Goal: Entertainment & Leisure: Browse casually

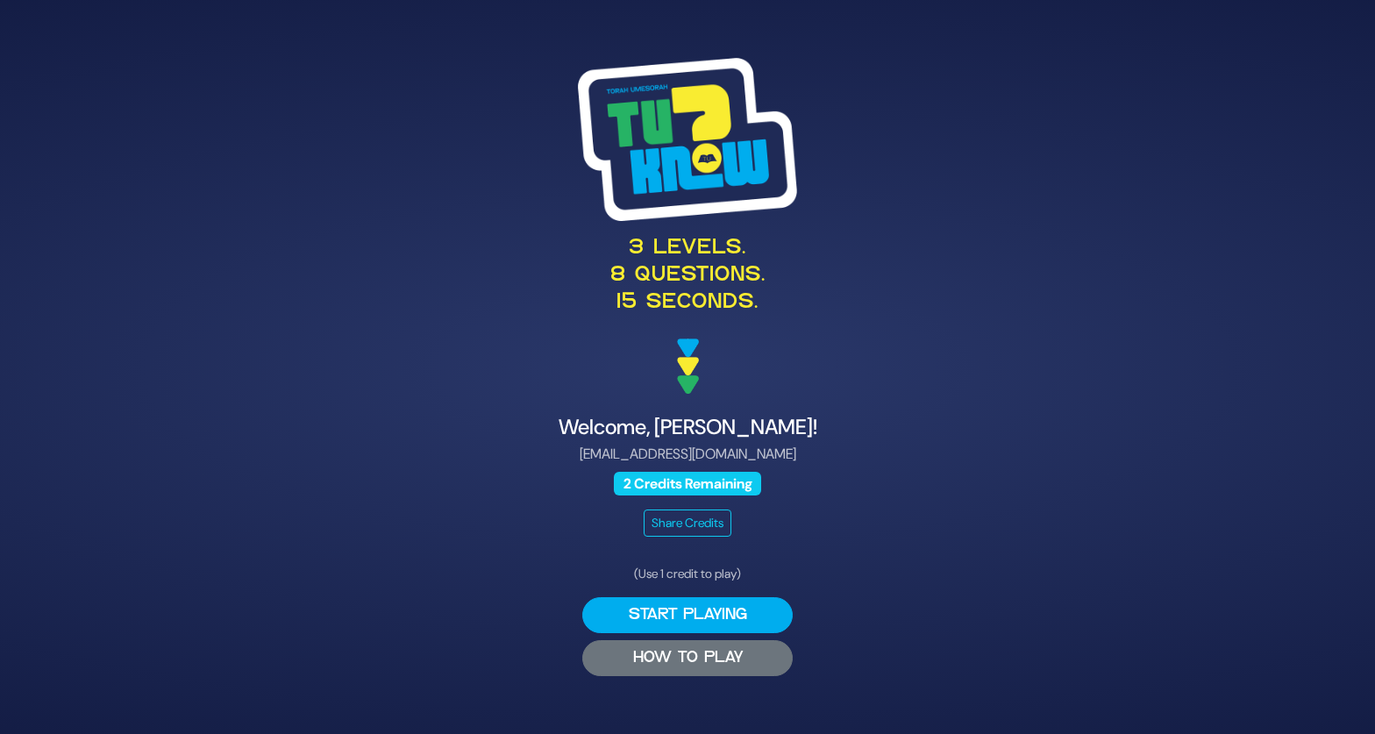
click at [686, 664] on button "HOW TO PLAY" at bounding box center [687, 658] width 210 height 36
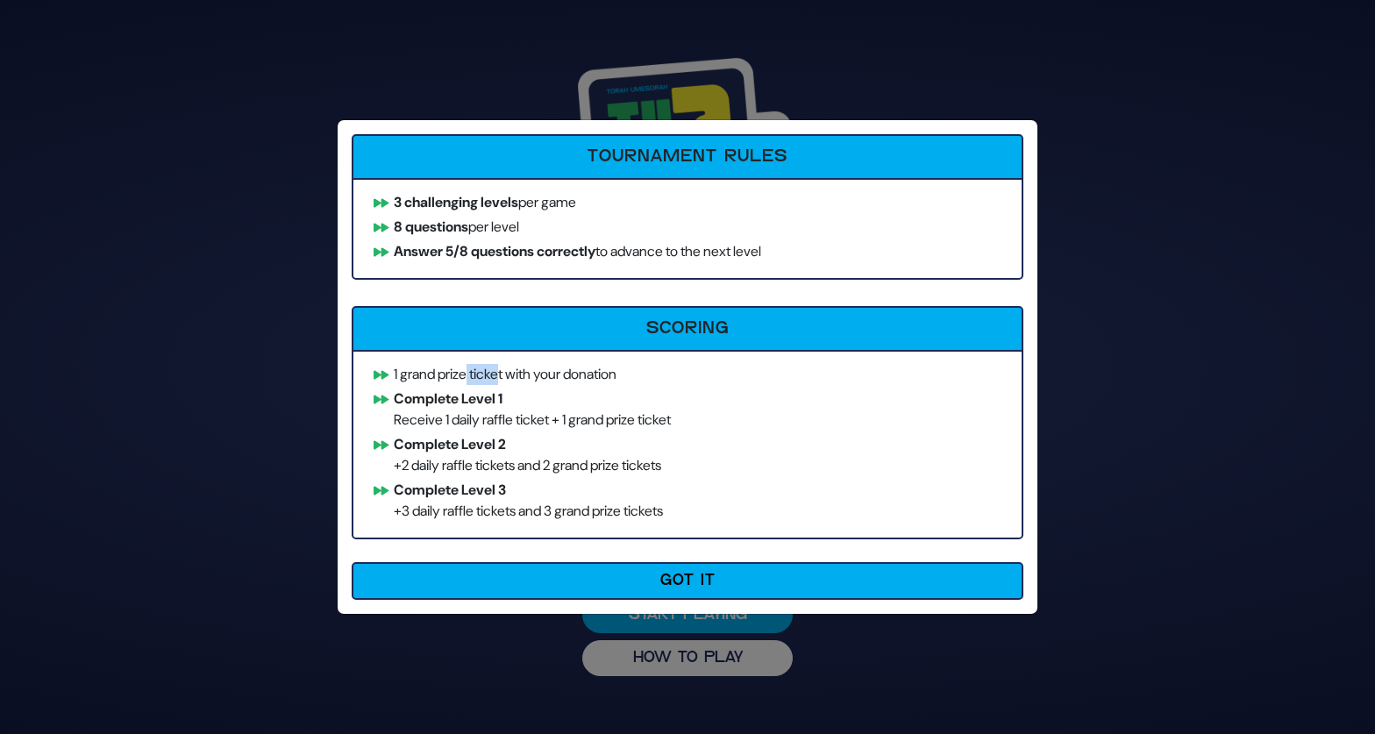
drag, startPoint x: 474, startPoint y: 373, endPoint x: 509, endPoint y: 383, distance: 36.6
click at [509, 383] on li "1 grand prize ticket with your donation" at bounding box center [687, 374] width 643 height 21
drag, startPoint x: 443, startPoint y: 425, endPoint x: 534, endPoint y: 416, distance: 91.6
click at [534, 416] on li "Complete Level 1 Receive 1 daily raffle ticket + 1 grand prize ticket" at bounding box center [687, 409] width 643 height 42
drag, startPoint x: 622, startPoint y: 411, endPoint x: 714, endPoint y: 432, distance: 94.4
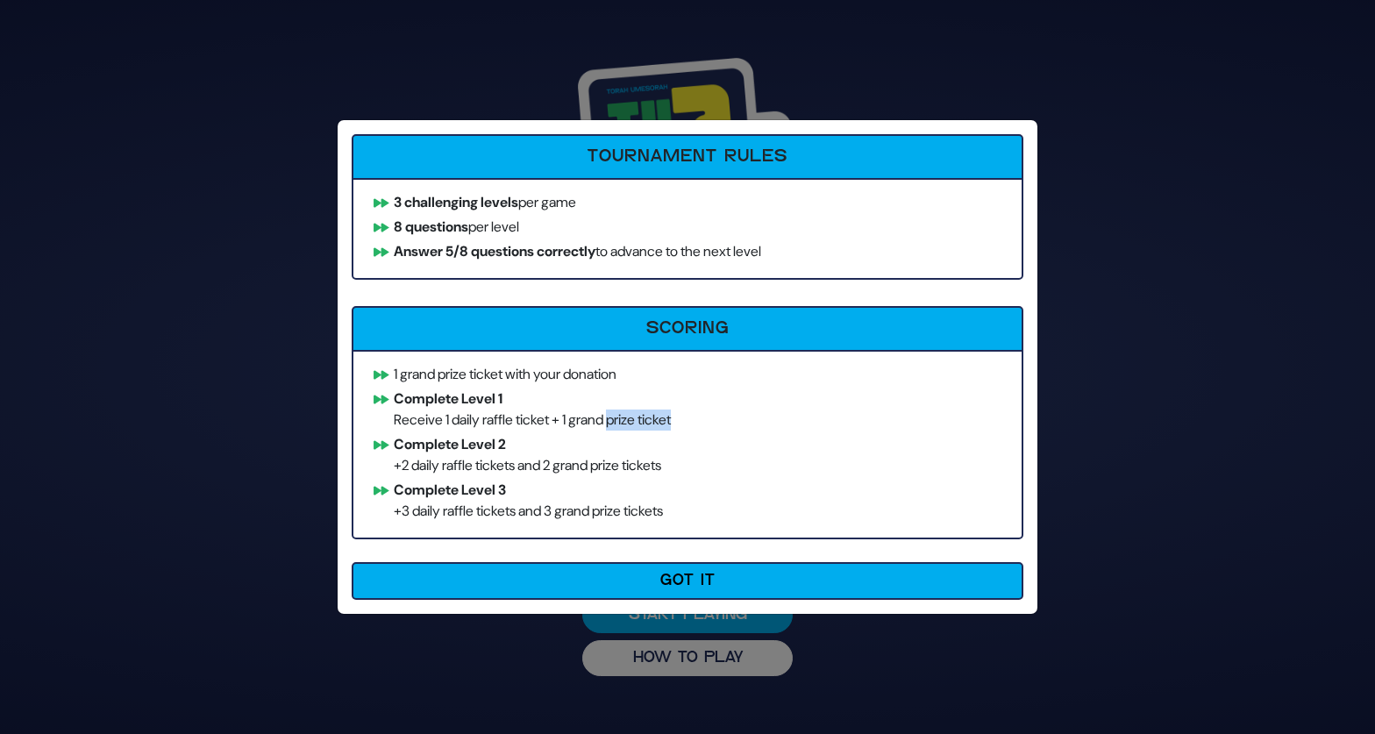
click at [714, 432] on ul "1 grand prize ticket with your donation Complete Level 1 Receive 1 daily raffle…" at bounding box center [687, 444] width 671 height 189
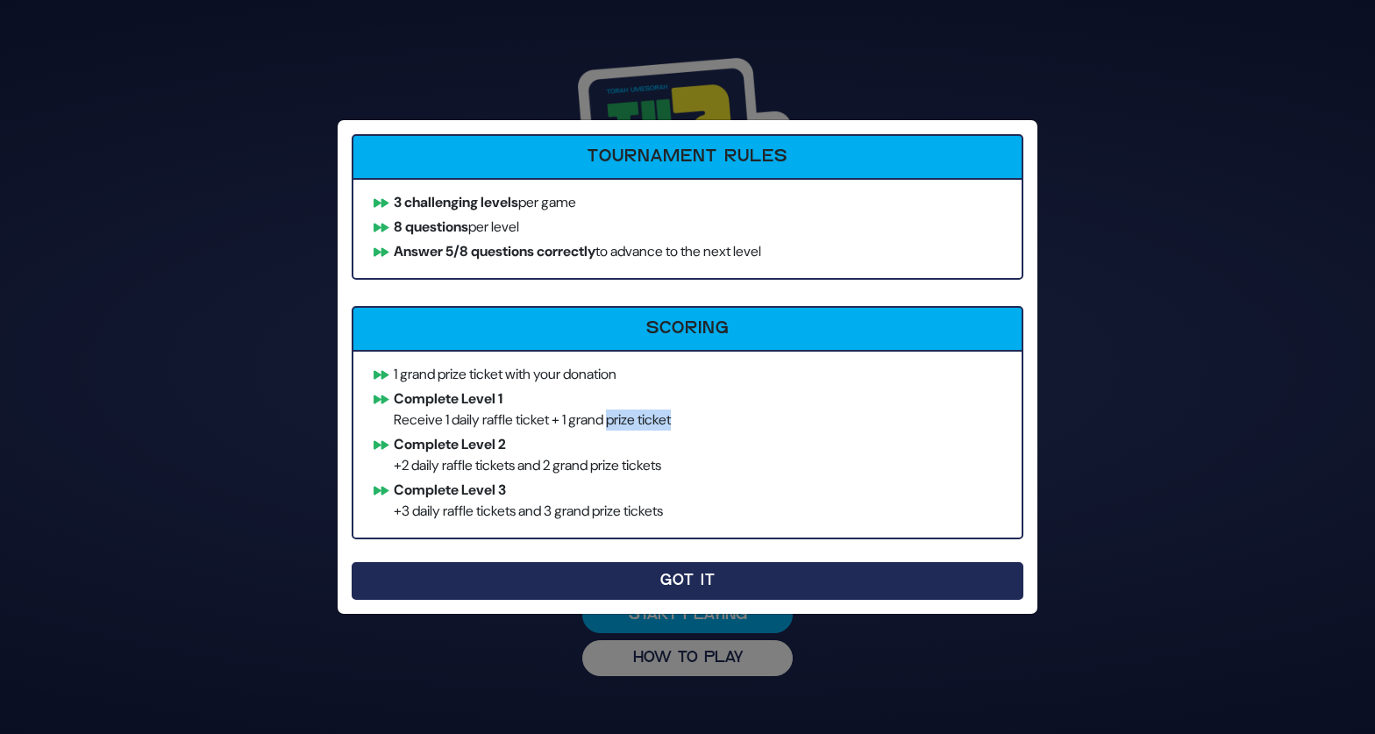
click at [690, 571] on button "Got It" at bounding box center [687, 581] width 671 height 38
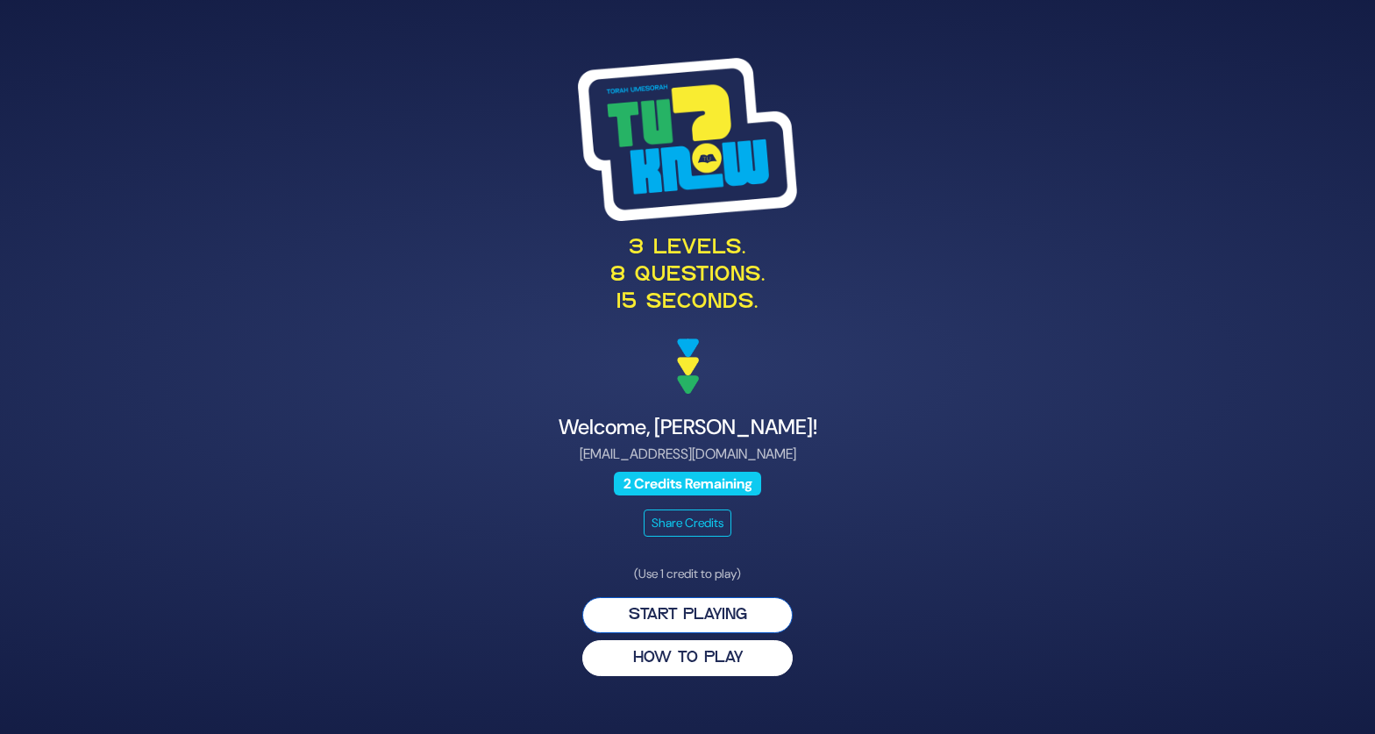
click at [738, 613] on button "Start Playing" at bounding box center [687, 615] width 210 height 36
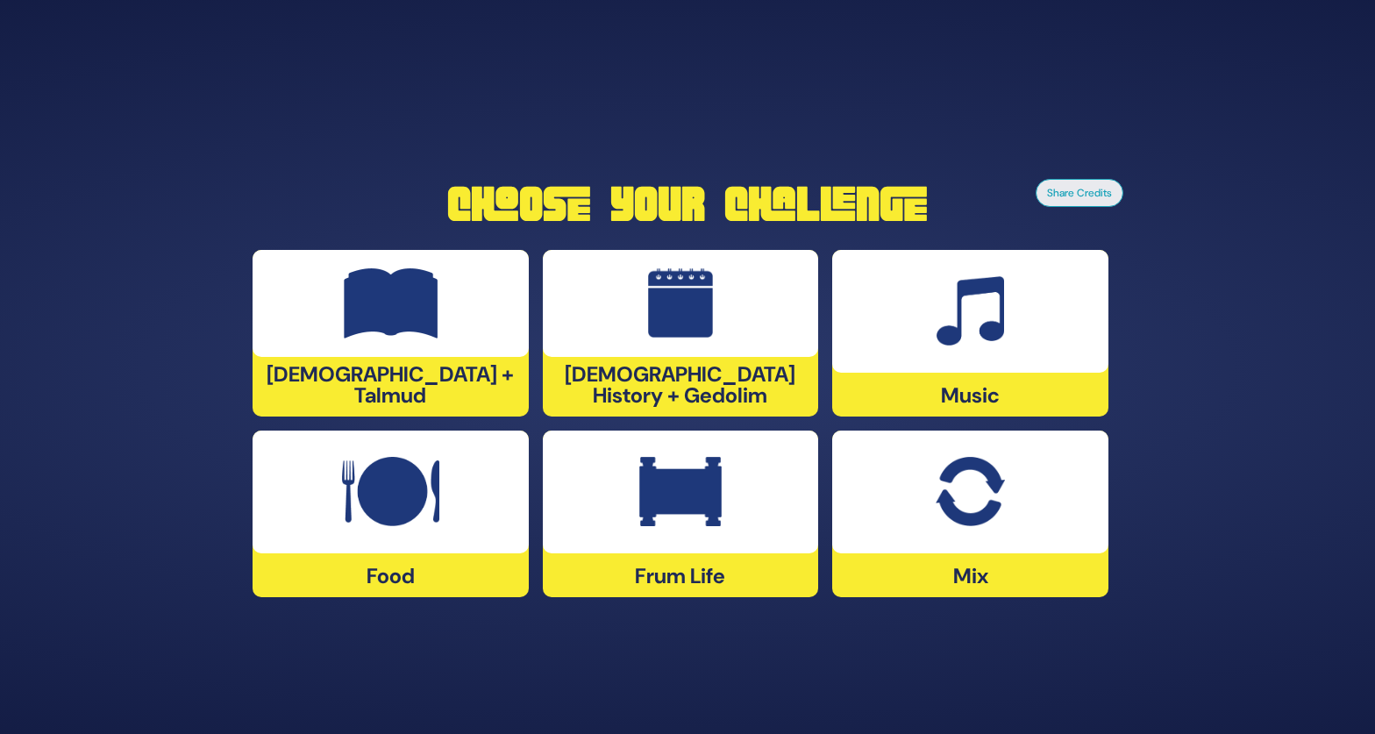
click at [391, 316] on img at bounding box center [391, 303] width 95 height 70
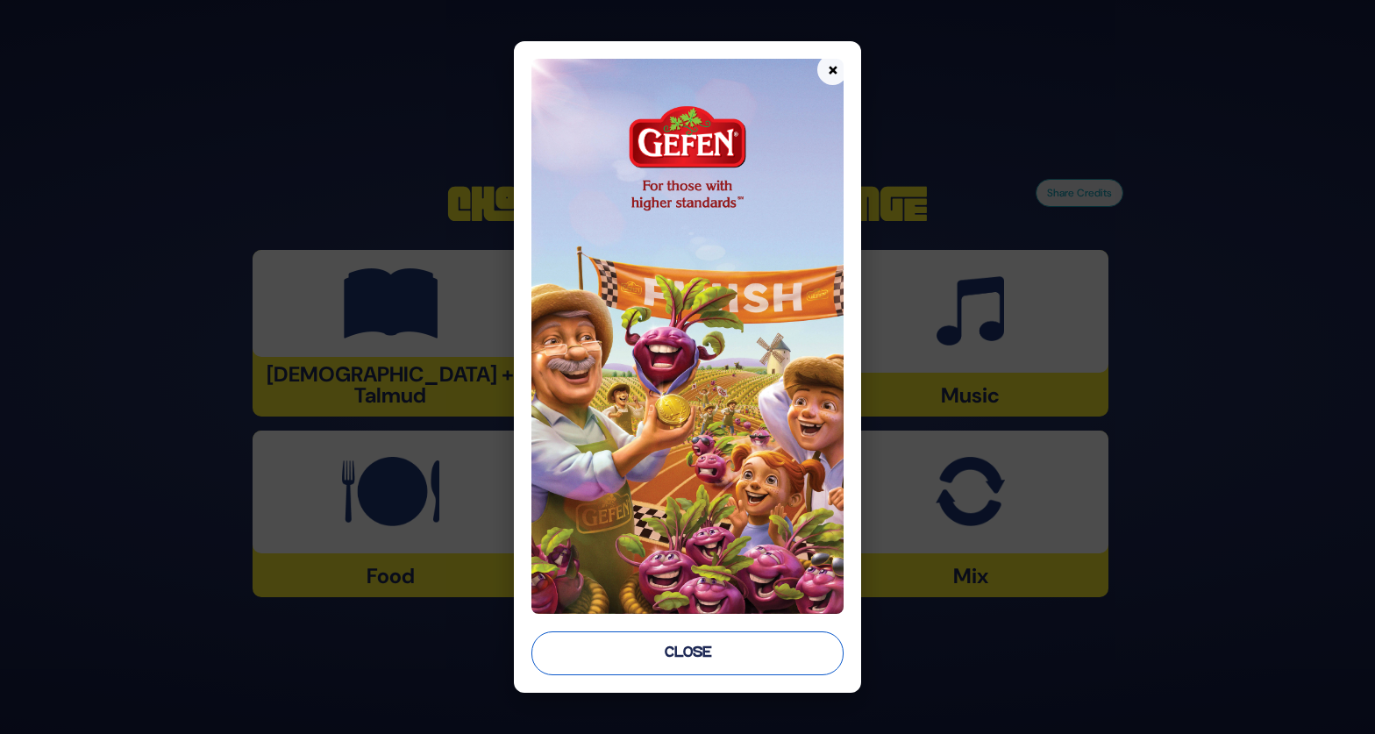
click at [702, 650] on button "Close" at bounding box center [687, 653] width 312 height 44
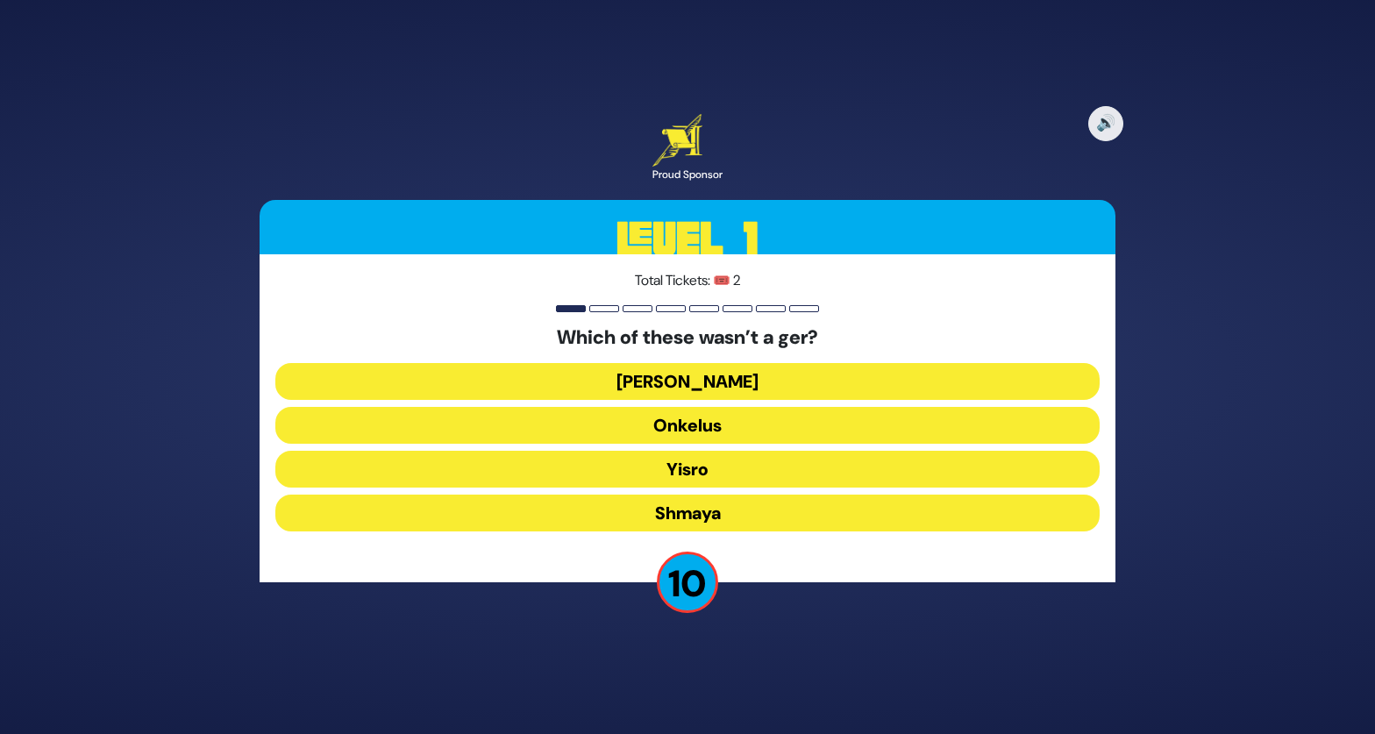
click at [715, 507] on button "Shmaya" at bounding box center [687, 512] width 824 height 37
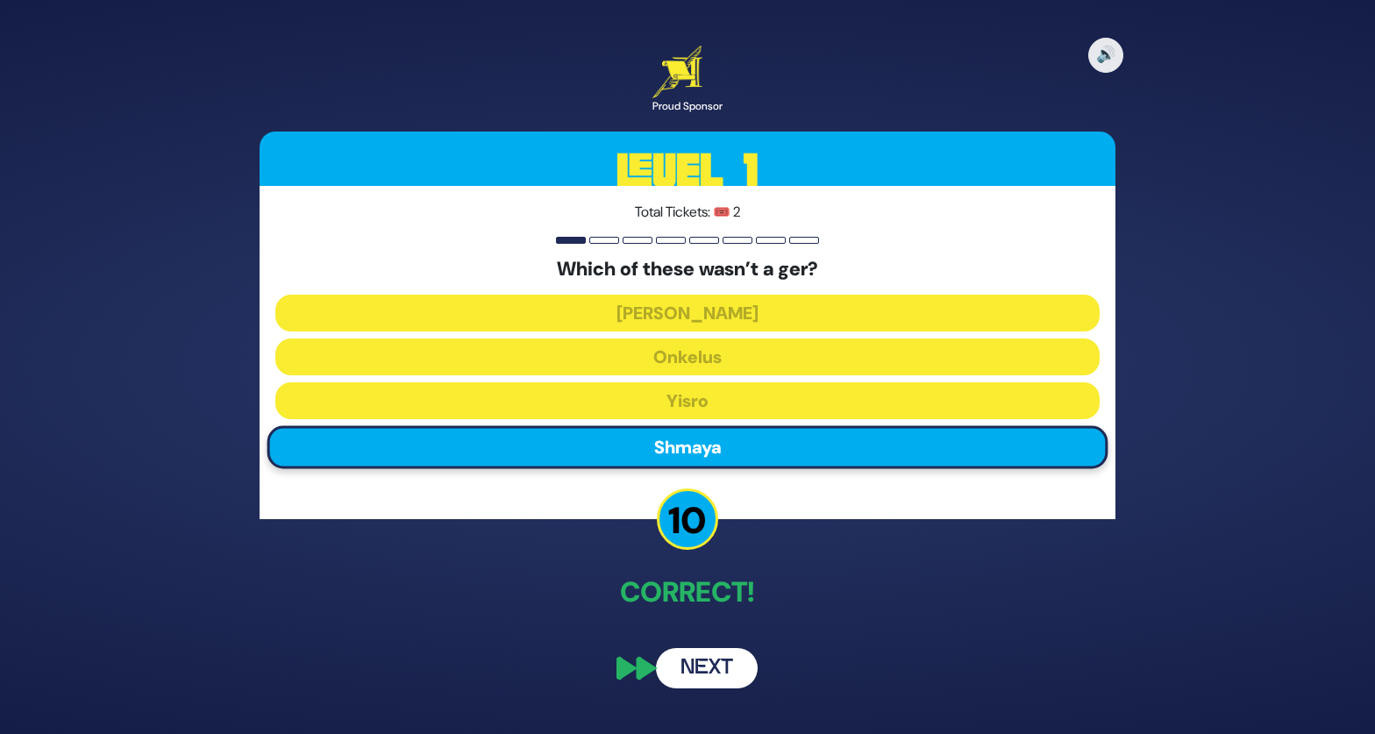
click at [721, 662] on button "Next" at bounding box center [707, 668] width 102 height 40
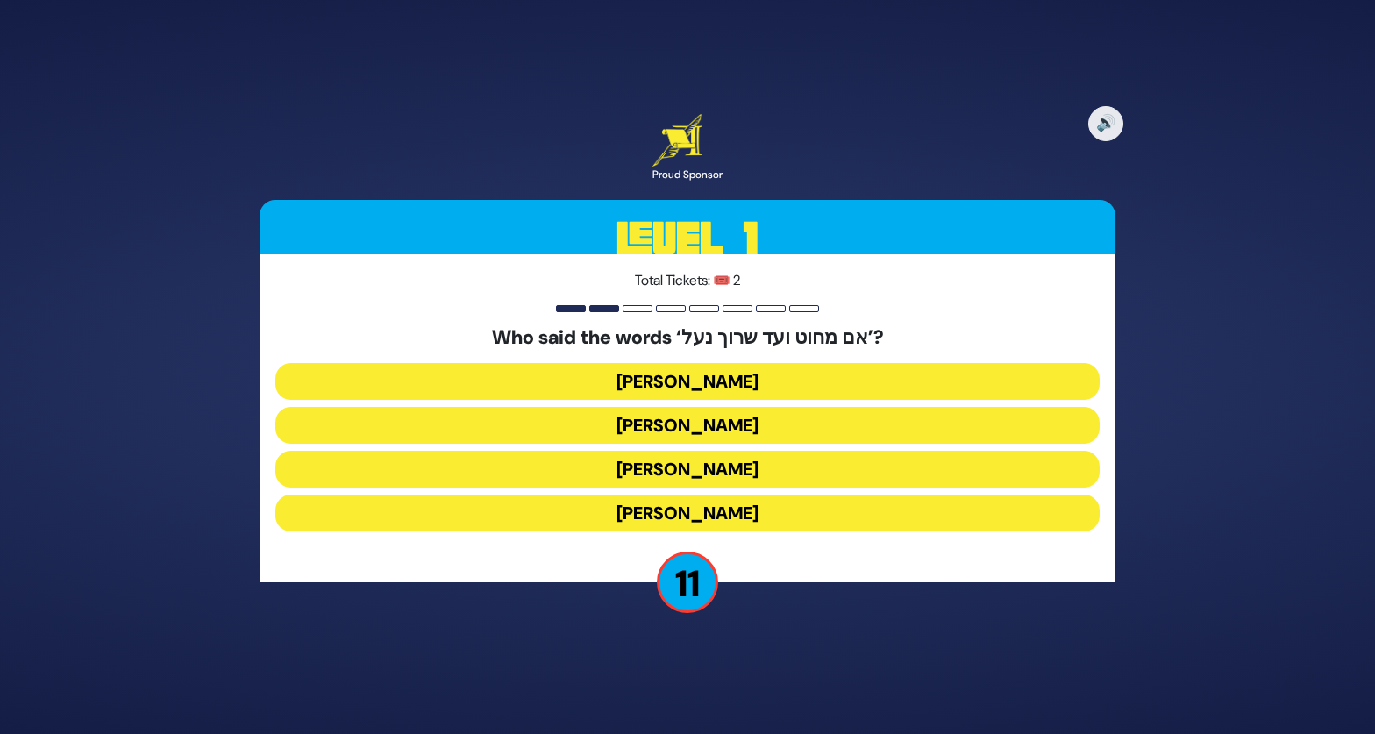
click at [720, 467] on button "[PERSON_NAME]" at bounding box center [687, 469] width 824 height 37
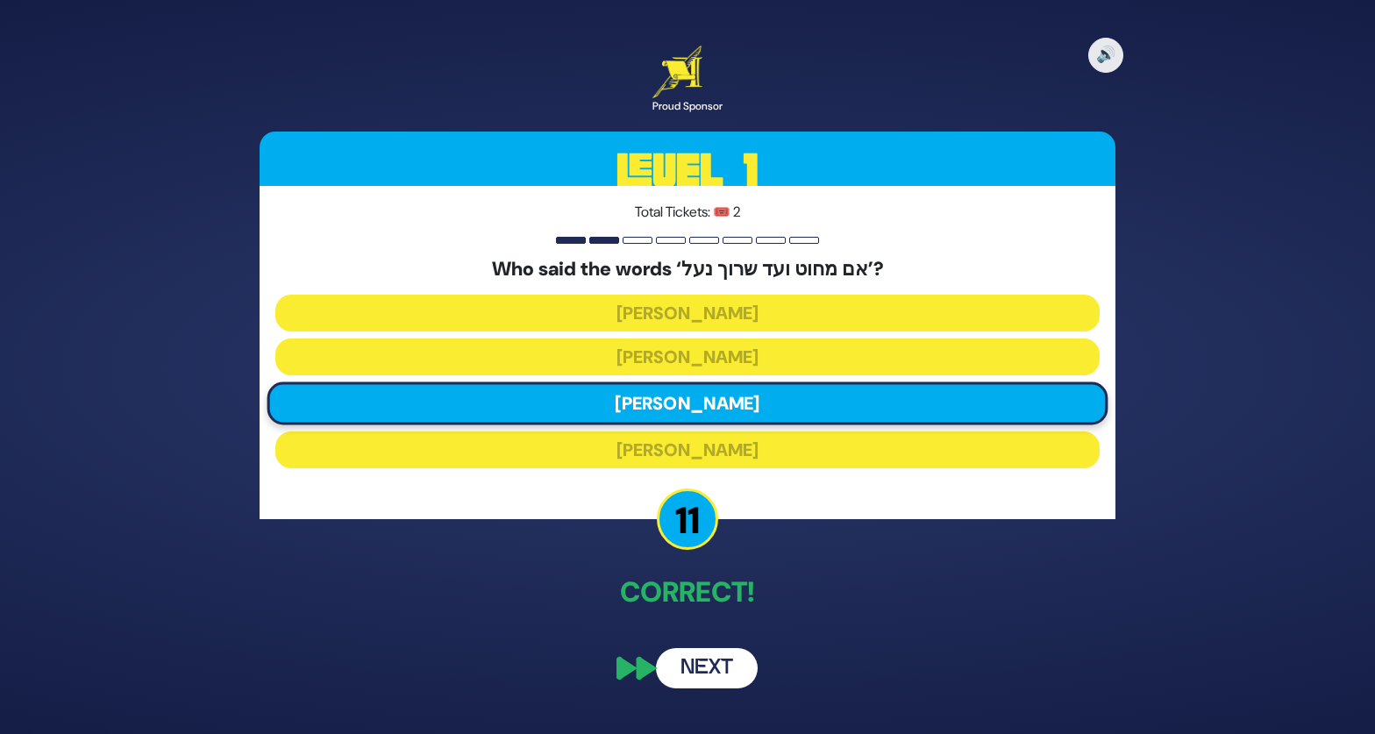
click at [726, 671] on button "Next" at bounding box center [707, 668] width 102 height 40
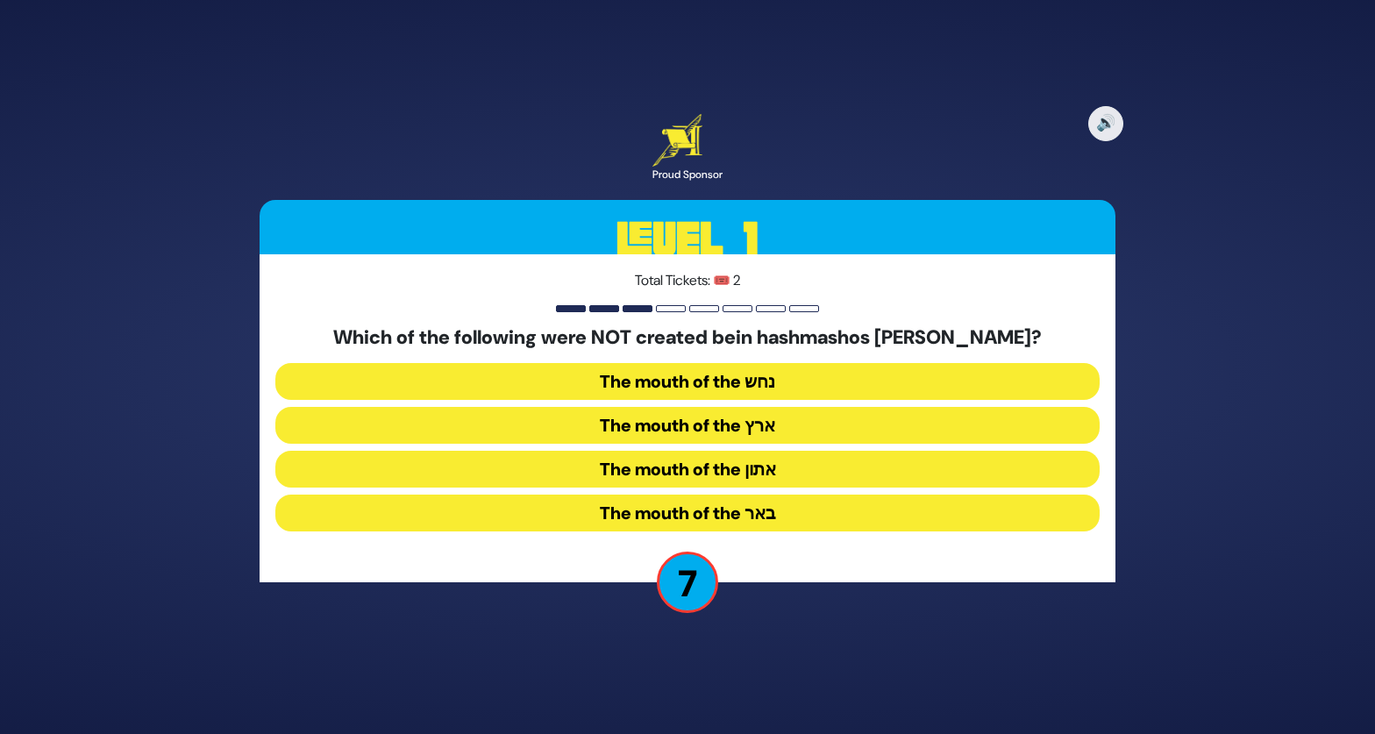
click at [788, 387] on button "The mouth of the נחש" at bounding box center [687, 381] width 824 height 37
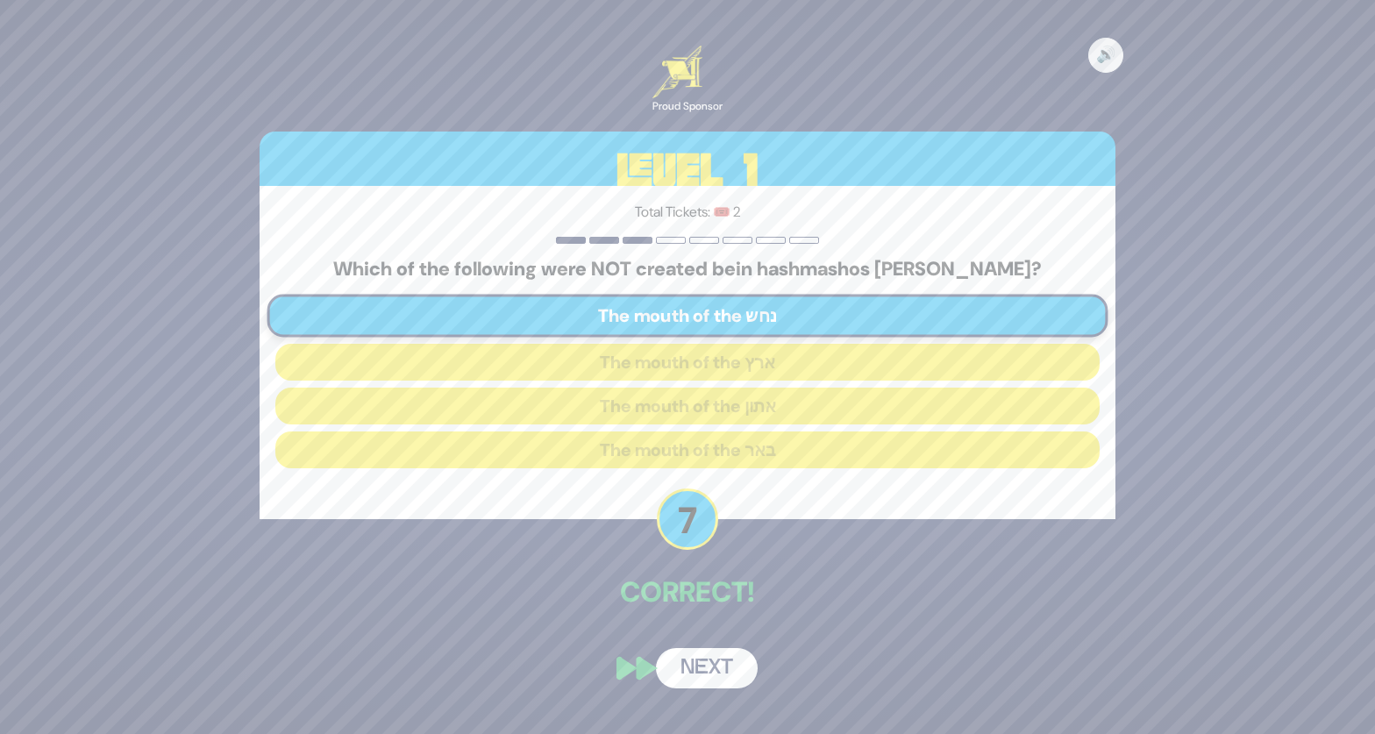
click at [714, 673] on button "Next" at bounding box center [707, 668] width 102 height 40
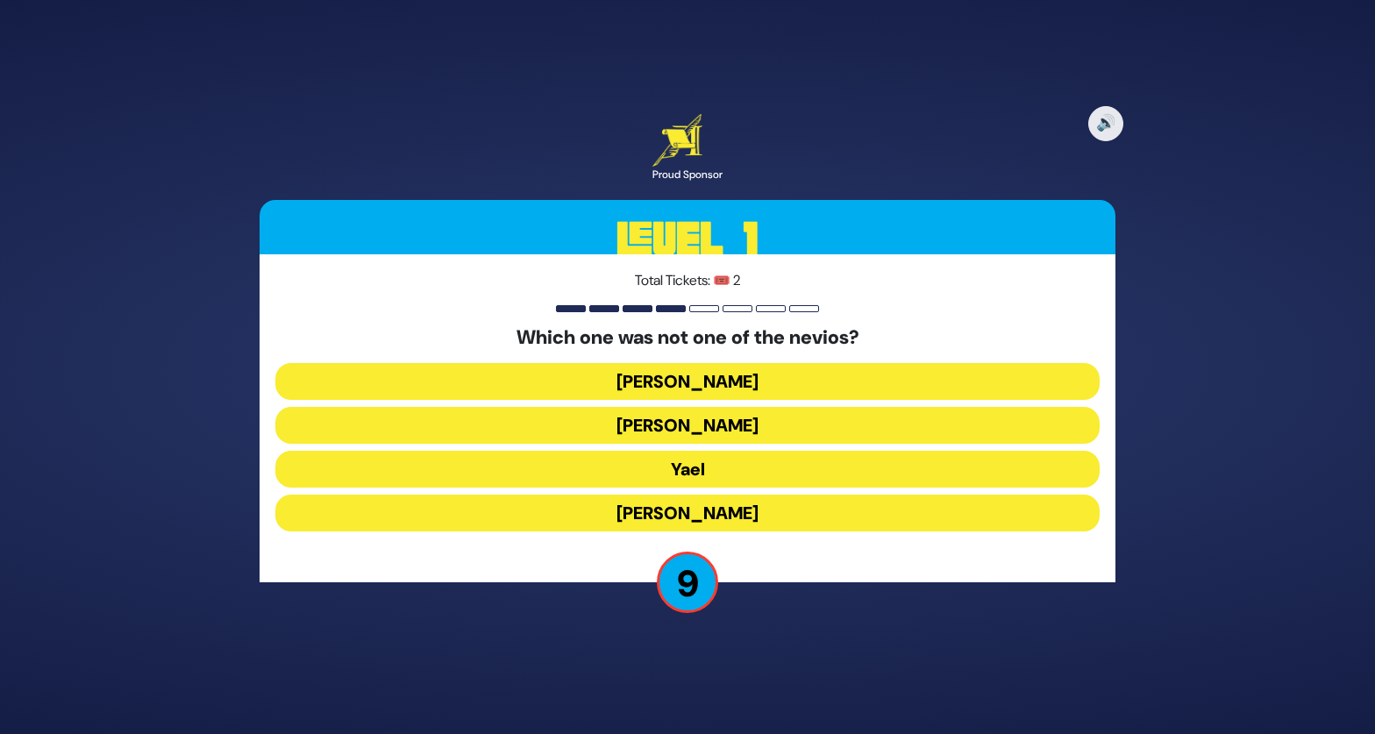
click at [737, 474] on button "Yael" at bounding box center [687, 469] width 824 height 37
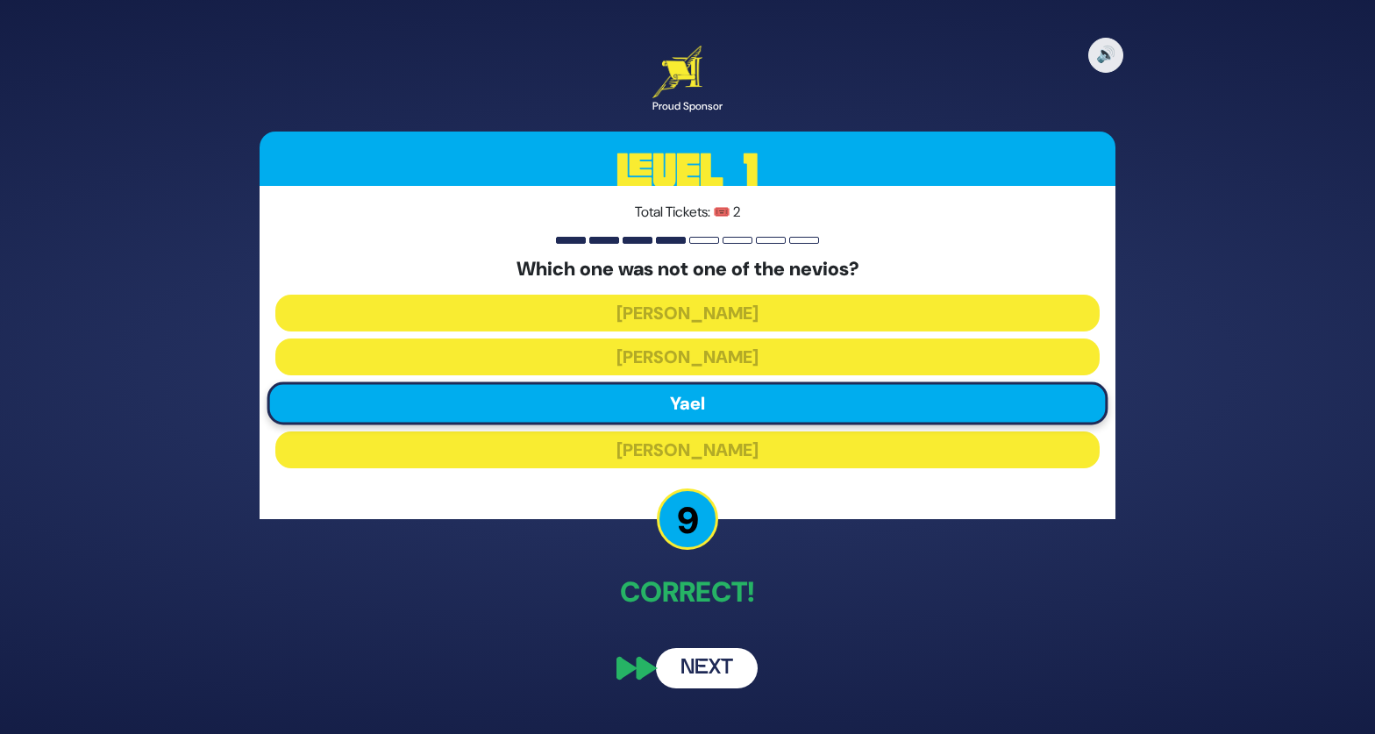
click at [721, 672] on button "Next" at bounding box center [707, 668] width 102 height 40
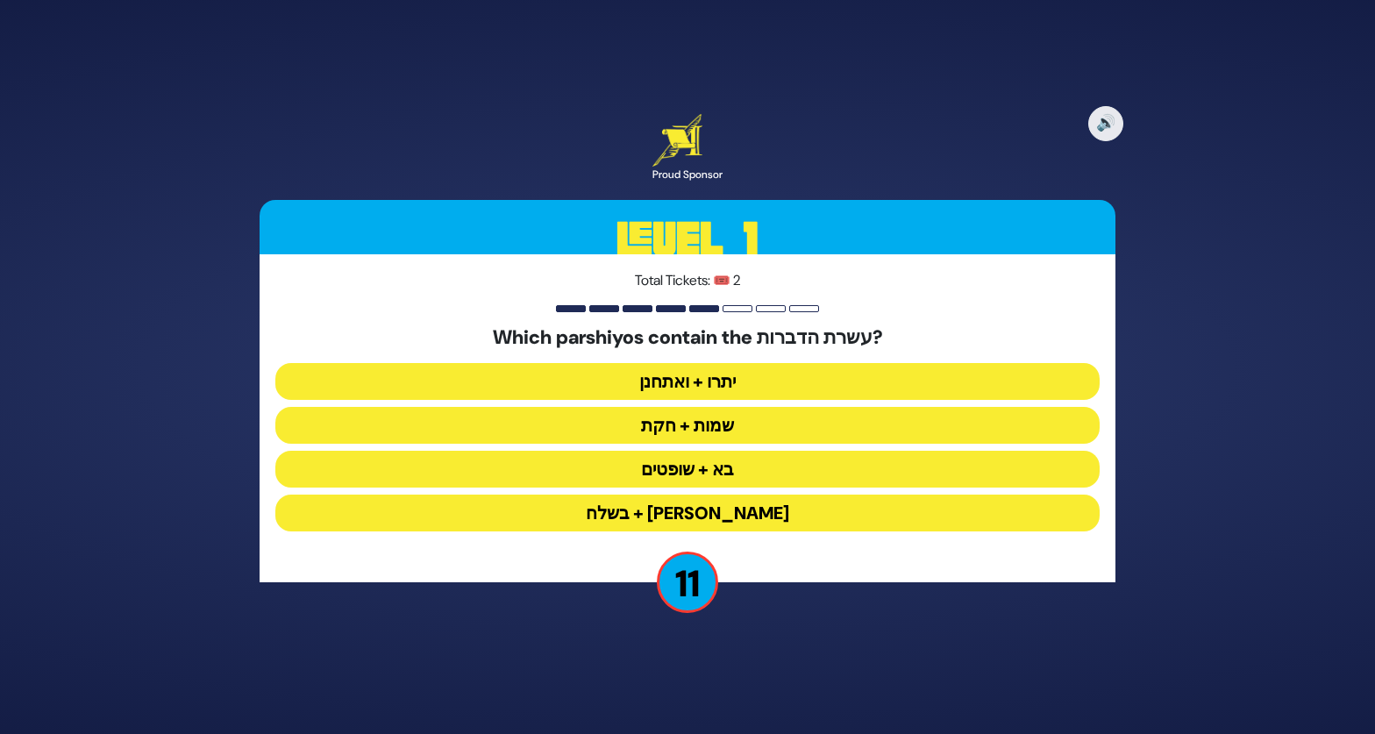
click at [699, 382] on button "יתרו + ואתחנן" at bounding box center [687, 381] width 824 height 37
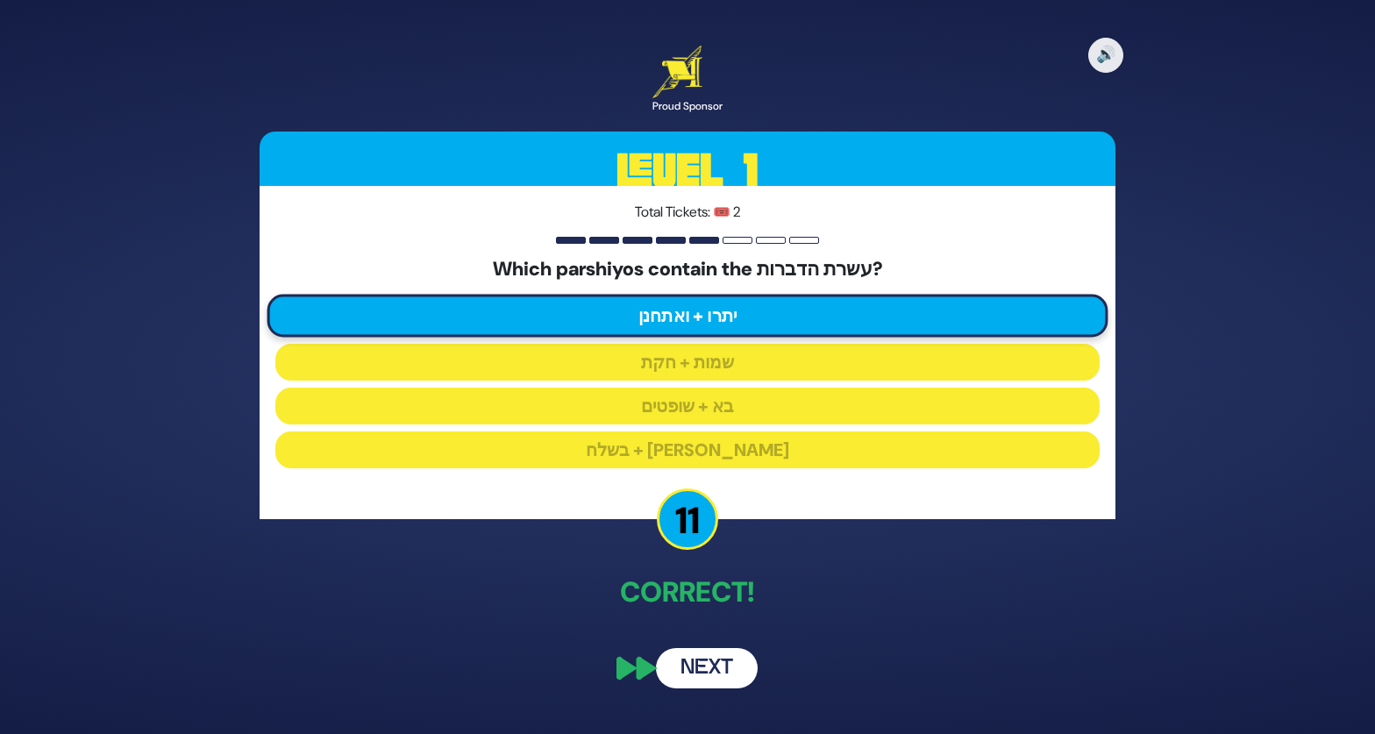
click at [709, 673] on button "Next" at bounding box center [707, 668] width 102 height 40
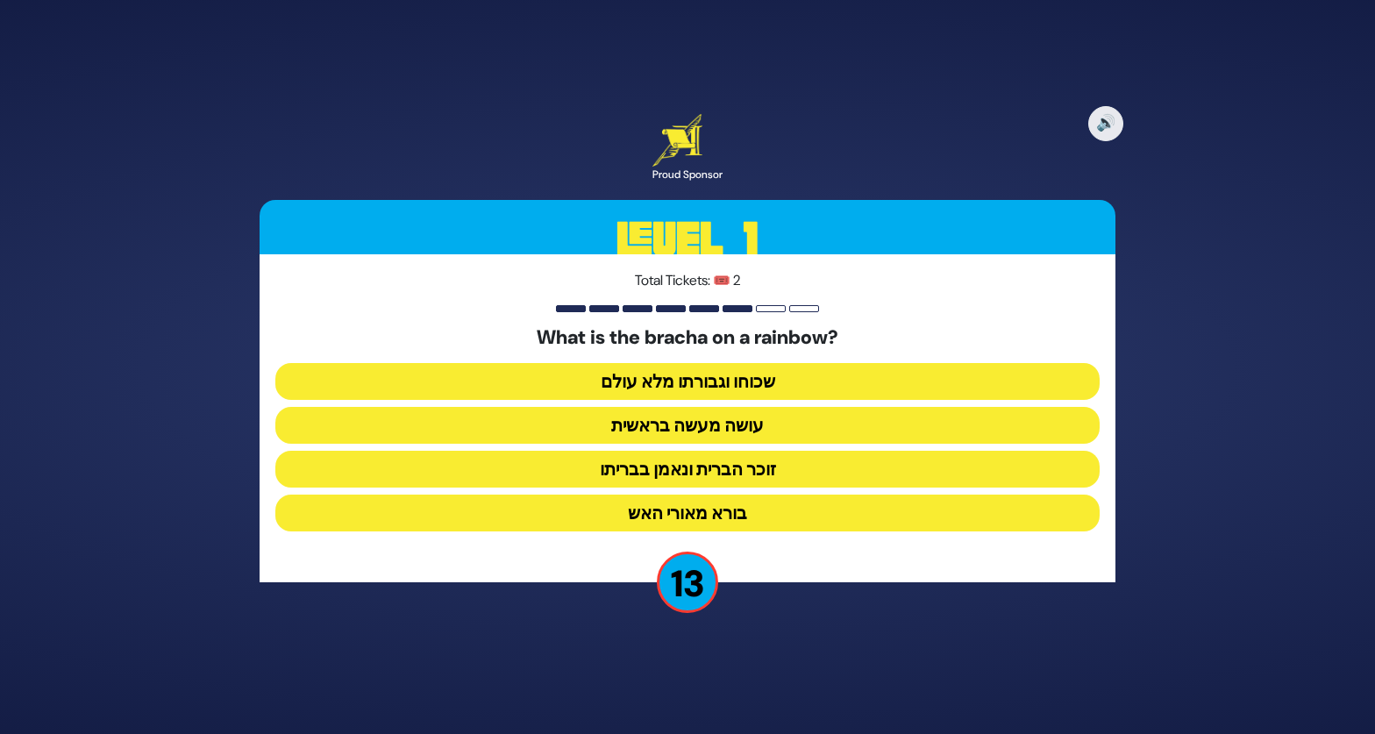
click at [738, 477] on button "זוכר הברית ונאמן בבריתו" at bounding box center [687, 469] width 824 height 37
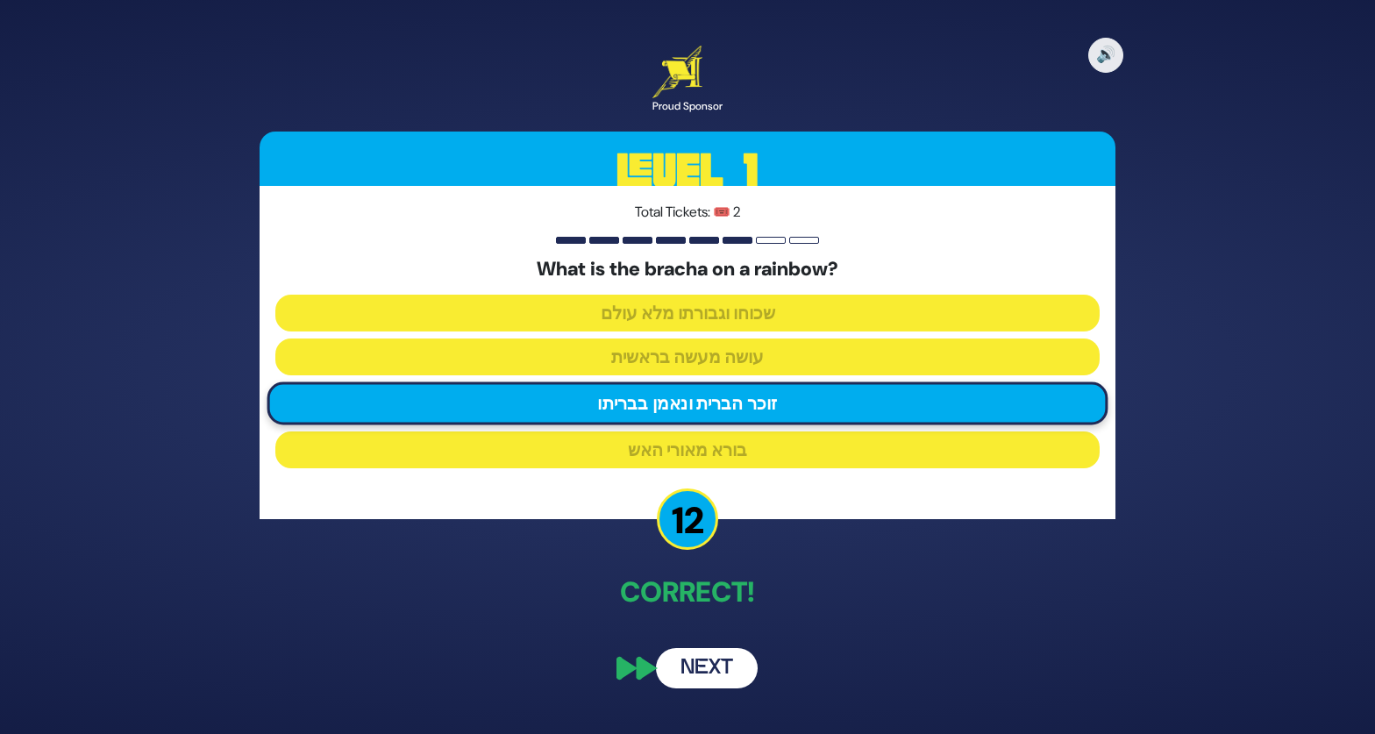
click at [708, 674] on button "Next" at bounding box center [707, 668] width 102 height 40
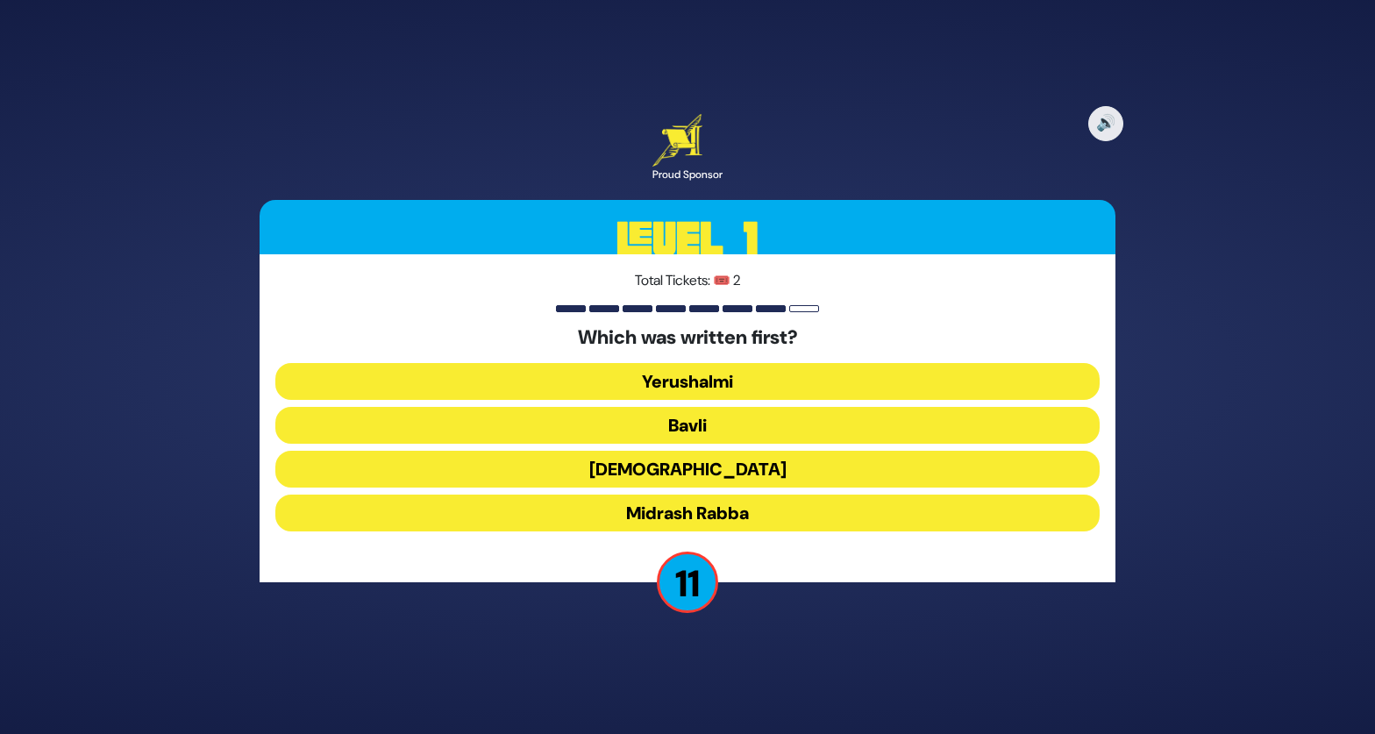
click at [622, 475] on button "Mishnah" at bounding box center [687, 469] width 824 height 37
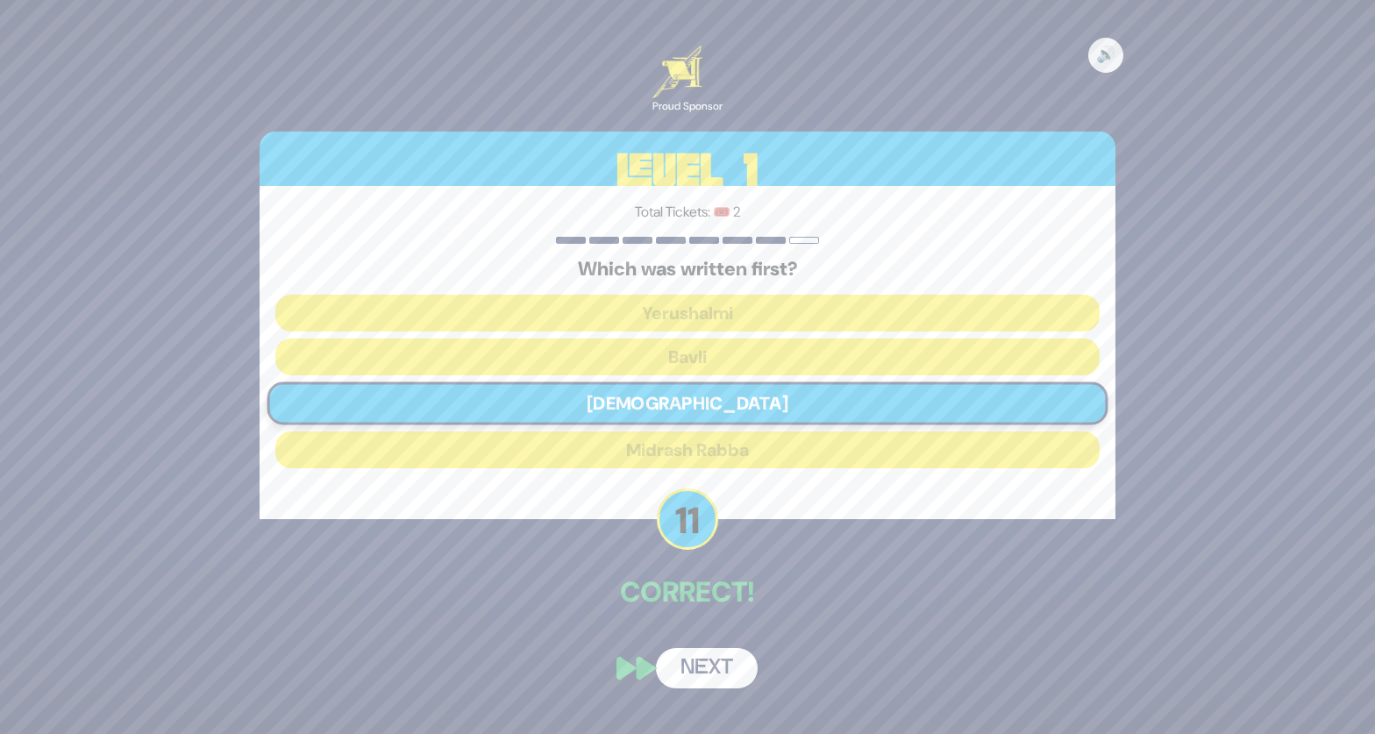
click at [700, 640] on div "🔊 Proud Sponsor Level 1 Total Tickets: 🎟️ 2 Which was written first? Yerushalmi…" at bounding box center [687, 367] width 898 height 685
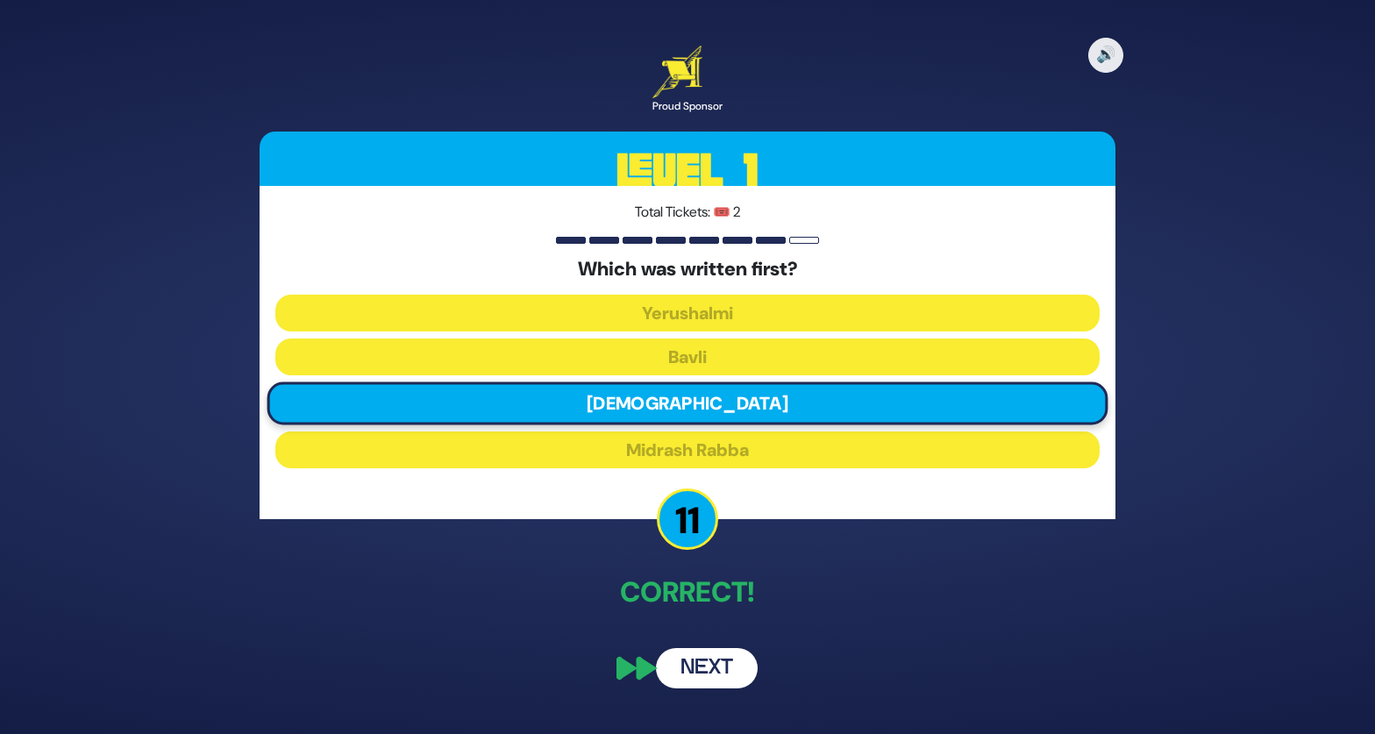
click at [698, 675] on button "Next" at bounding box center [707, 668] width 102 height 40
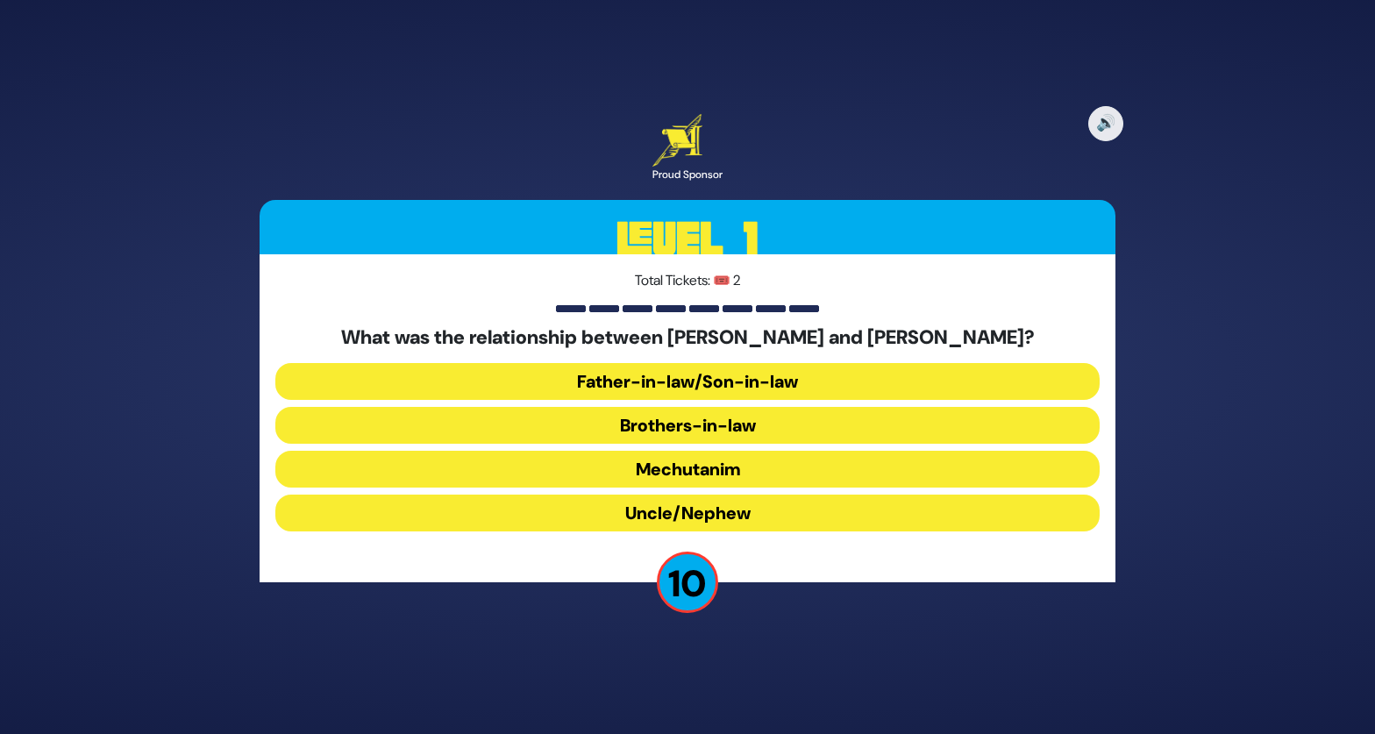
click at [728, 423] on button "Brothers-in-law" at bounding box center [687, 425] width 824 height 37
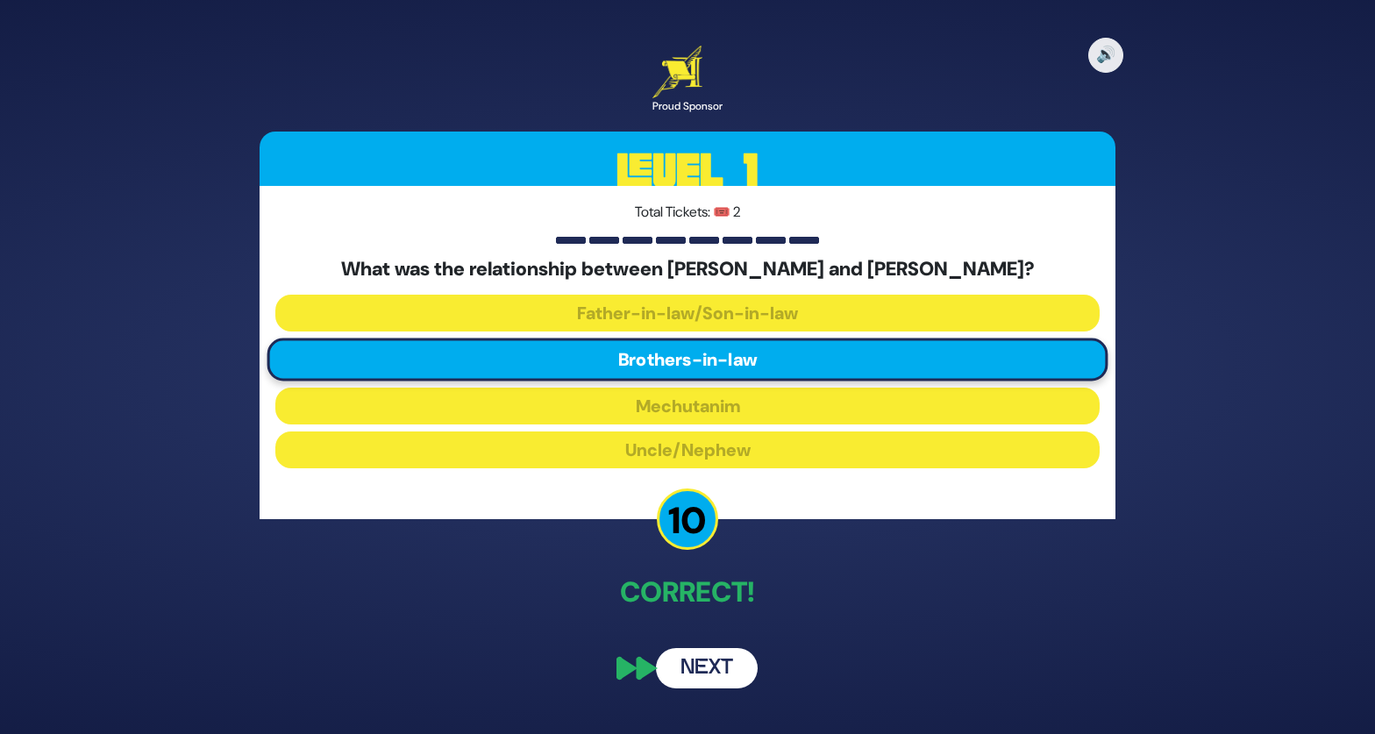
click at [730, 673] on button "Next" at bounding box center [707, 668] width 102 height 40
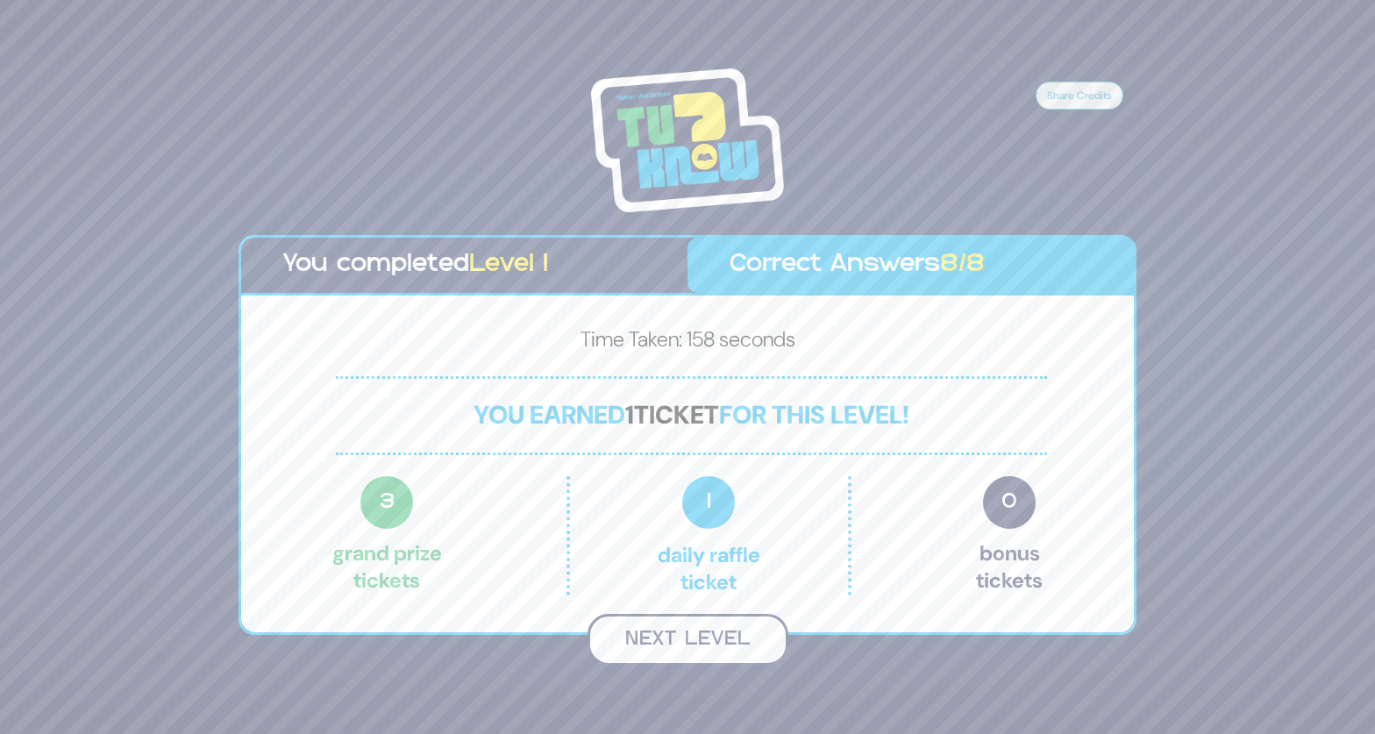
click at [730, 637] on button "Next Level" at bounding box center [687, 640] width 201 height 52
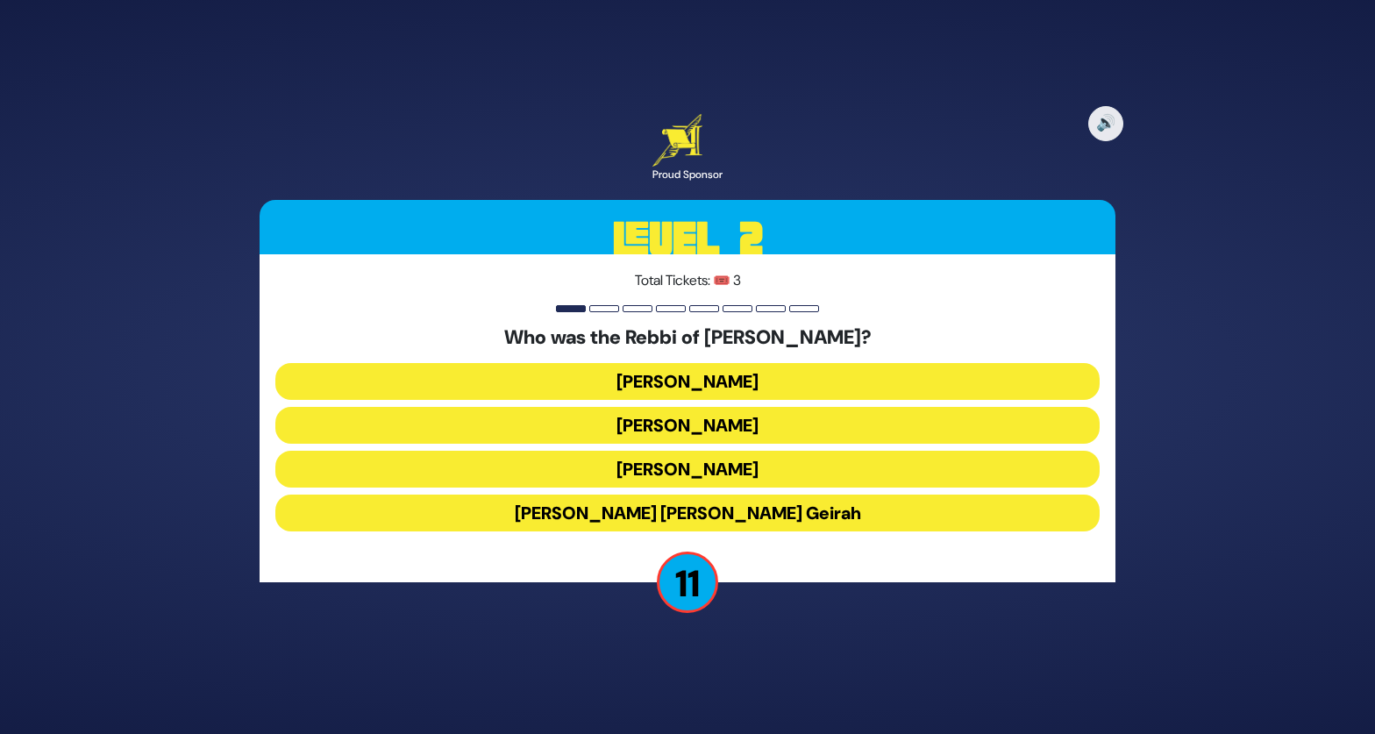
click at [728, 427] on button "Achiya Hashiloni" at bounding box center [687, 425] width 824 height 37
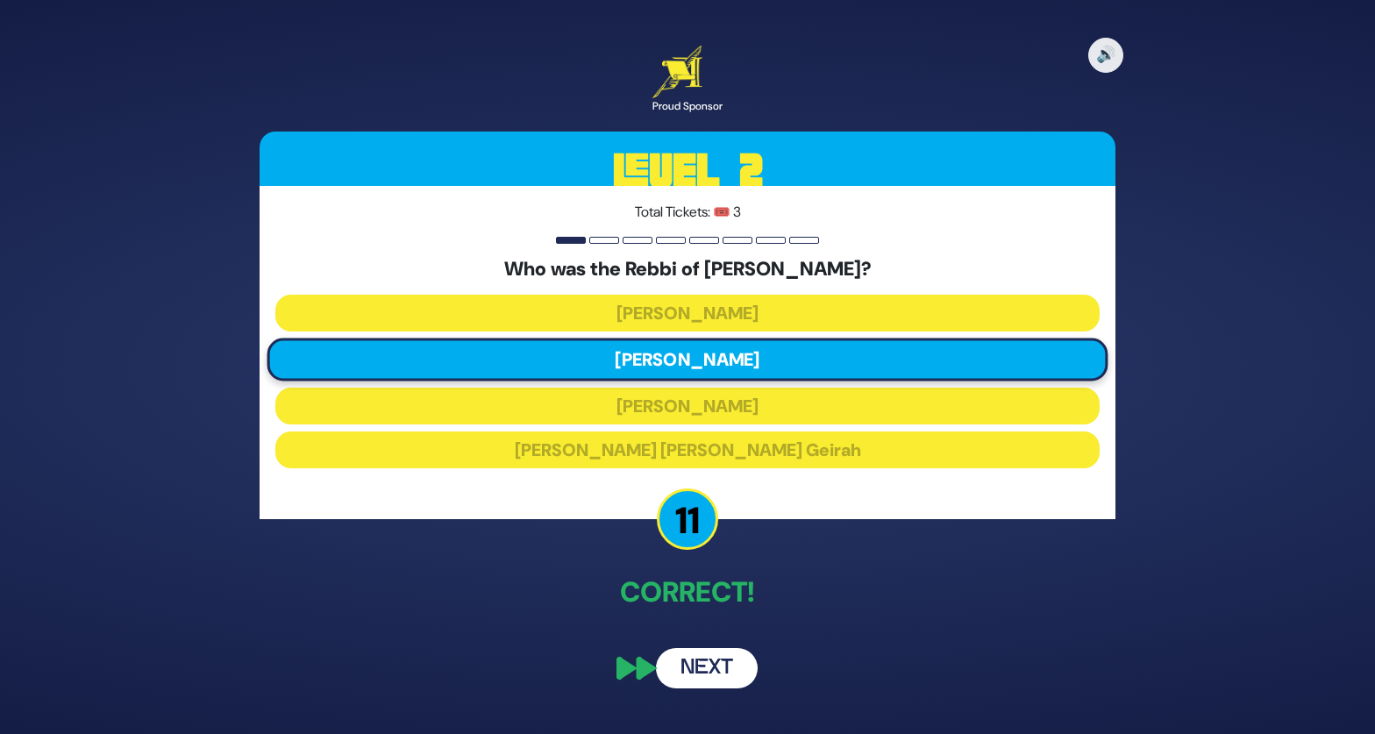
click at [707, 673] on button "Next" at bounding box center [707, 668] width 102 height 40
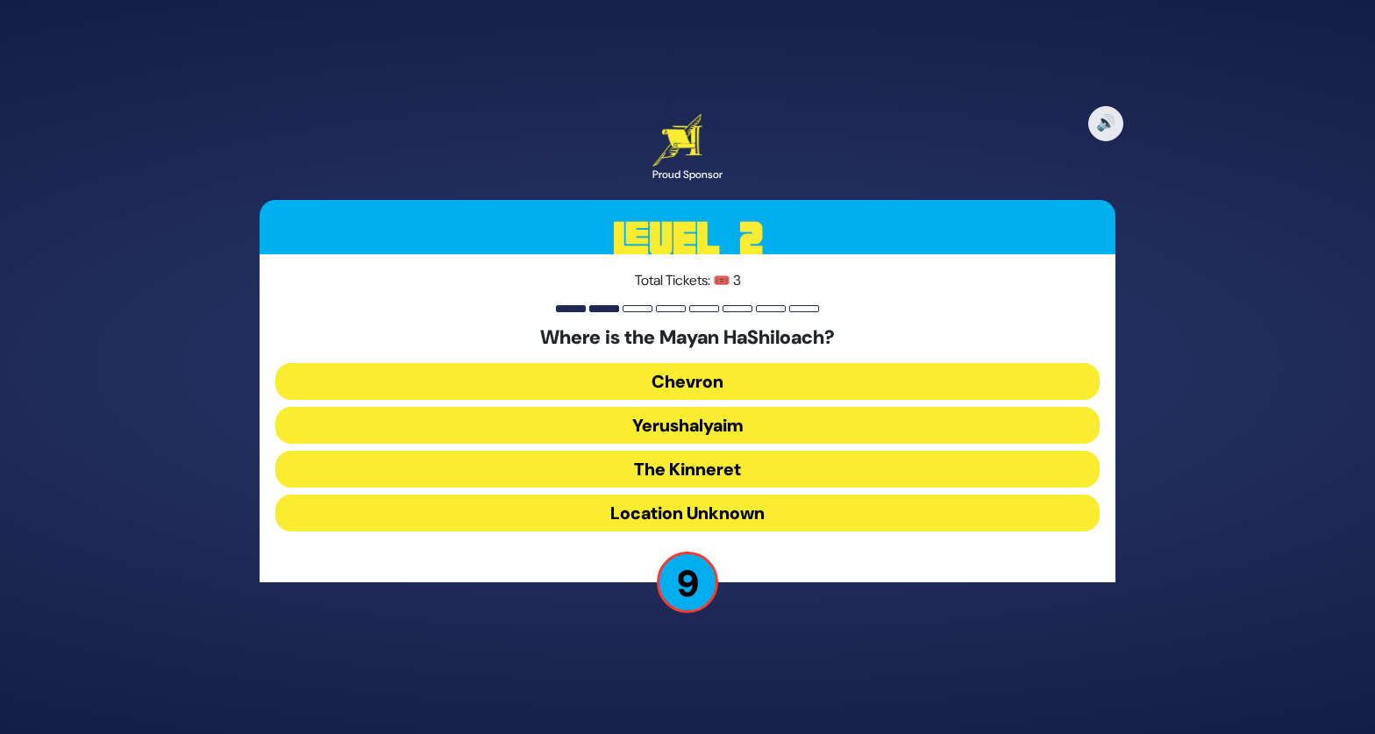
click at [763, 519] on button "Location Unknown" at bounding box center [687, 512] width 824 height 37
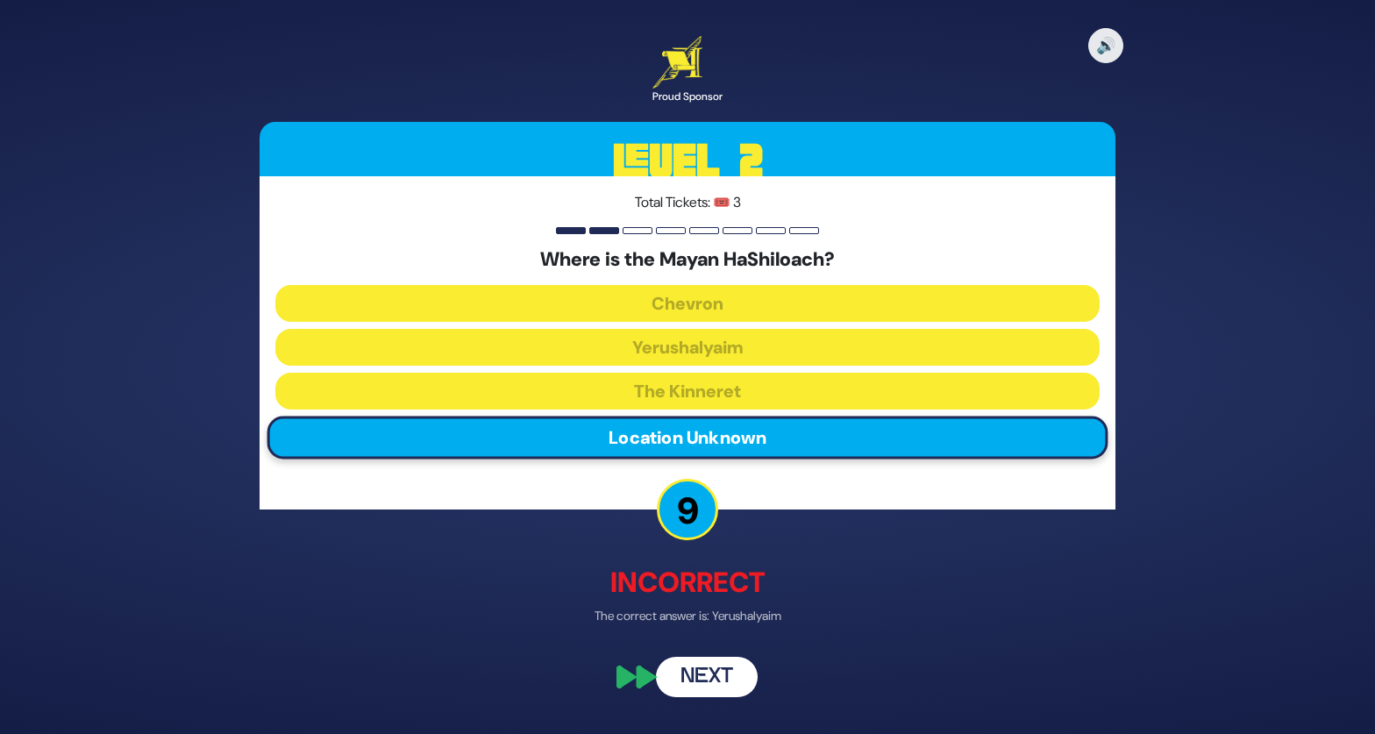
click at [706, 687] on button "Next" at bounding box center [707, 677] width 102 height 40
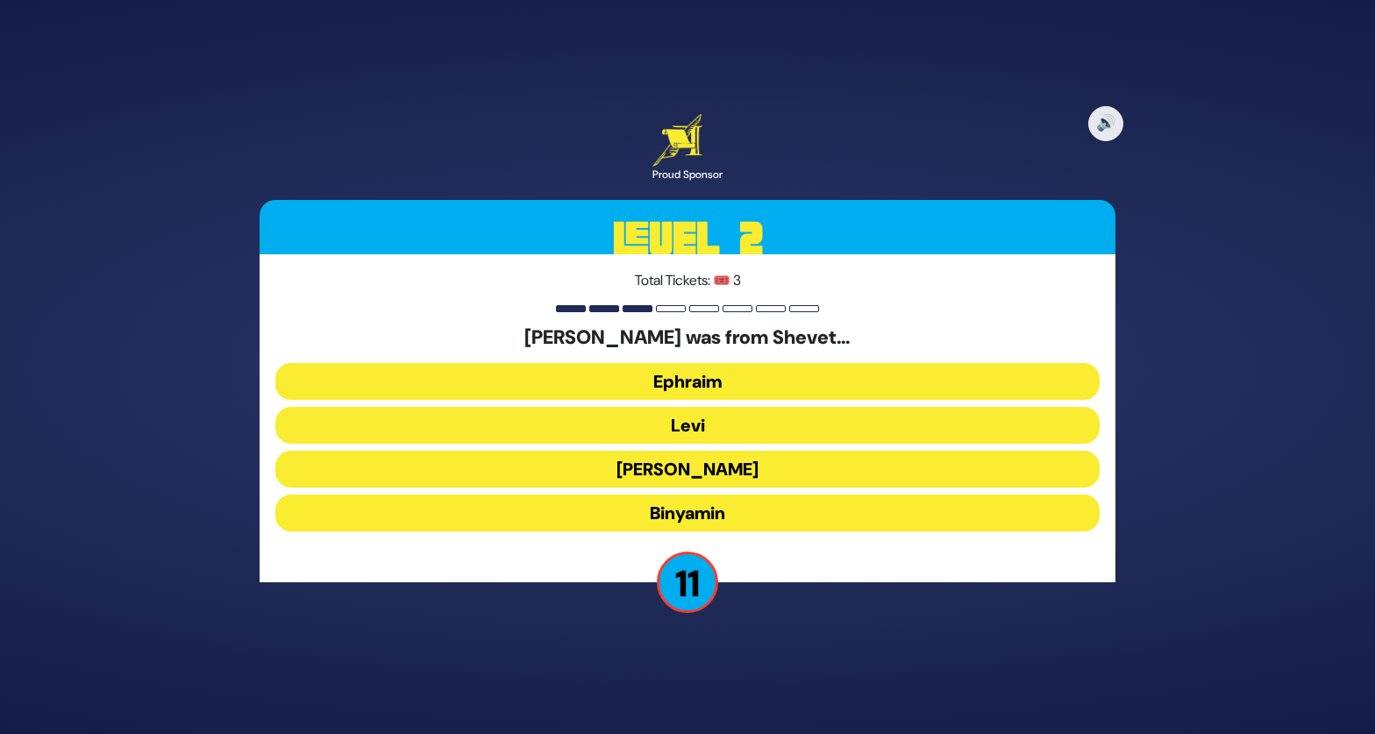
click at [761, 515] on button "Binyamin" at bounding box center [687, 512] width 824 height 37
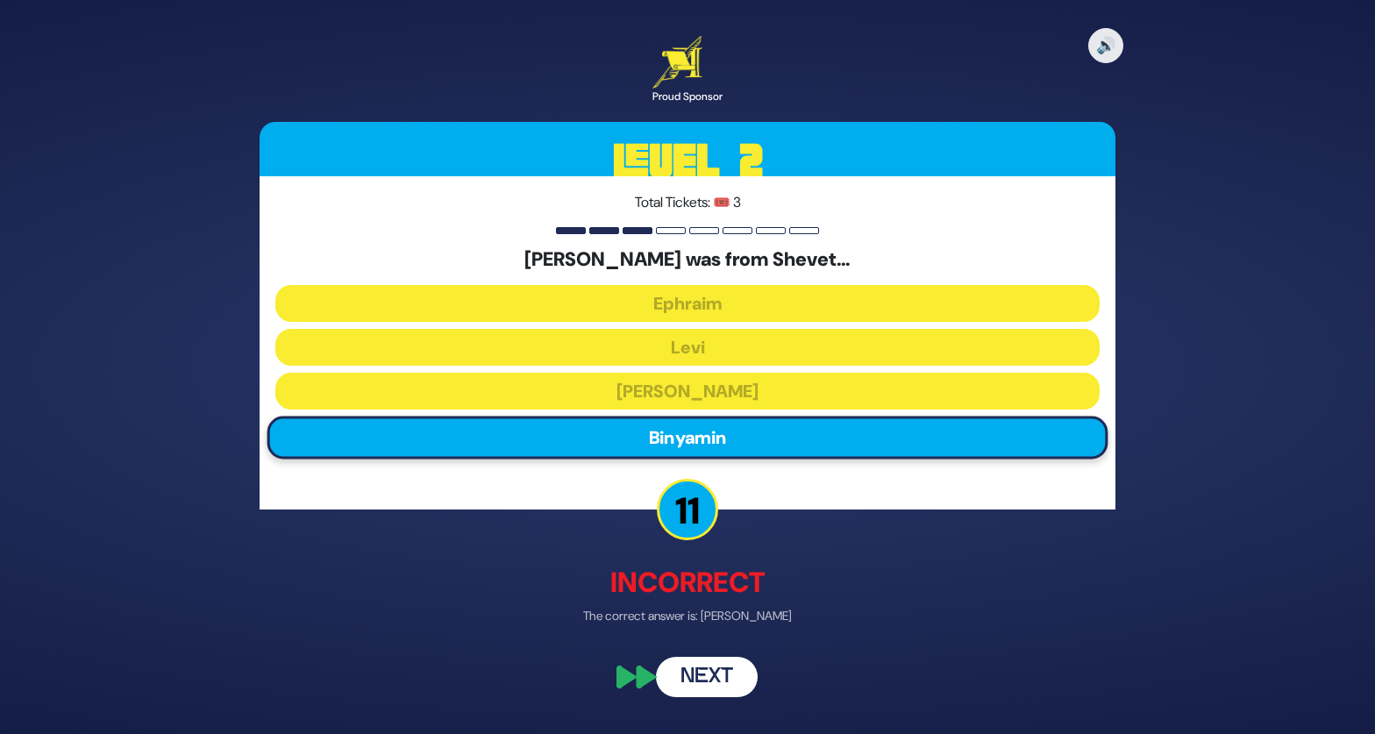
click at [726, 677] on button "Next" at bounding box center [707, 677] width 102 height 40
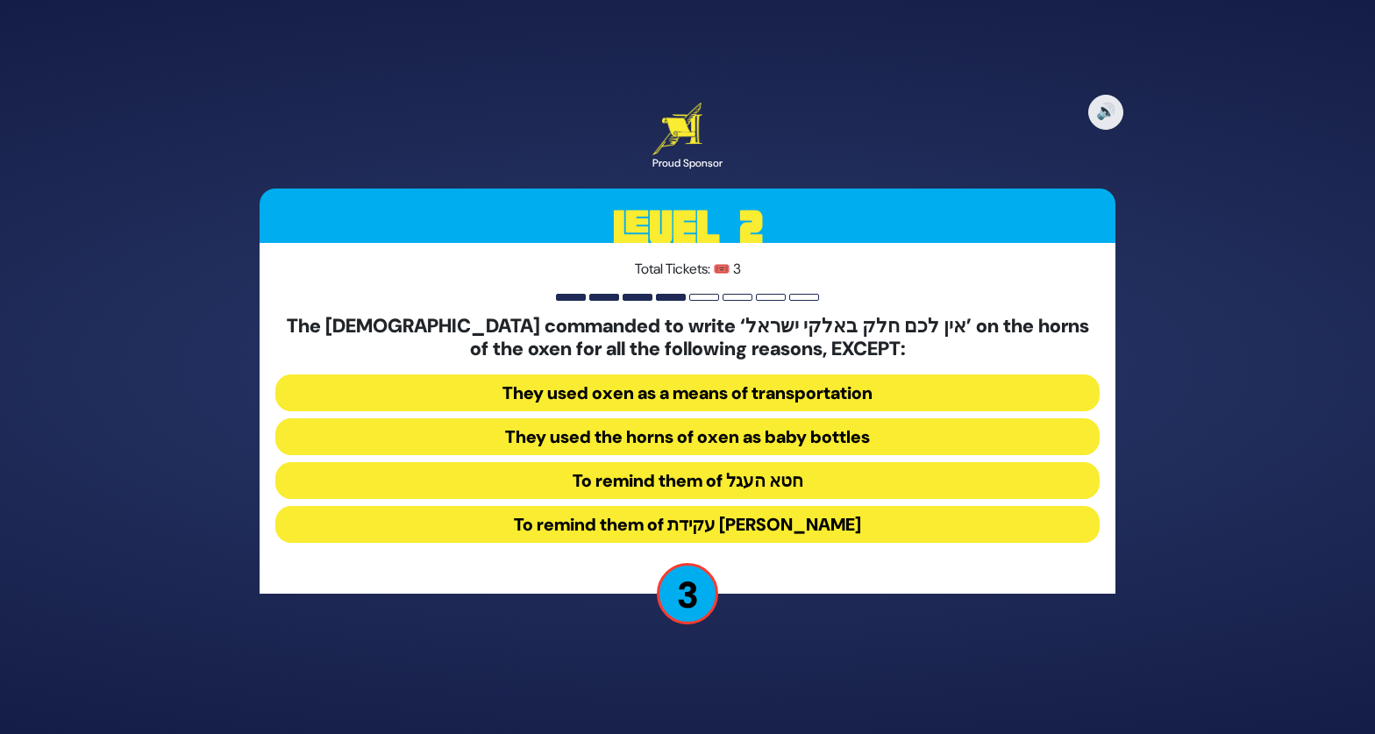
click at [628, 397] on button "They used oxen as a means of transportation" at bounding box center [687, 392] width 824 height 37
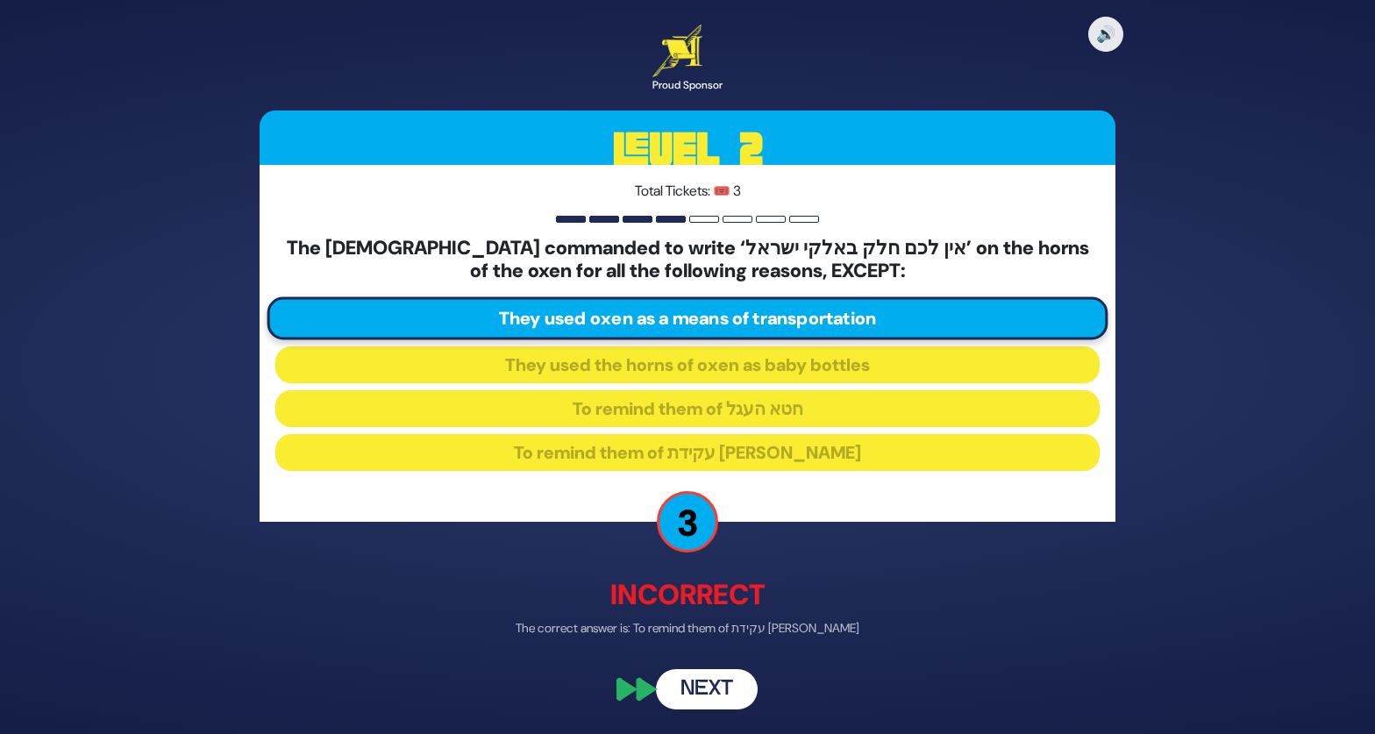
click at [684, 684] on button "Next" at bounding box center [707, 689] width 102 height 40
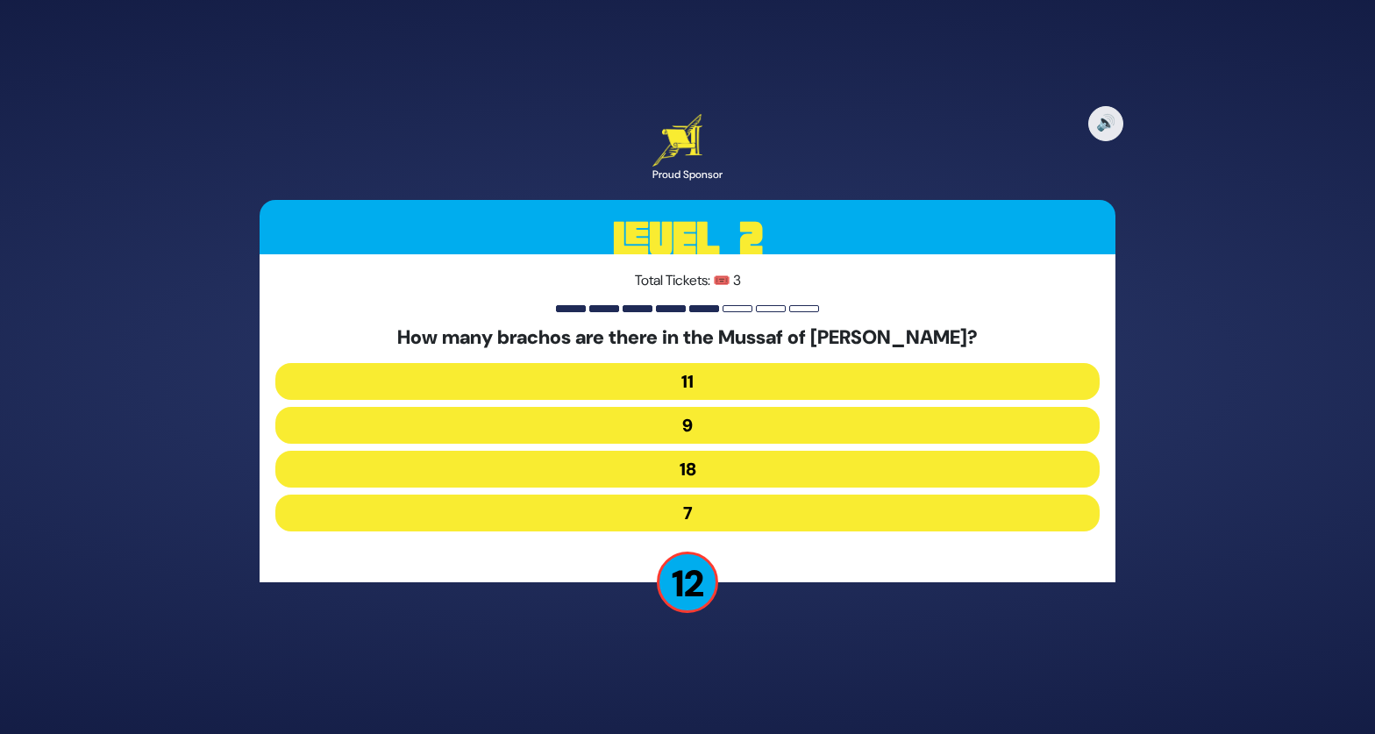
click at [557, 421] on button "9" at bounding box center [687, 425] width 824 height 37
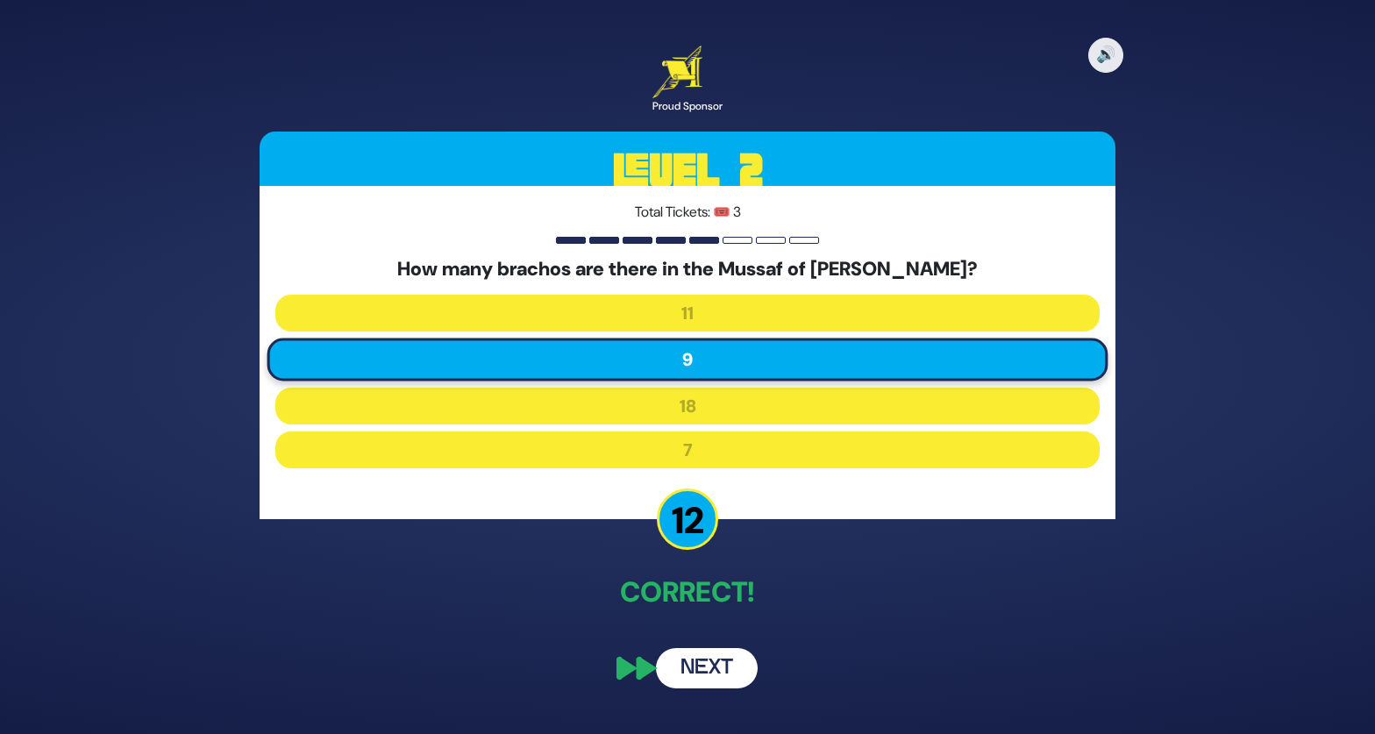
click at [725, 670] on button "Next" at bounding box center [707, 668] width 102 height 40
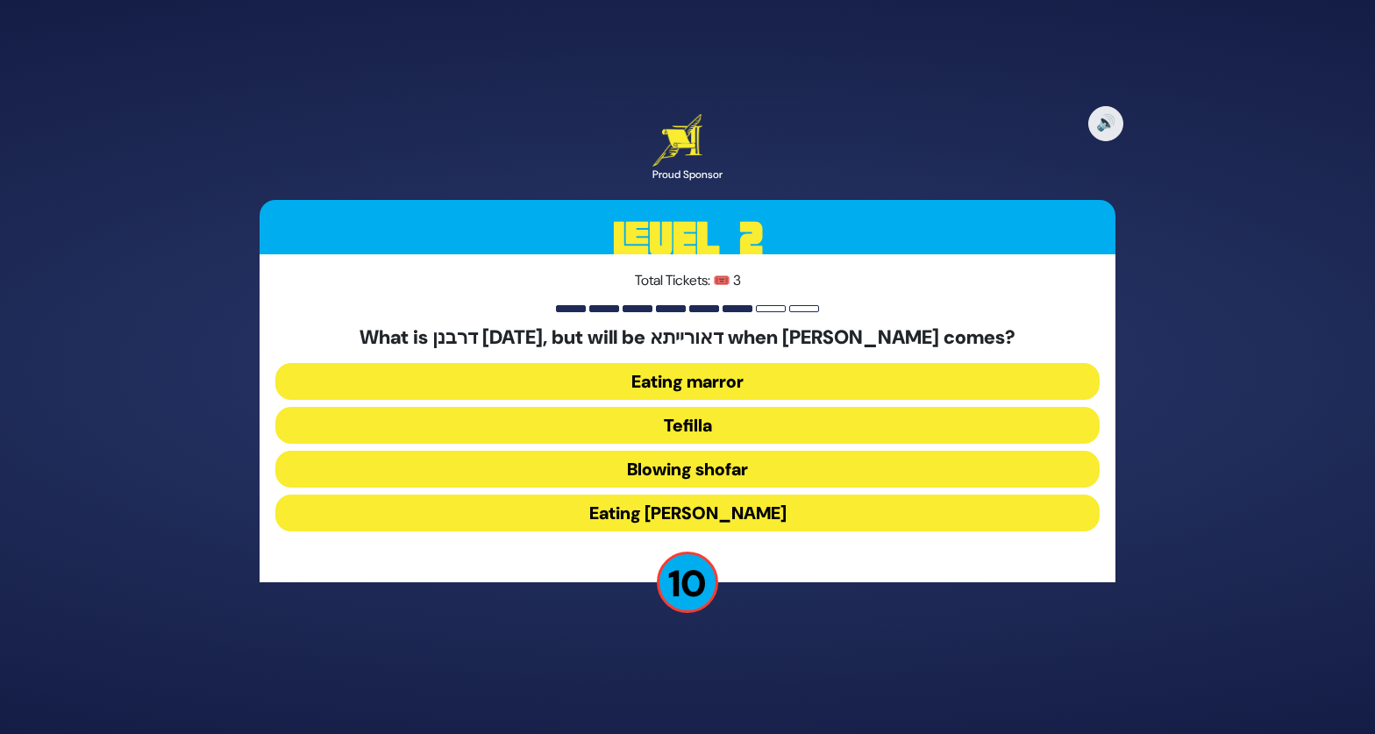
click at [551, 376] on button "Eating marror" at bounding box center [687, 381] width 824 height 37
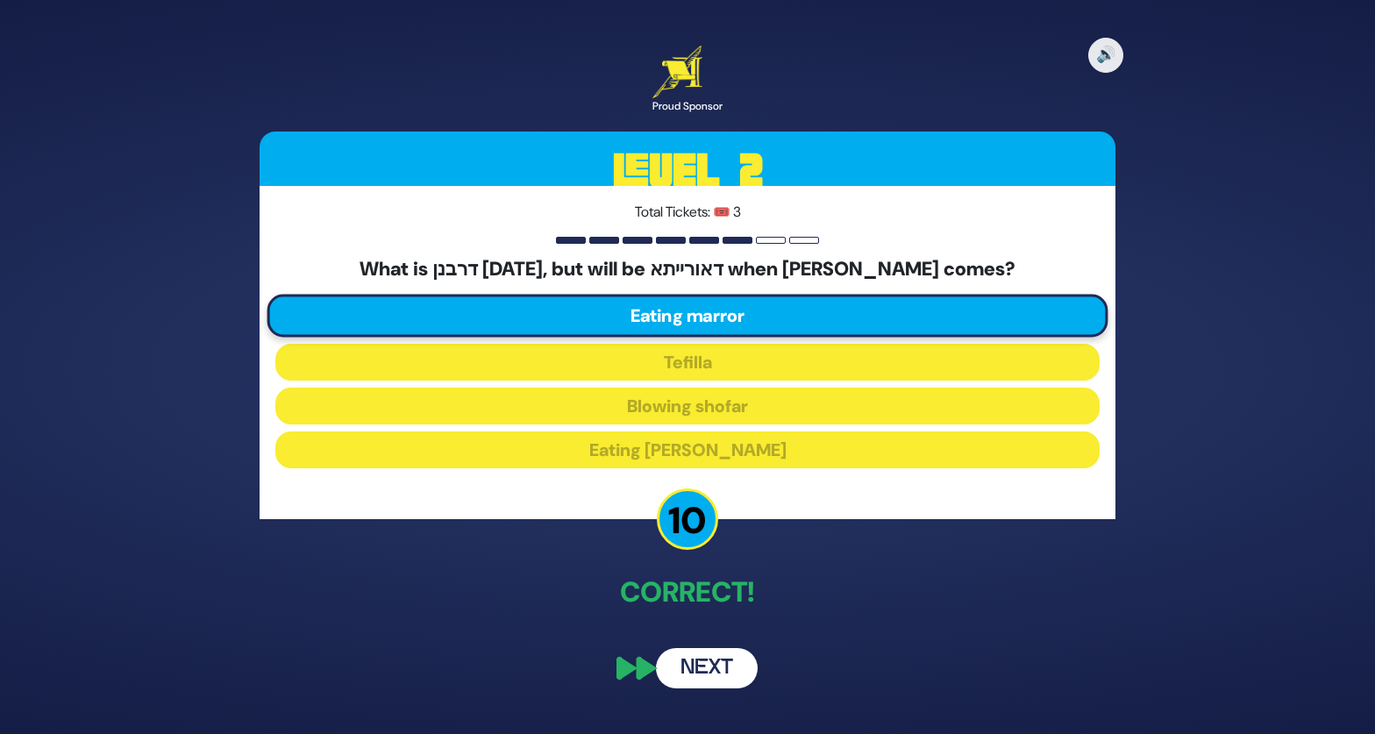
click at [702, 671] on button "Next" at bounding box center [707, 668] width 102 height 40
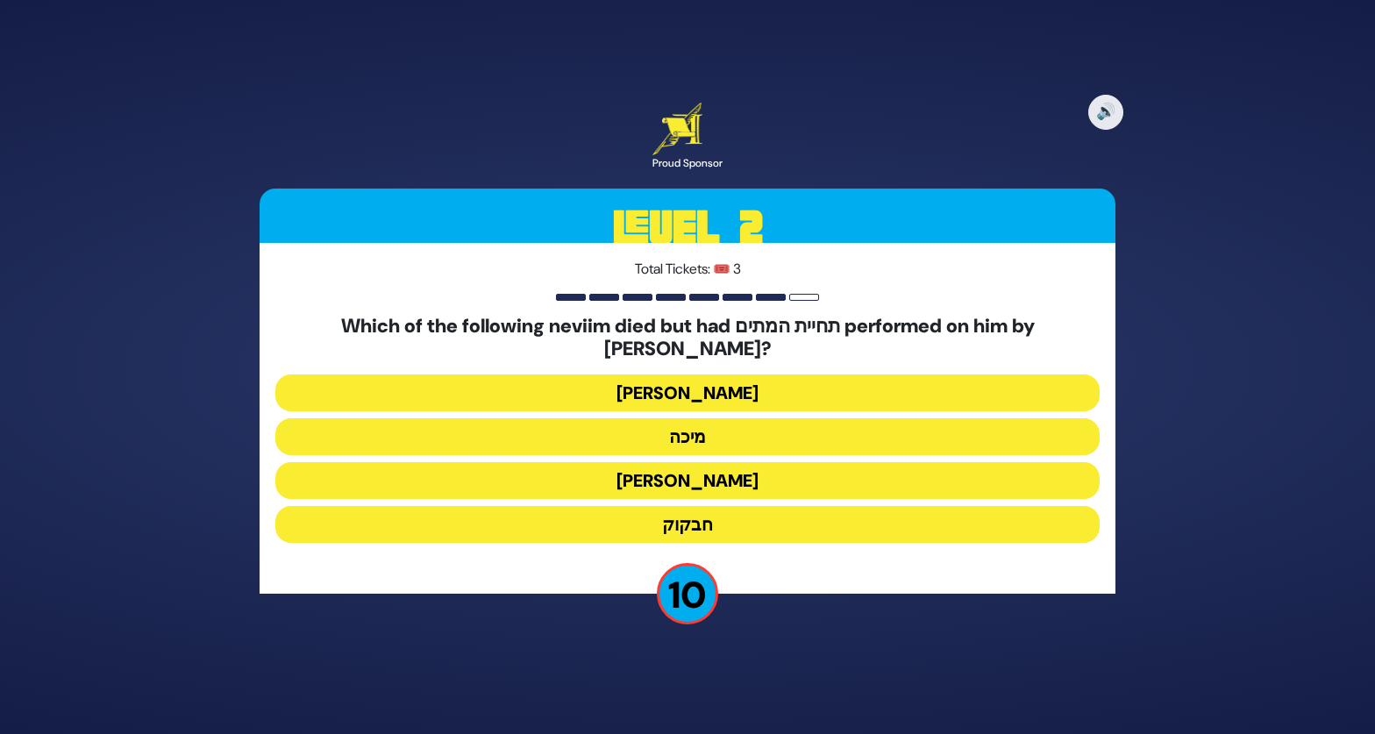
click at [613, 387] on button "[PERSON_NAME]" at bounding box center [687, 392] width 824 height 37
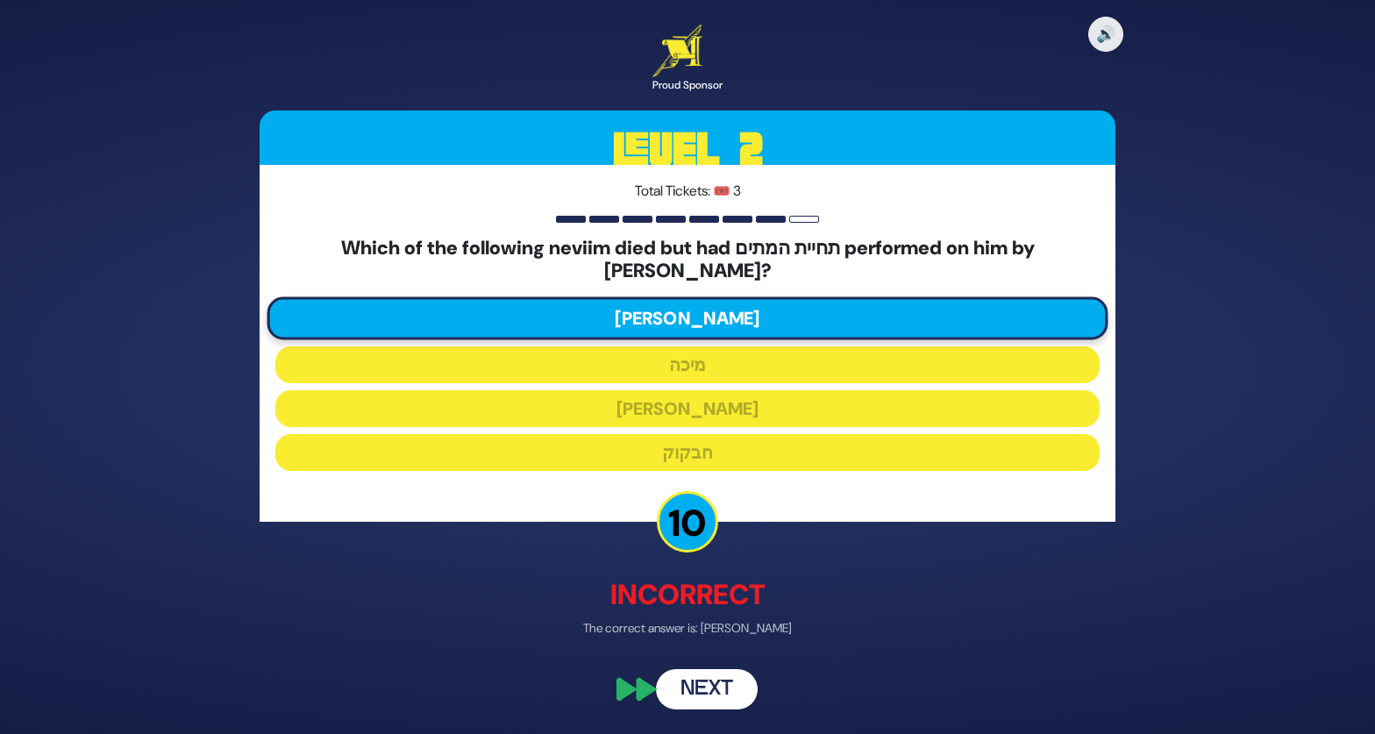
click at [726, 685] on button "Next" at bounding box center [707, 689] width 102 height 40
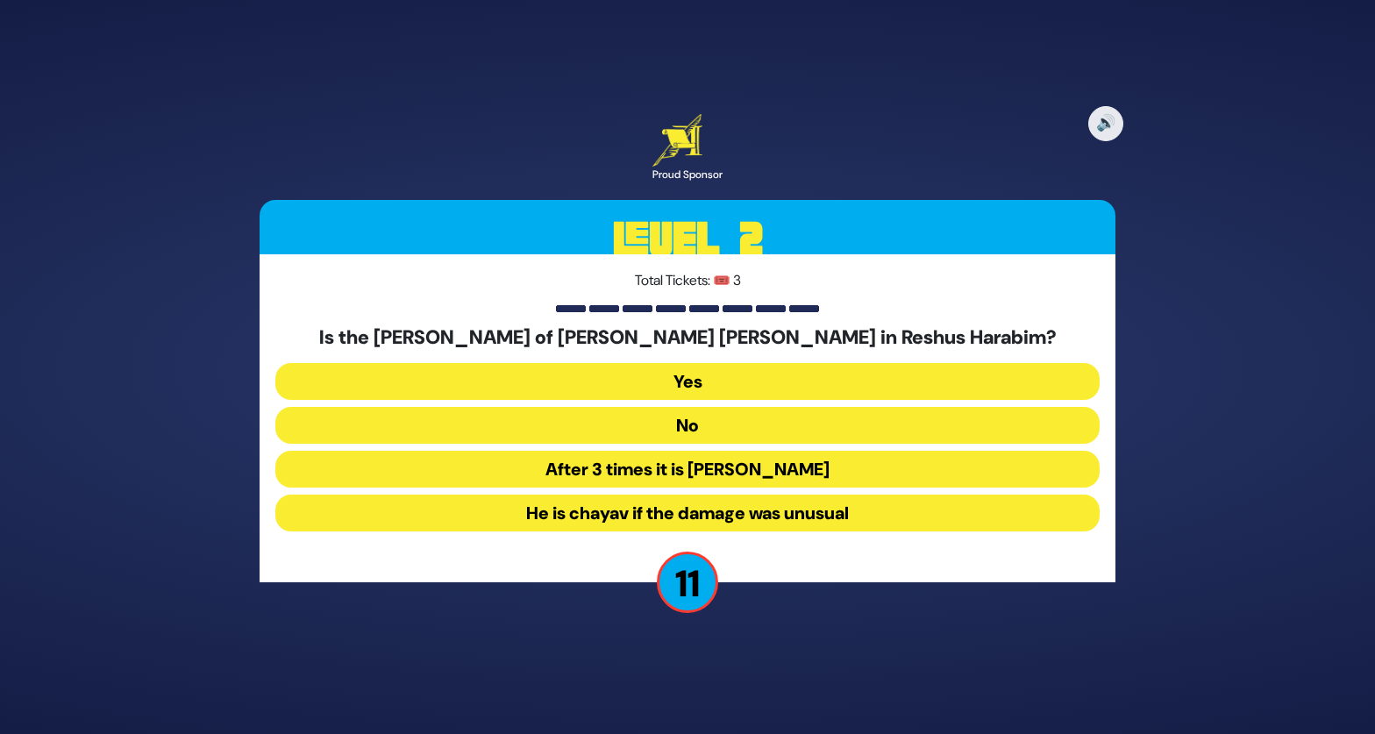
click at [515, 423] on button "No" at bounding box center [687, 425] width 824 height 37
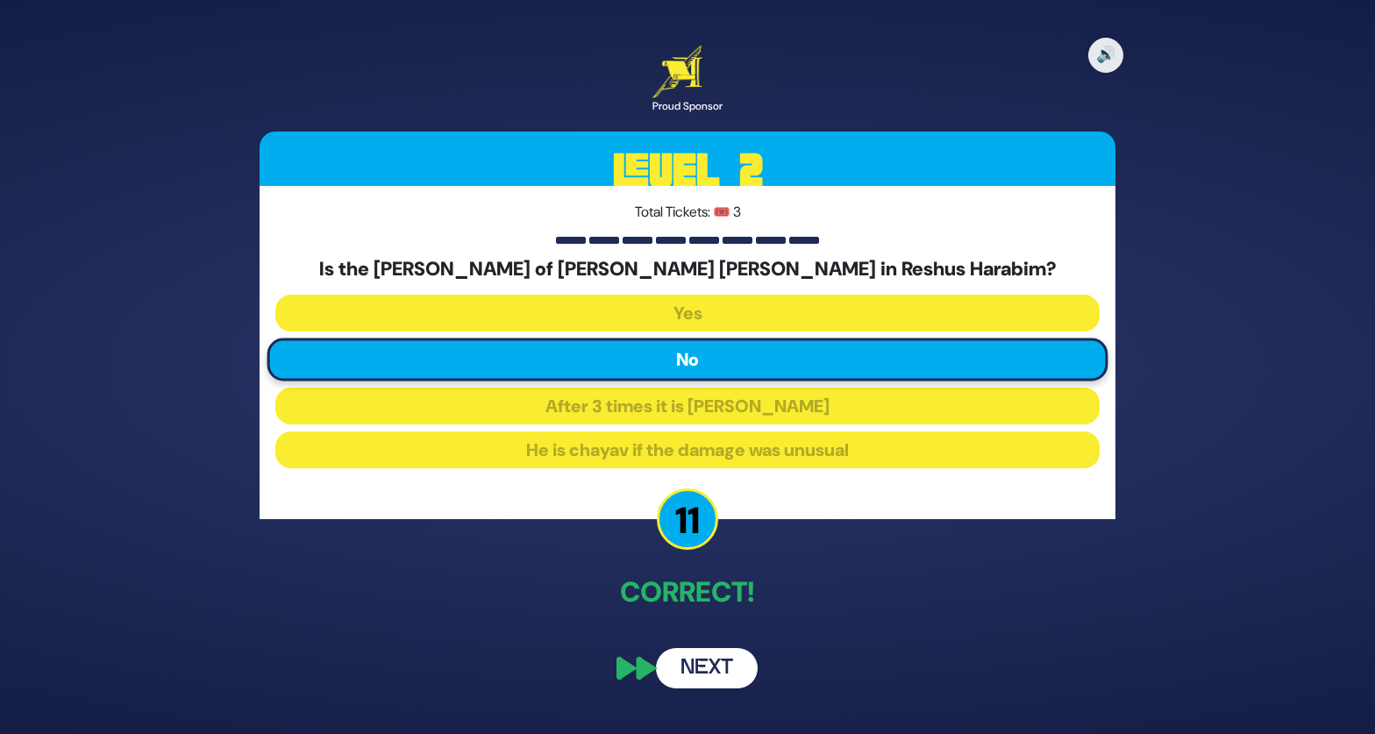
click at [705, 666] on button "Next" at bounding box center [707, 668] width 102 height 40
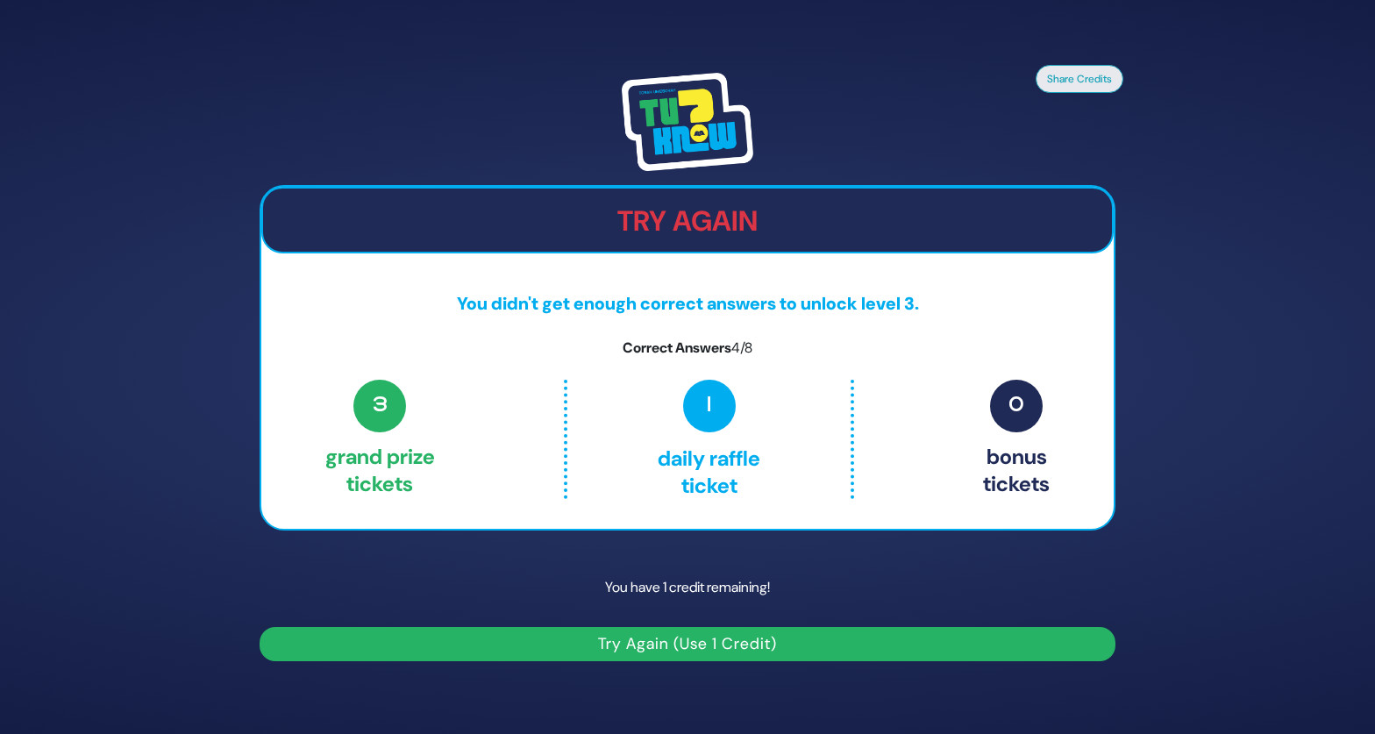
click at [751, 647] on button "Try Again (Use 1 Credit)" at bounding box center [687, 644] width 856 height 34
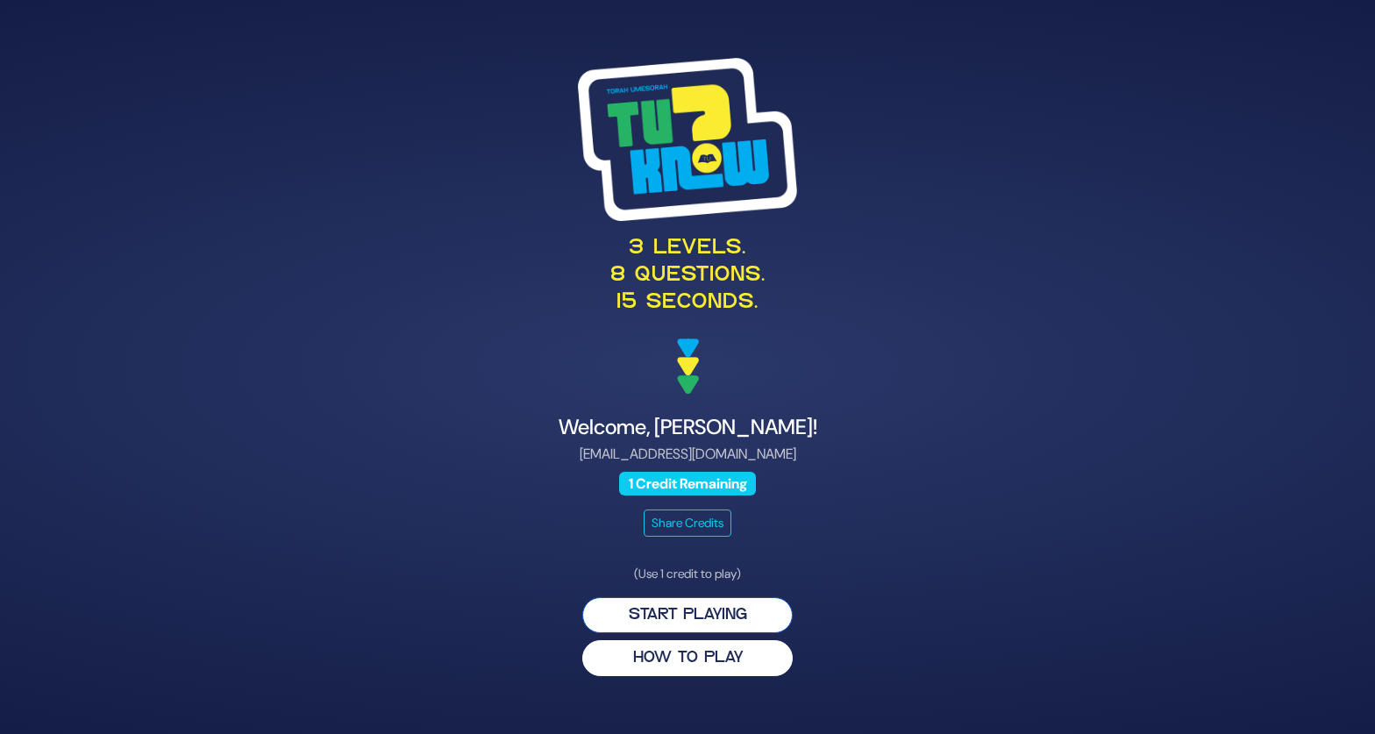
click at [702, 615] on button "Start Playing" at bounding box center [687, 615] width 210 height 36
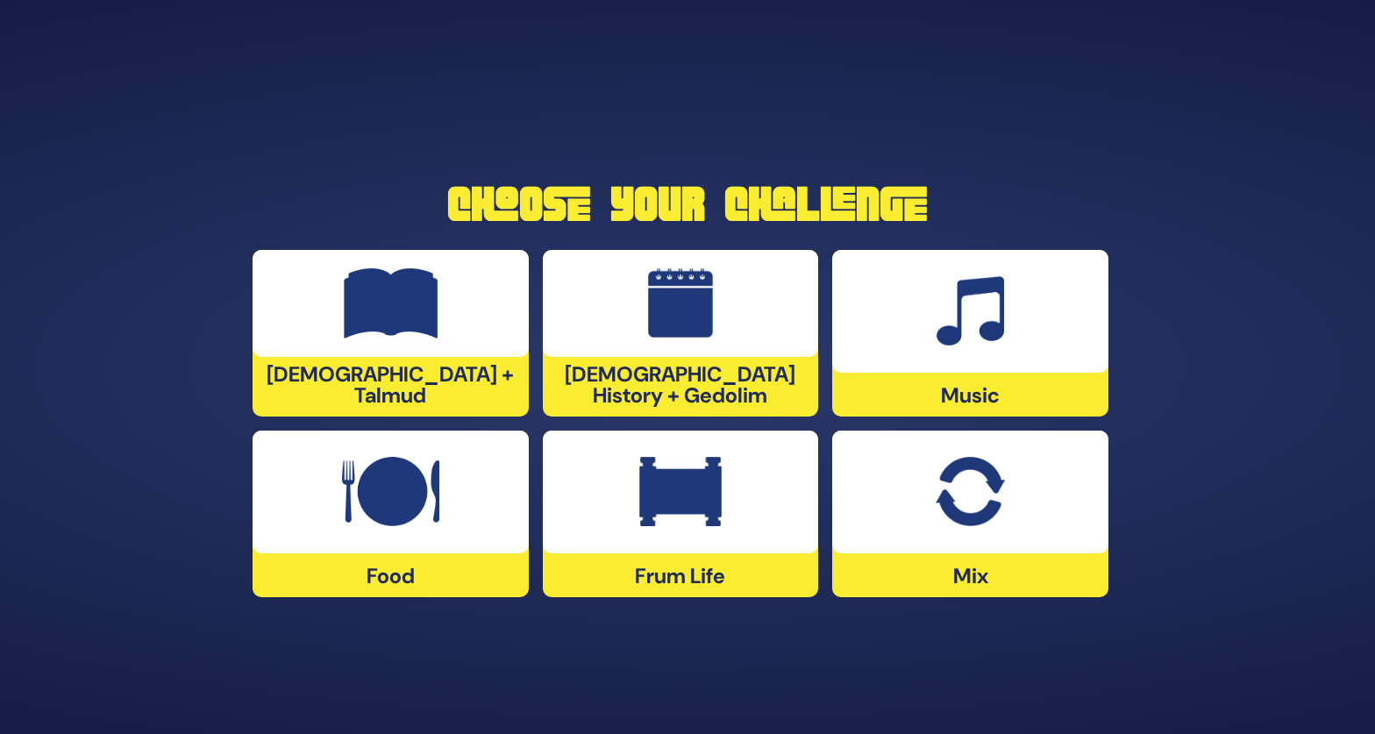
click at [390, 338] on img at bounding box center [391, 303] width 95 height 70
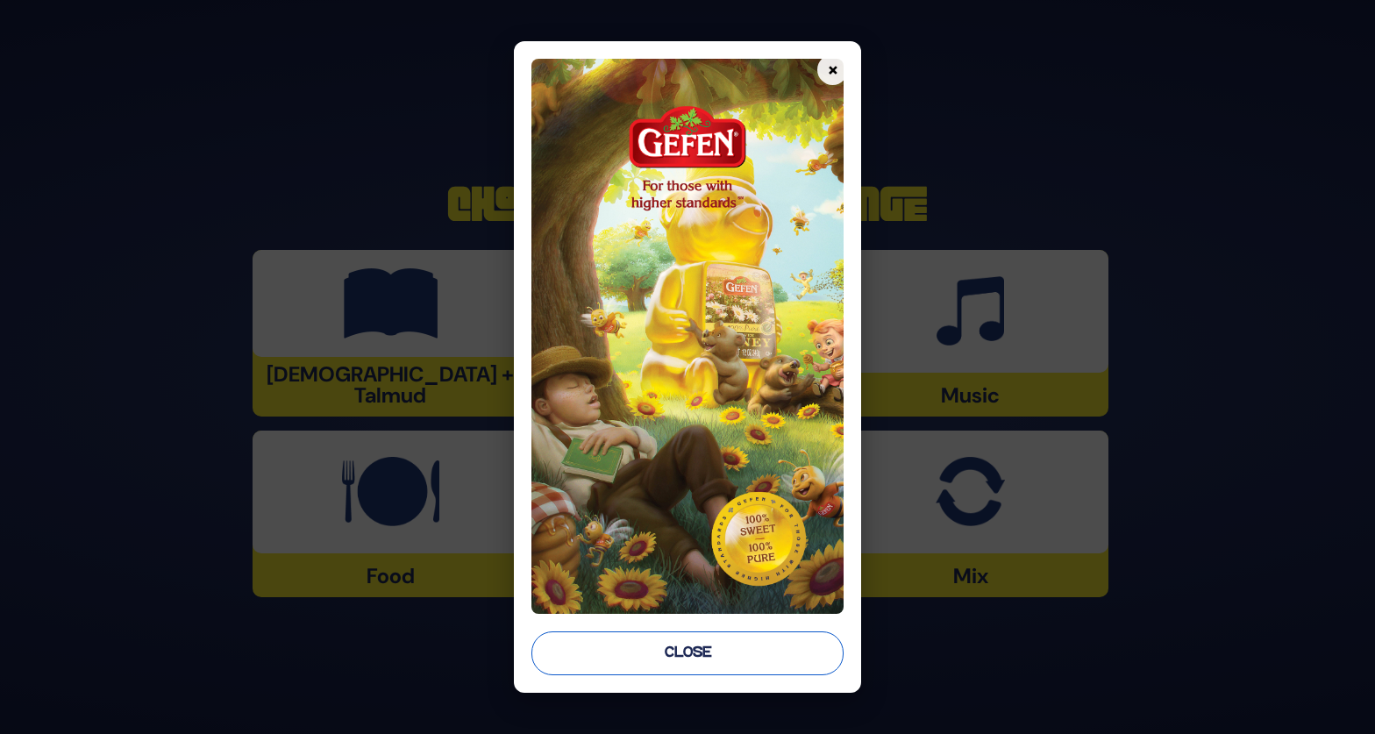
click at [668, 657] on button "Close" at bounding box center [687, 653] width 312 height 44
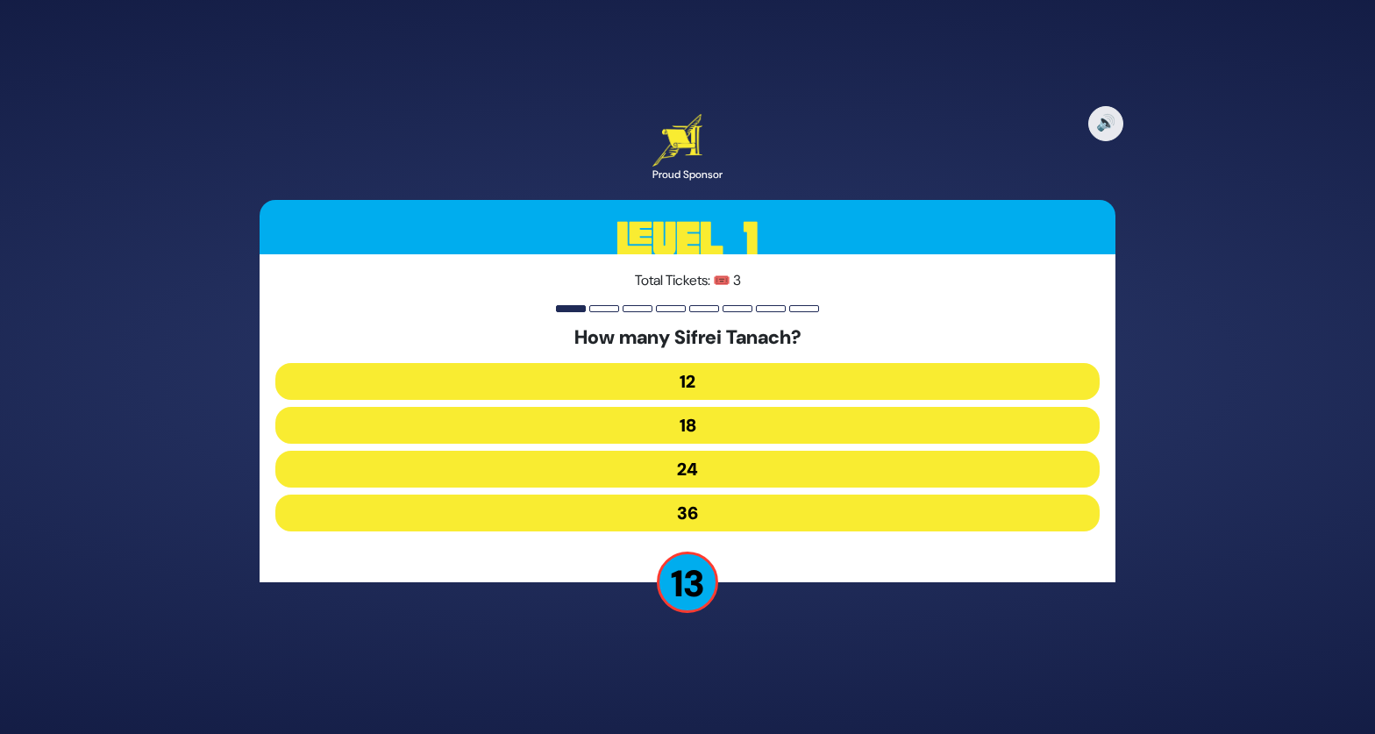
click at [592, 469] on button "24" at bounding box center [687, 469] width 824 height 37
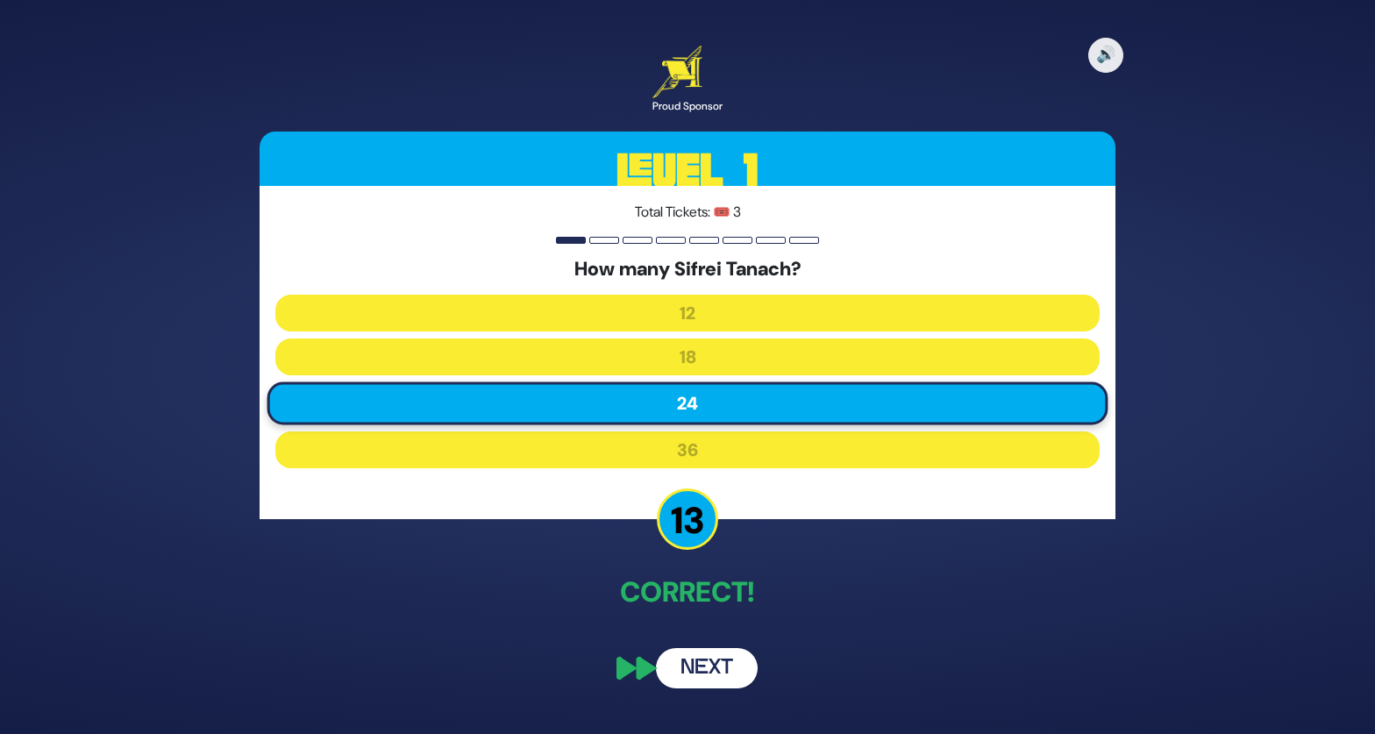
click at [727, 675] on button "Next" at bounding box center [707, 668] width 102 height 40
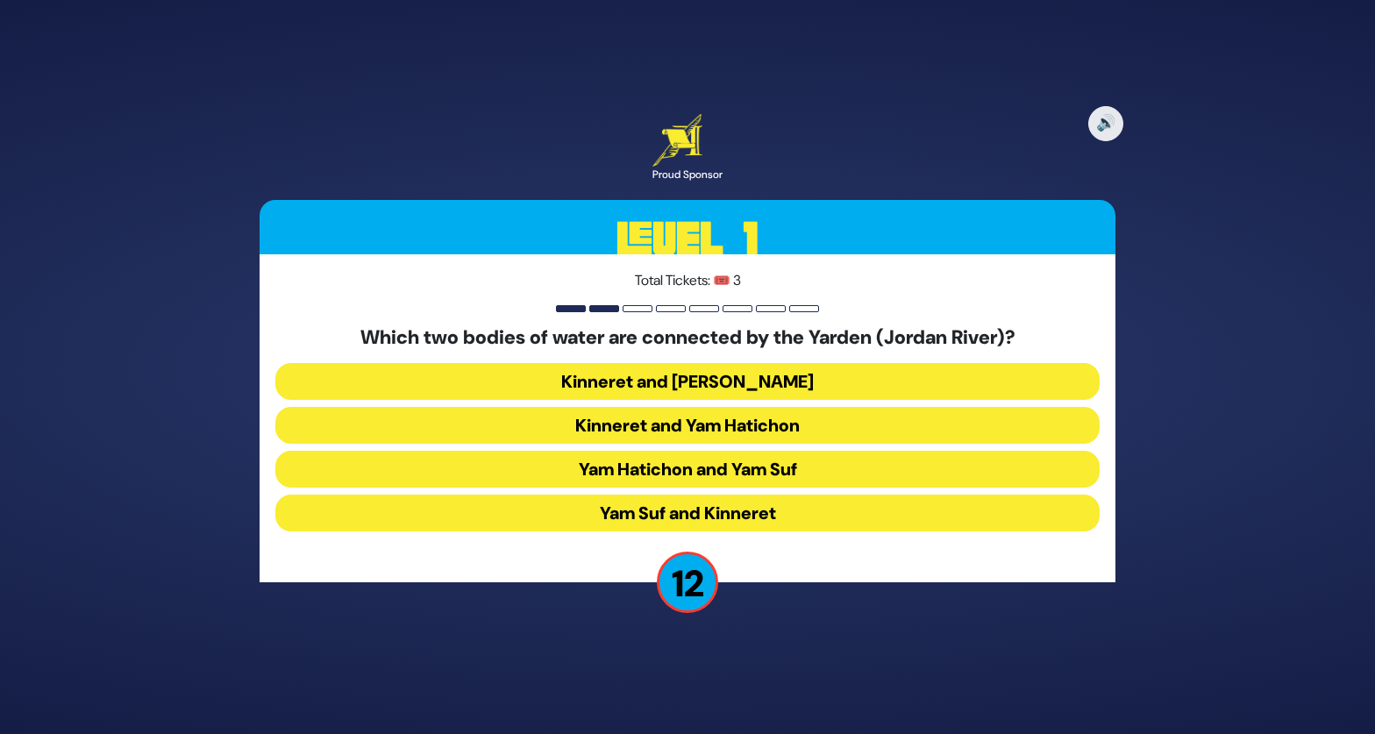
click at [622, 382] on button "Kinneret and [PERSON_NAME]" at bounding box center [687, 381] width 824 height 37
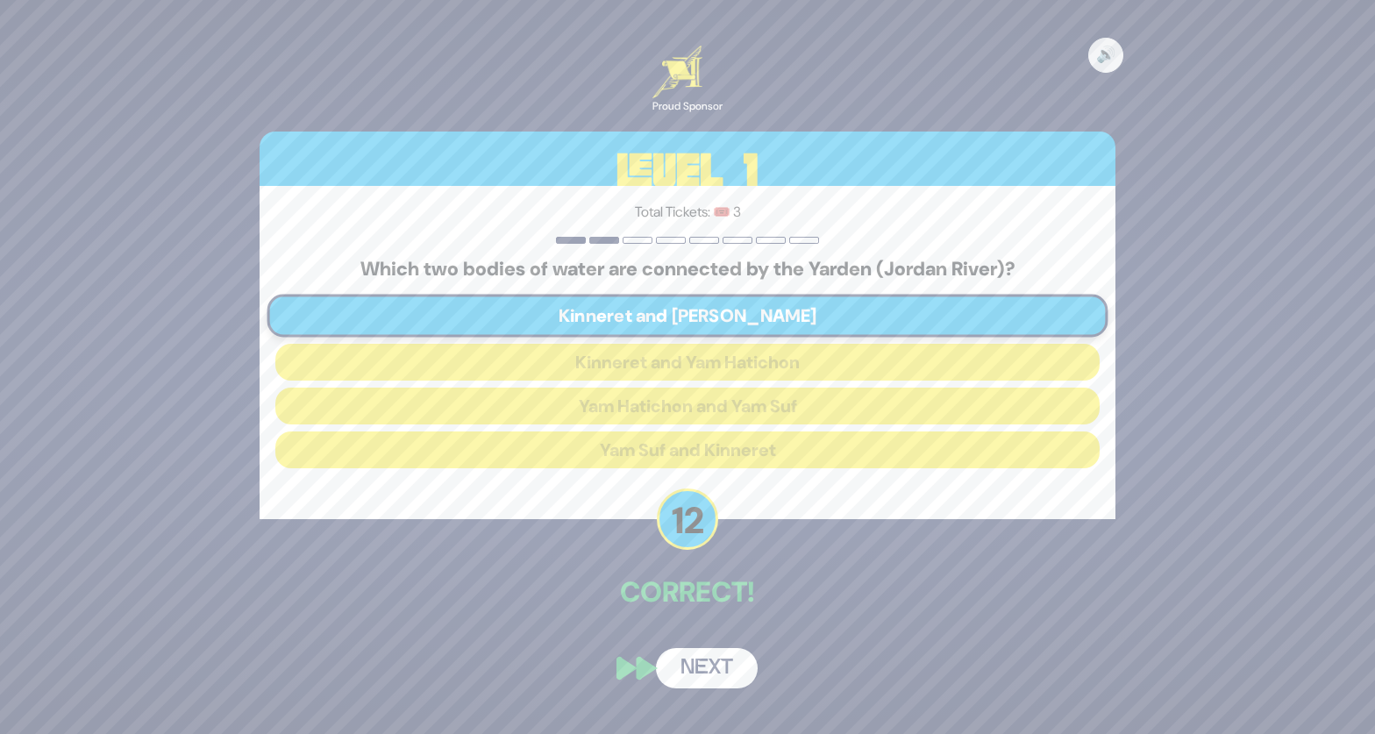
click at [707, 665] on button "Next" at bounding box center [707, 668] width 102 height 40
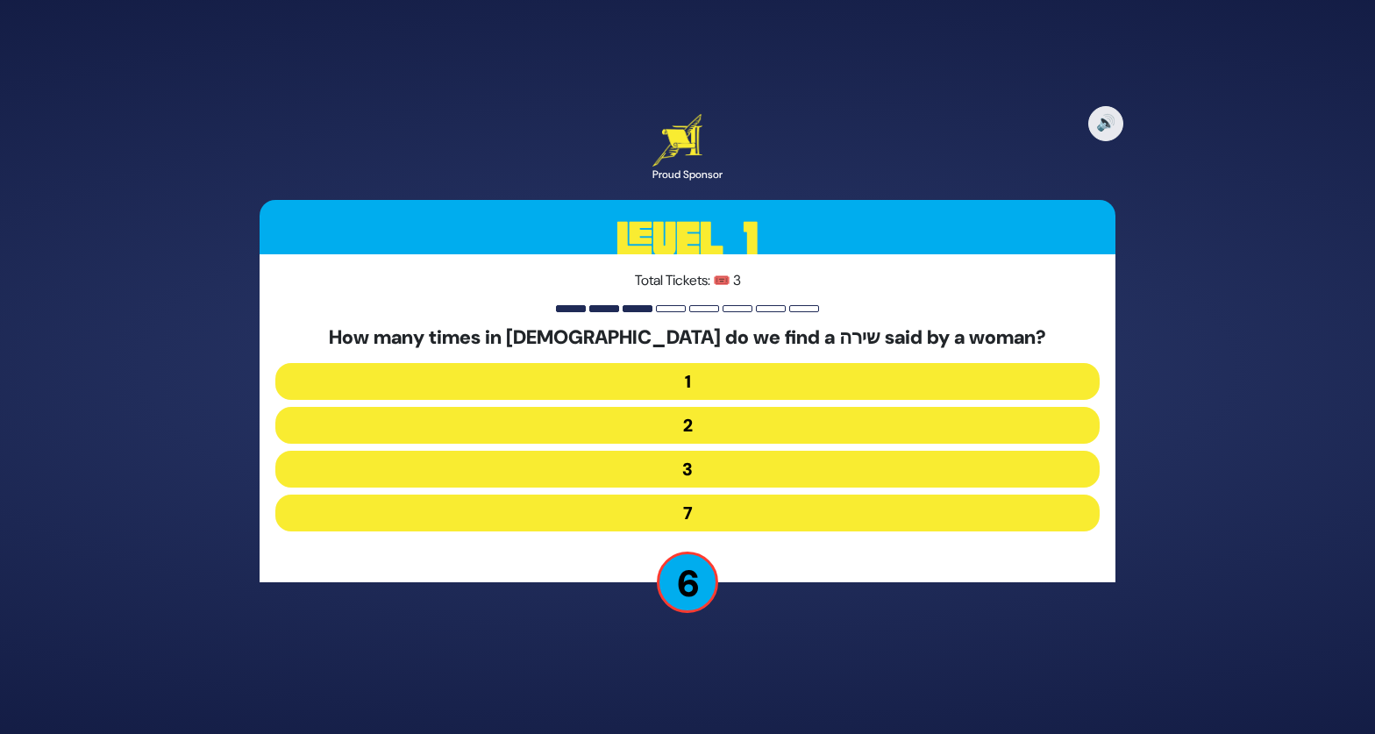
click at [743, 468] on button "3" at bounding box center [687, 469] width 824 height 37
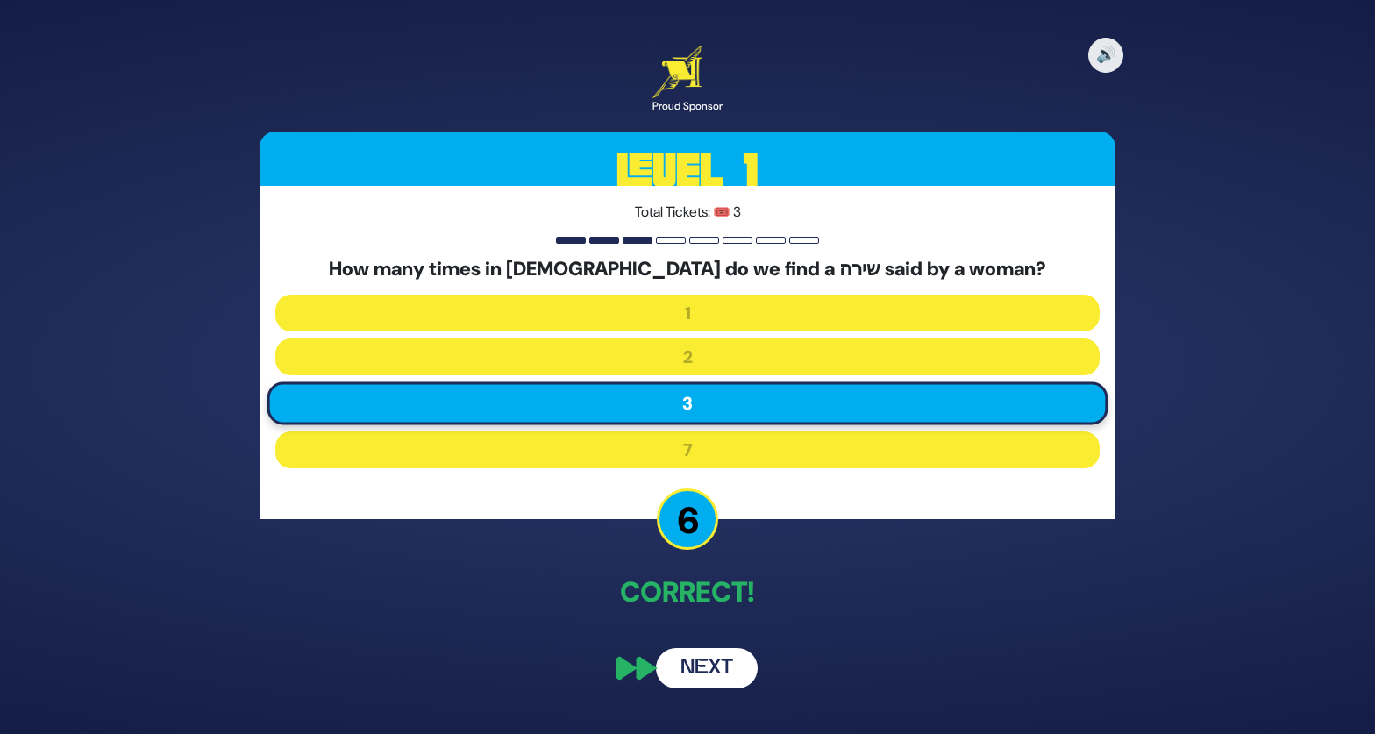
click at [721, 672] on button "Next" at bounding box center [707, 668] width 102 height 40
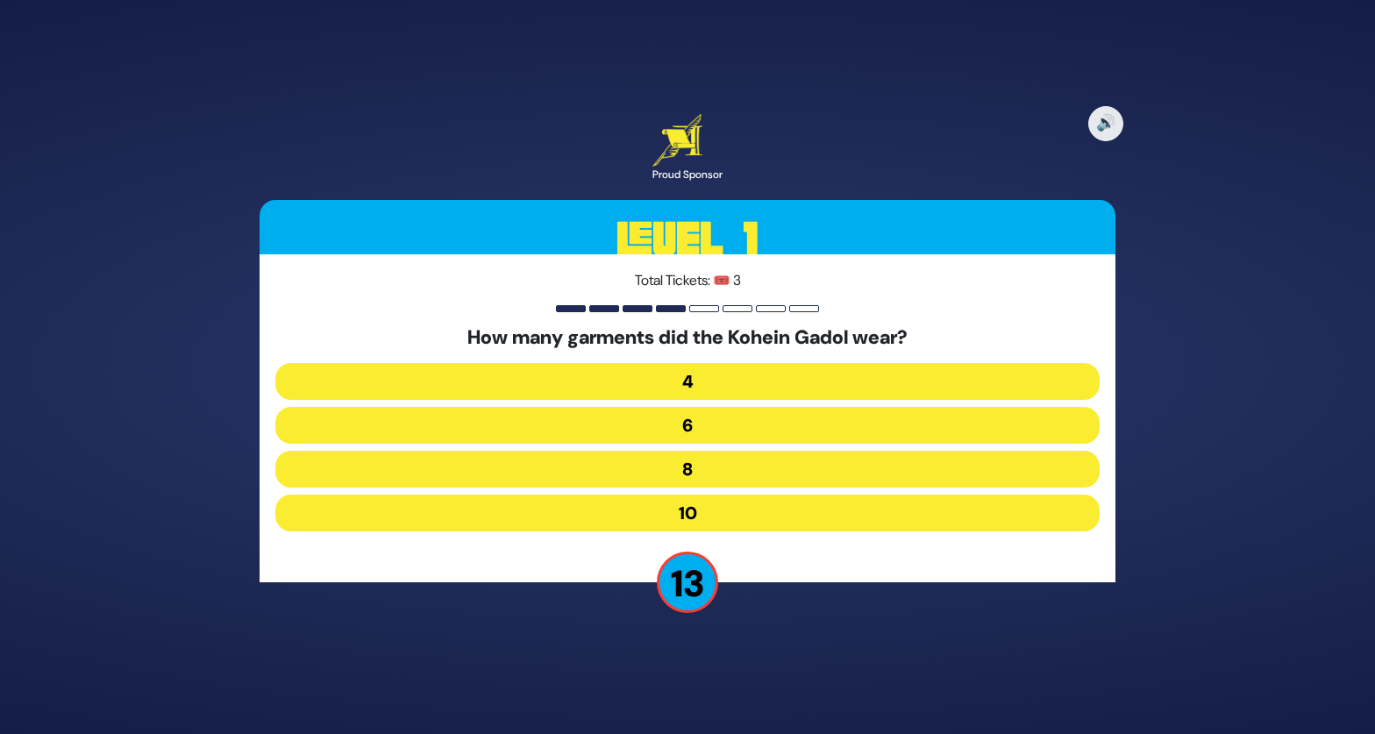
click at [700, 474] on button "8" at bounding box center [687, 469] width 824 height 37
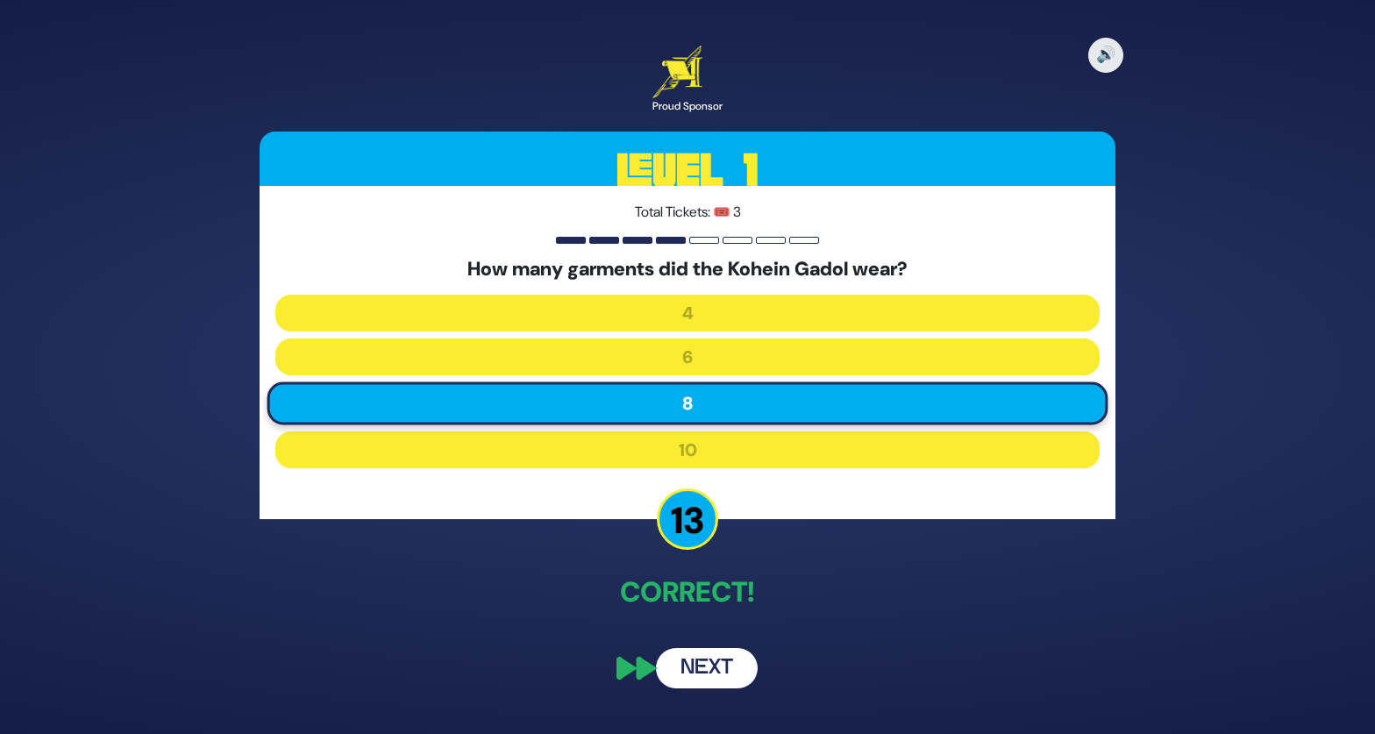
click at [717, 678] on button "Next" at bounding box center [707, 668] width 102 height 40
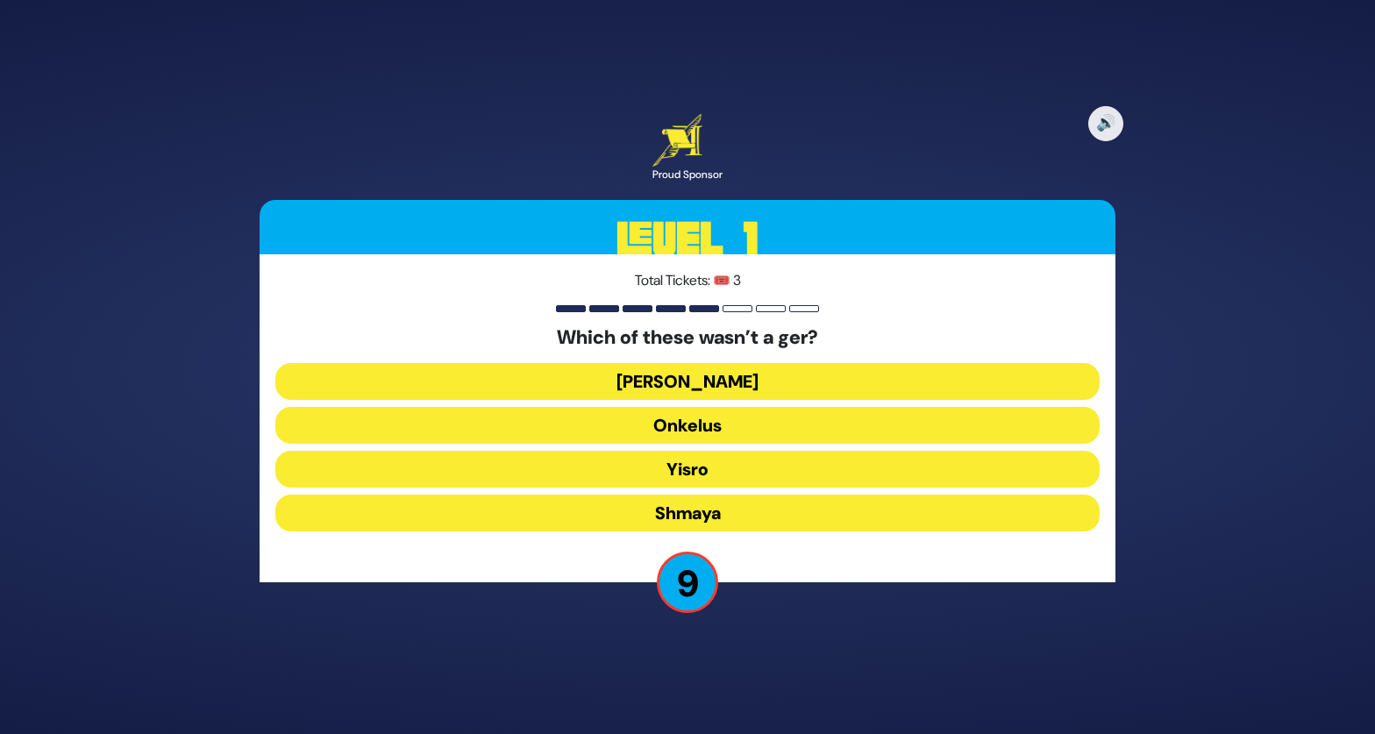
click at [707, 514] on button "Shmaya" at bounding box center [687, 512] width 824 height 37
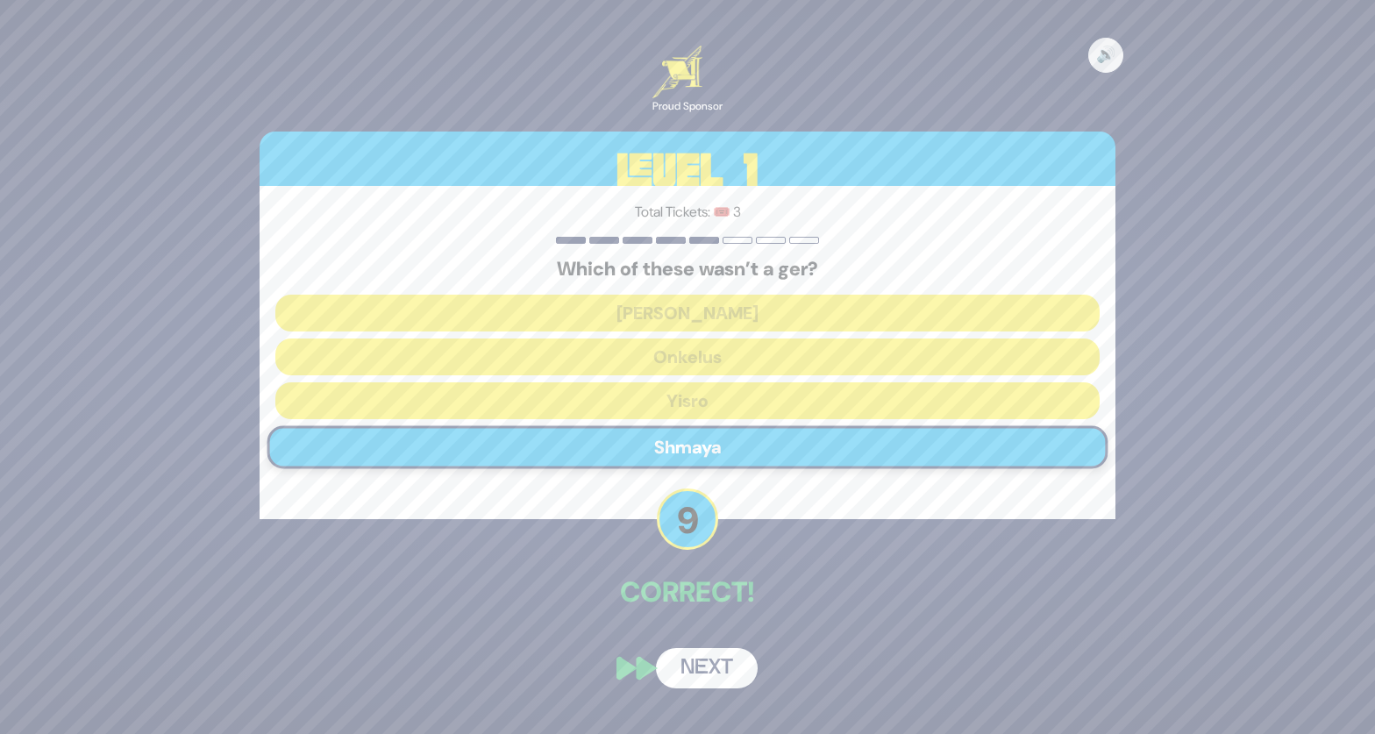
click at [728, 631] on div "🔊 Proud Sponsor Level 1 Total Tickets: 🎟️ 3 Which of these wasn’t a ger? [PERSO…" at bounding box center [687, 367] width 898 height 685
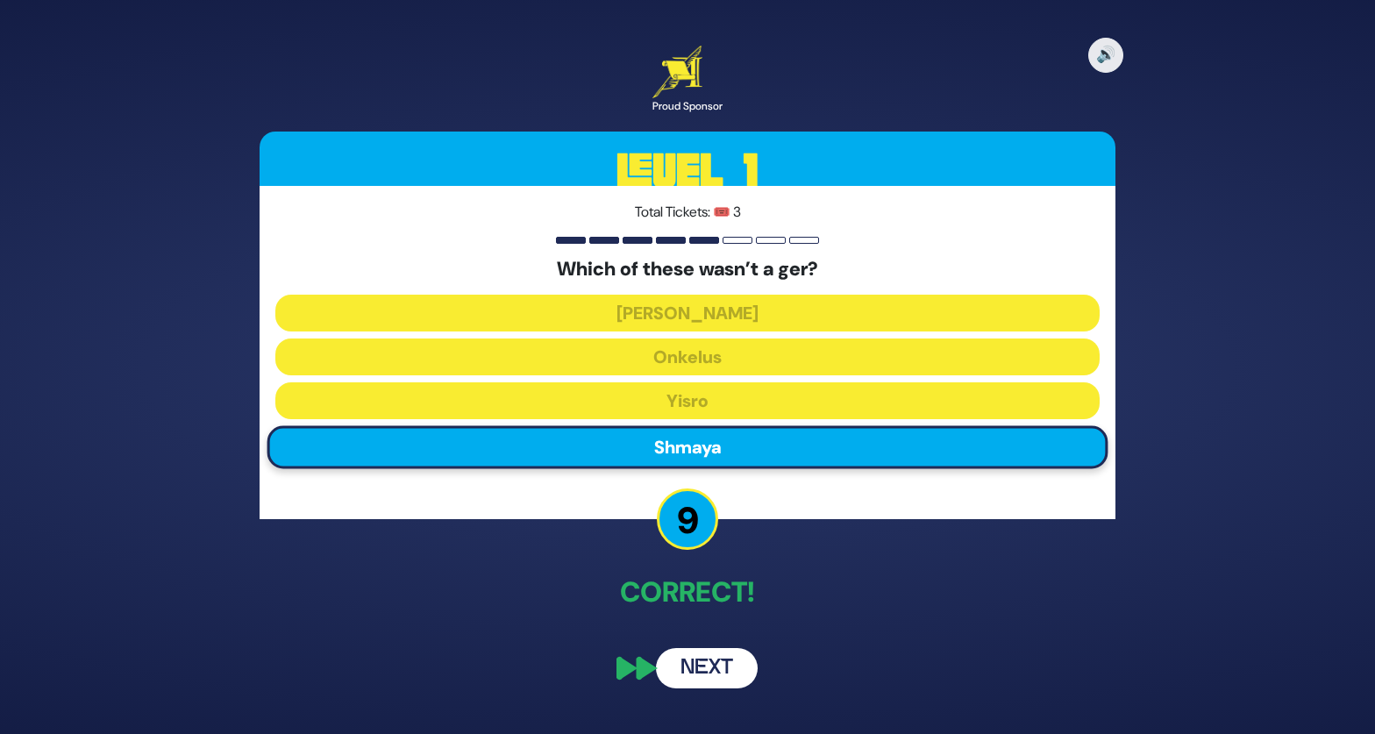
click at [727, 659] on button "Next" at bounding box center [707, 668] width 102 height 40
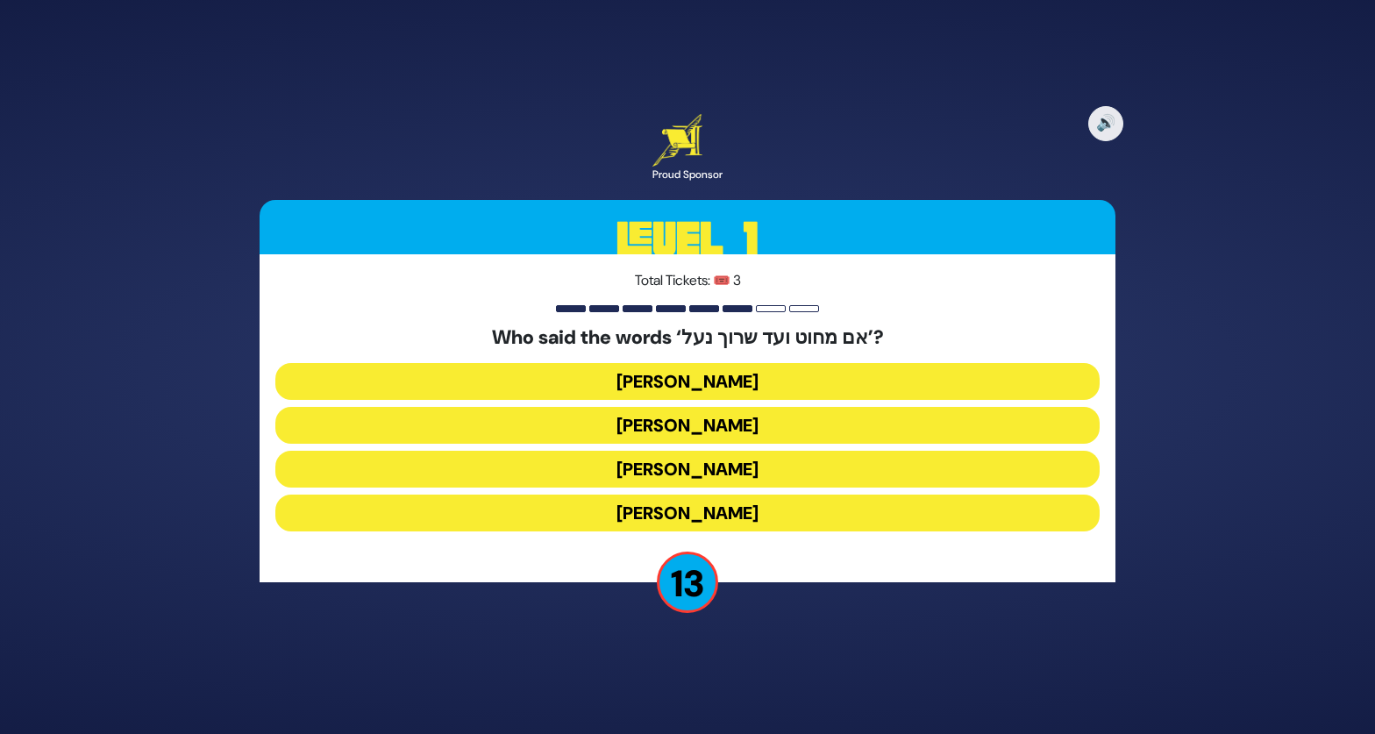
click at [725, 473] on button "[PERSON_NAME]" at bounding box center [687, 469] width 824 height 37
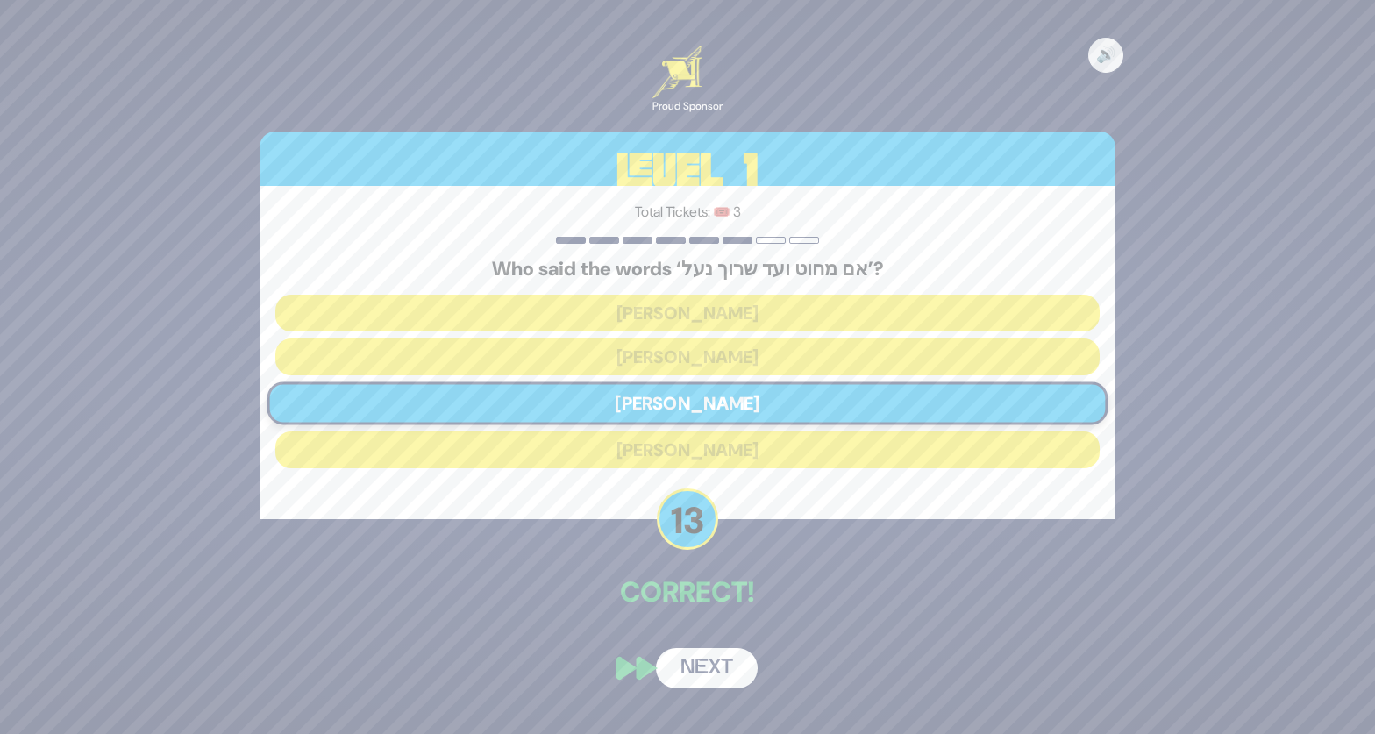
click at [725, 636] on div "🔊 Proud Sponsor Level 1 Total Tickets: 🎟️ 3 Who said the words ‘אם מחוט ועד שרו…" at bounding box center [687, 367] width 898 height 685
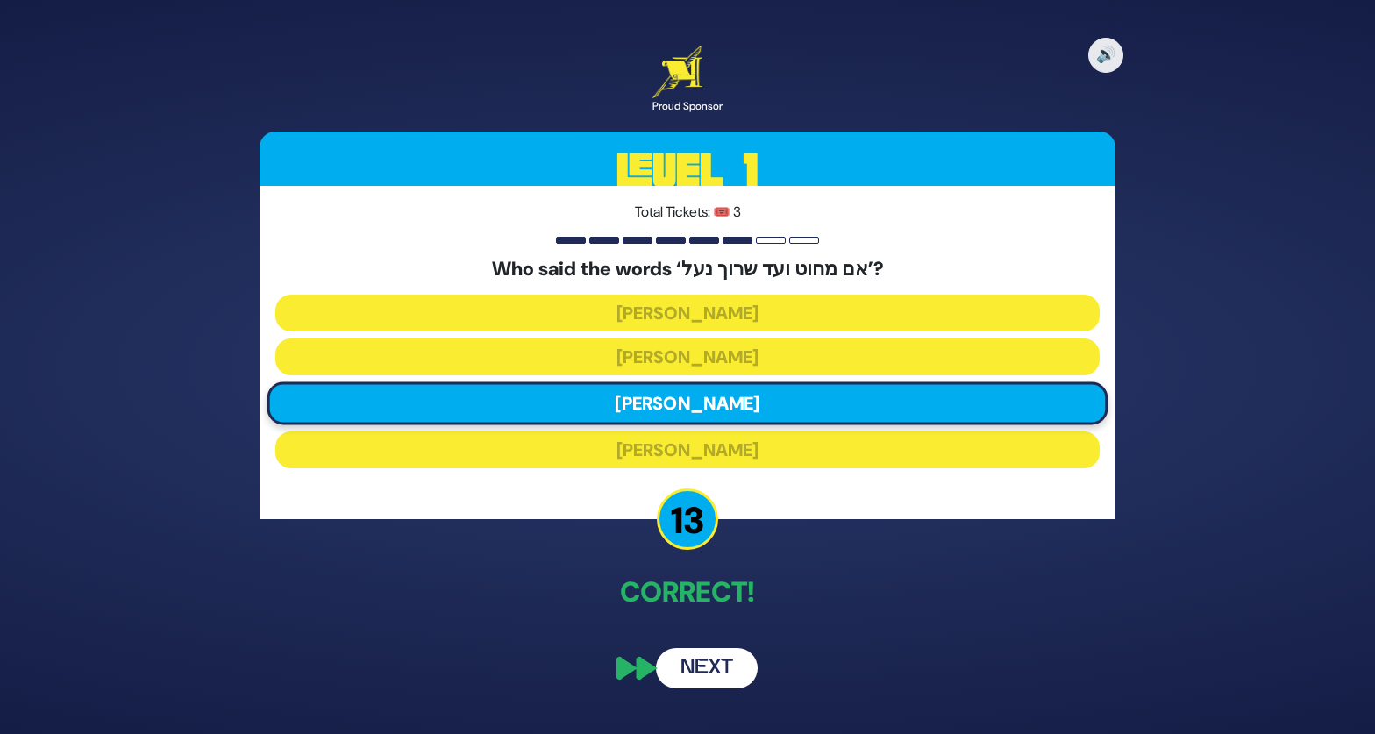
click at [721, 666] on button "Next" at bounding box center [707, 668] width 102 height 40
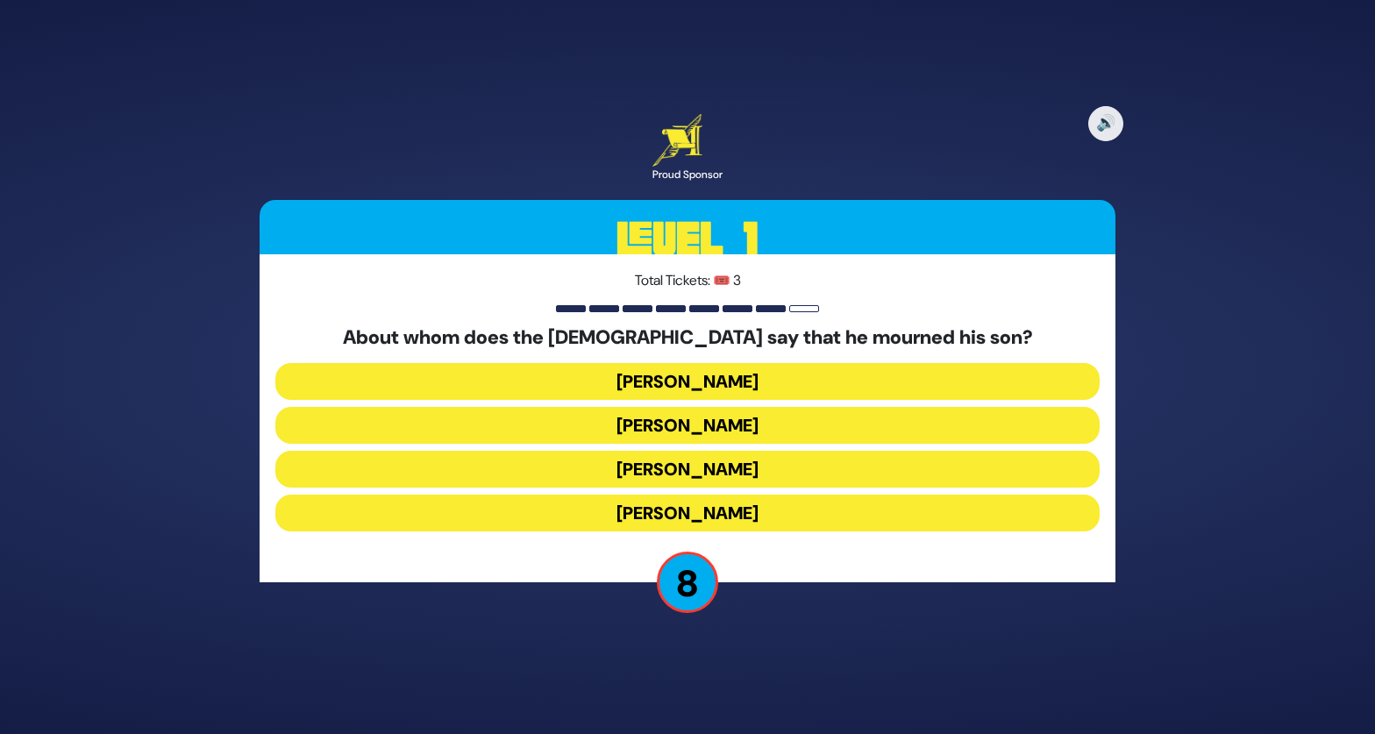
click at [688, 430] on button "[PERSON_NAME]" at bounding box center [687, 425] width 824 height 37
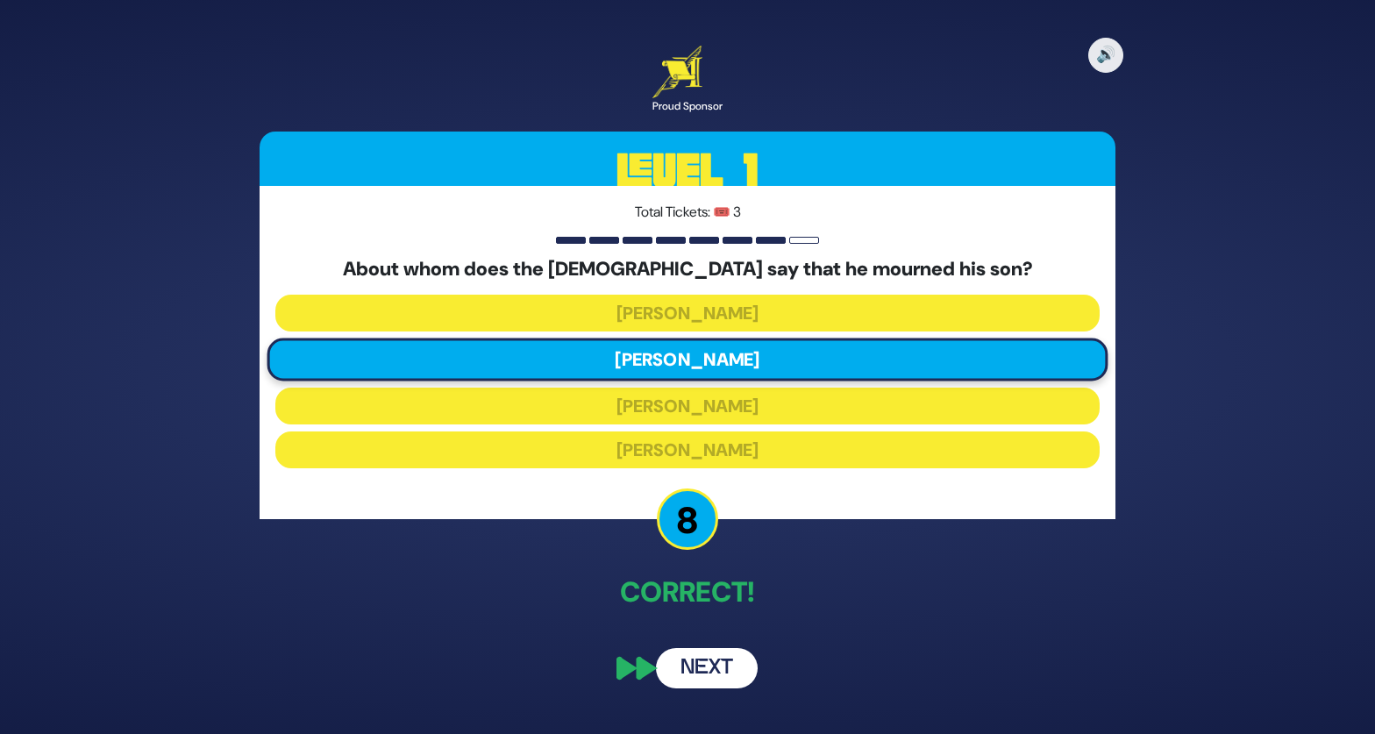
click at [719, 669] on button "Next" at bounding box center [707, 668] width 102 height 40
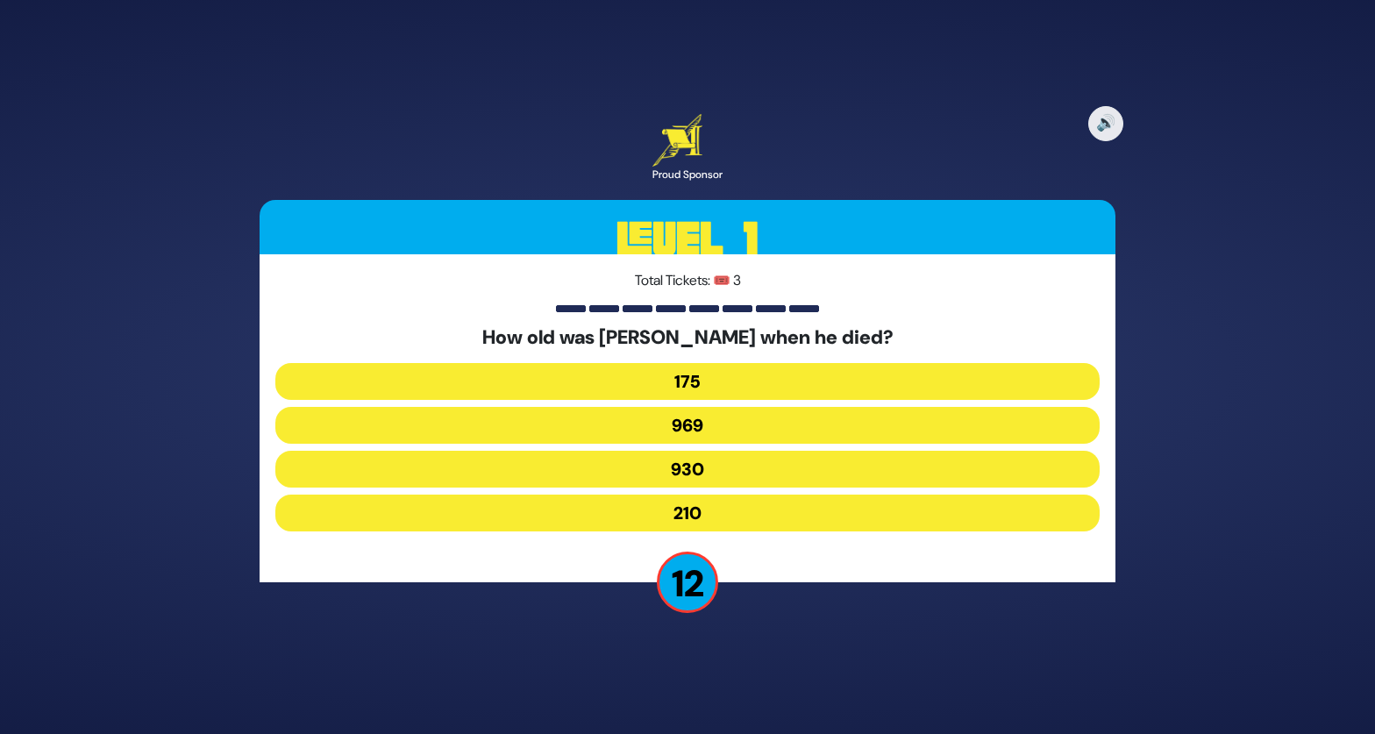
click at [716, 429] on button "969" at bounding box center [687, 425] width 824 height 37
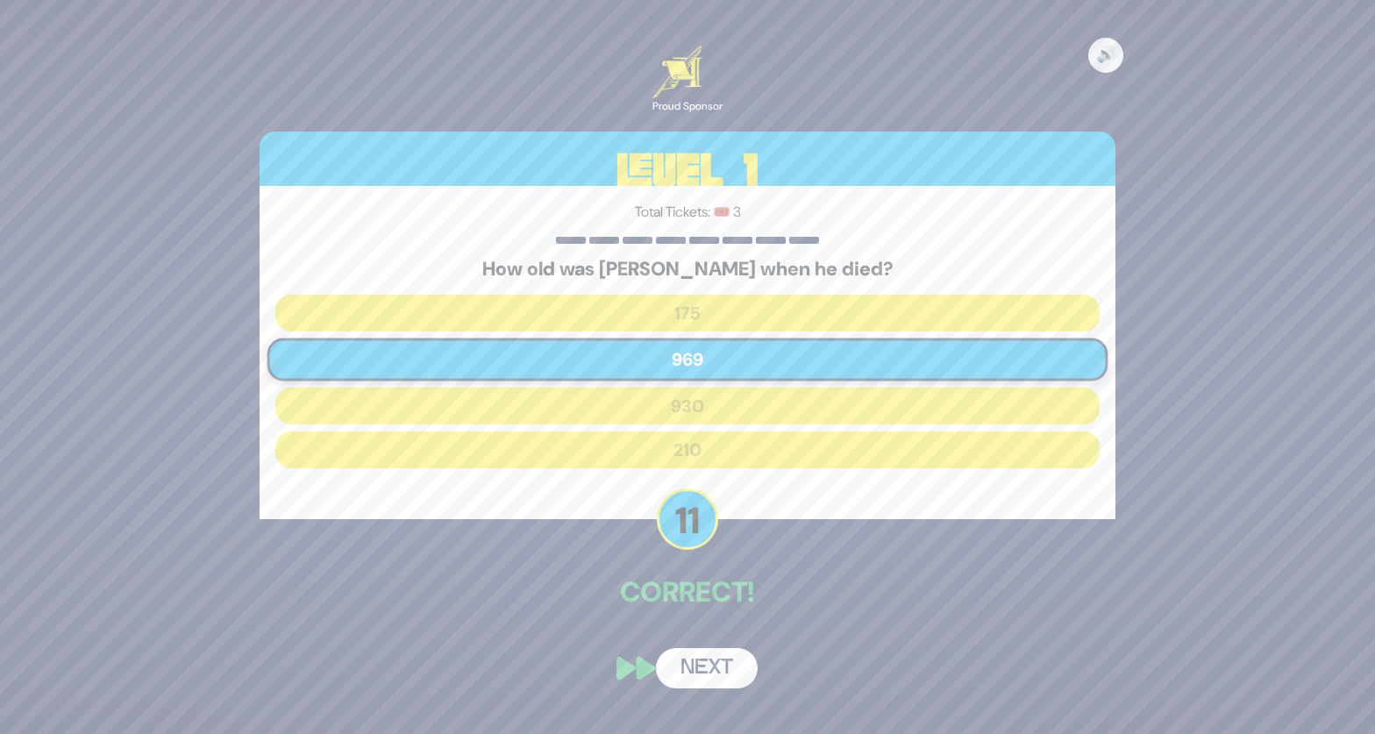
click at [707, 674] on button "Next" at bounding box center [707, 668] width 102 height 40
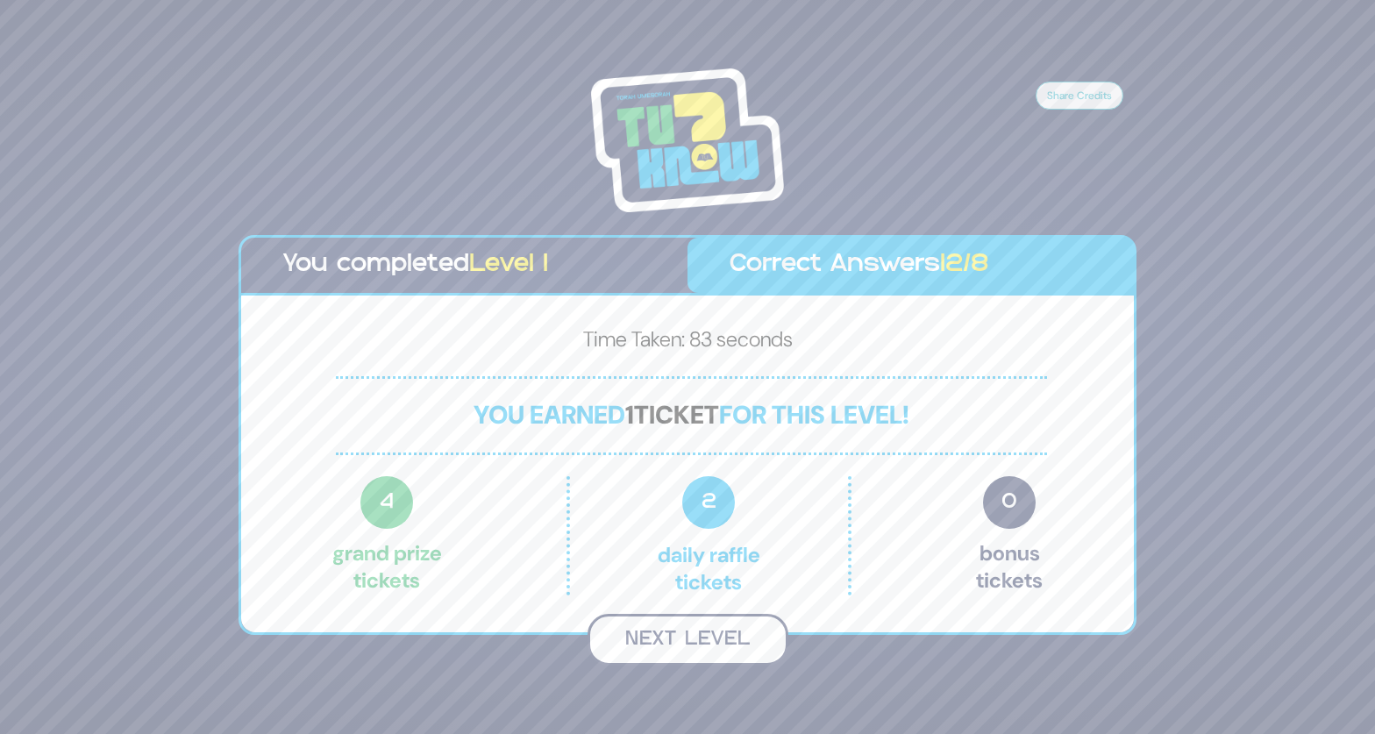
click at [721, 647] on button "Next Level" at bounding box center [687, 640] width 201 height 52
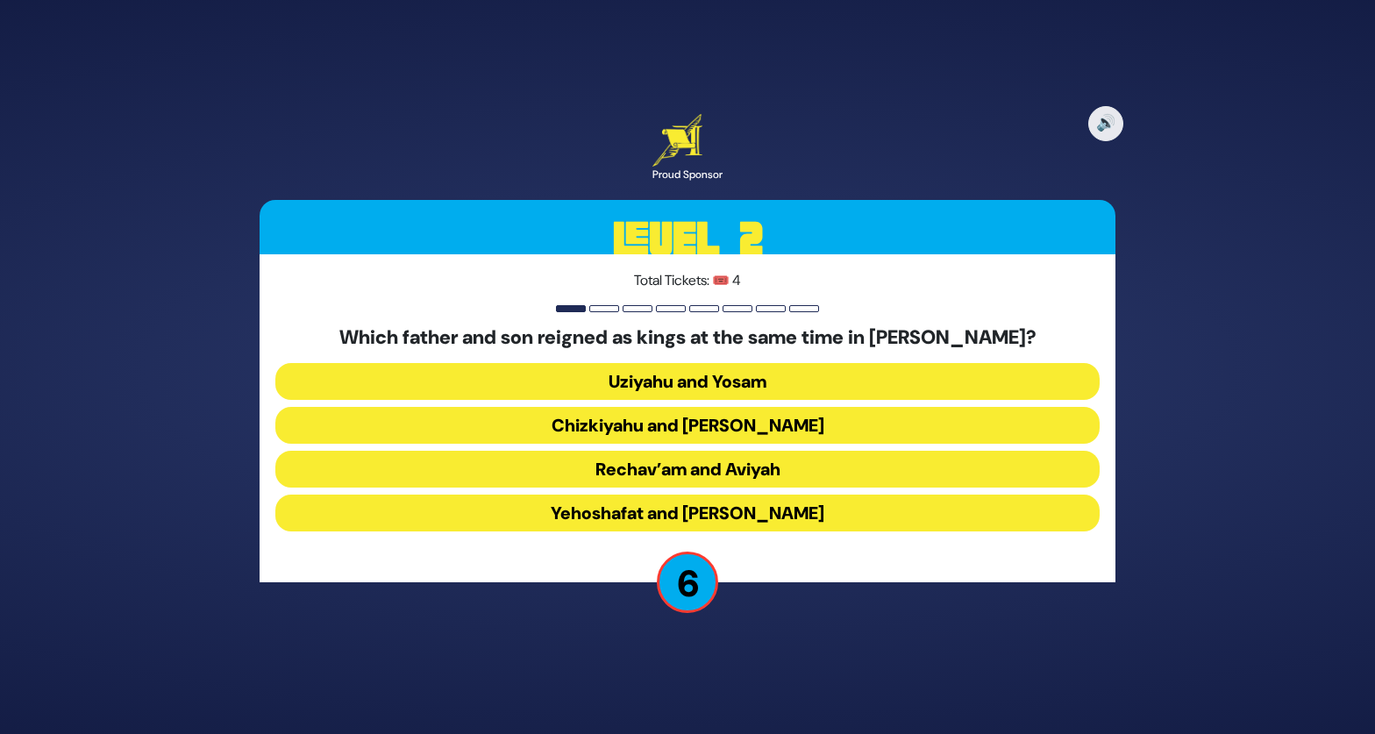
click at [591, 386] on button "Uziyahu and Yosam" at bounding box center [687, 381] width 824 height 37
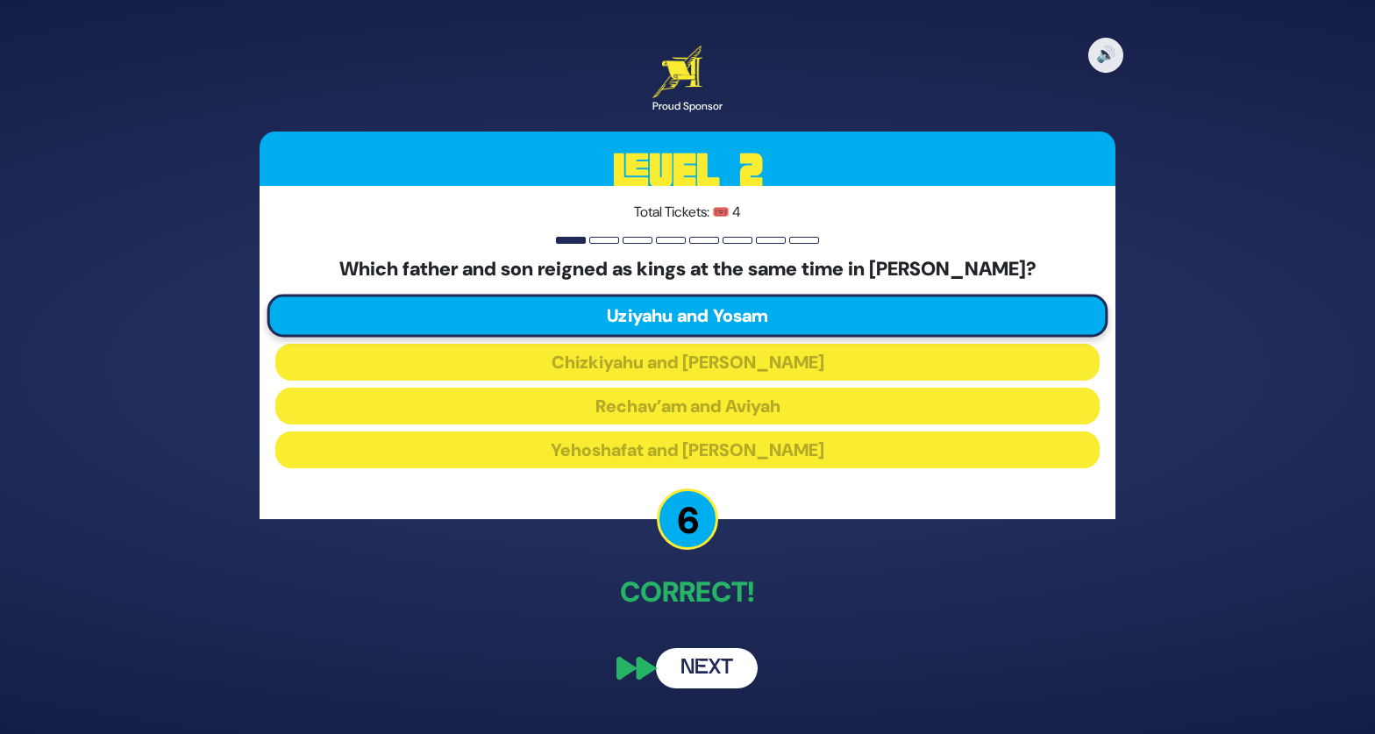
click at [718, 673] on button "Next" at bounding box center [707, 668] width 102 height 40
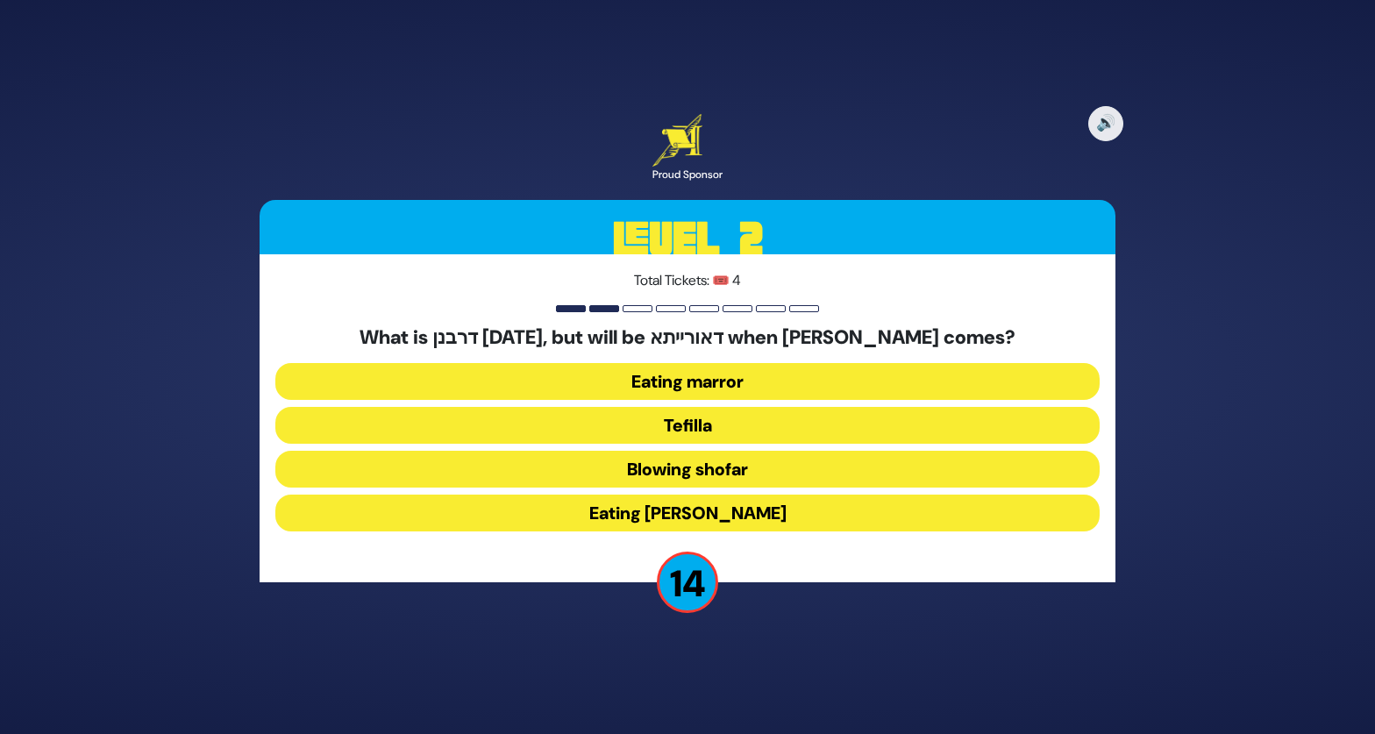
click at [728, 381] on button "Eating marror" at bounding box center [687, 381] width 824 height 37
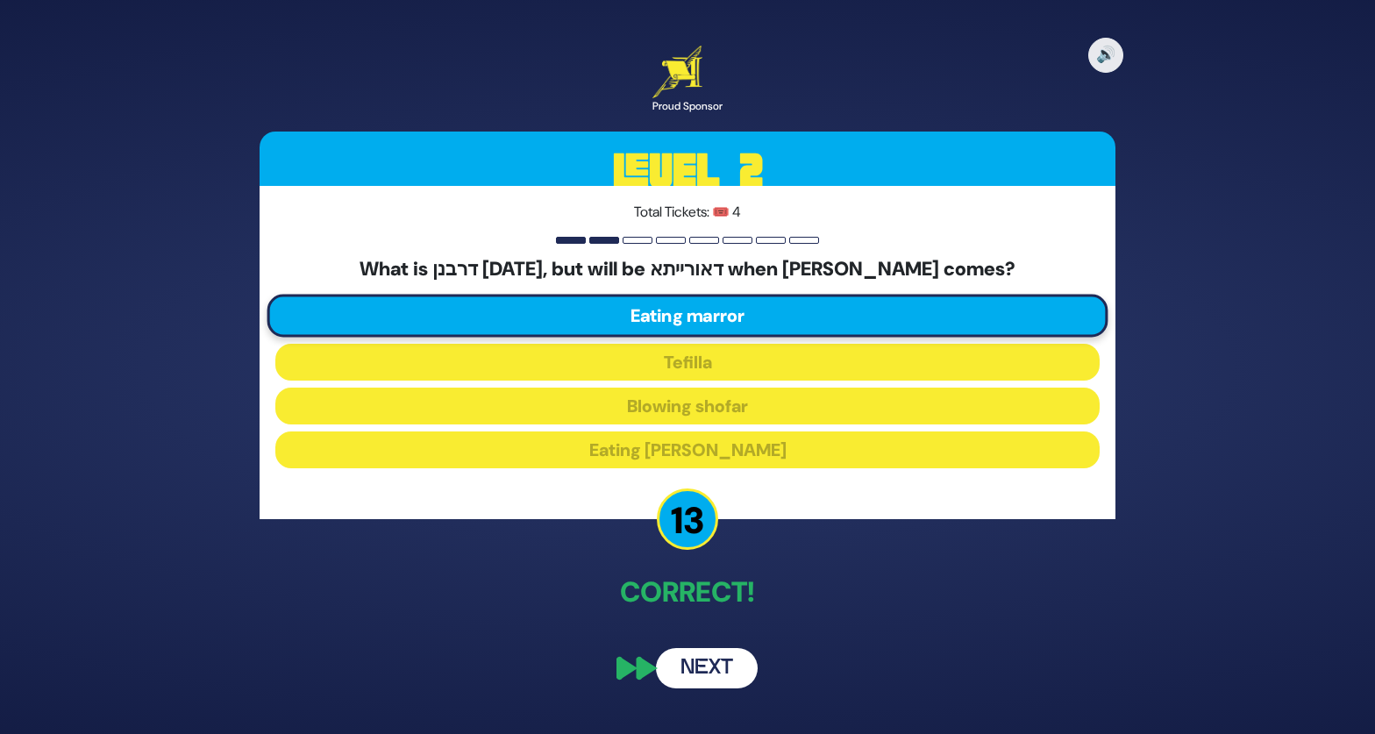
click at [720, 665] on button "Next" at bounding box center [707, 668] width 102 height 40
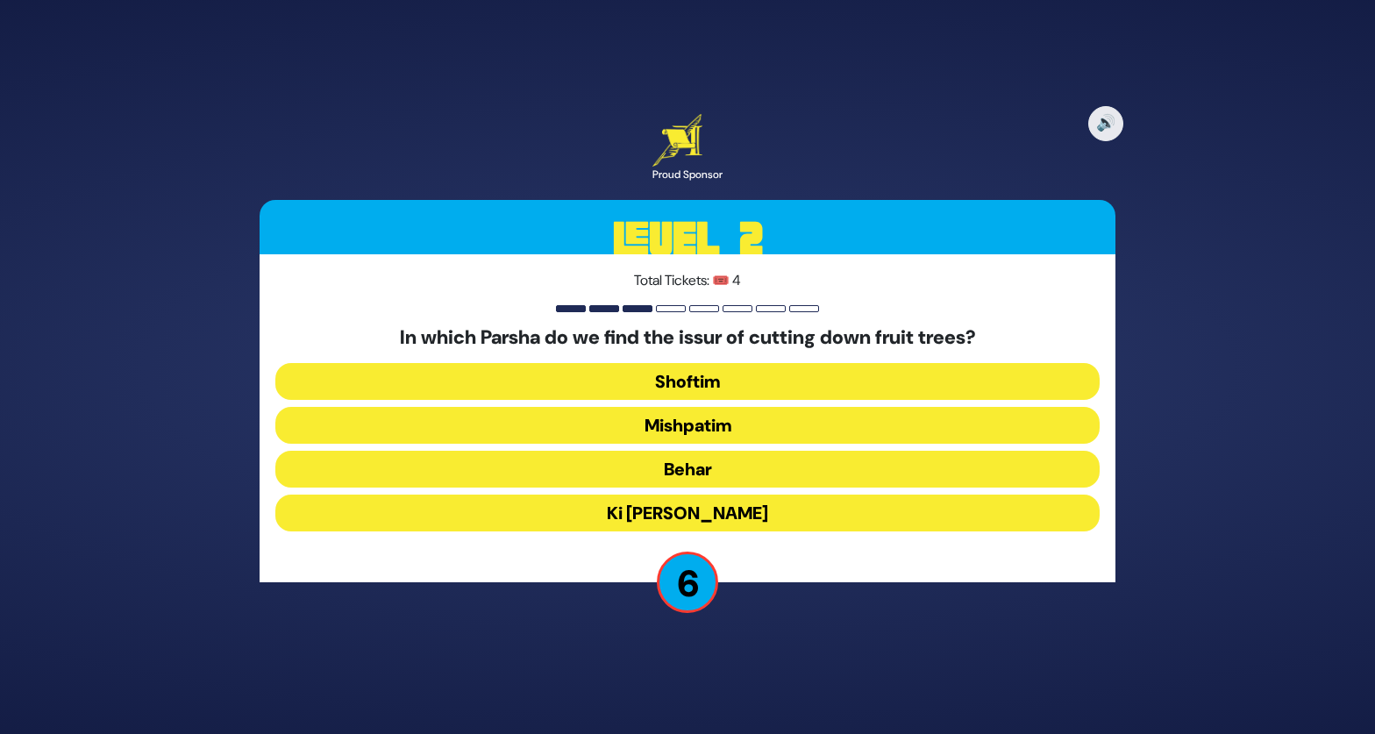
click at [622, 519] on button "Ki [PERSON_NAME]" at bounding box center [687, 512] width 824 height 37
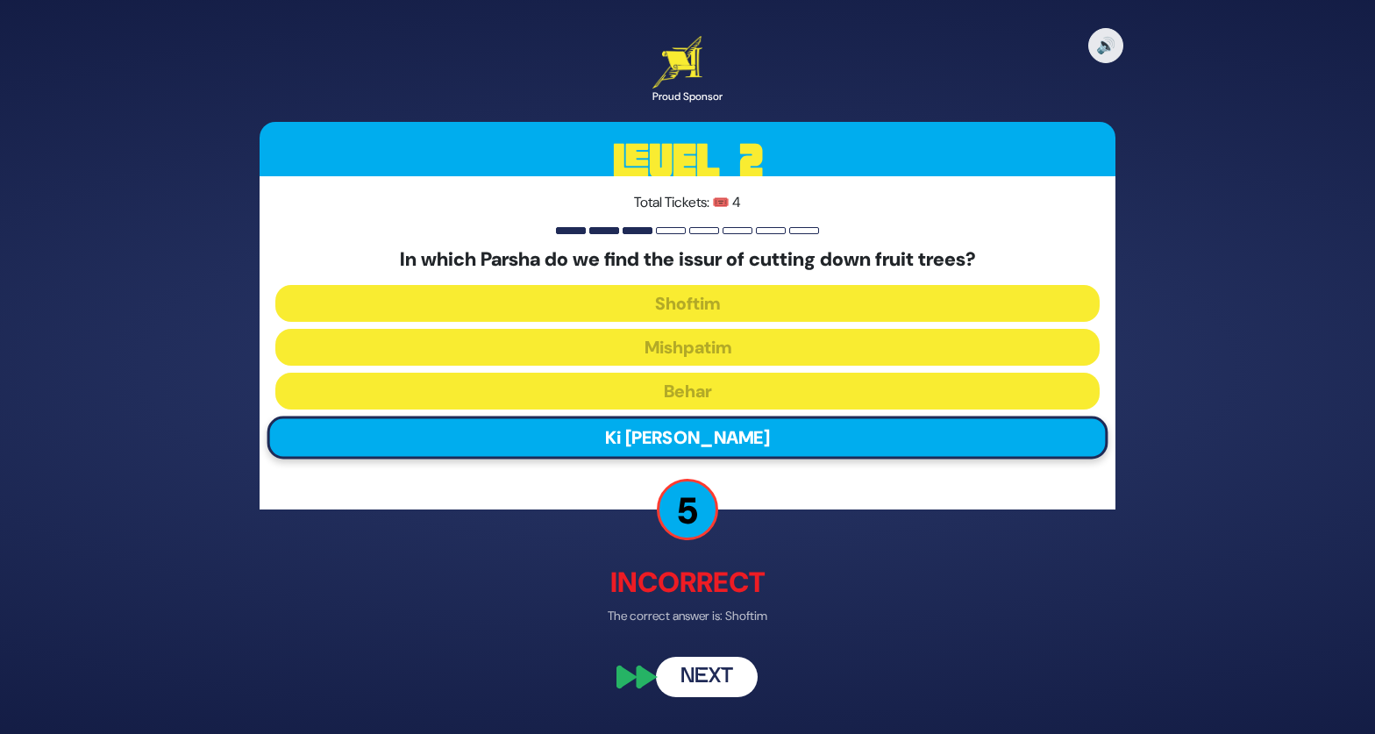
click at [695, 689] on button "Next" at bounding box center [707, 677] width 102 height 40
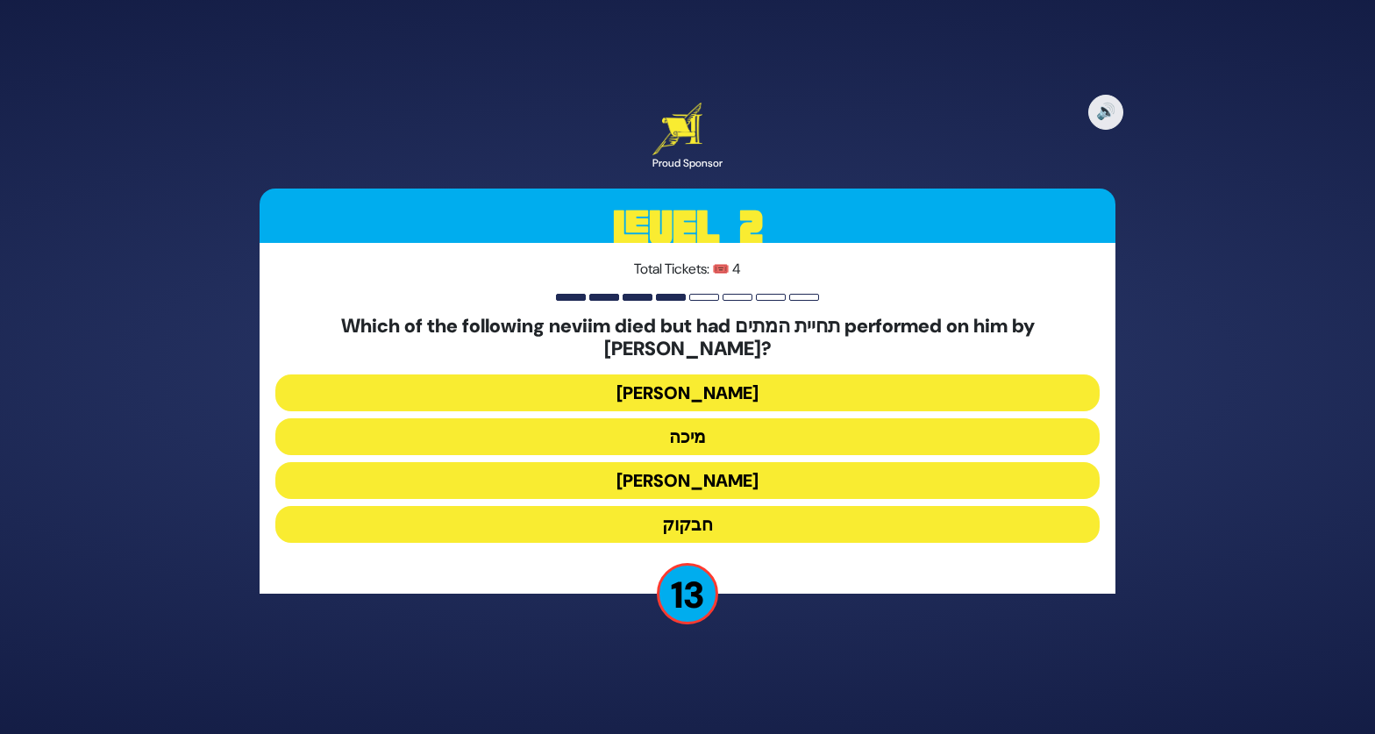
click at [704, 517] on button "חבקוק" at bounding box center [687, 524] width 824 height 37
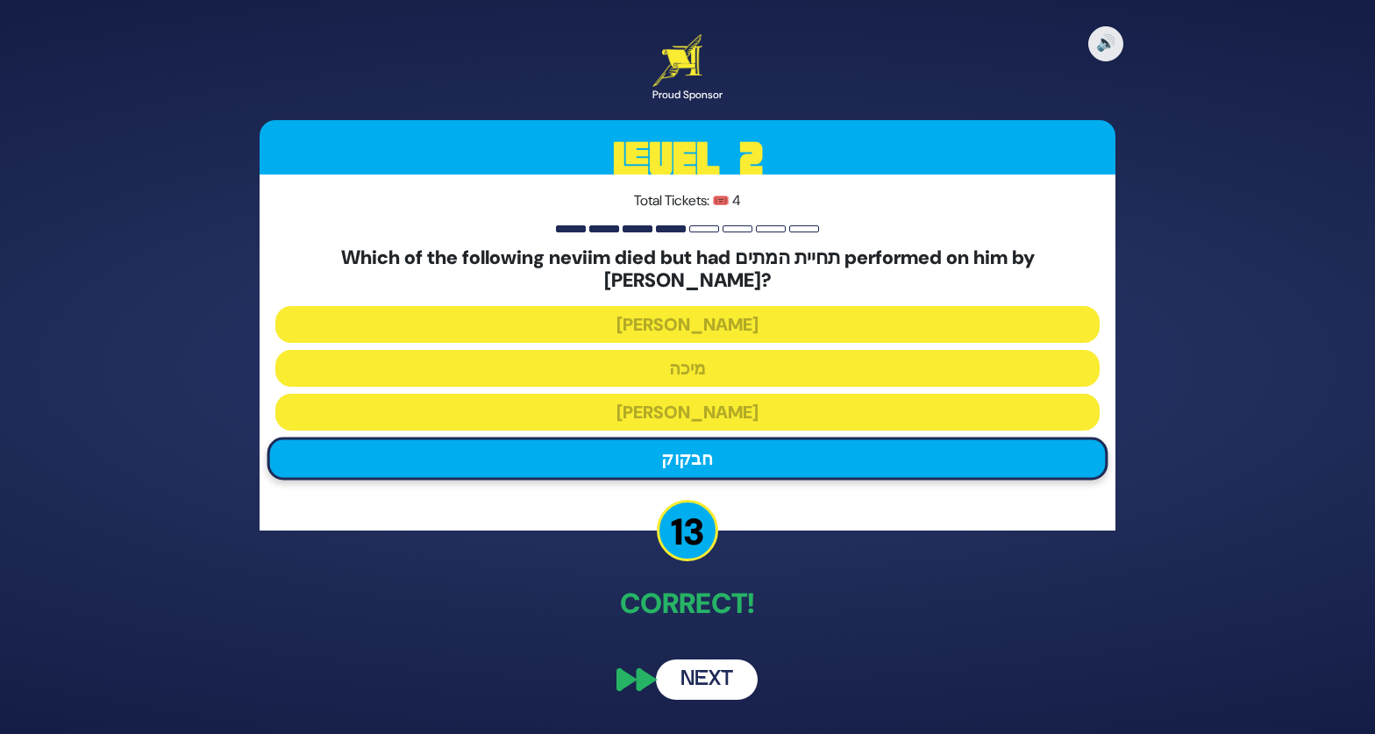
click at [698, 671] on button "Next" at bounding box center [707, 679] width 102 height 40
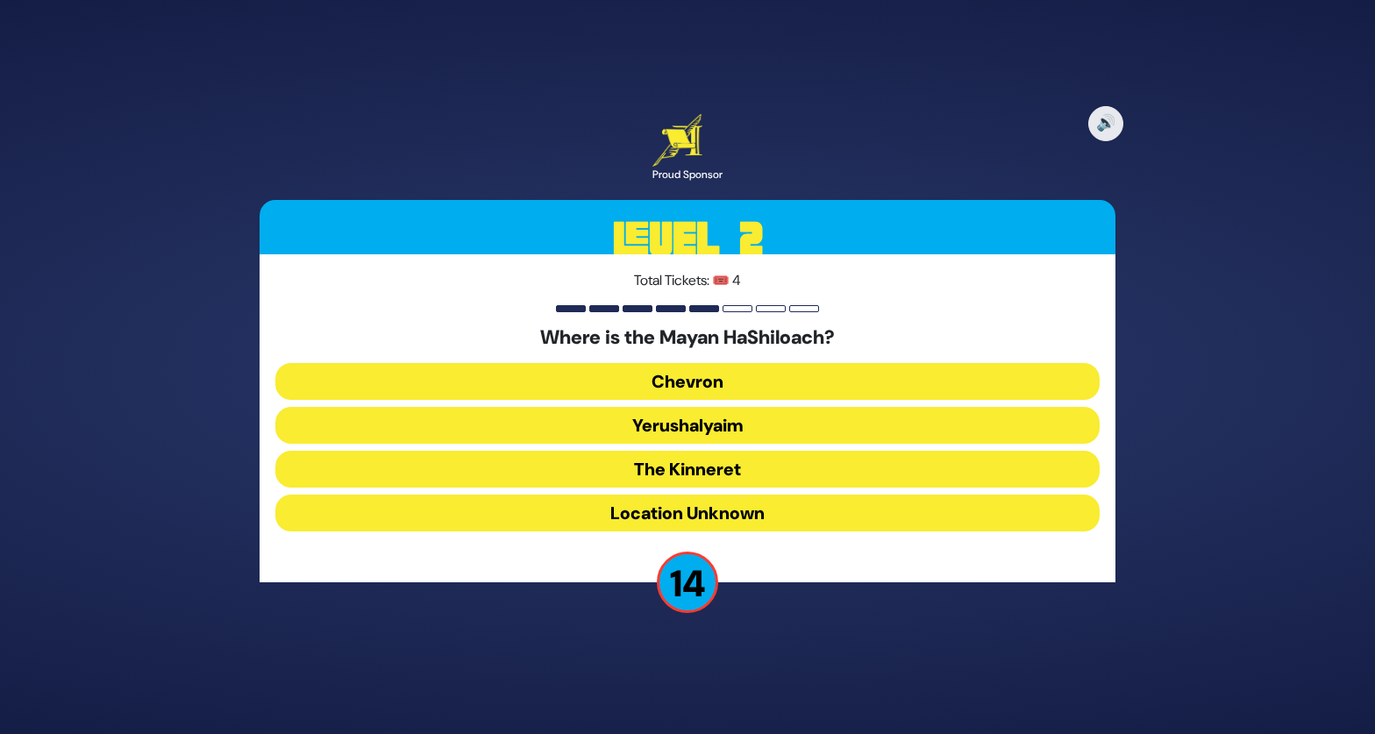
click at [734, 427] on button "Yerushalyaim" at bounding box center [687, 425] width 824 height 37
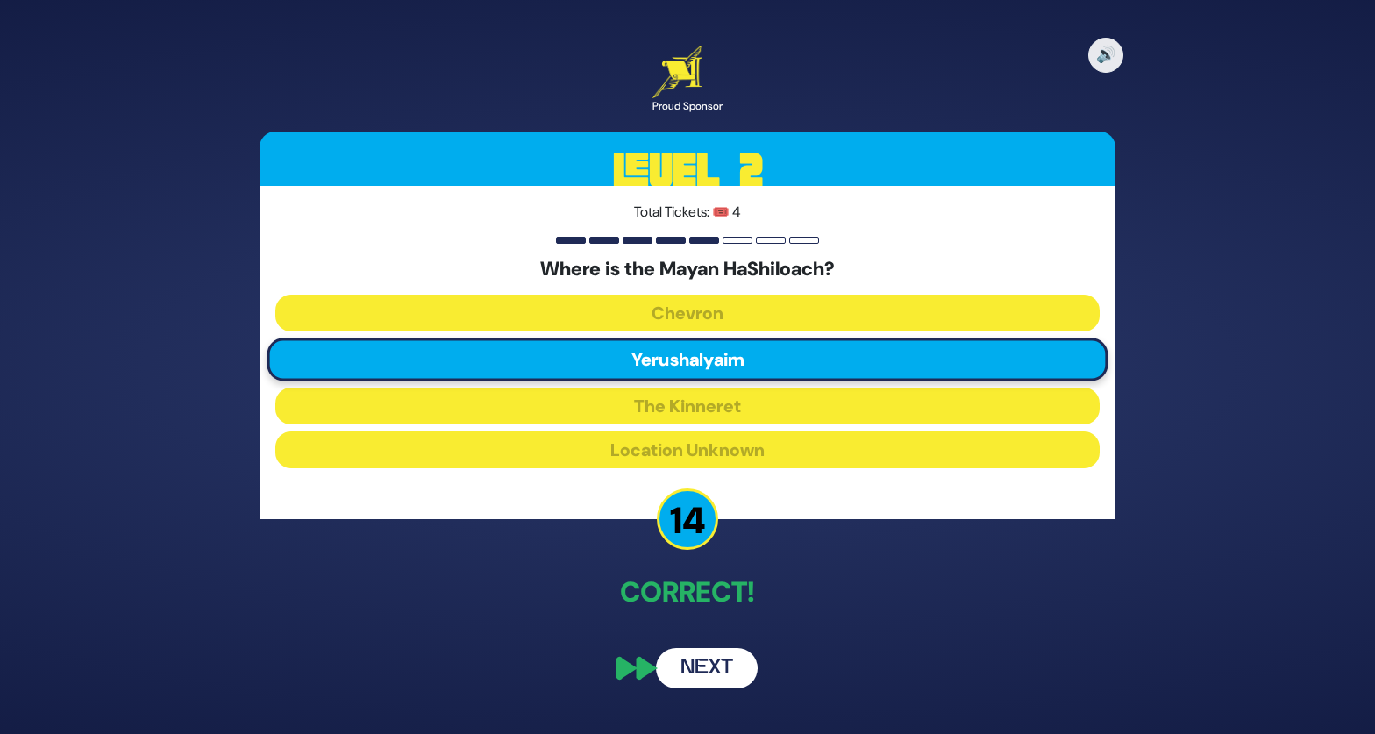
click at [700, 673] on button "Next" at bounding box center [707, 668] width 102 height 40
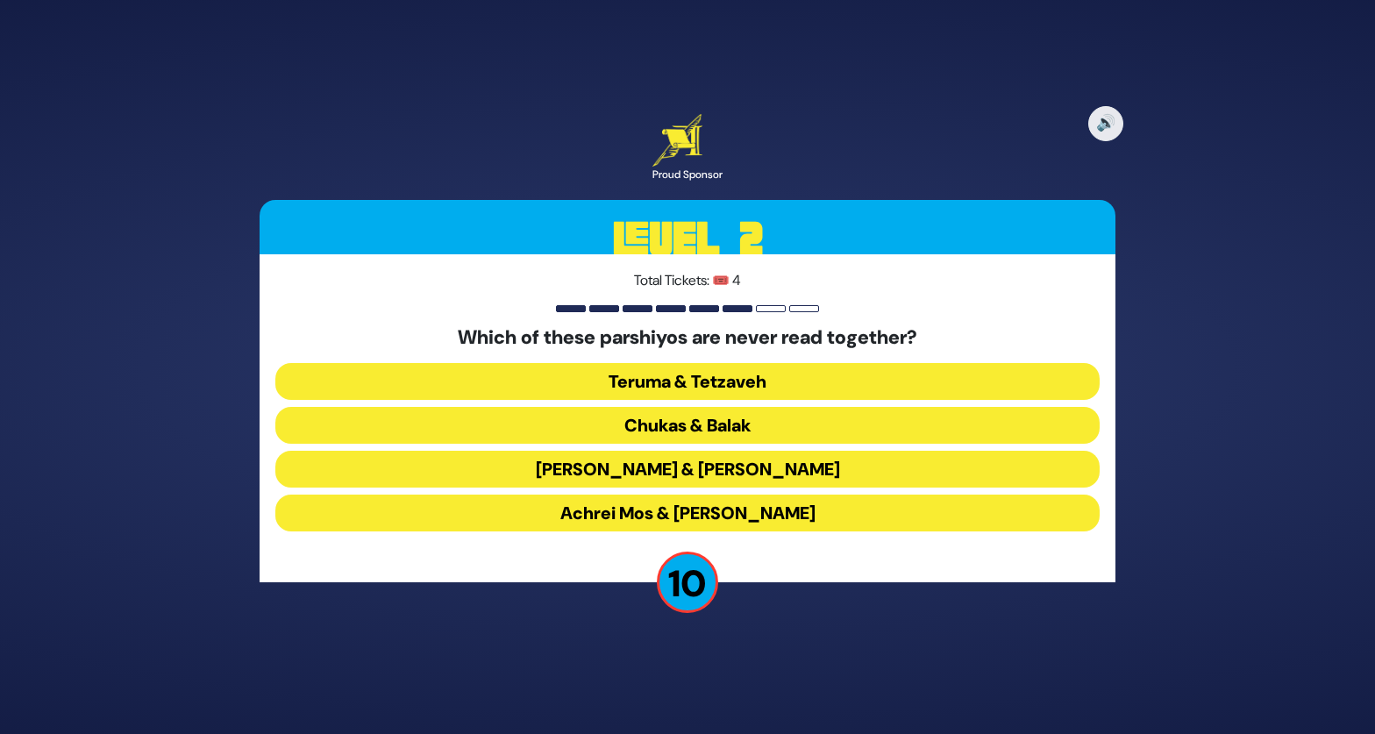
click at [744, 426] on button "Chukas & Balak" at bounding box center [687, 425] width 824 height 37
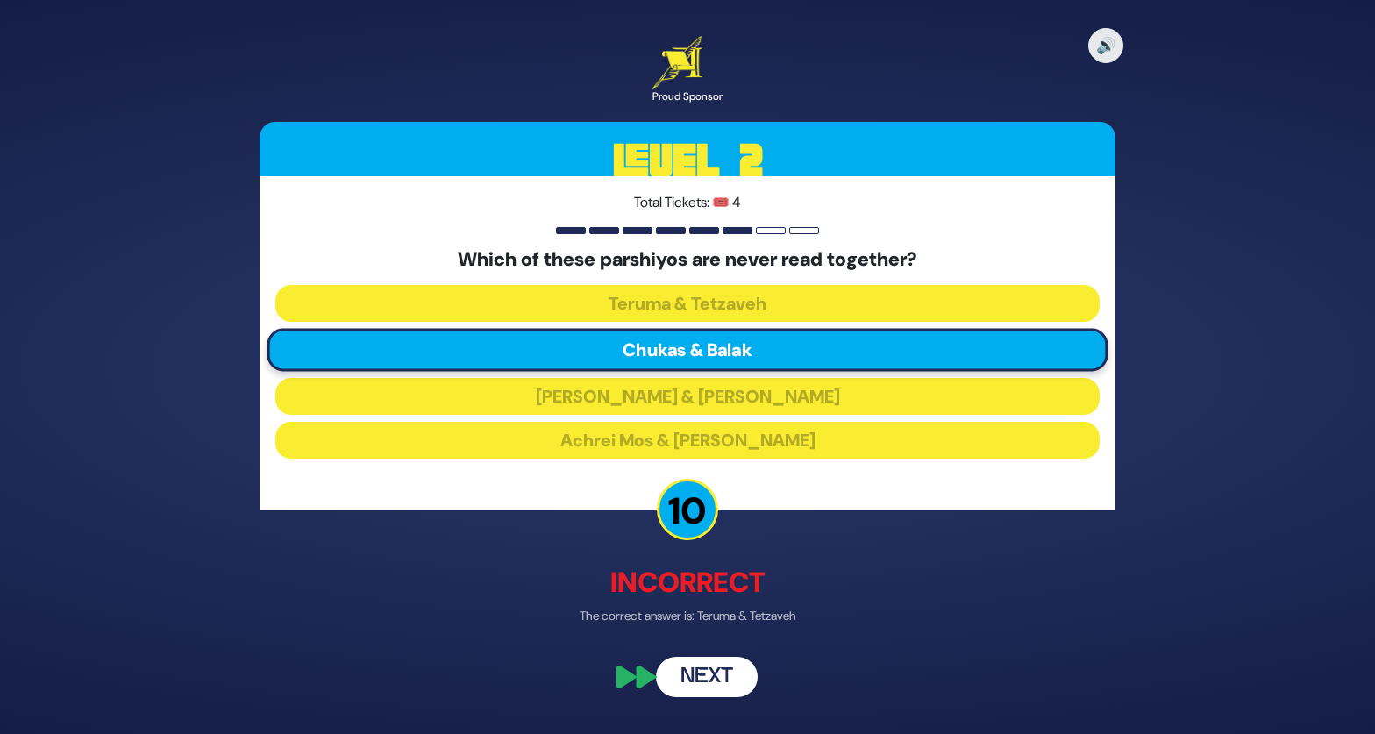
click at [712, 684] on button "Next" at bounding box center [707, 677] width 102 height 40
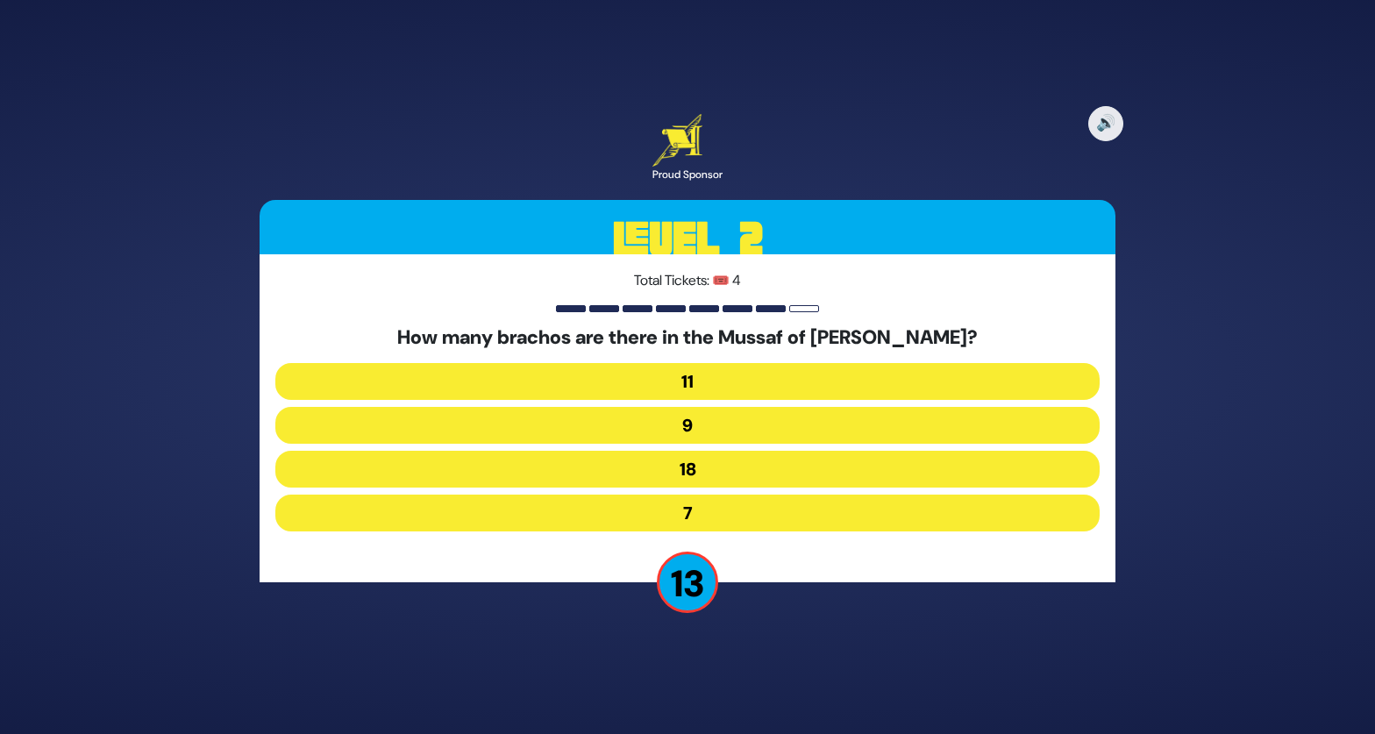
click at [717, 420] on button "9" at bounding box center [687, 425] width 824 height 37
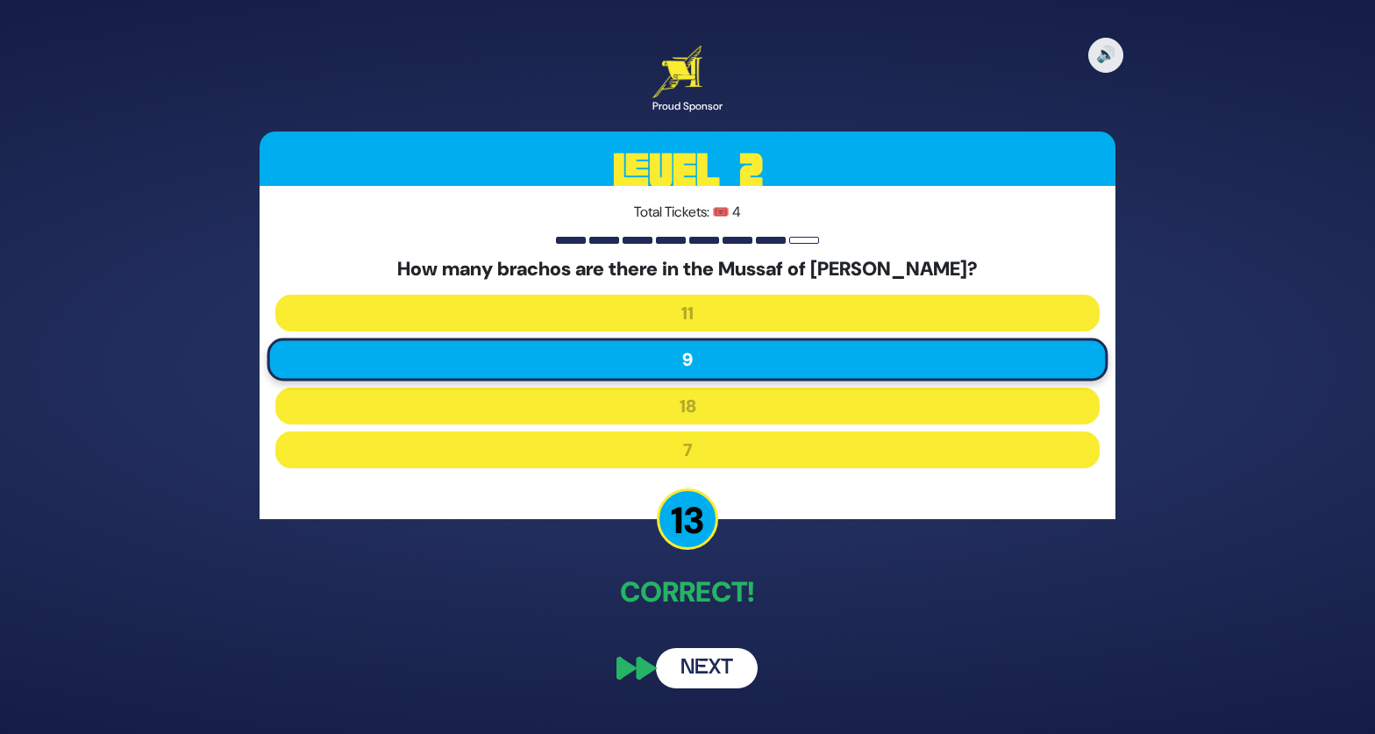
click at [700, 678] on button "Next" at bounding box center [707, 668] width 102 height 40
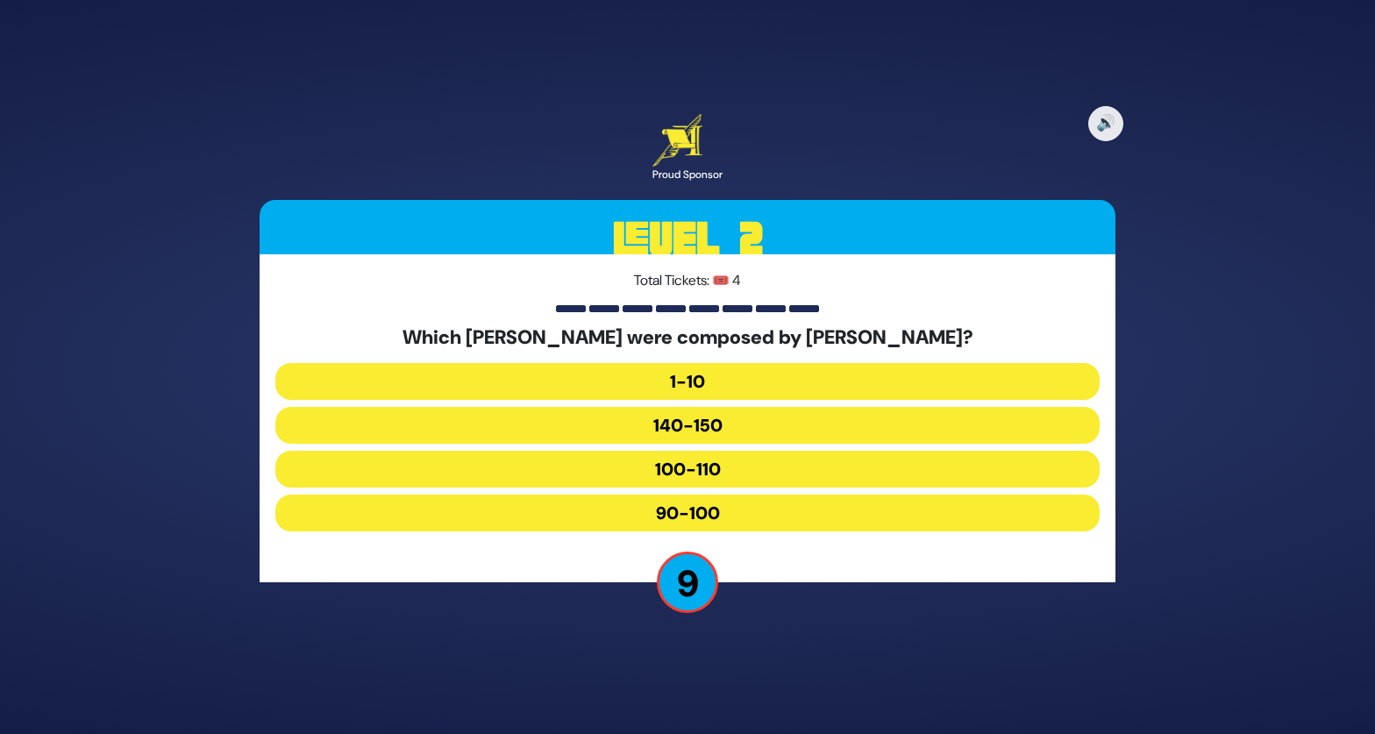
click at [734, 515] on button "90-100" at bounding box center [687, 512] width 824 height 37
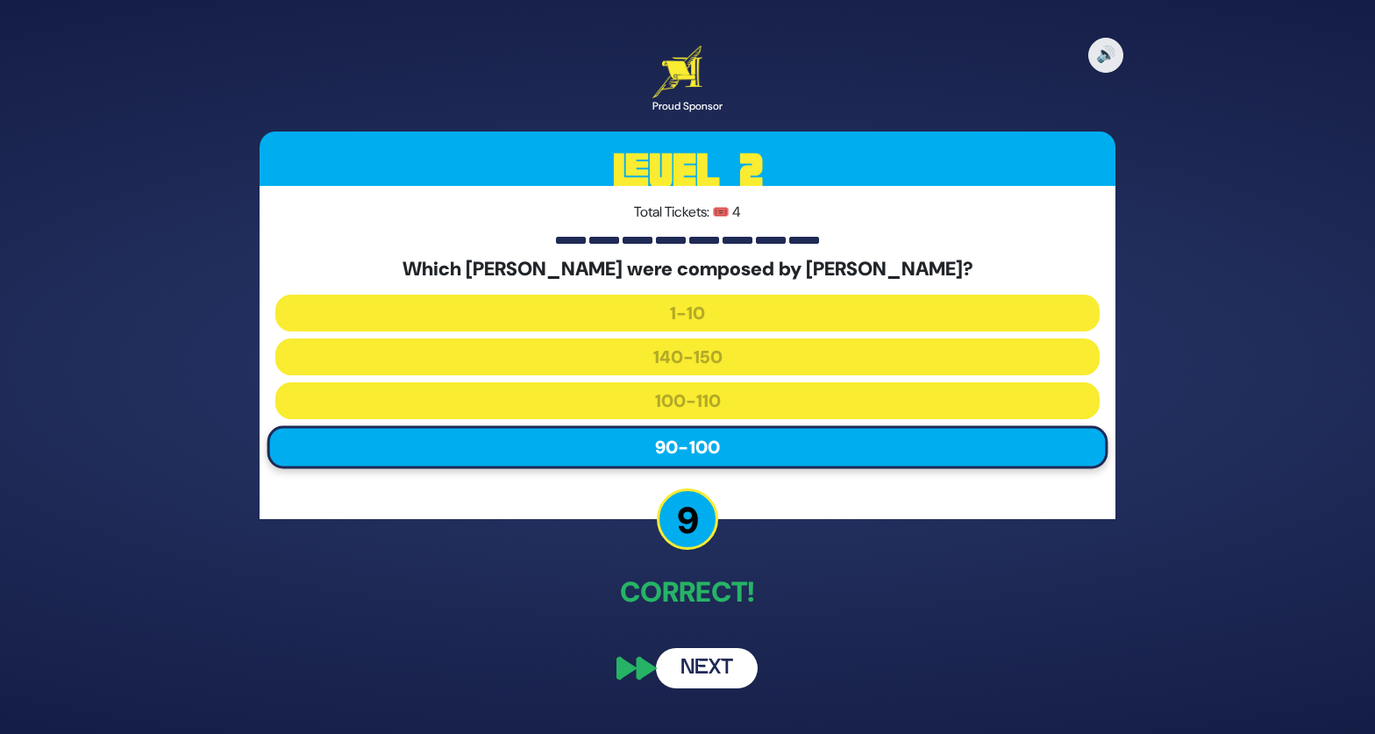
click at [720, 664] on button "Next" at bounding box center [707, 668] width 102 height 40
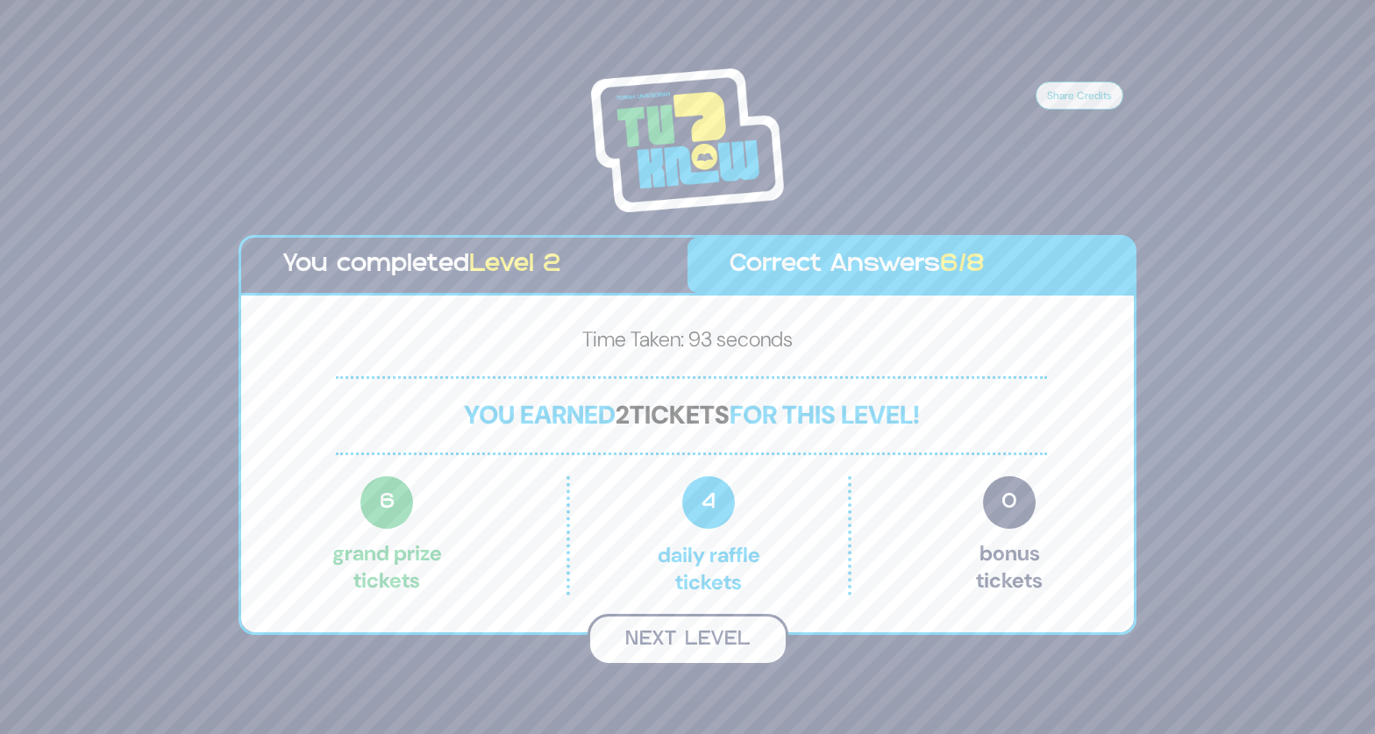
click at [696, 650] on button "Next Level" at bounding box center [687, 640] width 201 height 52
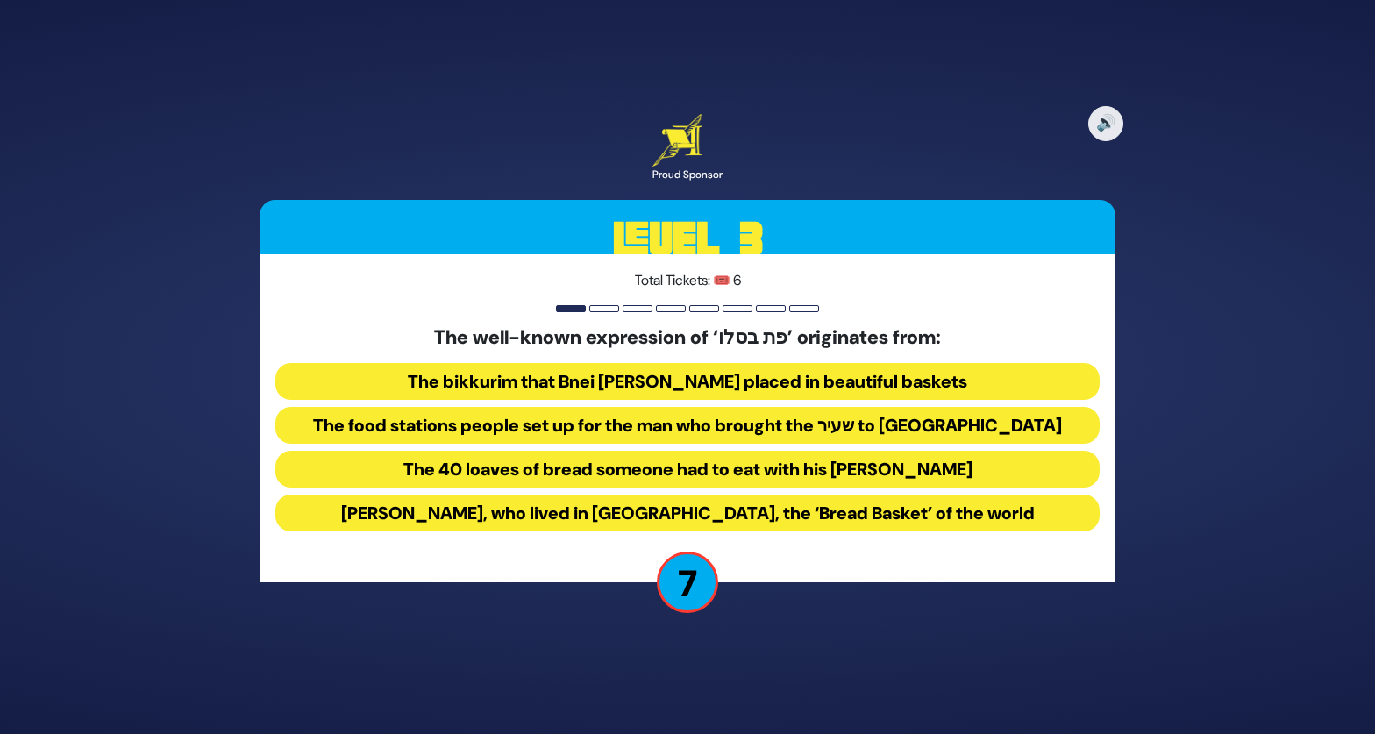
click at [708, 431] on button "The food stations people set up for the man who brought the שעיר to [GEOGRAPHIC…" at bounding box center [687, 425] width 824 height 37
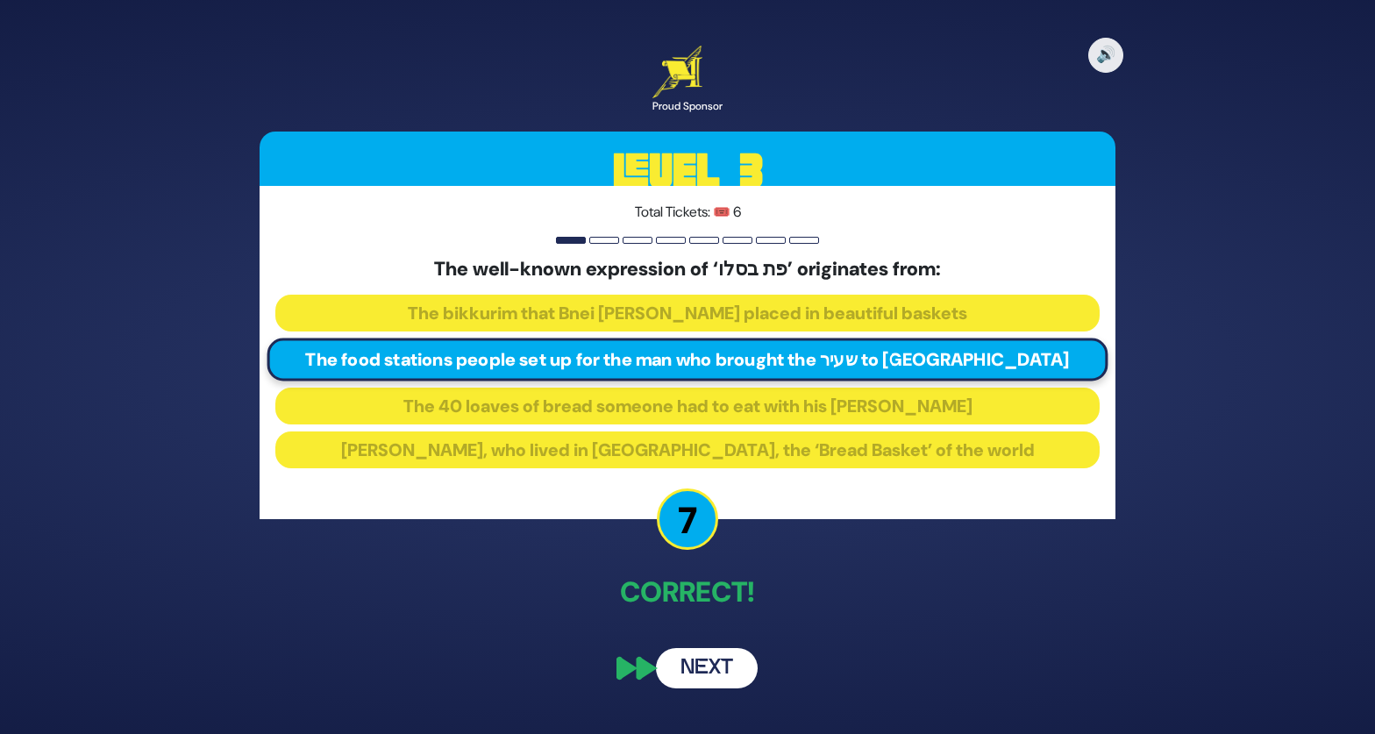
click at [688, 674] on button "Next" at bounding box center [707, 668] width 102 height 40
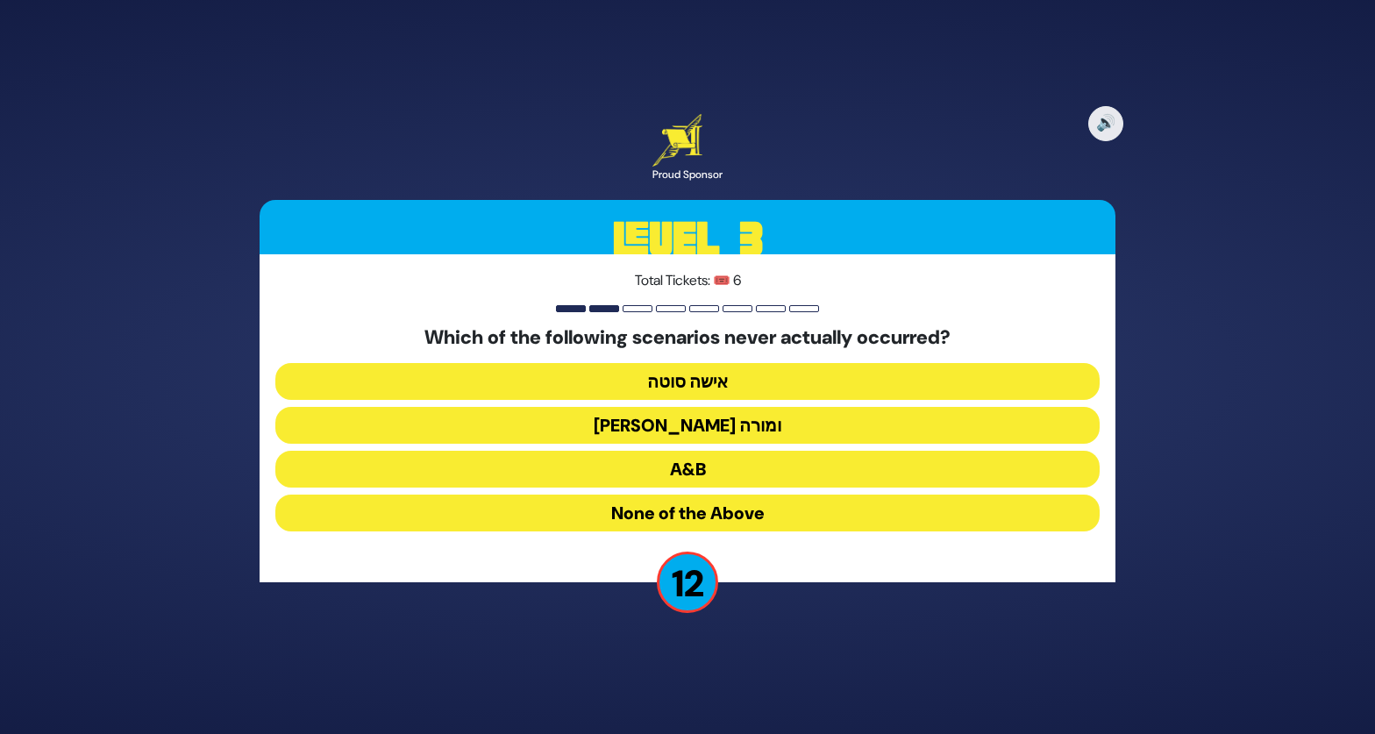
click at [566, 424] on button "[PERSON_NAME] ומורה" at bounding box center [687, 425] width 824 height 37
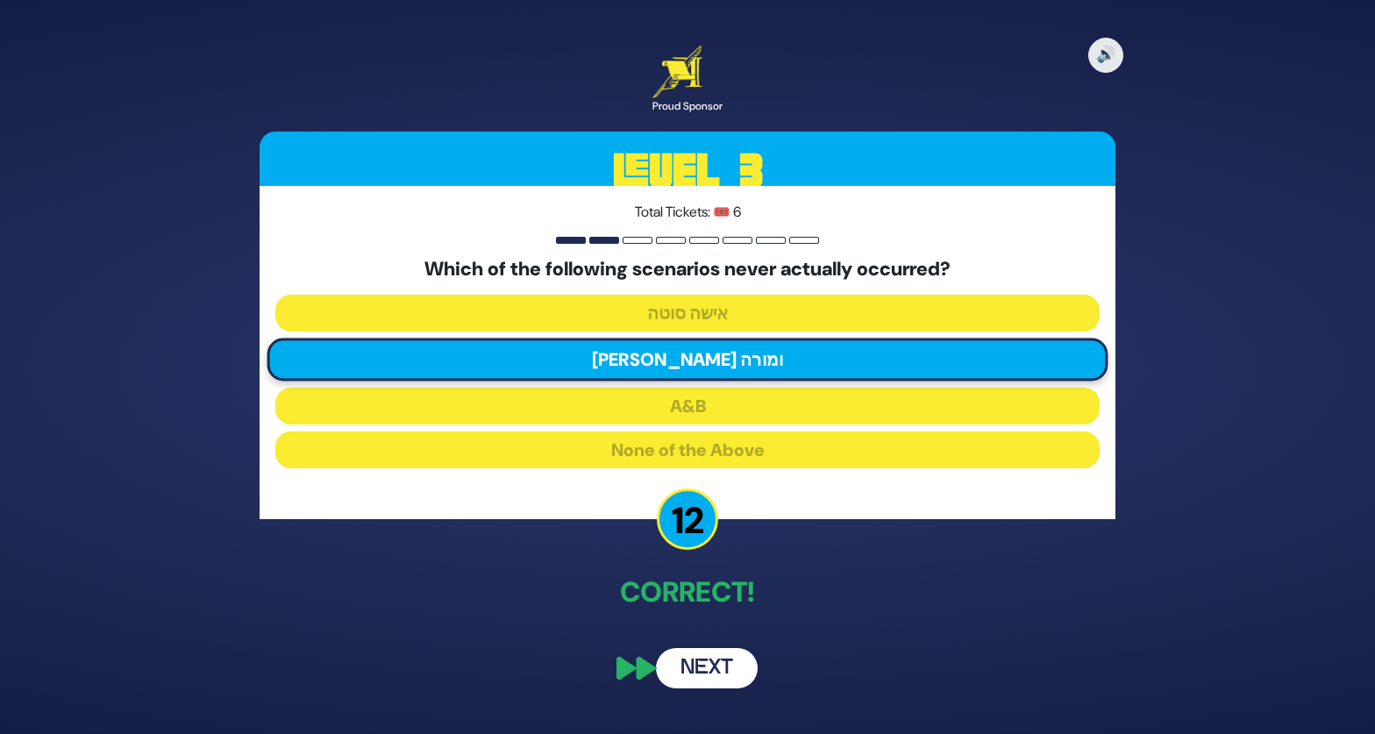
click at [726, 664] on button "Next" at bounding box center [707, 668] width 102 height 40
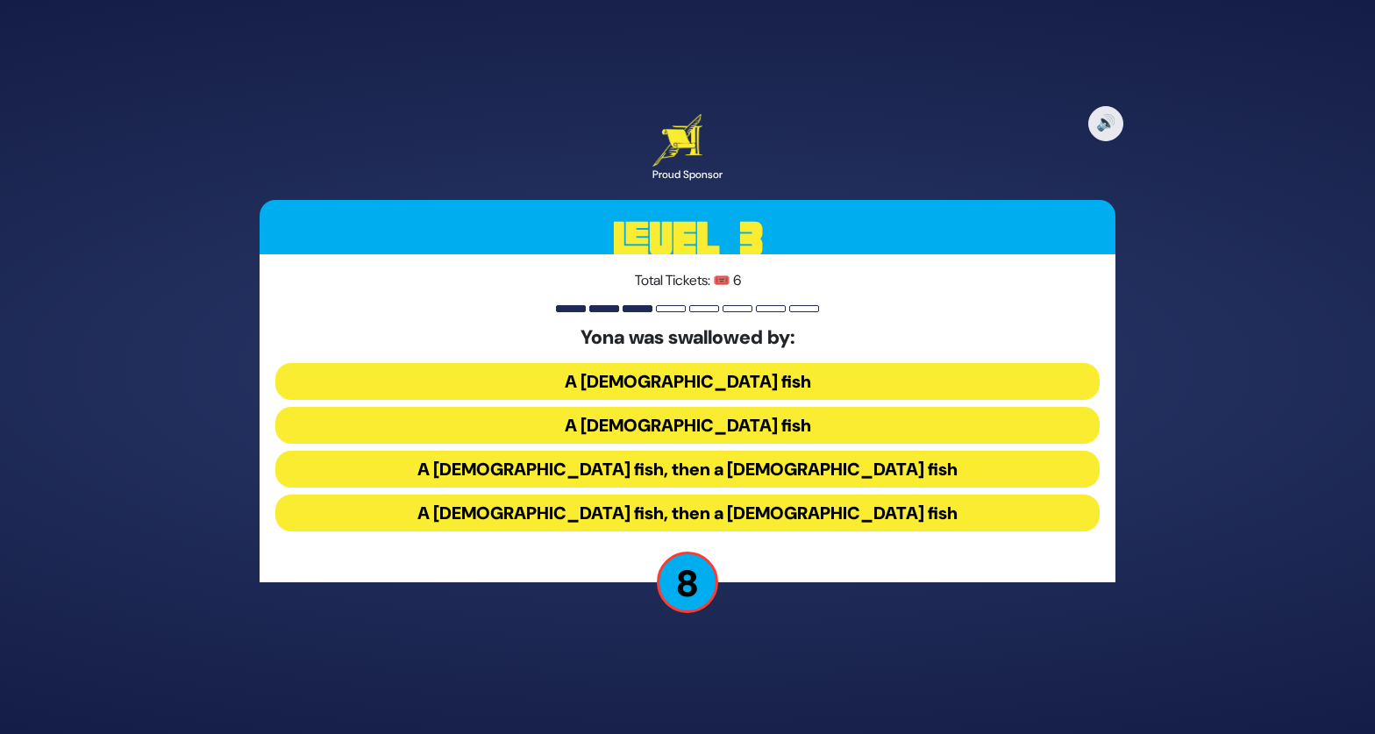
click at [704, 476] on button "A [DEMOGRAPHIC_DATA] fish, then a [DEMOGRAPHIC_DATA] fish" at bounding box center [687, 469] width 824 height 37
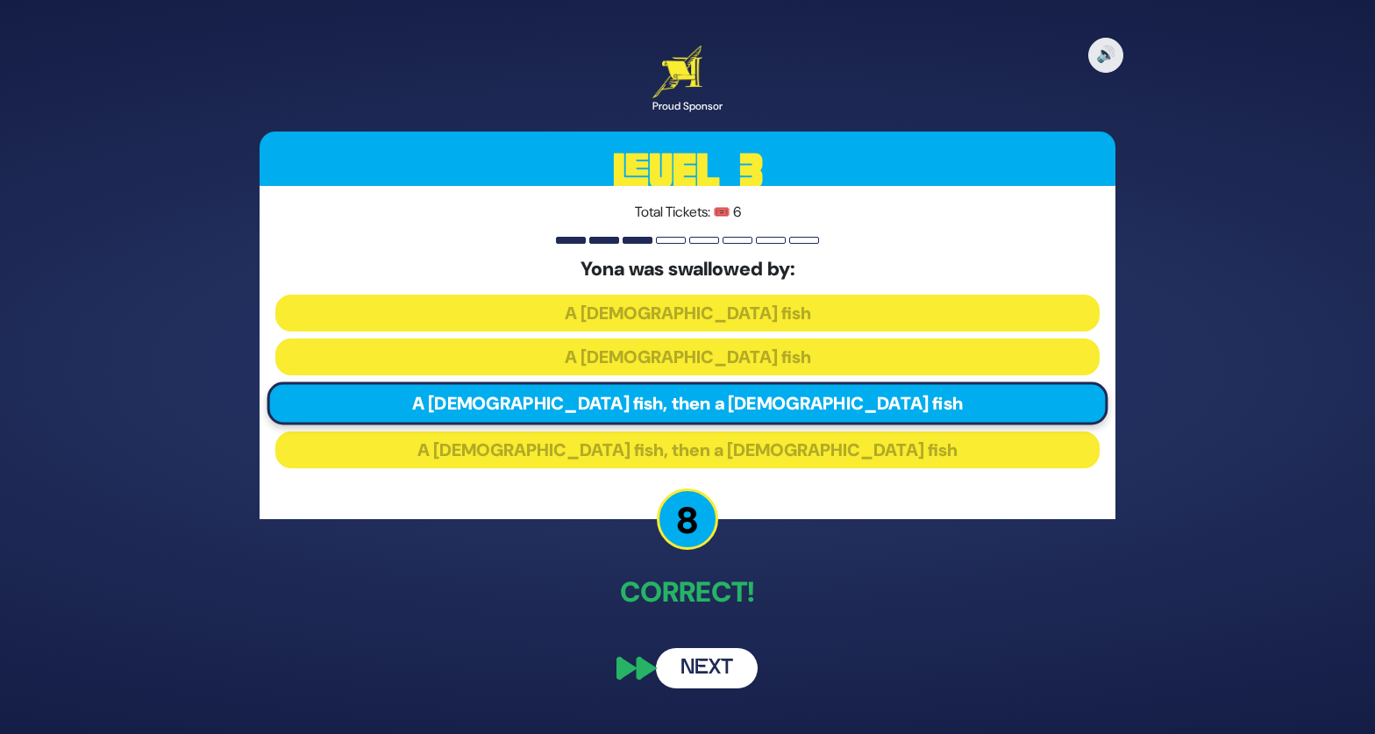
click at [710, 672] on button "Next" at bounding box center [707, 668] width 102 height 40
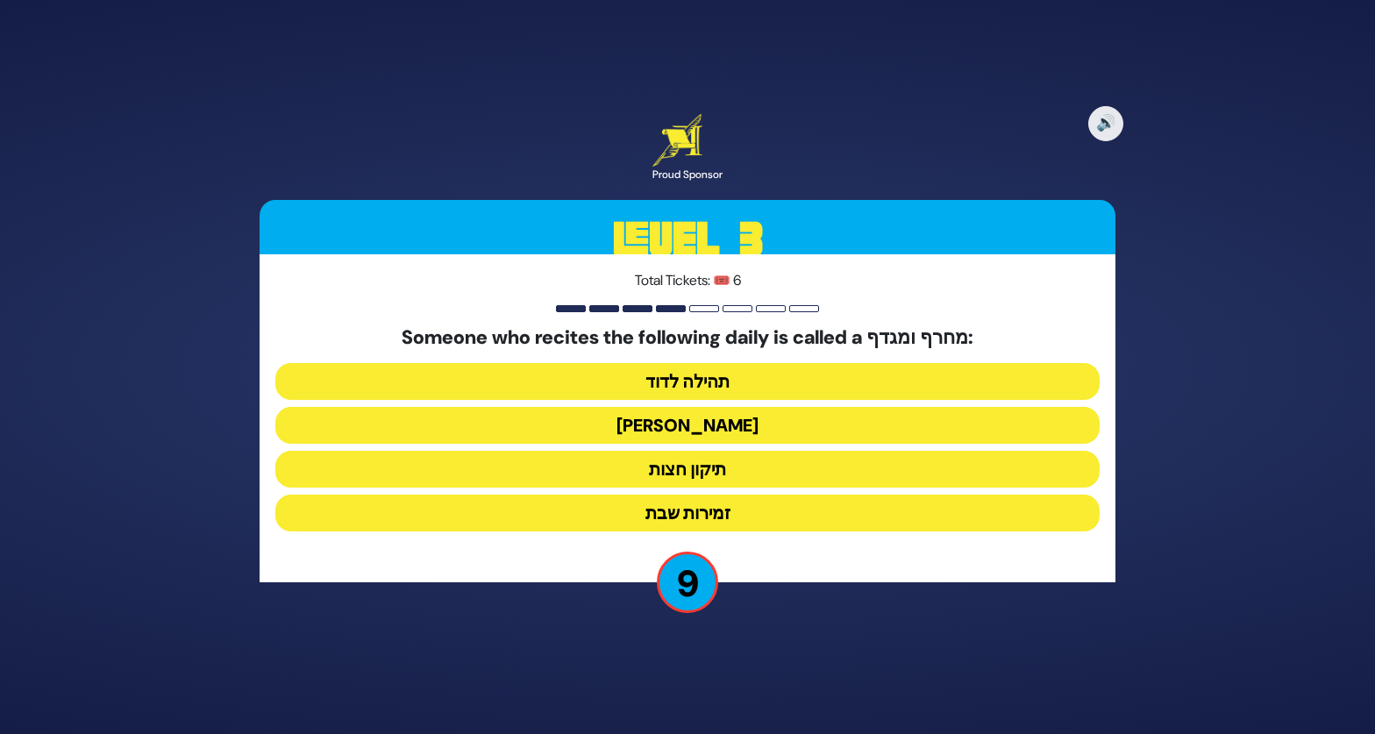
click at [691, 425] on button "[PERSON_NAME]" at bounding box center [687, 425] width 824 height 37
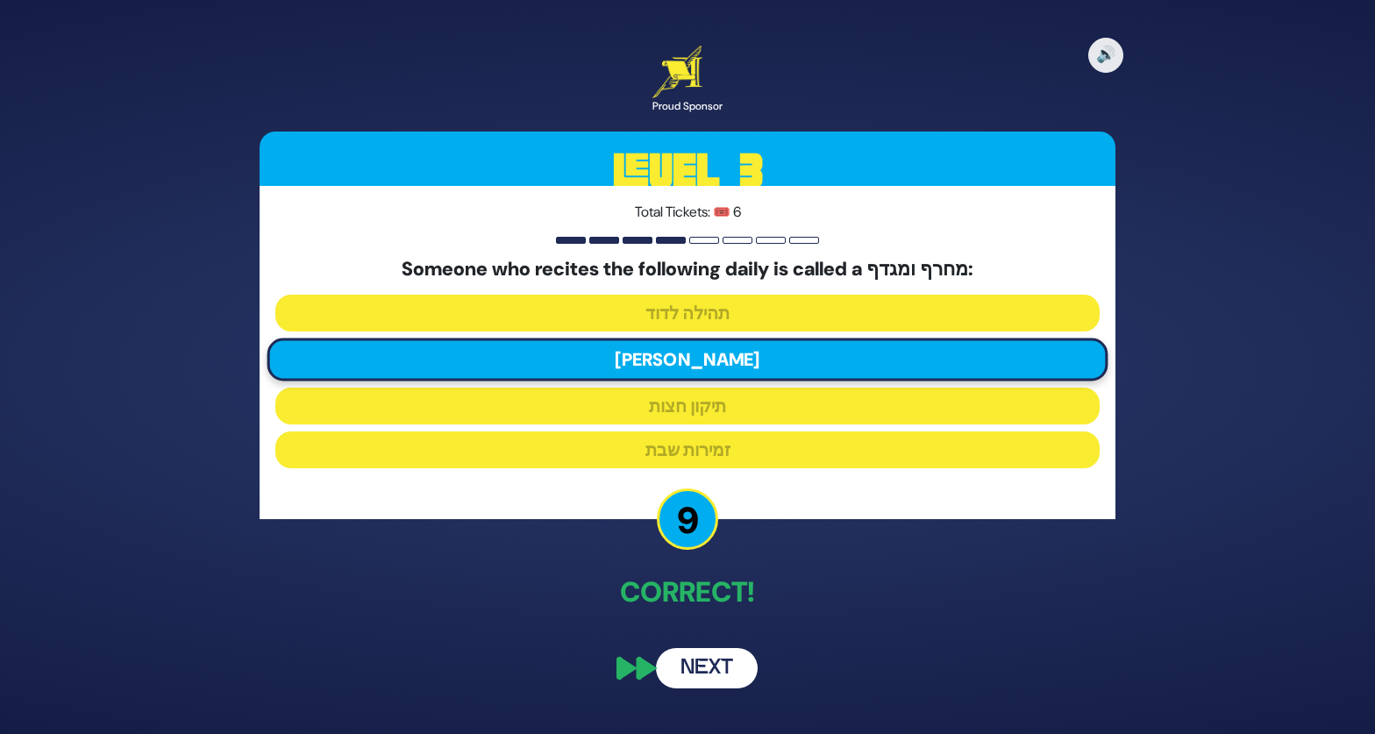
click at [711, 673] on button "Next" at bounding box center [707, 668] width 102 height 40
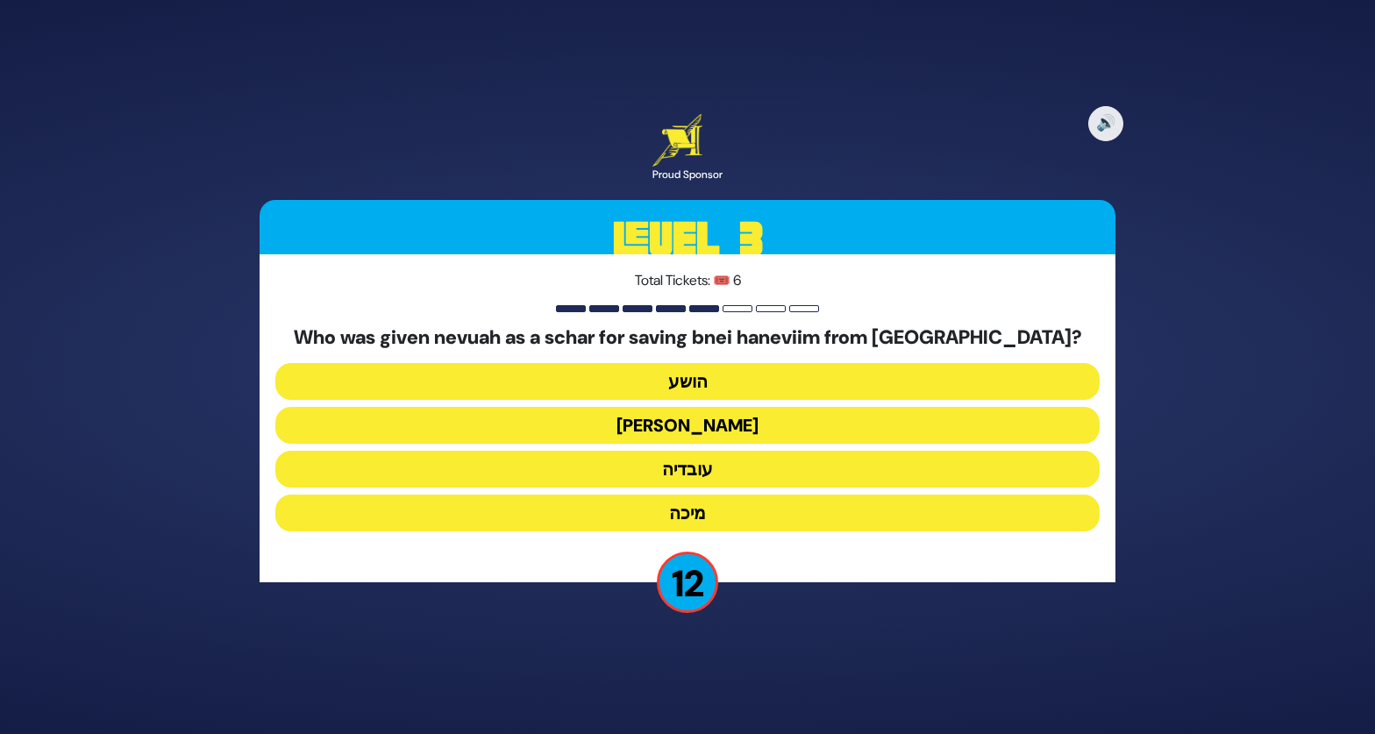
click at [727, 472] on button "עובדיה" at bounding box center [687, 469] width 824 height 37
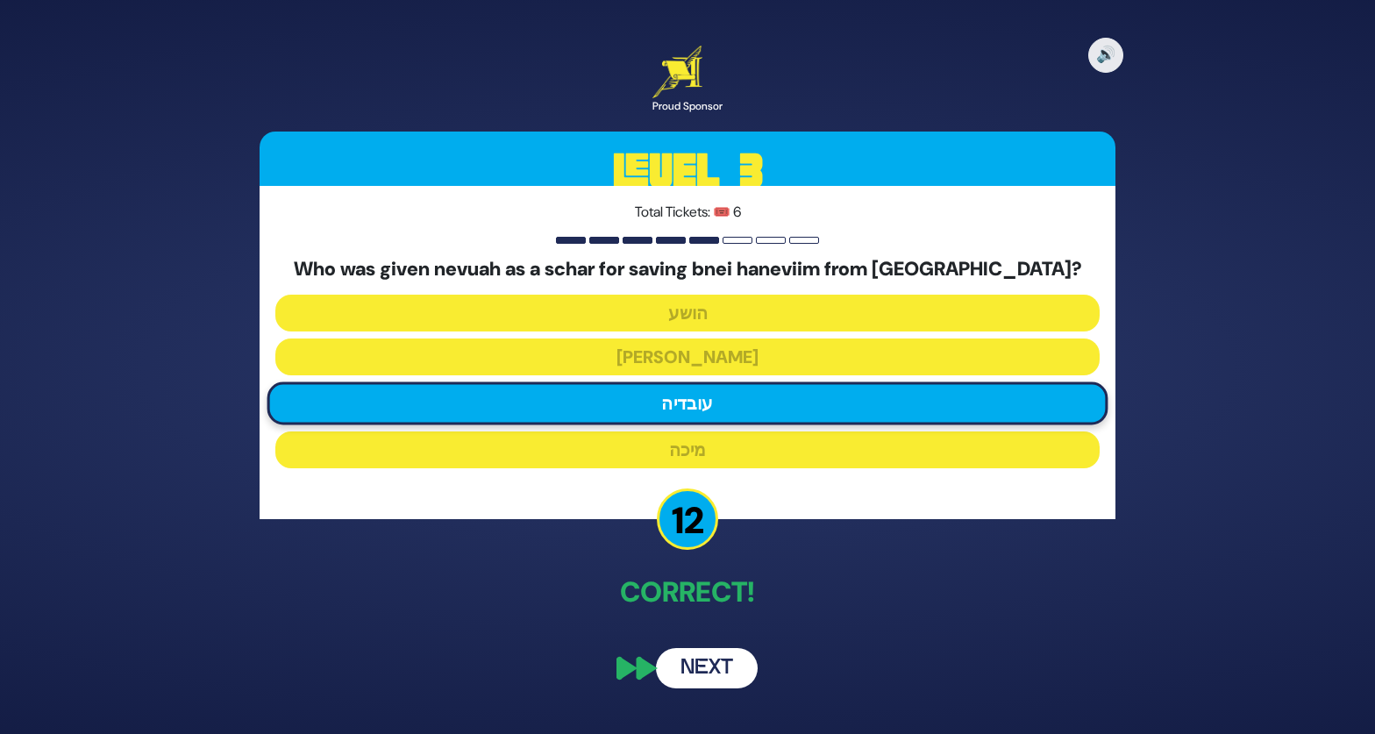
click at [727, 671] on button "Next" at bounding box center [707, 668] width 102 height 40
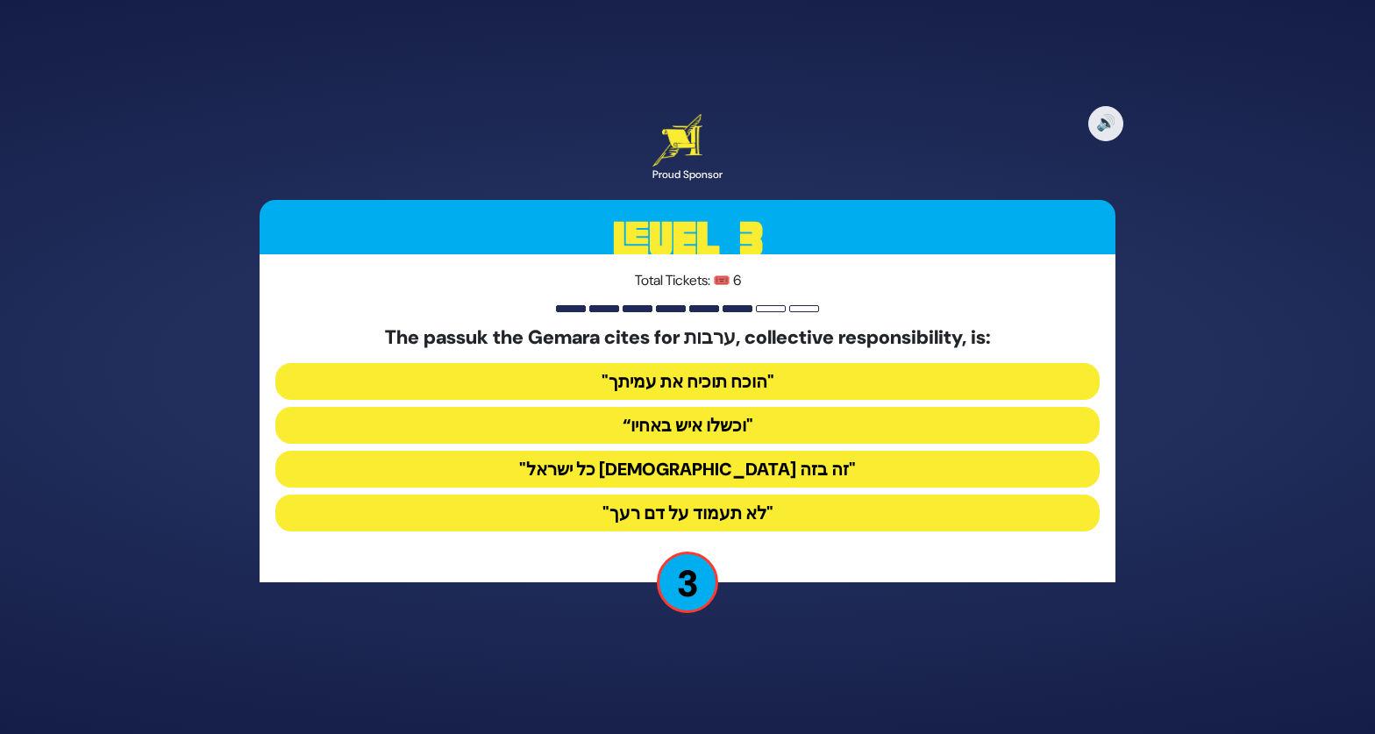
click at [616, 431] on button "“וכשלו איש באחיו"" at bounding box center [687, 425] width 824 height 37
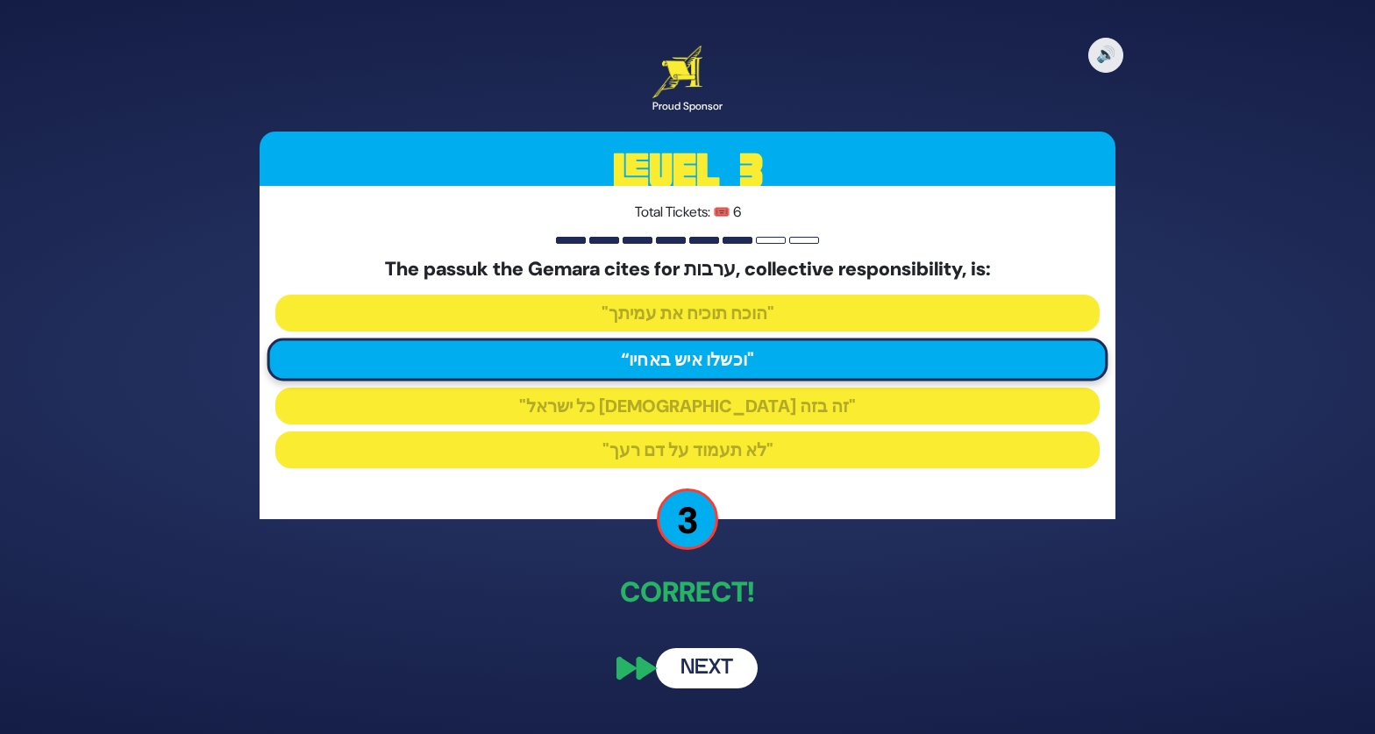
click at [714, 664] on button "Next" at bounding box center [707, 668] width 102 height 40
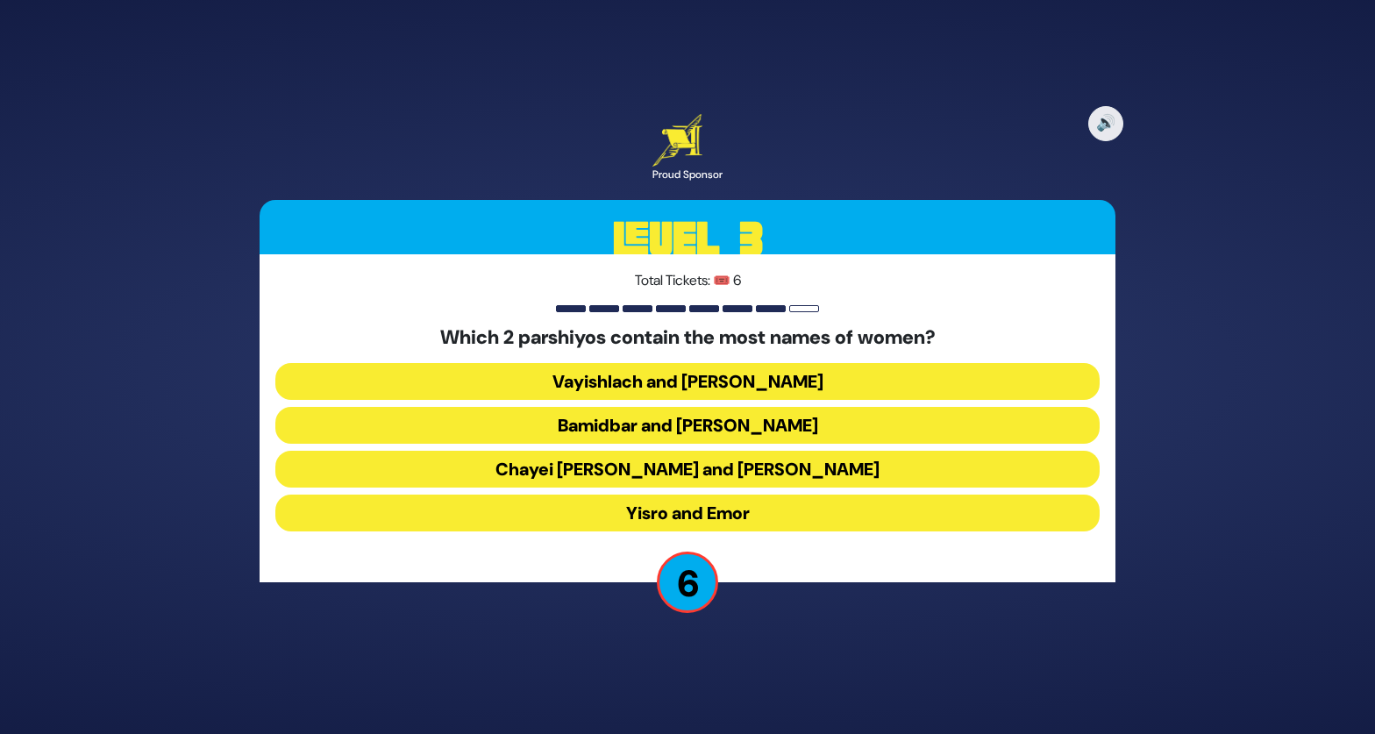
click at [565, 472] on button "Chayei [PERSON_NAME] and [PERSON_NAME]" at bounding box center [687, 469] width 824 height 37
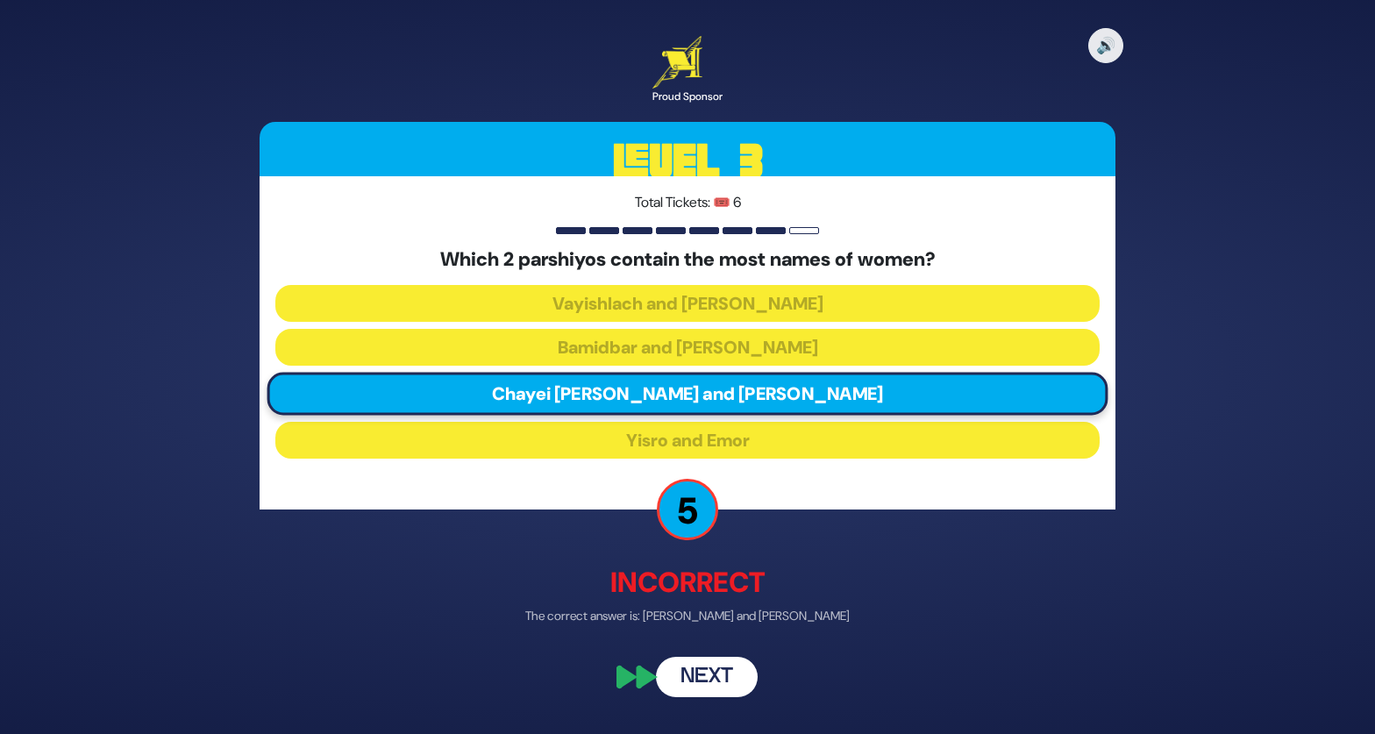
click at [704, 682] on button "Next" at bounding box center [707, 677] width 102 height 40
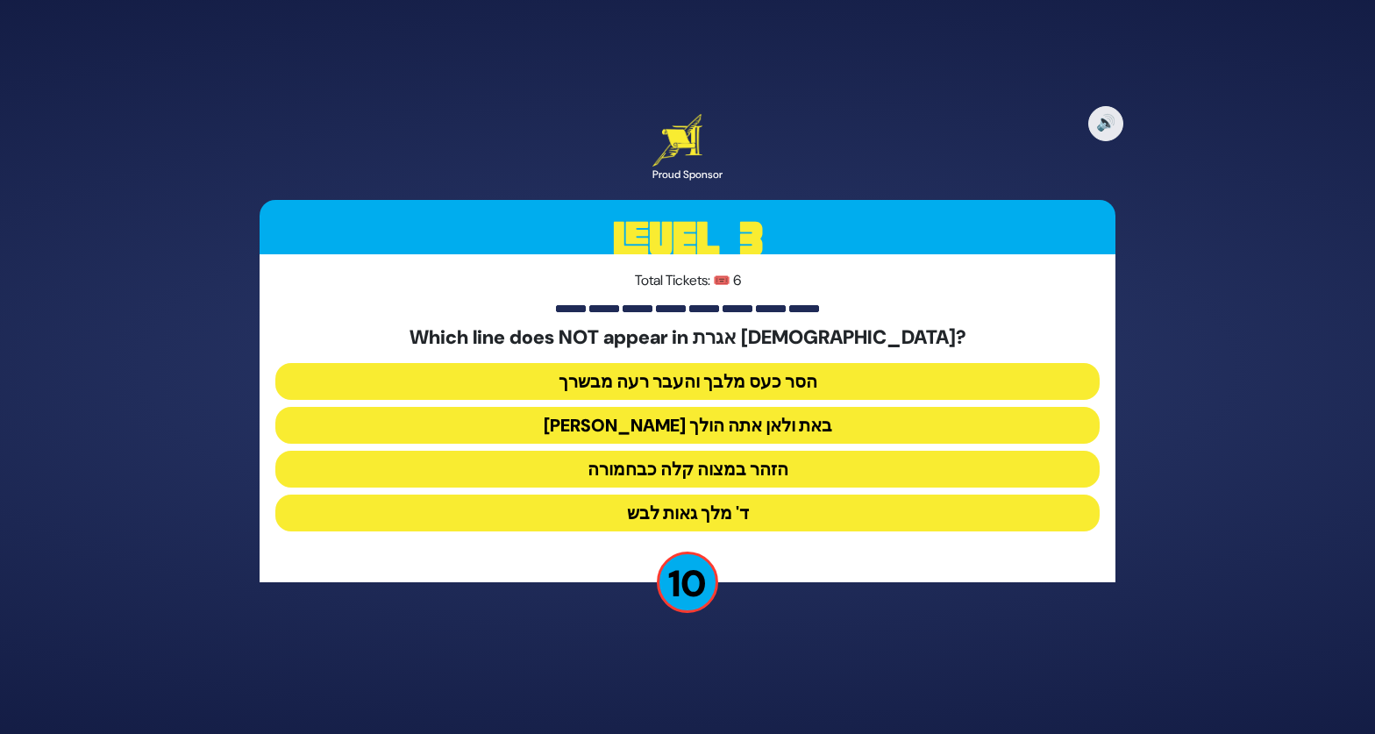
click at [673, 425] on button "[PERSON_NAME] באת ולאן אתה הולך" at bounding box center [687, 425] width 824 height 37
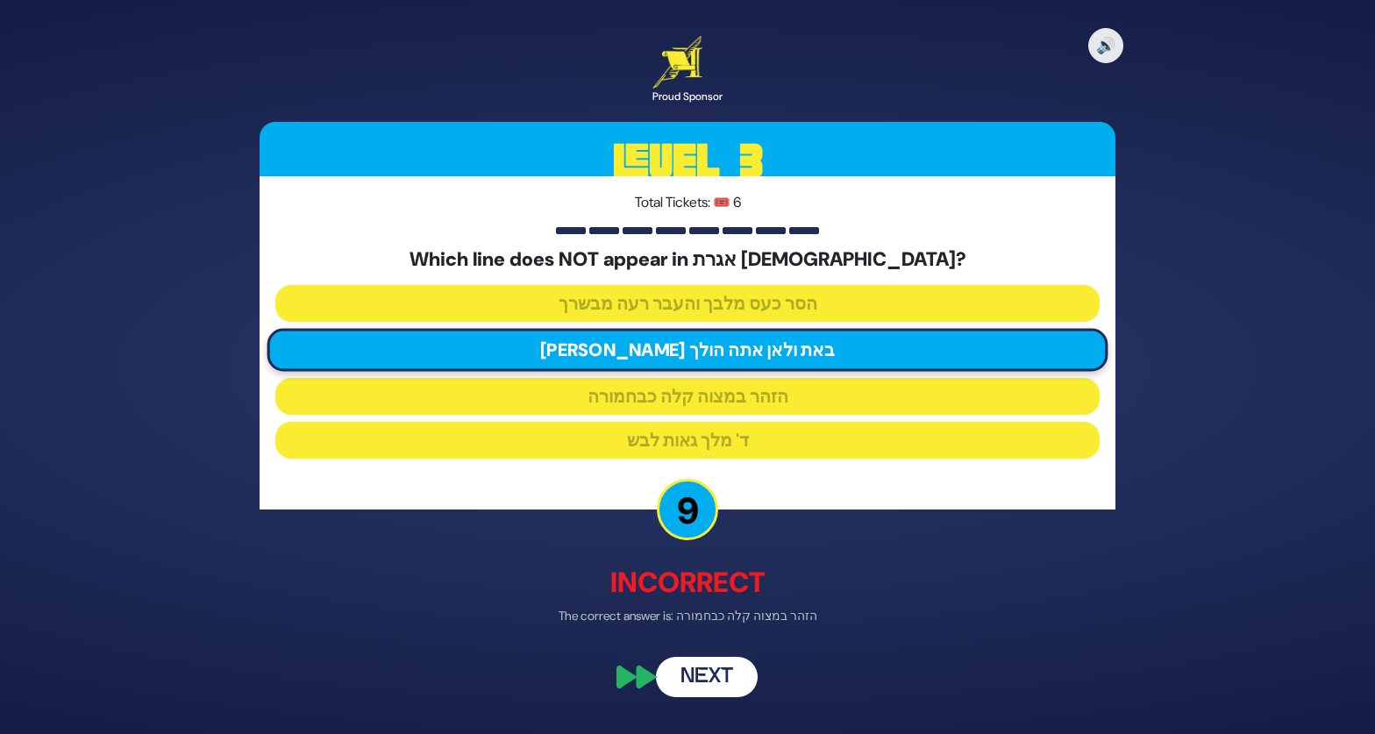
click at [703, 685] on button "Next" at bounding box center [707, 677] width 102 height 40
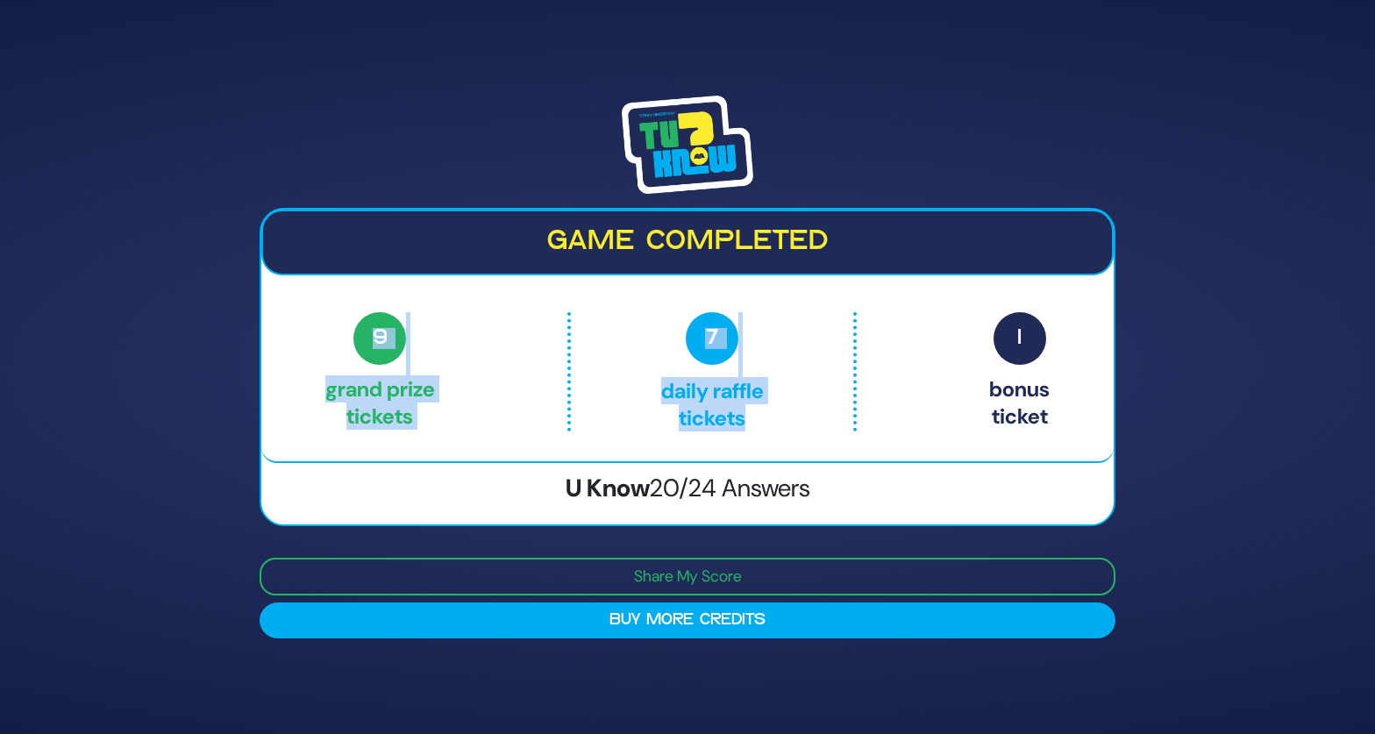
drag, startPoint x: 747, startPoint y: 414, endPoint x: 326, endPoint y: 333, distance: 428.4
click at [326, 333] on div "9 Grand Prize tickets 7 Daily Raffle tickets 1 Bonus ticket" at bounding box center [687, 371] width 724 height 119
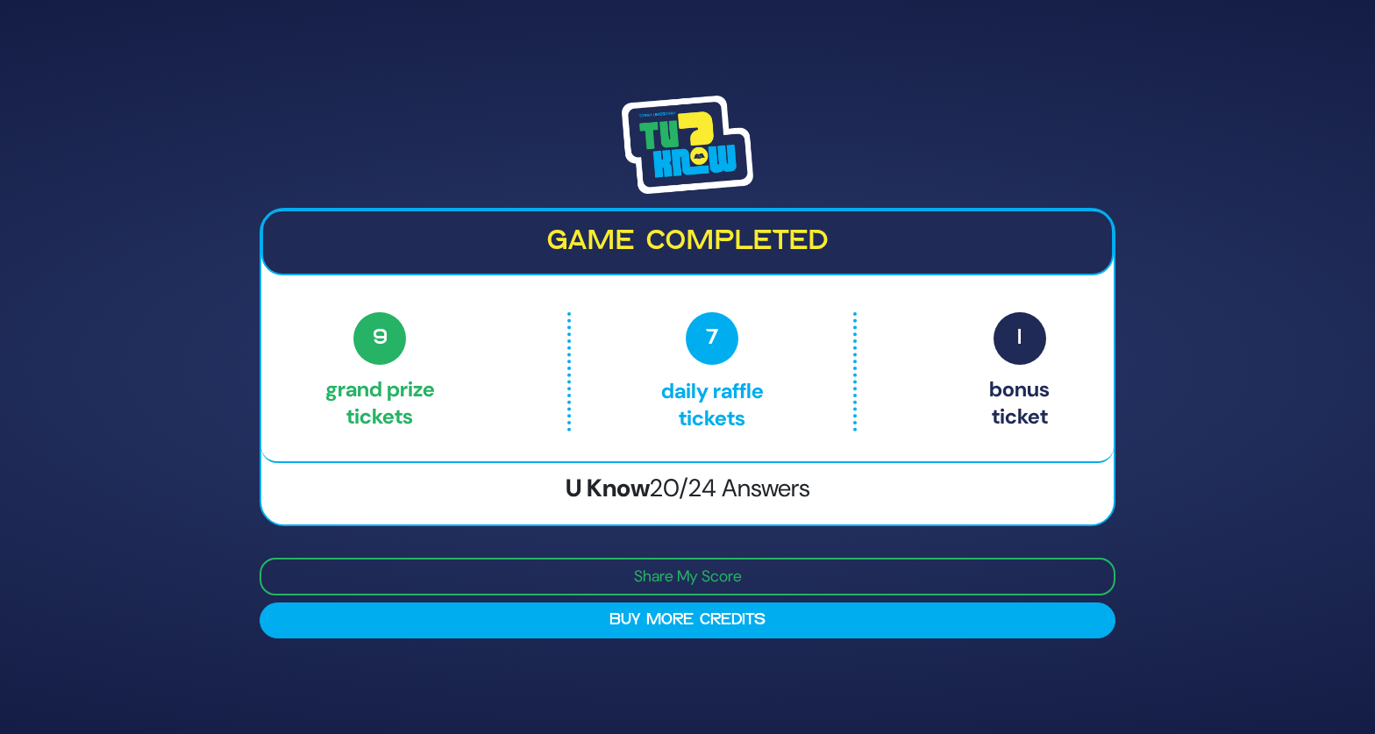
click at [325, 339] on p "9 Grand Prize tickets" at bounding box center [380, 371] width 110 height 119
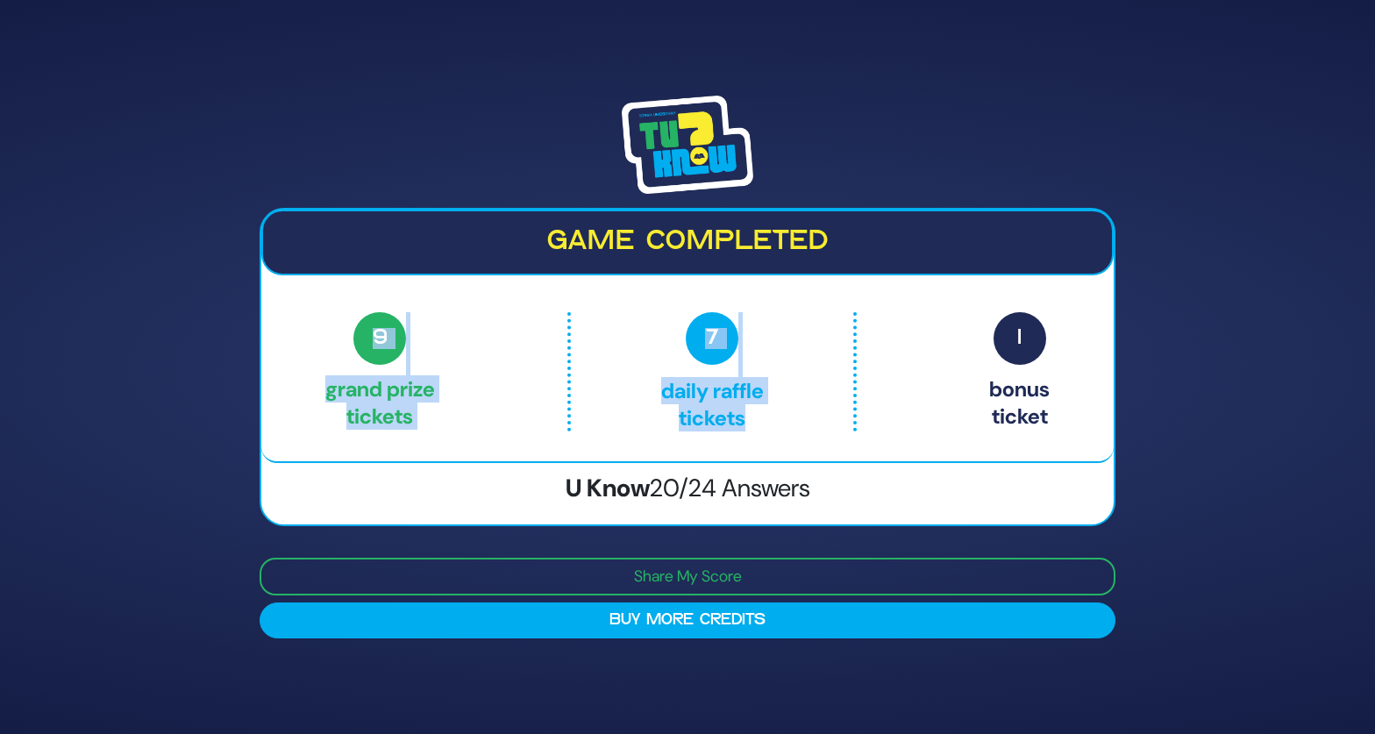
drag, startPoint x: 326, startPoint y: 336, endPoint x: 512, endPoint y: 442, distance: 214.0
click at [512, 442] on div "Game completed 9 Grand Prize tickets 7 Daily Raffle tickets 1 Bonus ticket 9 Gr…" at bounding box center [687, 336] width 852 height 253
click at [501, 425] on div "9 Grand Prize tickets 7 Daily Raffle tickets 1 Bonus ticket" at bounding box center [687, 371] width 724 height 119
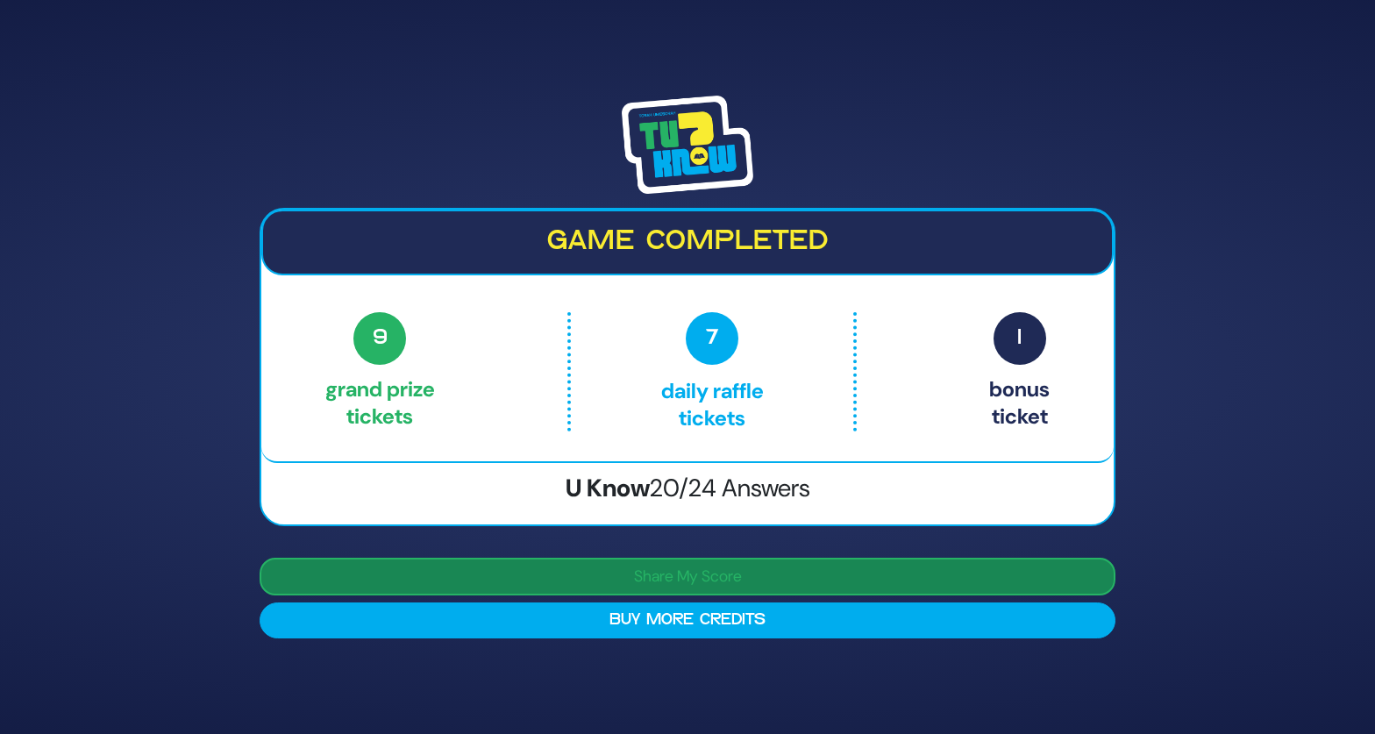
click at [668, 580] on button "Share My Score" at bounding box center [687, 577] width 856 height 38
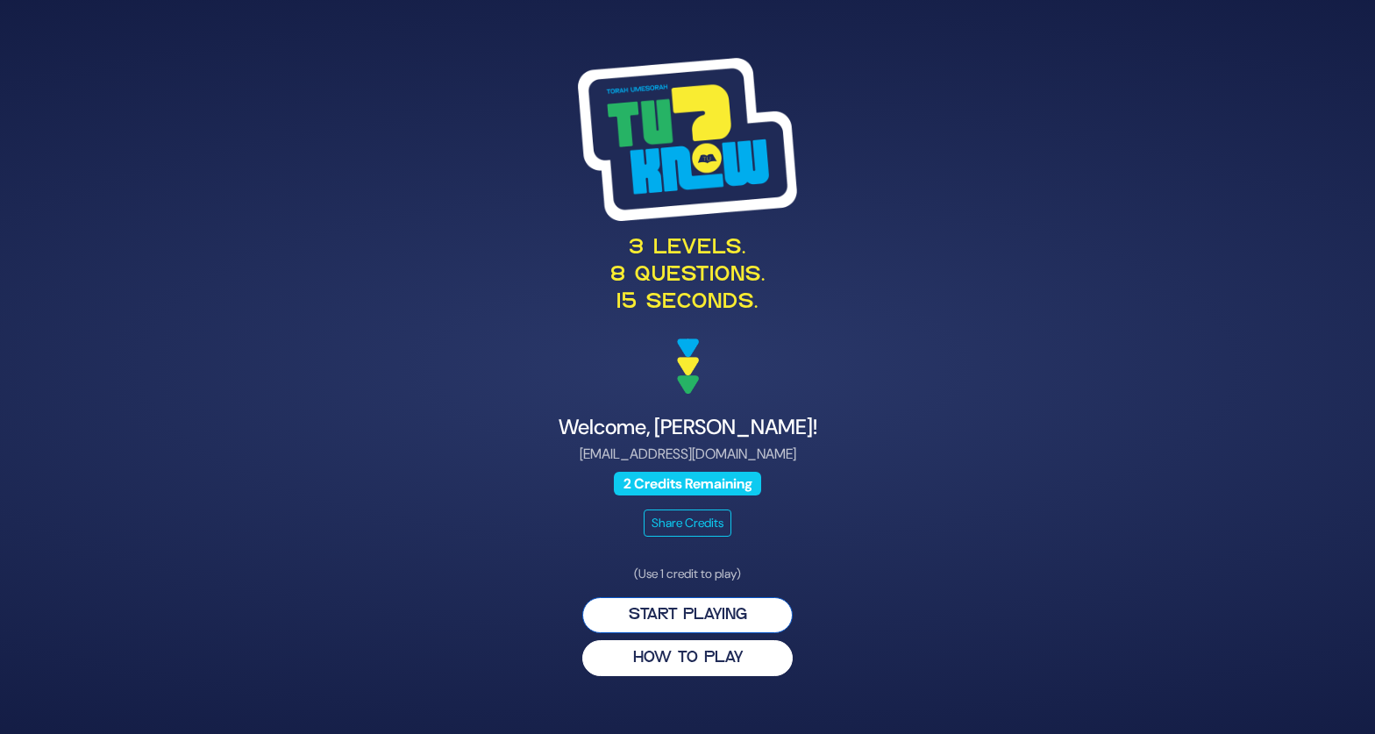
click at [716, 615] on button "Start Playing" at bounding box center [687, 615] width 210 height 36
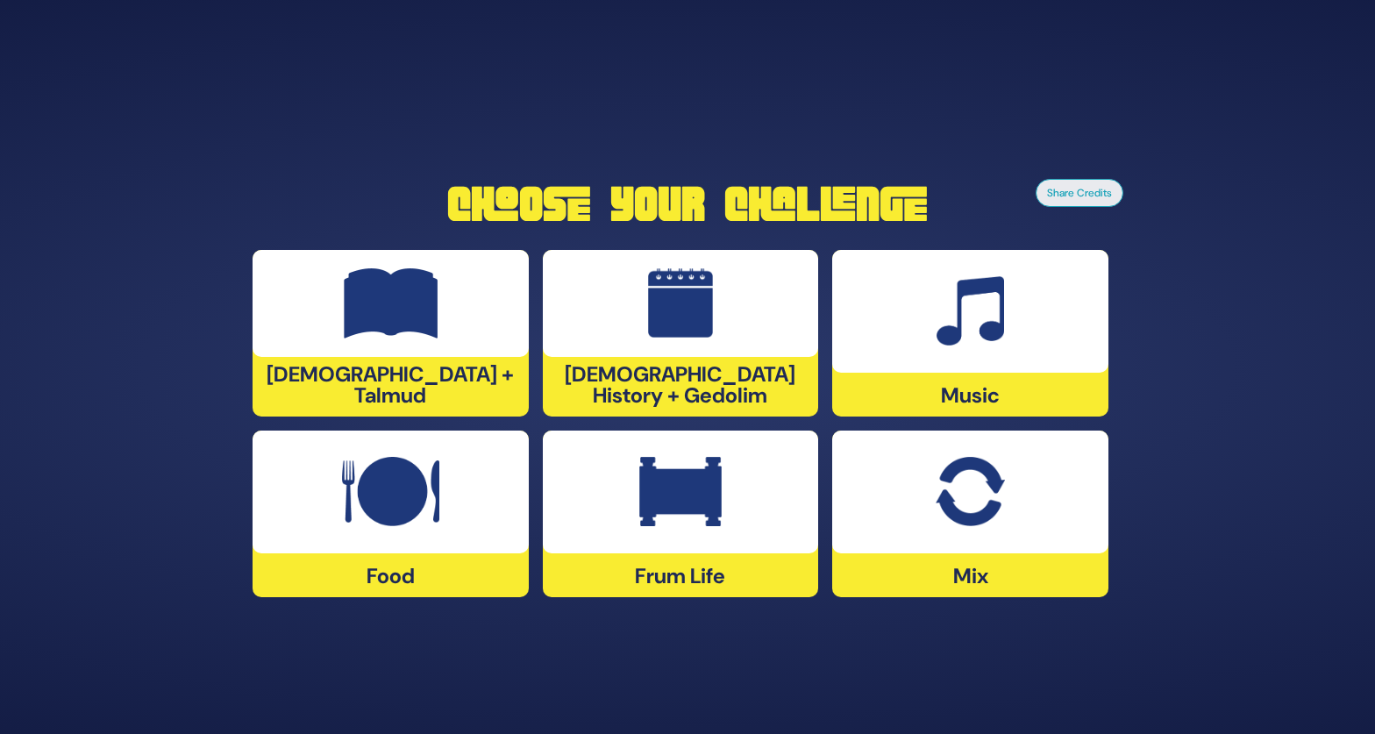
click at [669, 512] on img at bounding box center [680, 492] width 82 height 70
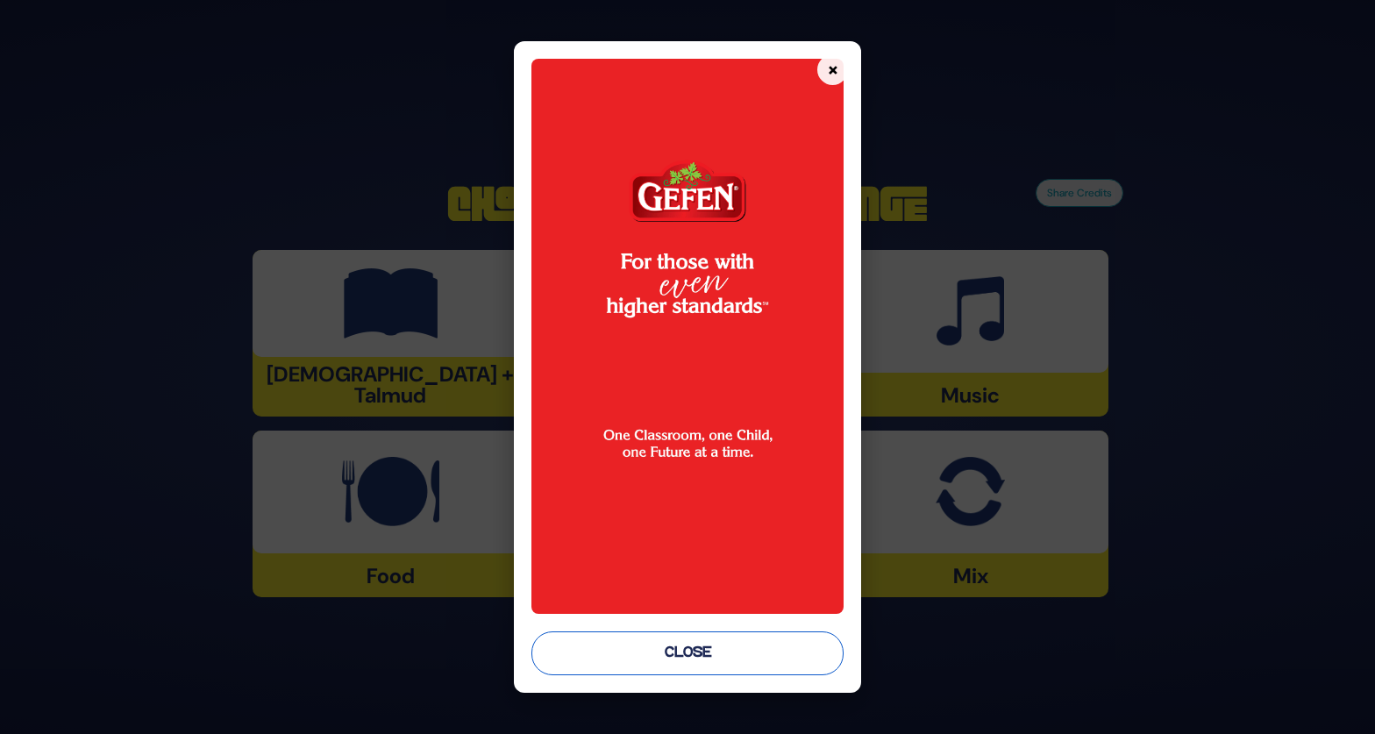
click at [720, 655] on button "Close" at bounding box center [687, 653] width 312 height 44
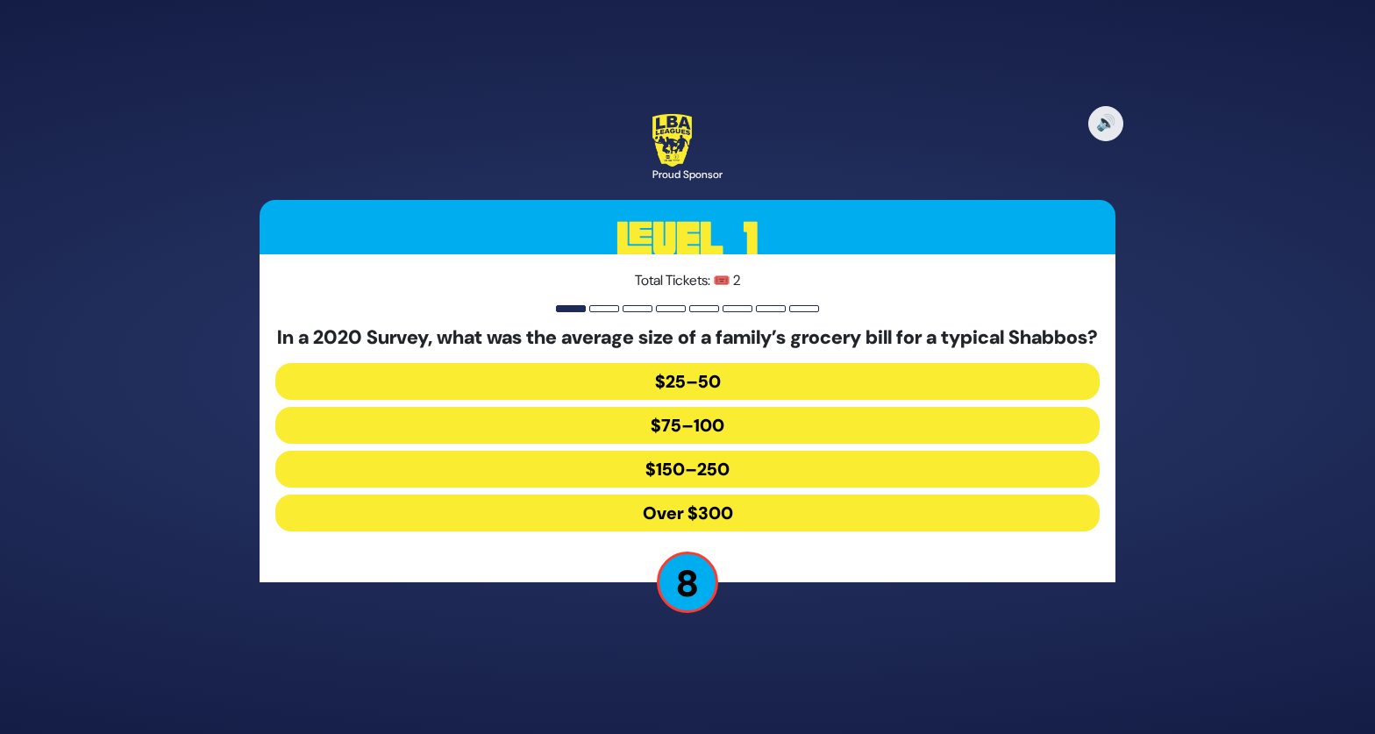
click at [748, 529] on button "Over $300" at bounding box center [687, 512] width 824 height 37
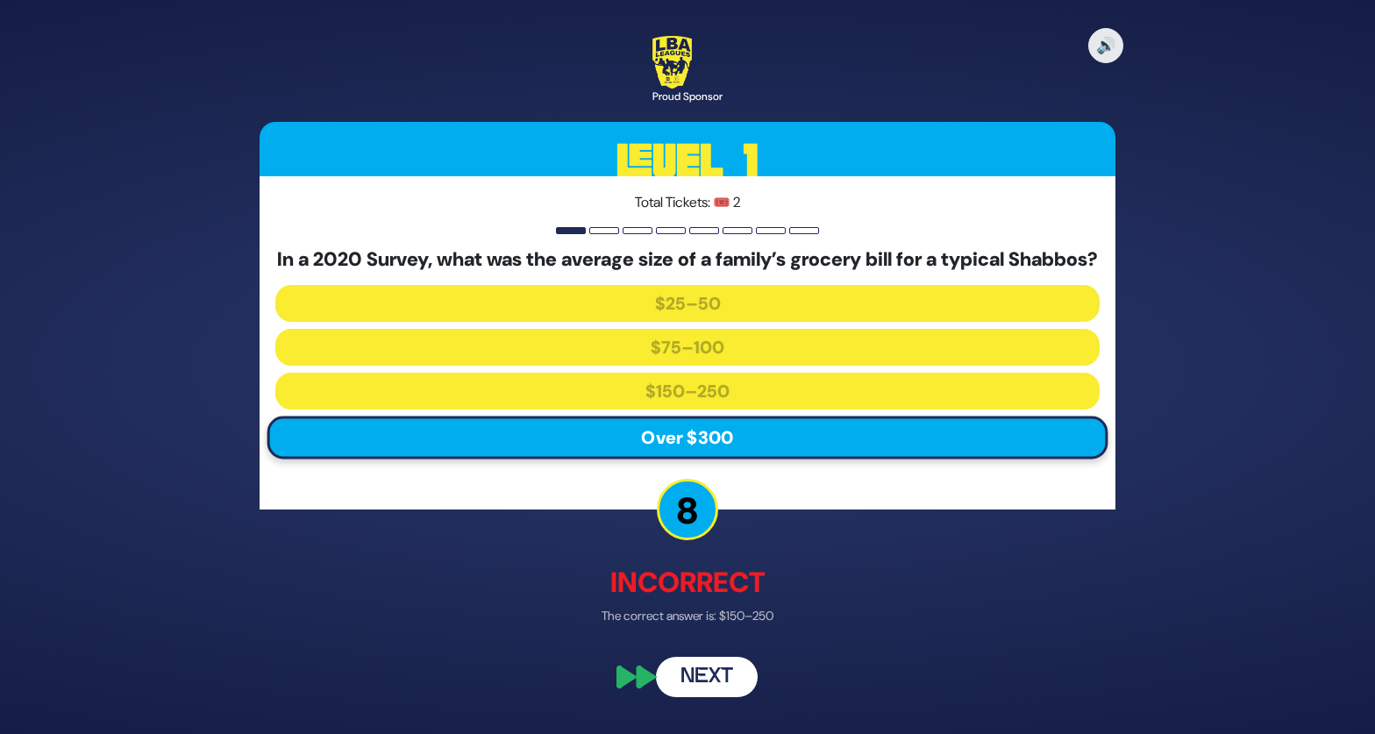
click at [712, 688] on button "Next" at bounding box center [707, 677] width 102 height 40
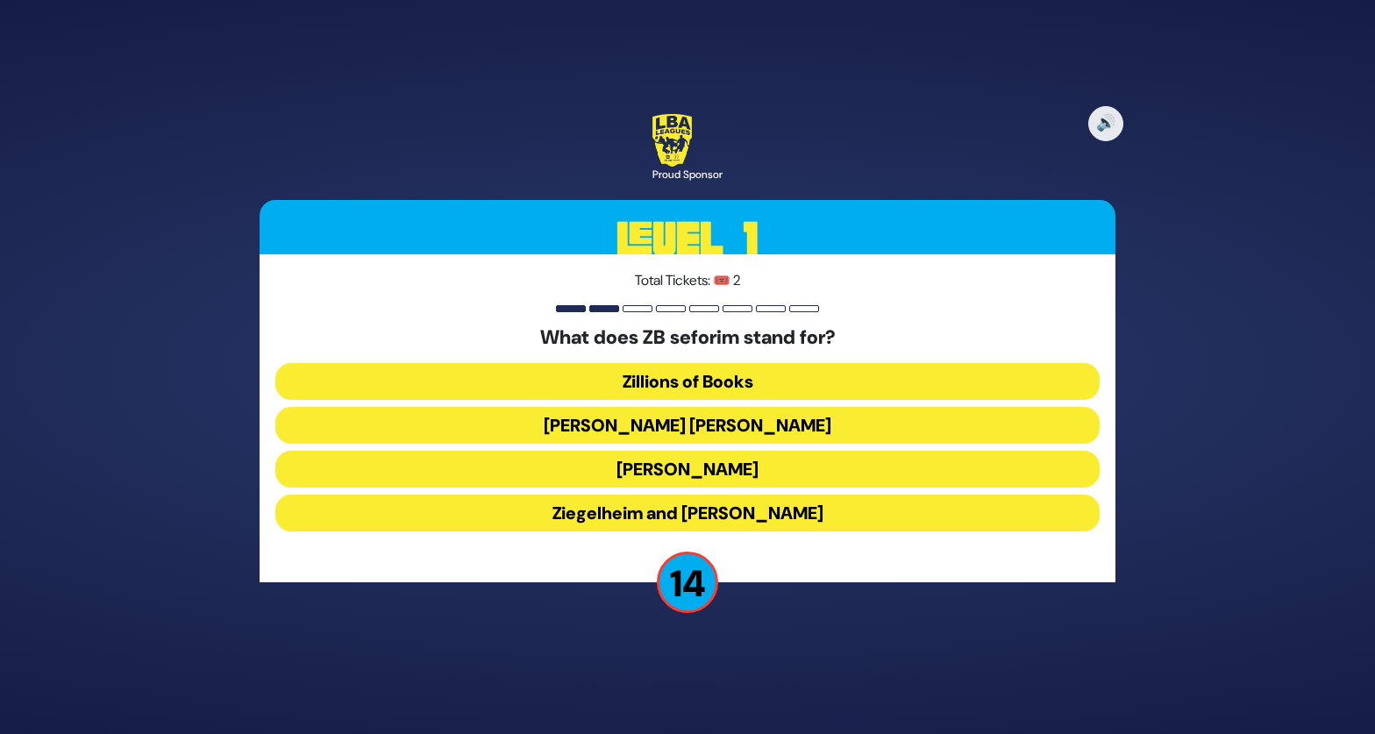
click at [736, 431] on button "Zundel Berman" at bounding box center [687, 425] width 824 height 37
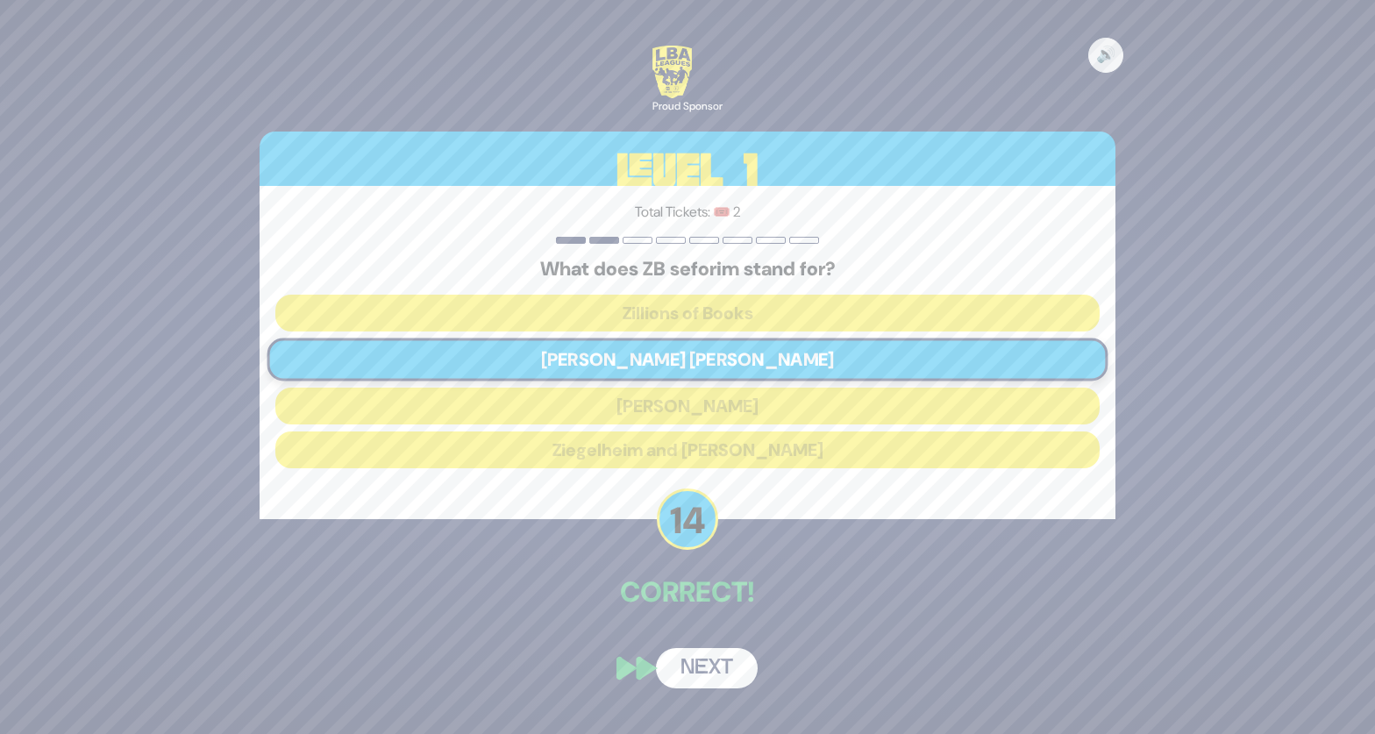
click at [713, 674] on button "Next" at bounding box center [707, 668] width 102 height 40
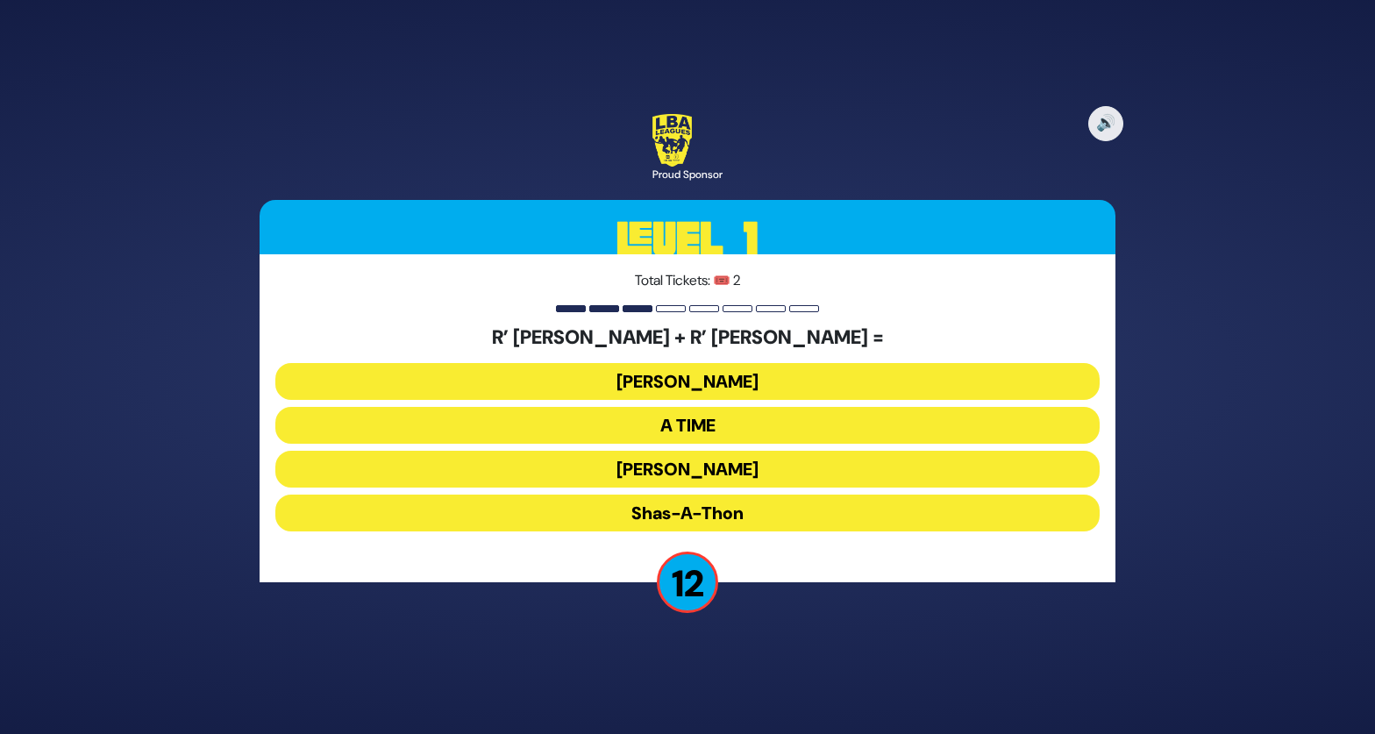
click at [735, 472] on button "Ohel Sarala" at bounding box center [687, 469] width 824 height 37
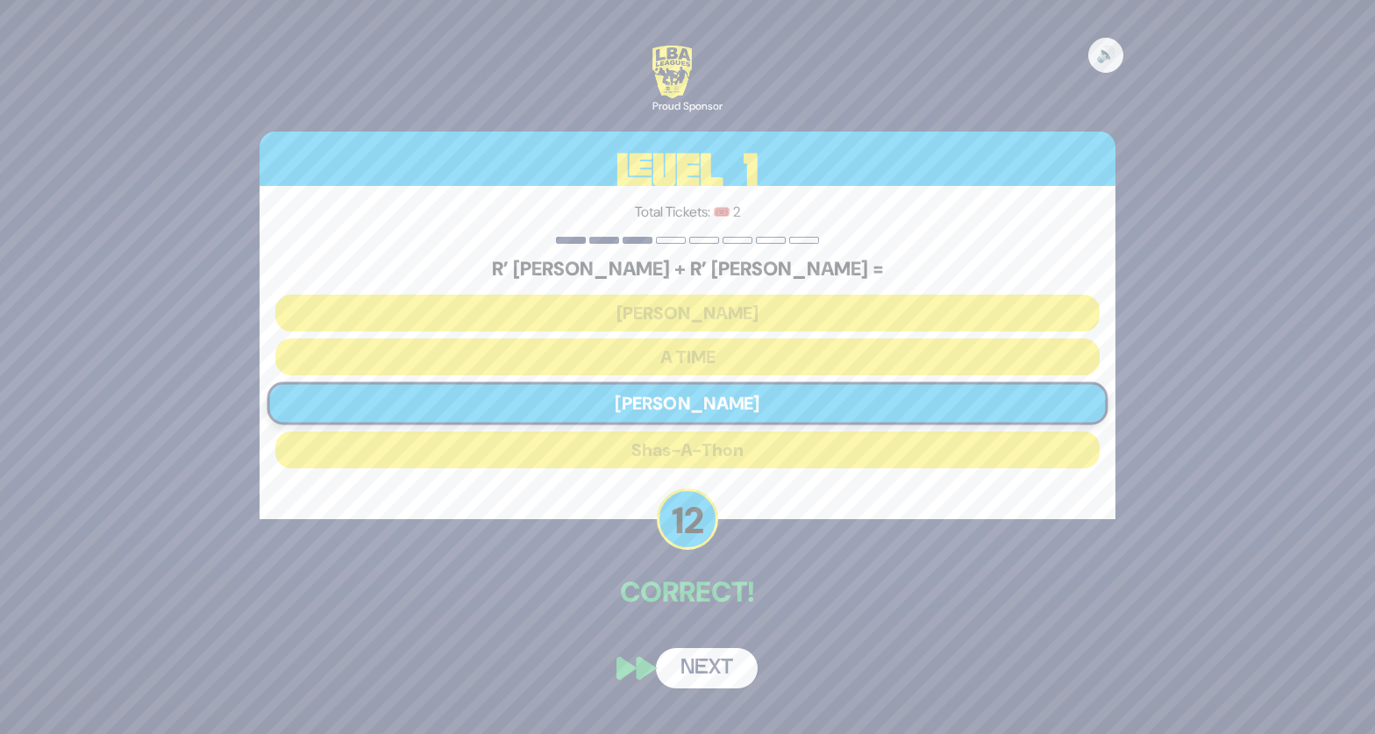
click at [698, 668] on button "Next" at bounding box center [707, 668] width 102 height 40
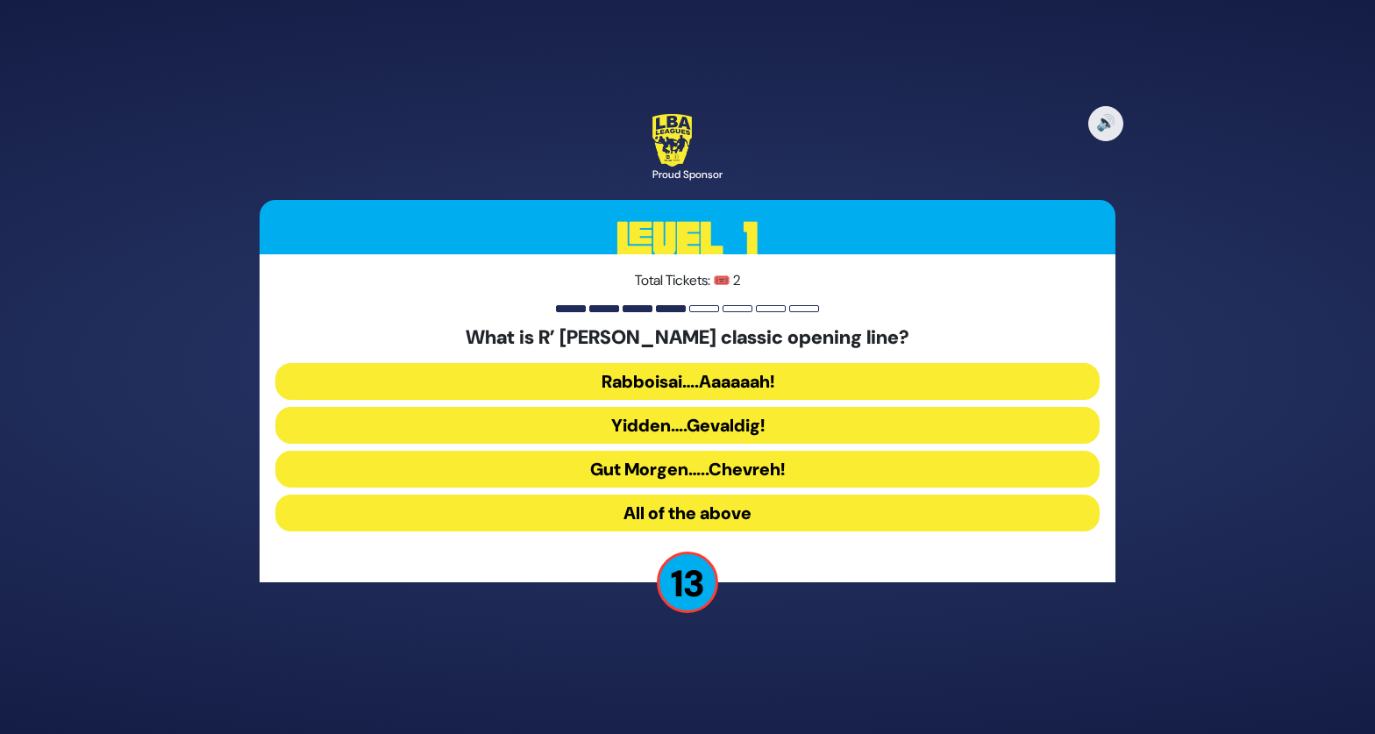
click at [762, 381] on button "Rabboisai….Aaaaaah!" at bounding box center [687, 381] width 824 height 37
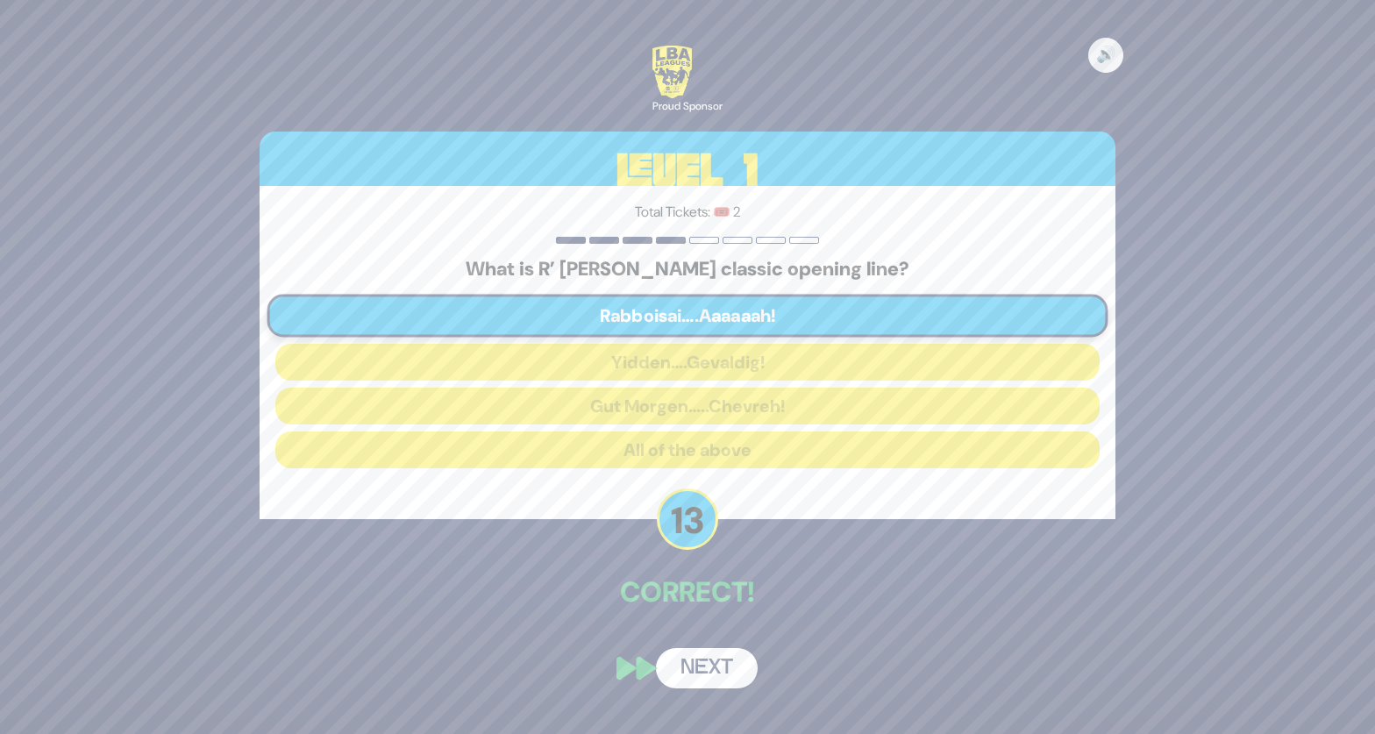
click at [722, 677] on button "Next" at bounding box center [707, 668] width 102 height 40
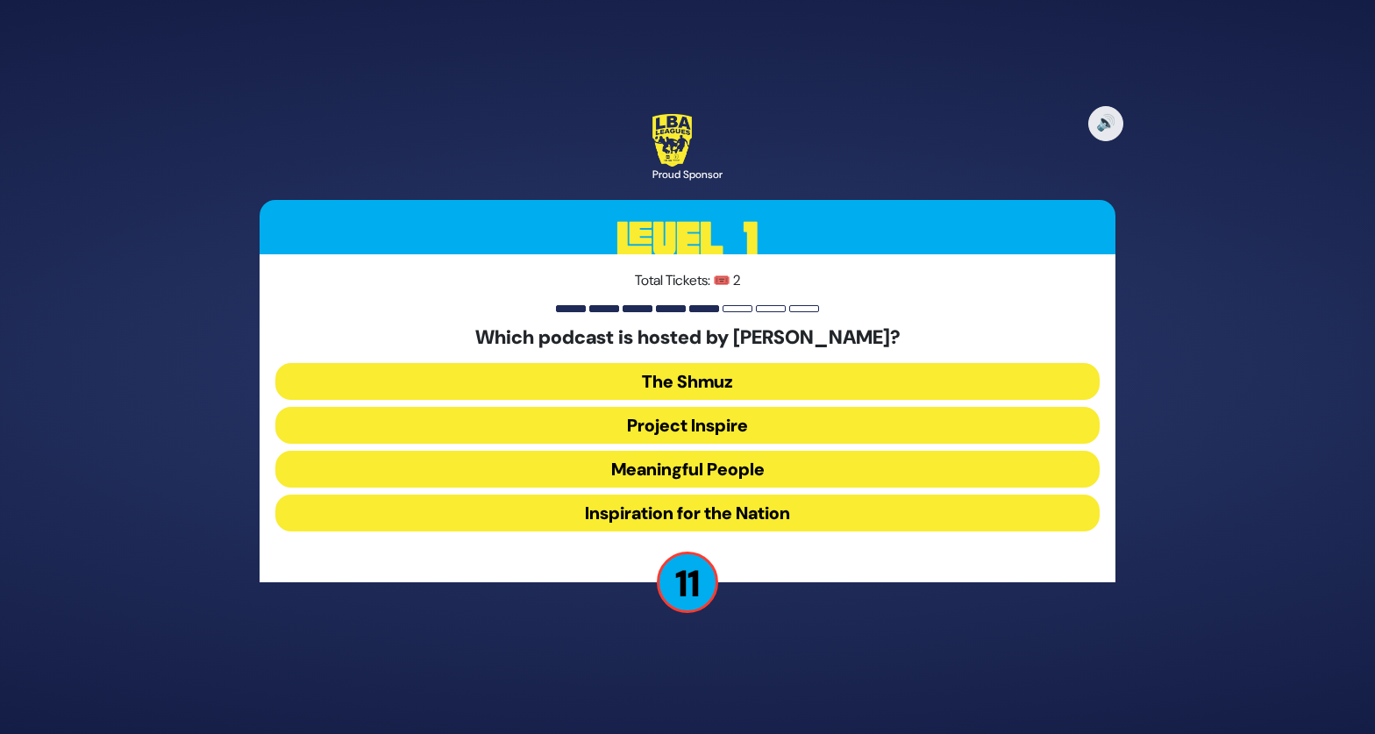
click at [715, 472] on button "Meaningful People" at bounding box center [687, 469] width 824 height 37
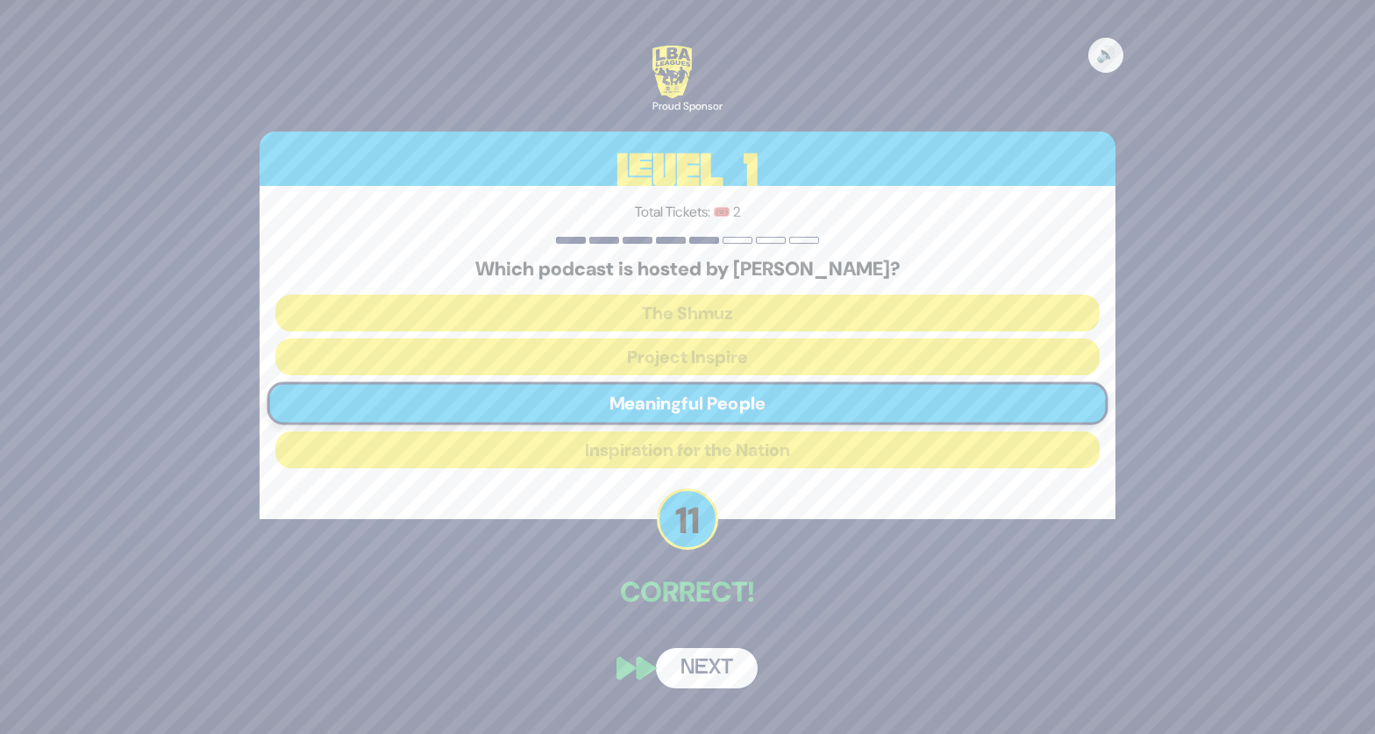
click at [712, 671] on button "Next" at bounding box center [707, 668] width 102 height 40
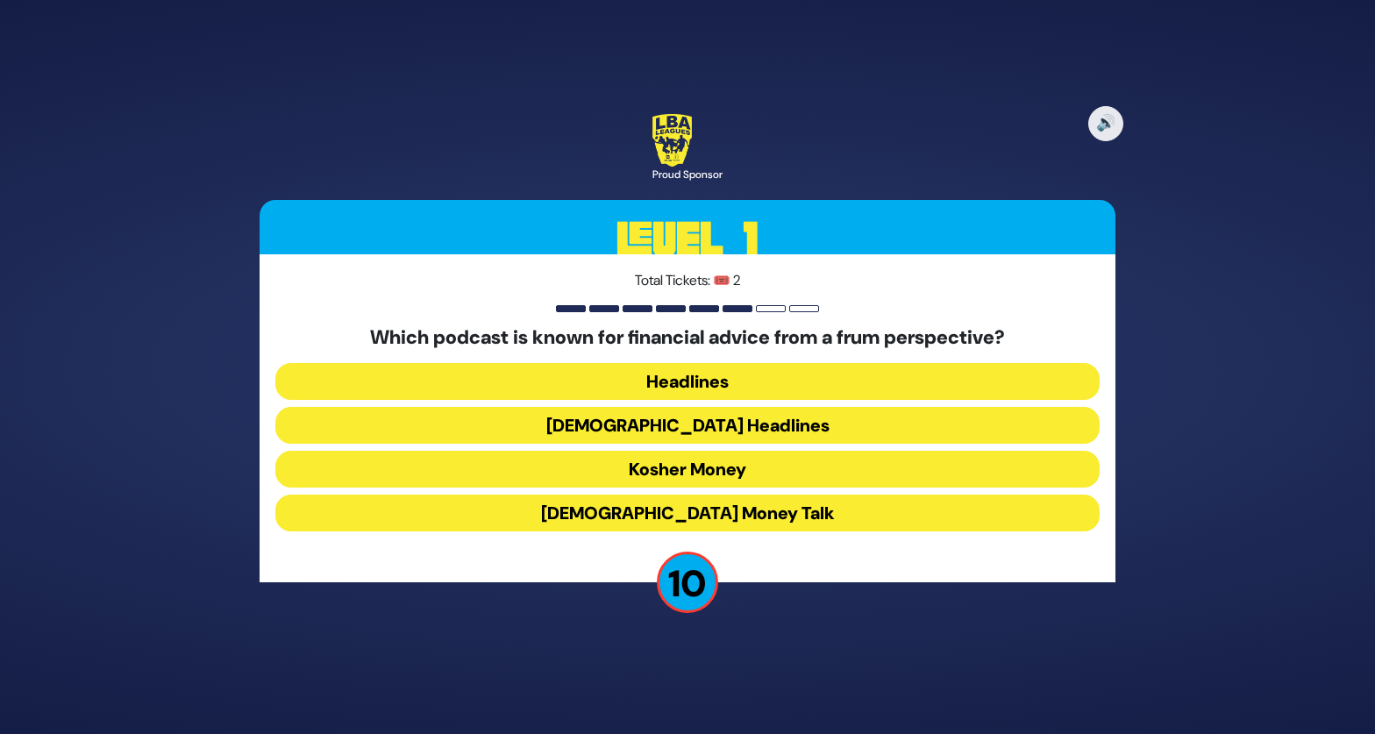
click at [758, 472] on button "Kosher Money" at bounding box center [687, 469] width 824 height 37
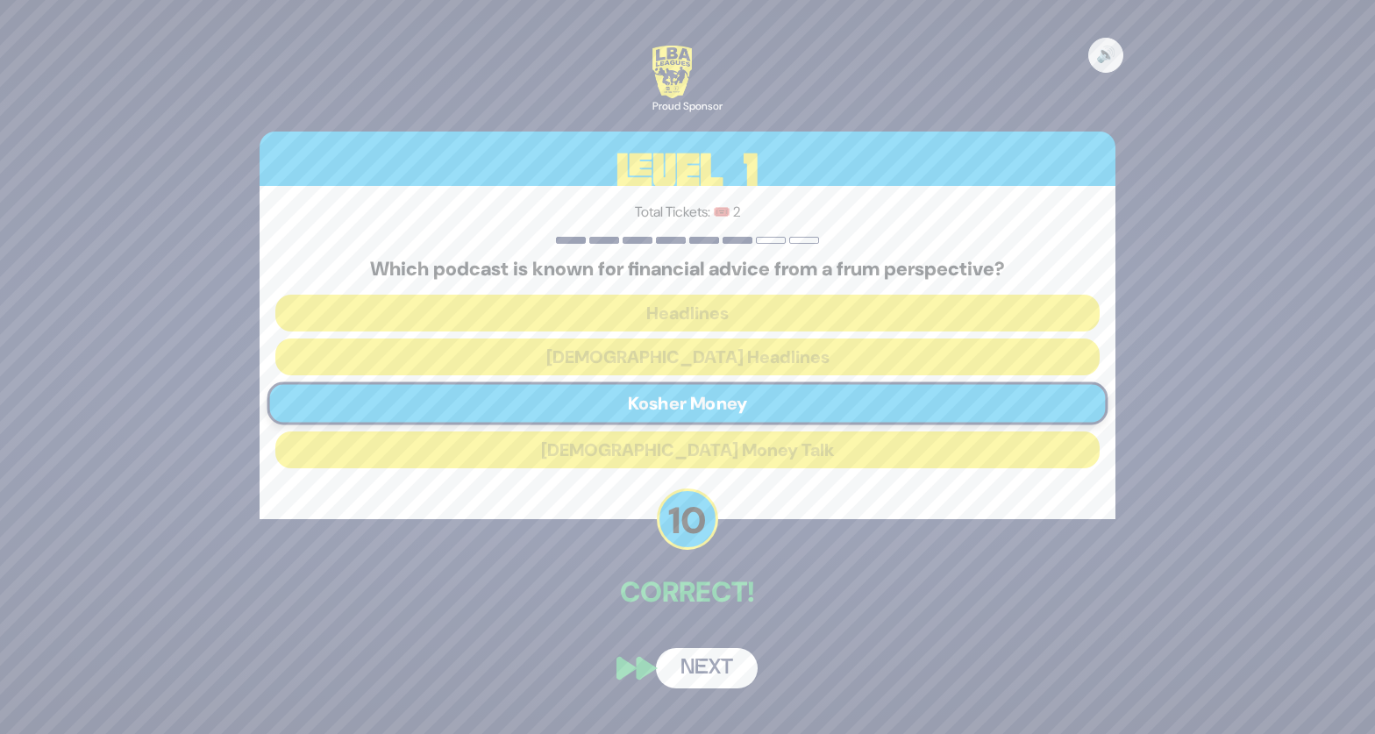
click at [717, 671] on button "Next" at bounding box center [707, 668] width 102 height 40
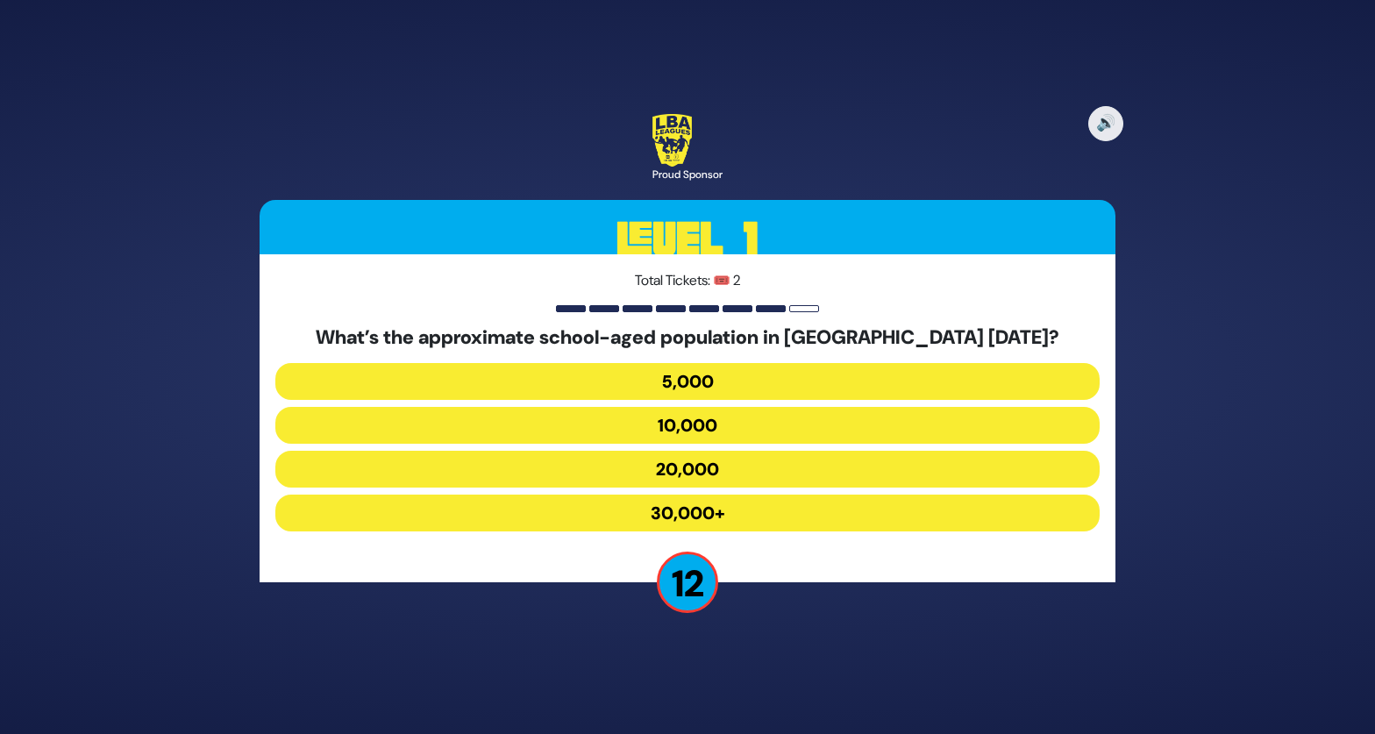
click at [759, 515] on button "30,000+" at bounding box center [687, 512] width 824 height 37
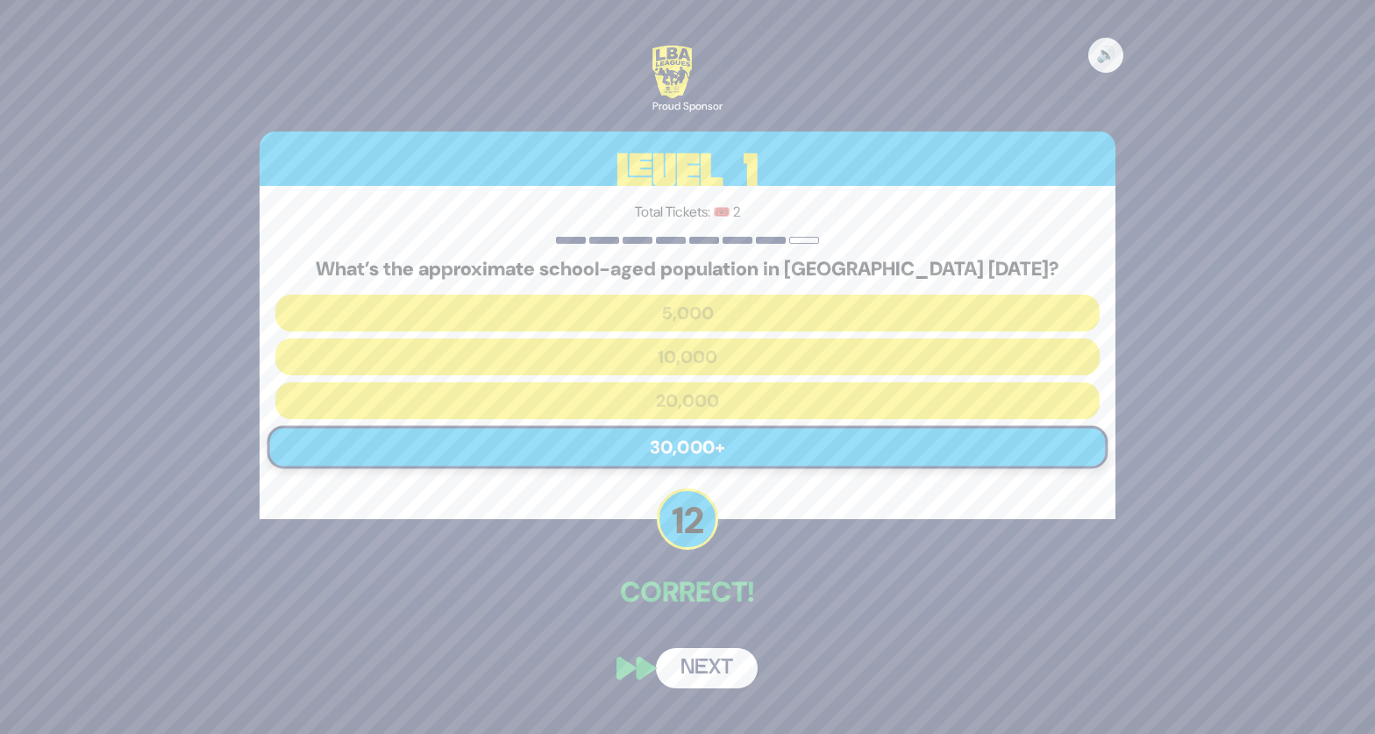
click at [699, 669] on button "Next" at bounding box center [707, 668] width 102 height 40
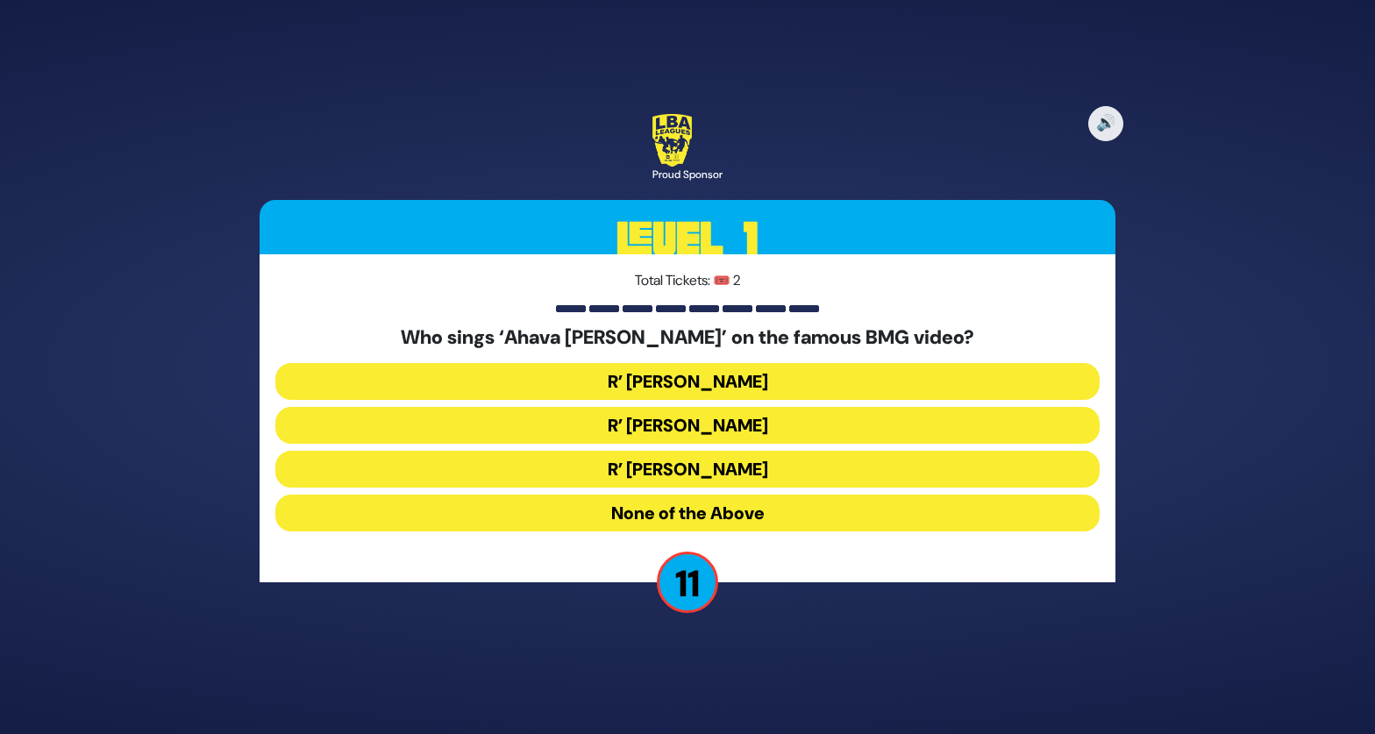
click at [761, 426] on button "R’ Ephraim Wachsman" at bounding box center [687, 425] width 824 height 37
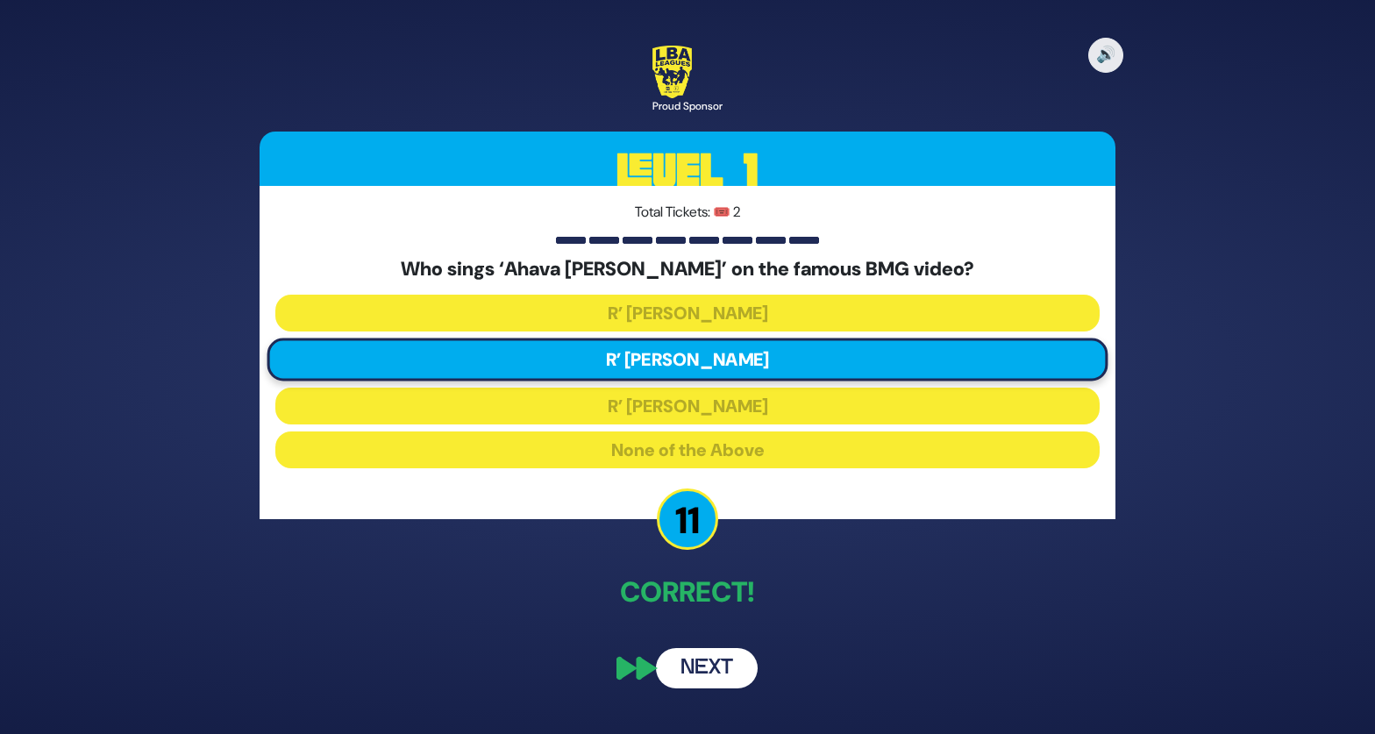
click at [704, 665] on button "Next" at bounding box center [707, 668] width 102 height 40
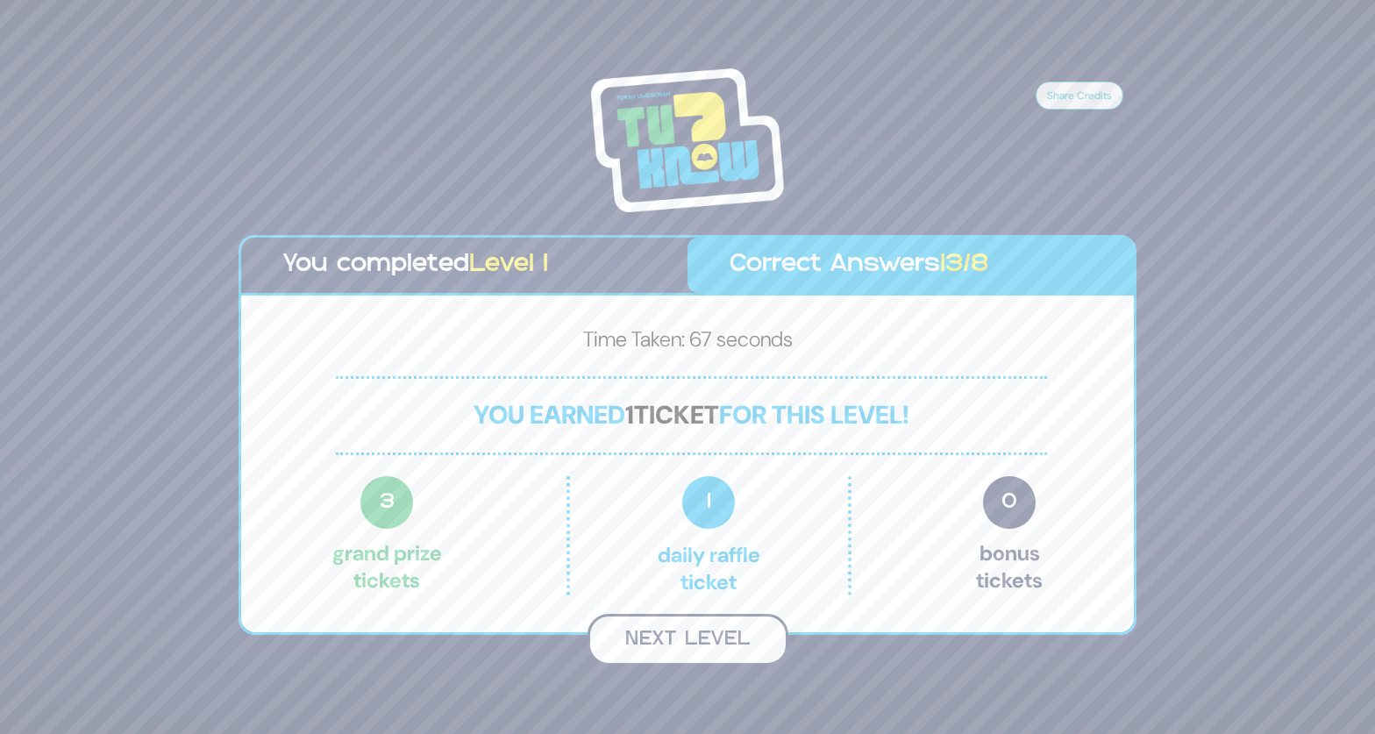
click at [701, 640] on button "Next Level" at bounding box center [687, 640] width 201 height 52
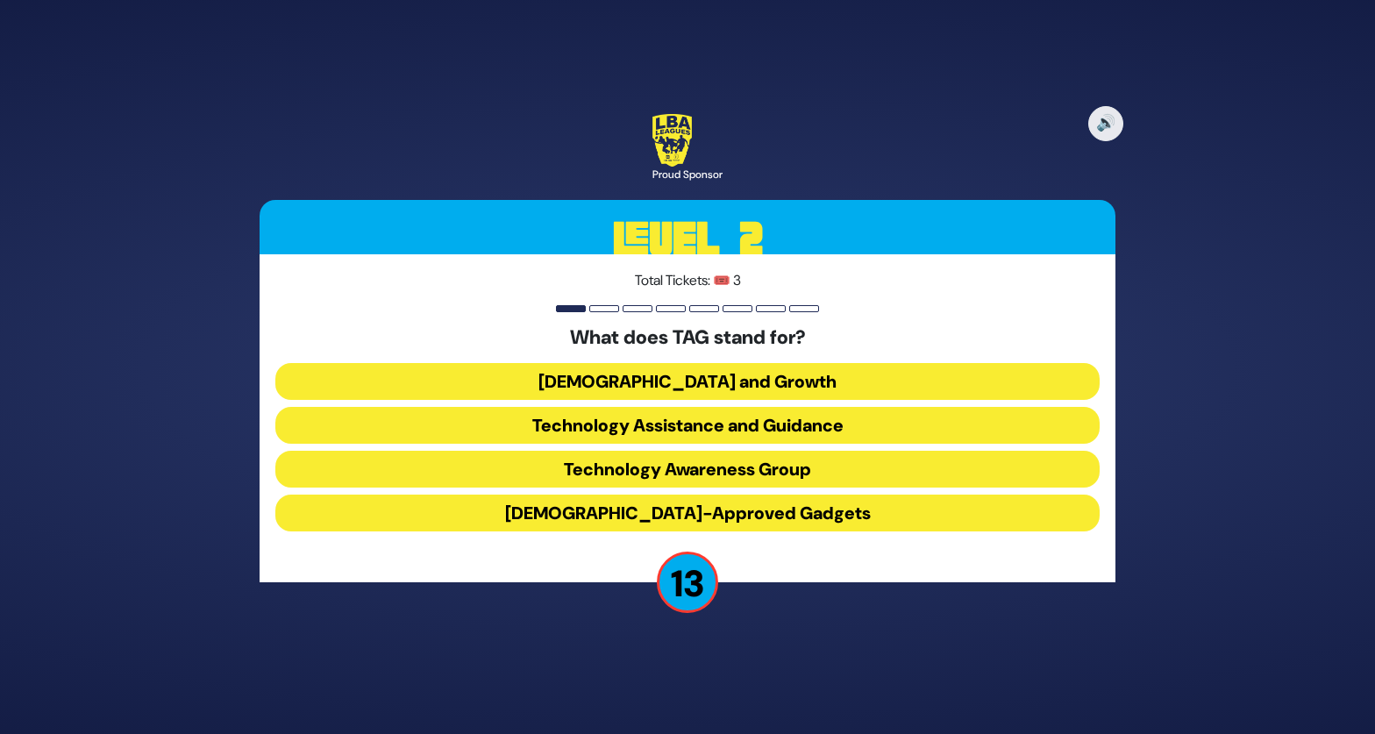
click at [763, 473] on button "Technology Awareness Group" at bounding box center [687, 469] width 824 height 37
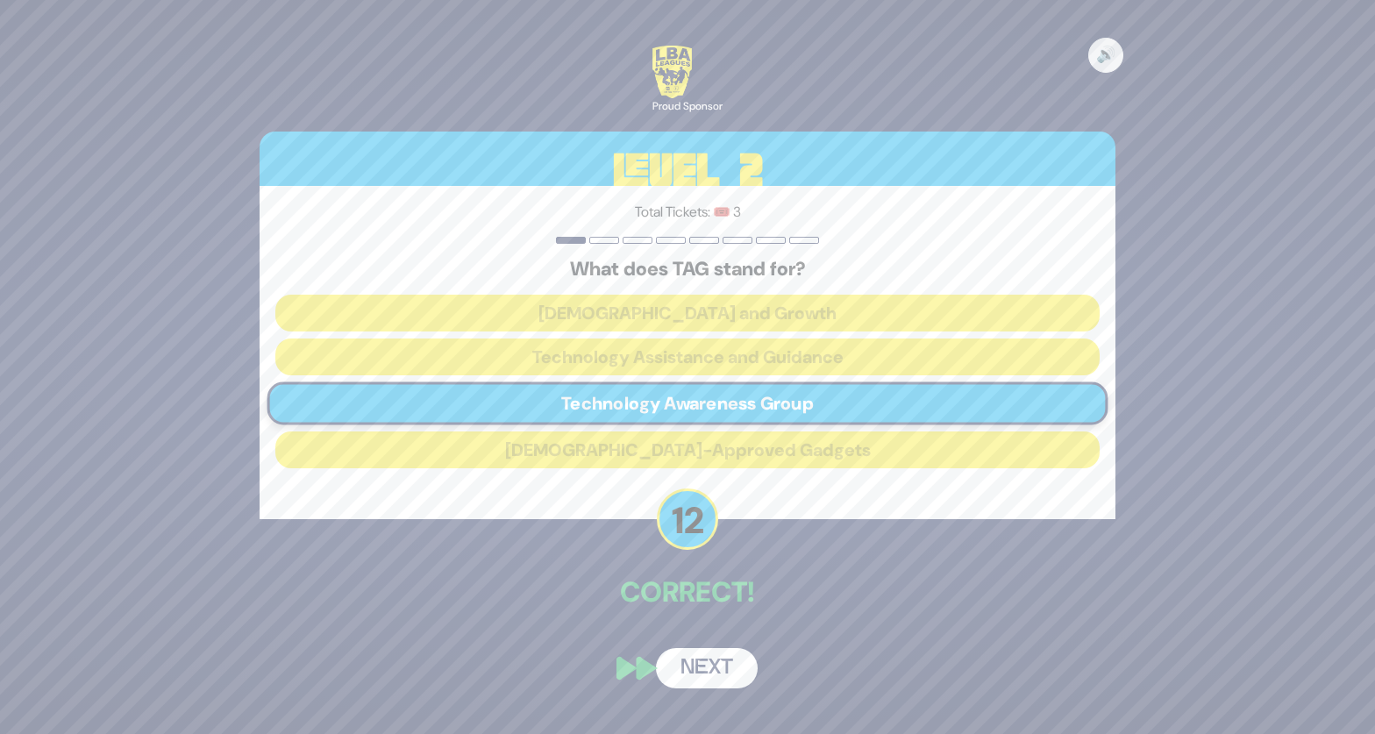
click at [717, 673] on button "Next" at bounding box center [707, 668] width 102 height 40
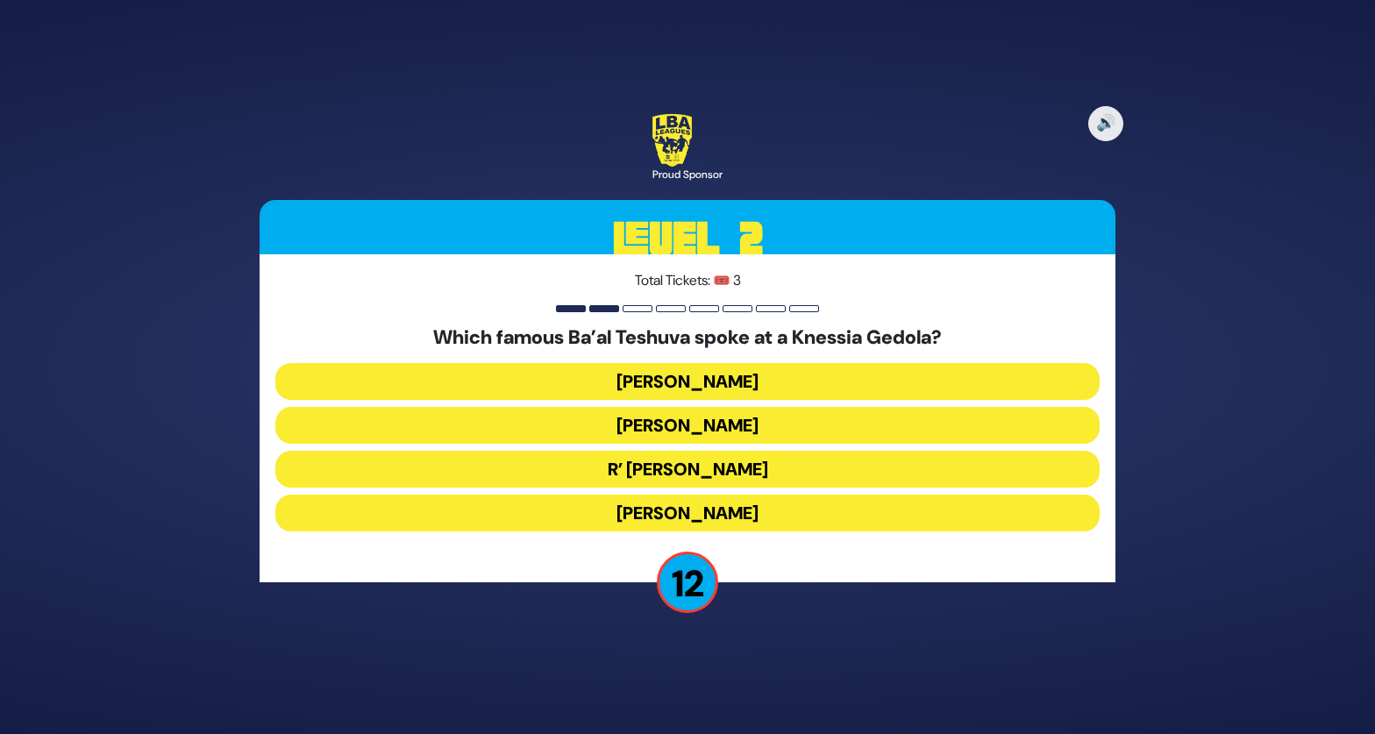
click at [751, 515] on button "Nathan Birnbaum" at bounding box center [687, 512] width 824 height 37
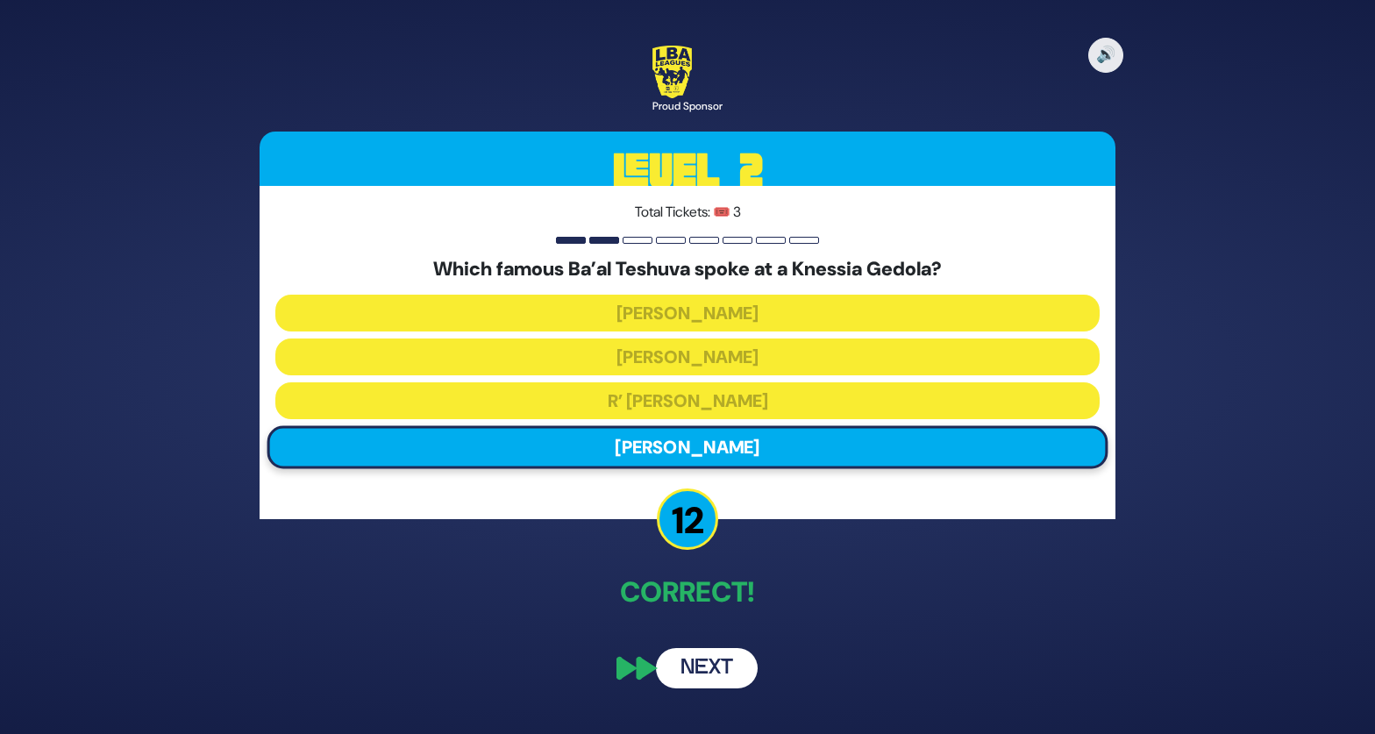
click at [698, 661] on button "Next" at bounding box center [707, 668] width 102 height 40
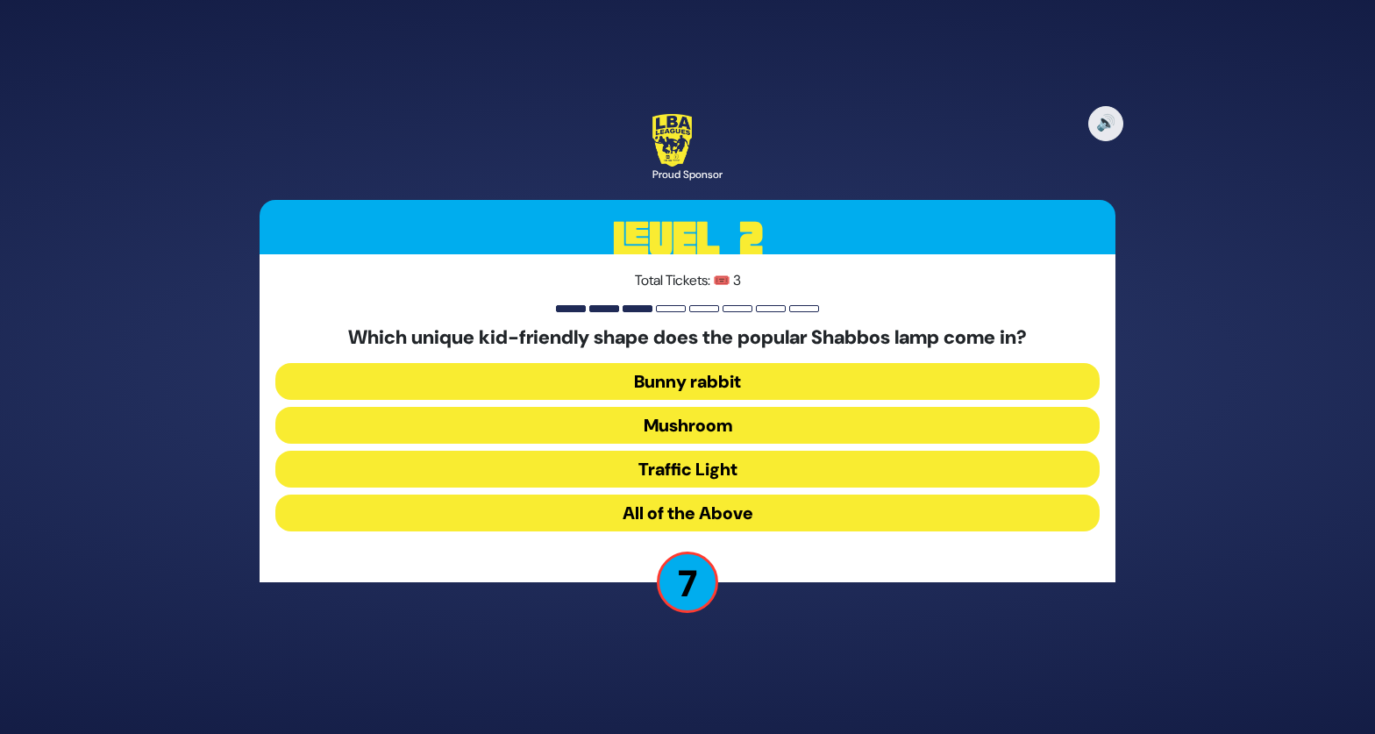
click at [756, 513] on button "All of the Above" at bounding box center [687, 512] width 824 height 37
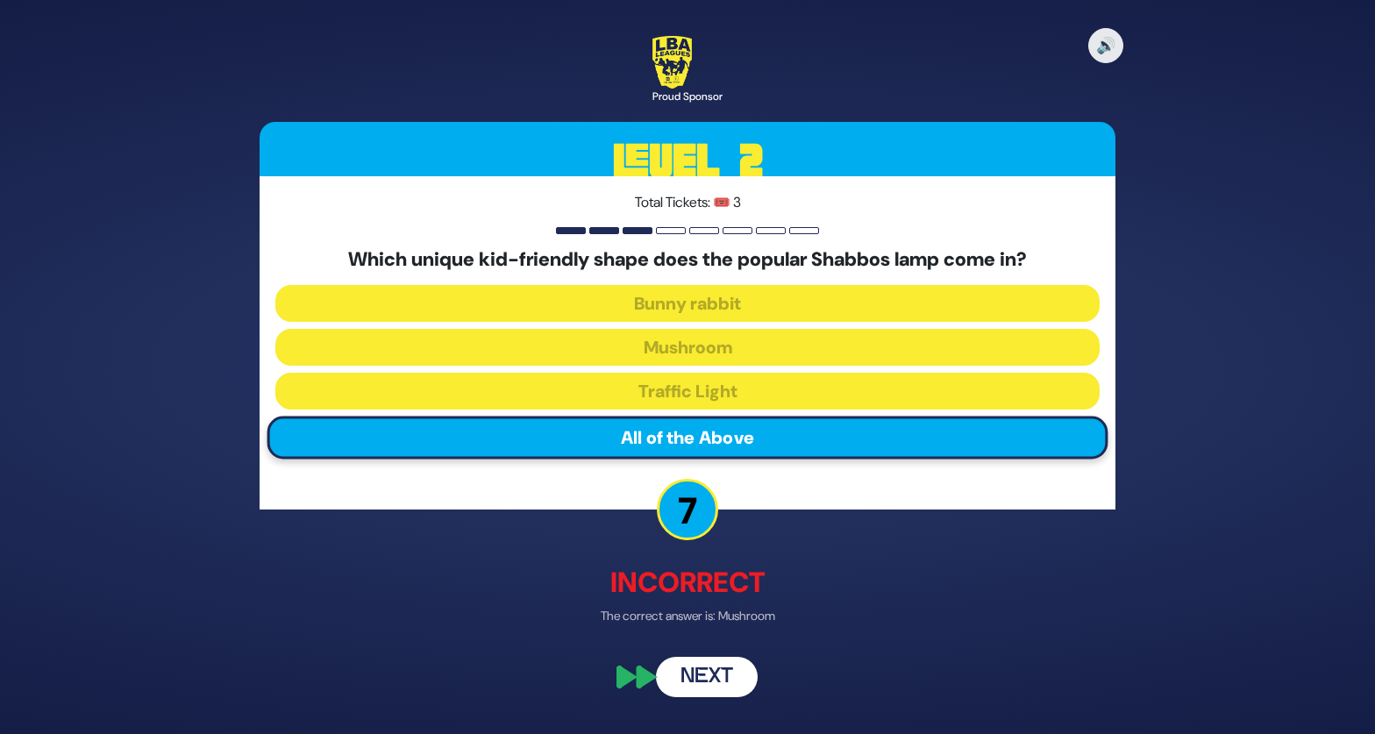
click at [735, 685] on button "Next" at bounding box center [707, 677] width 102 height 40
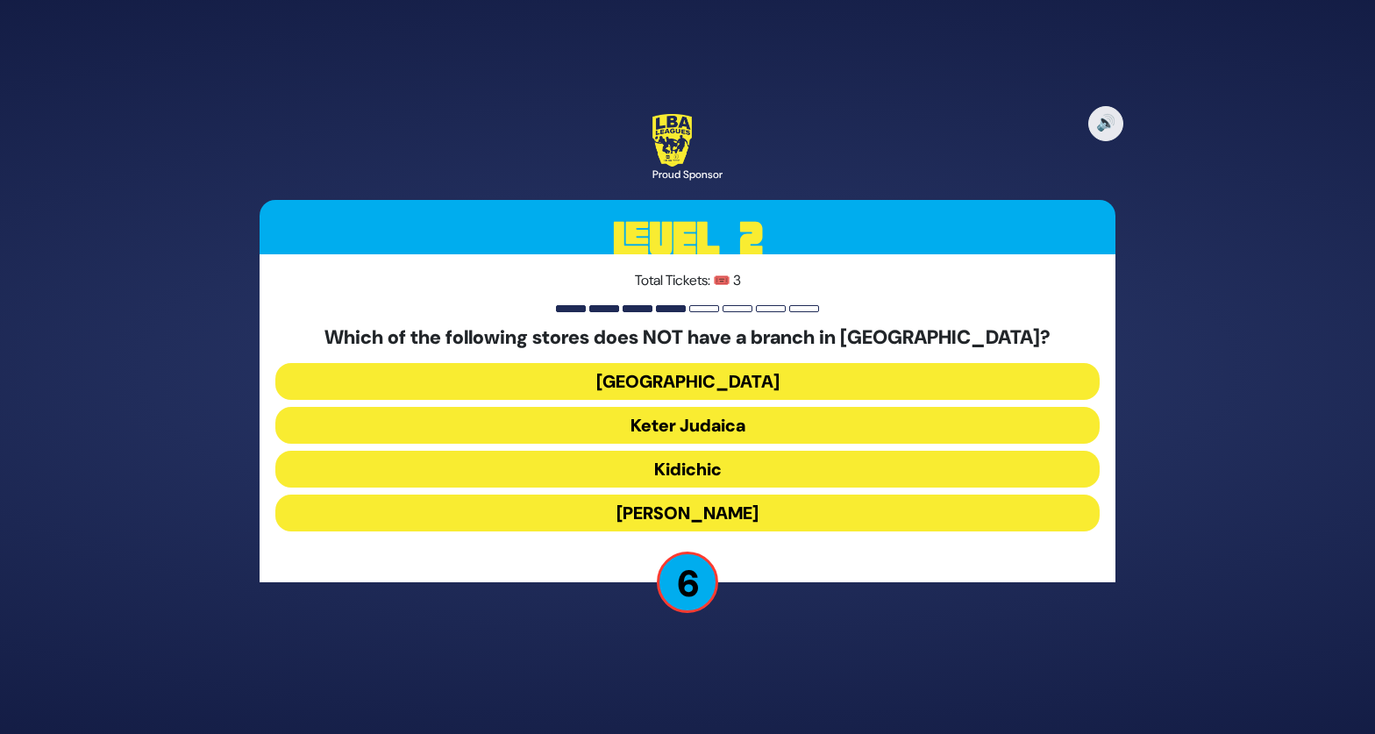
click at [623, 429] on button "Keter Judaica" at bounding box center [687, 425] width 824 height 37
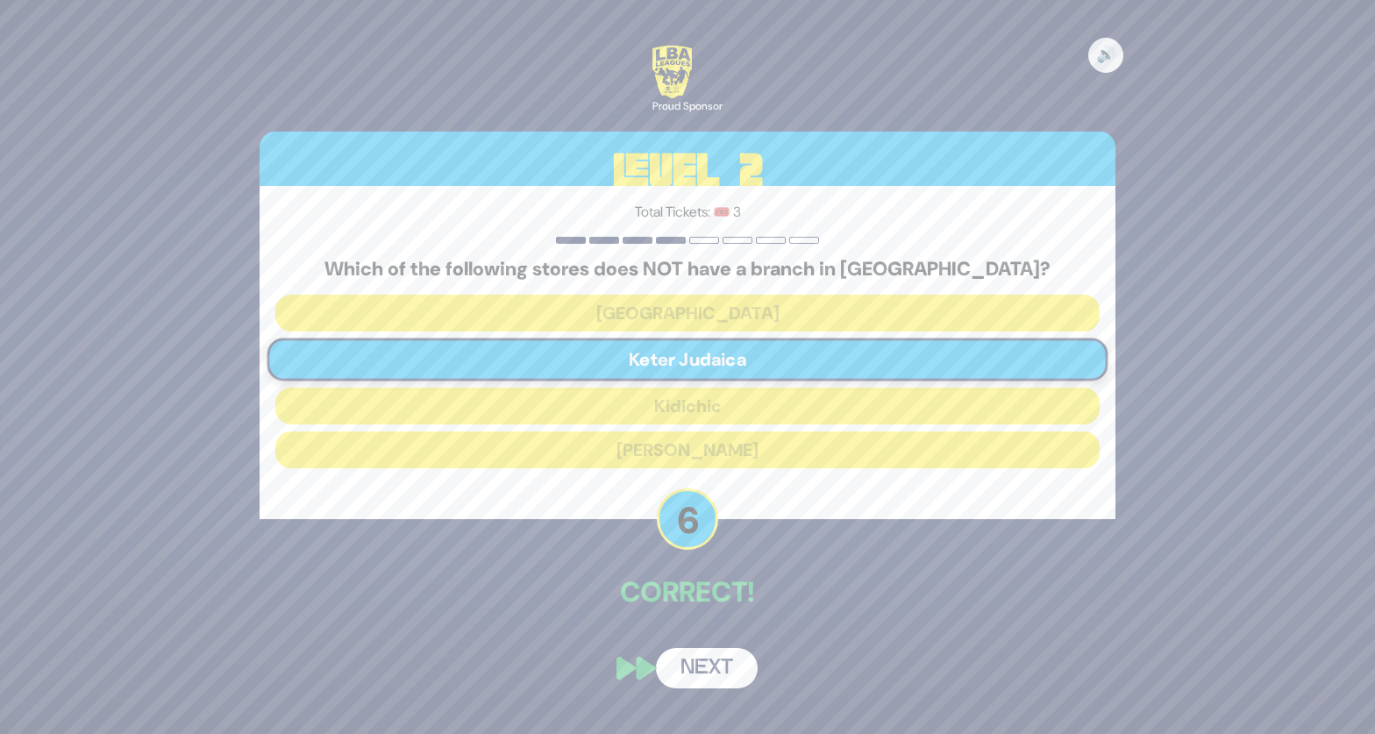
click at [709, 675] on button "Next" at bounding box center [707, 668] width 102 height 40
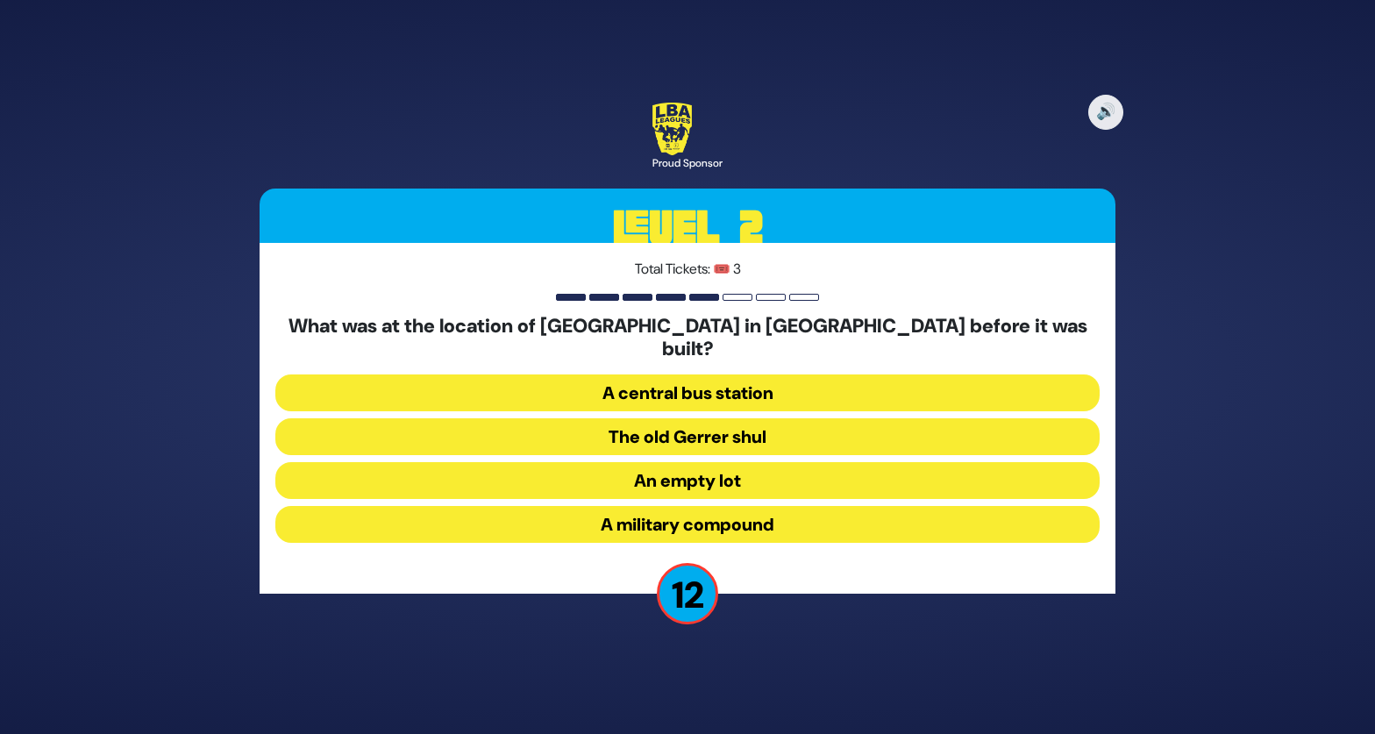
click at [755, 517] on button "A military compound" at bounding box center [687, 524] width 824 height 37
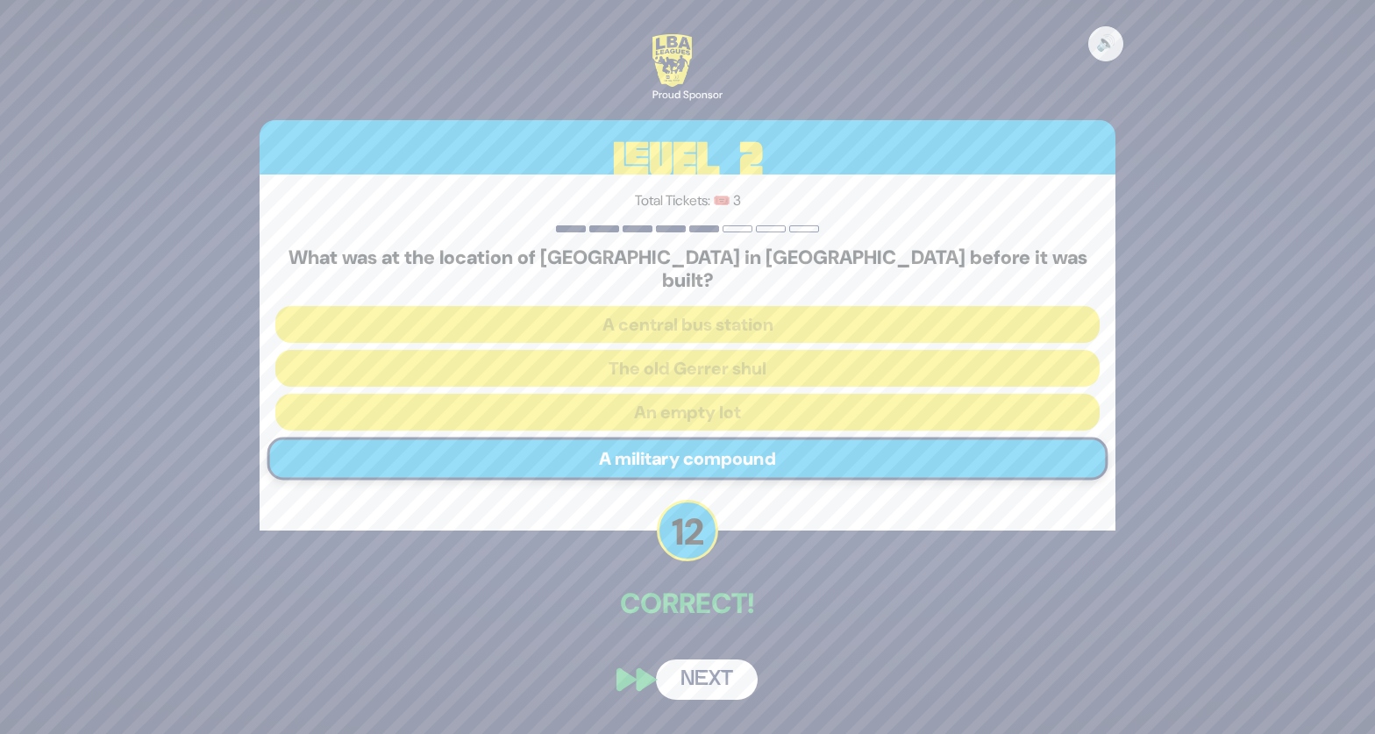
click at [722, 673] on button "Next" at bounding box center [707, 679] width 102 height 40
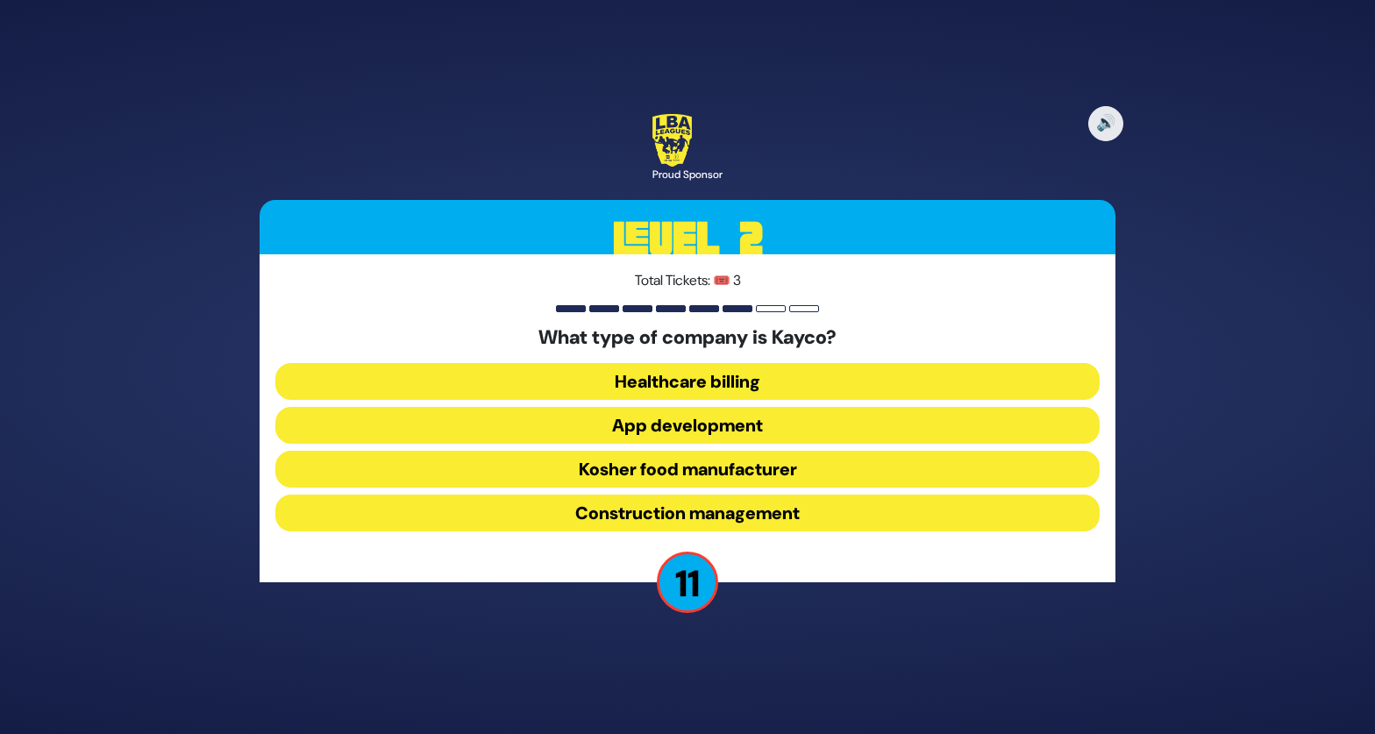
click at [742, 474] on button "Kosher food manufacturer" at bounding box center [687, 469] width 824 height 37
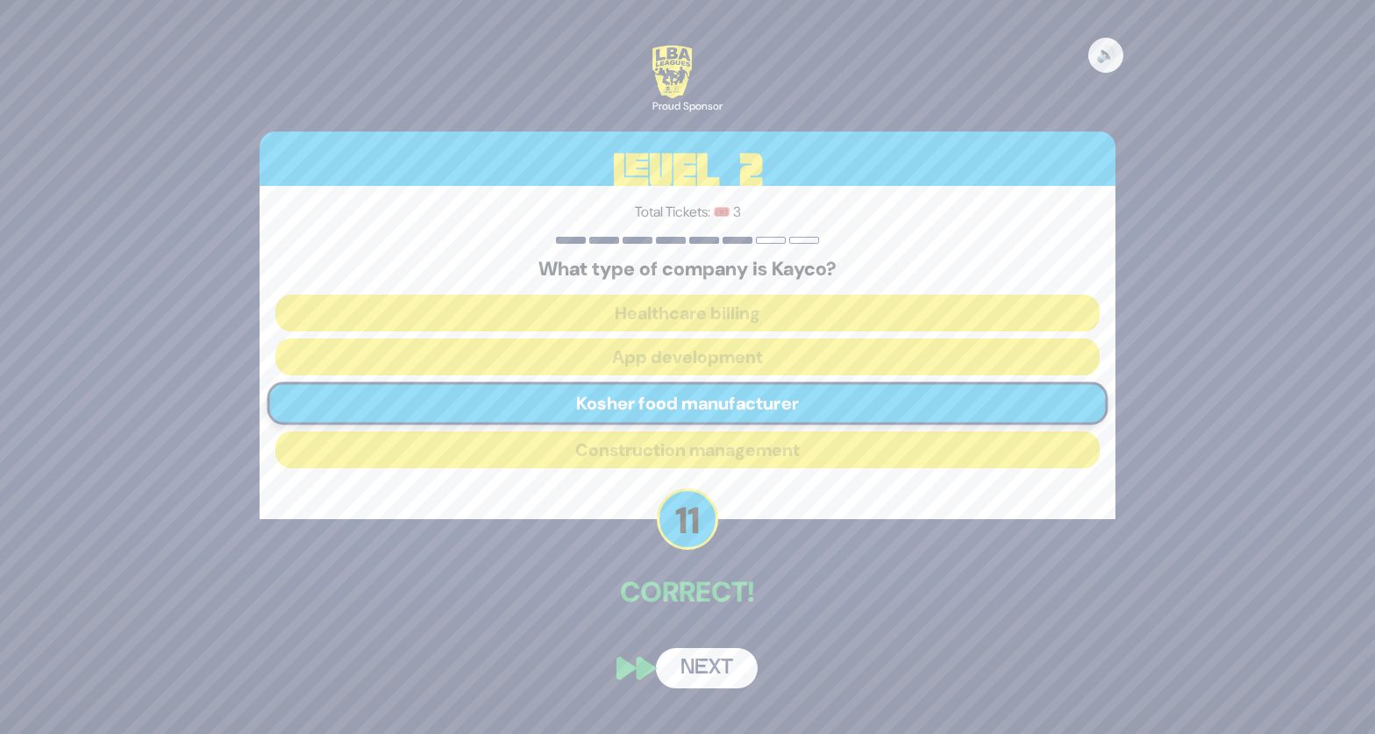
click at [699, 666] on button "Next" at bounding box center [707, 668] width 102 height 40
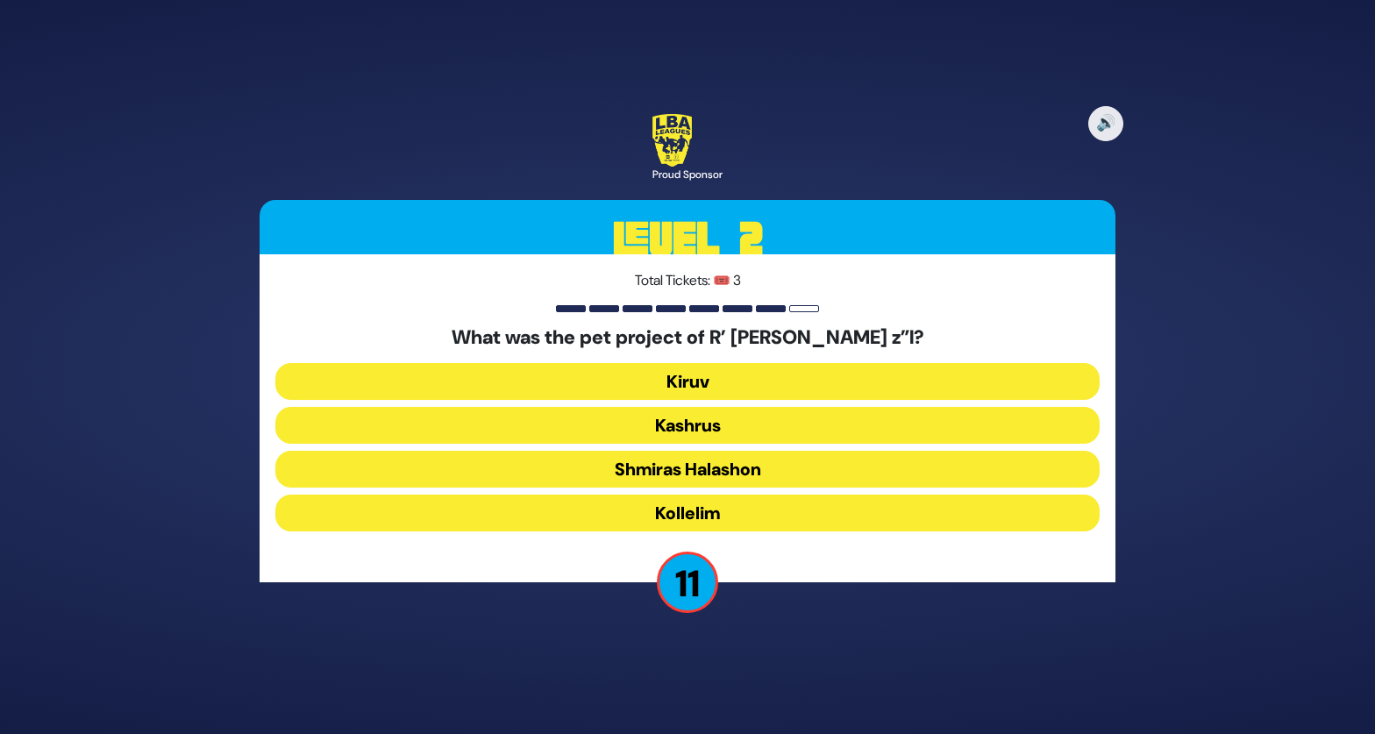
click at [735, 475] on button "Shmiras Halashon" at bounding box center [687, 469] width 824 height 37
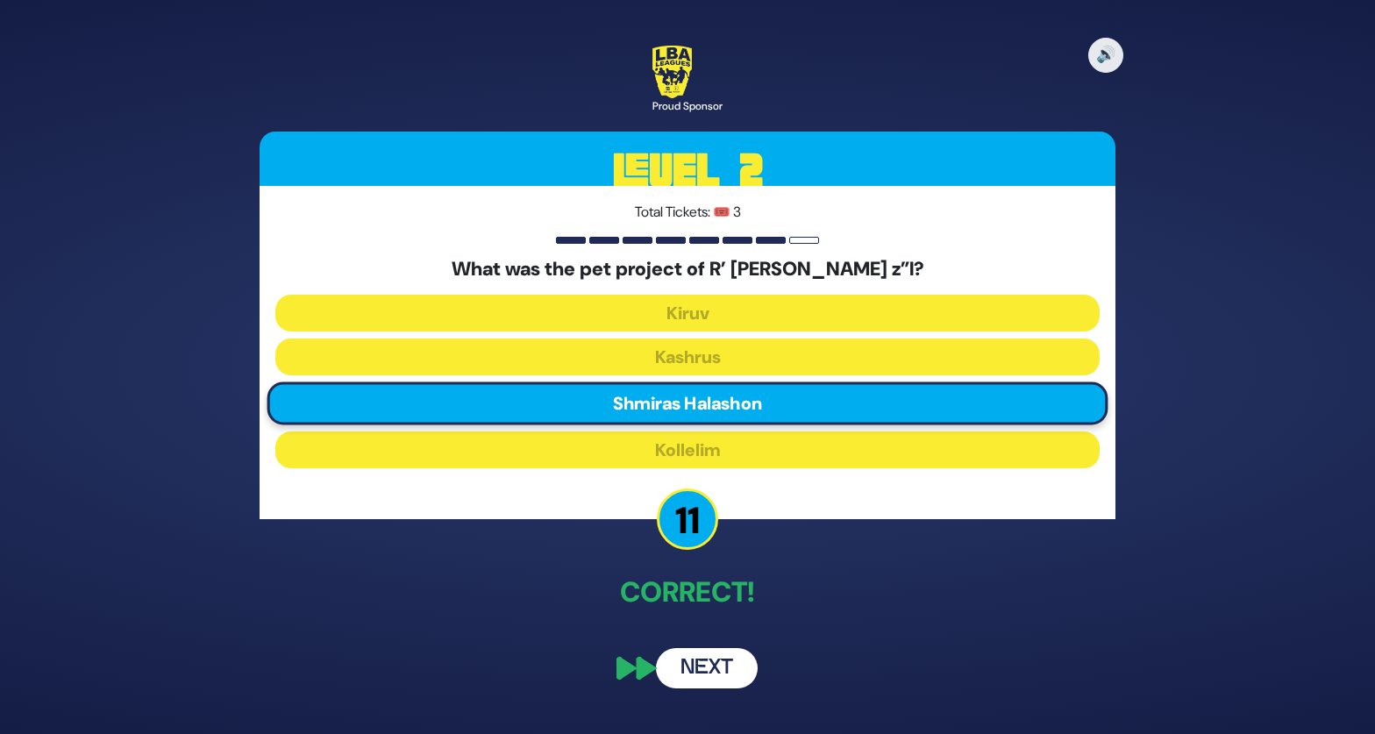
click at [702, 674] on button "Next" at bounding box center [707, 668] width 102 height 40
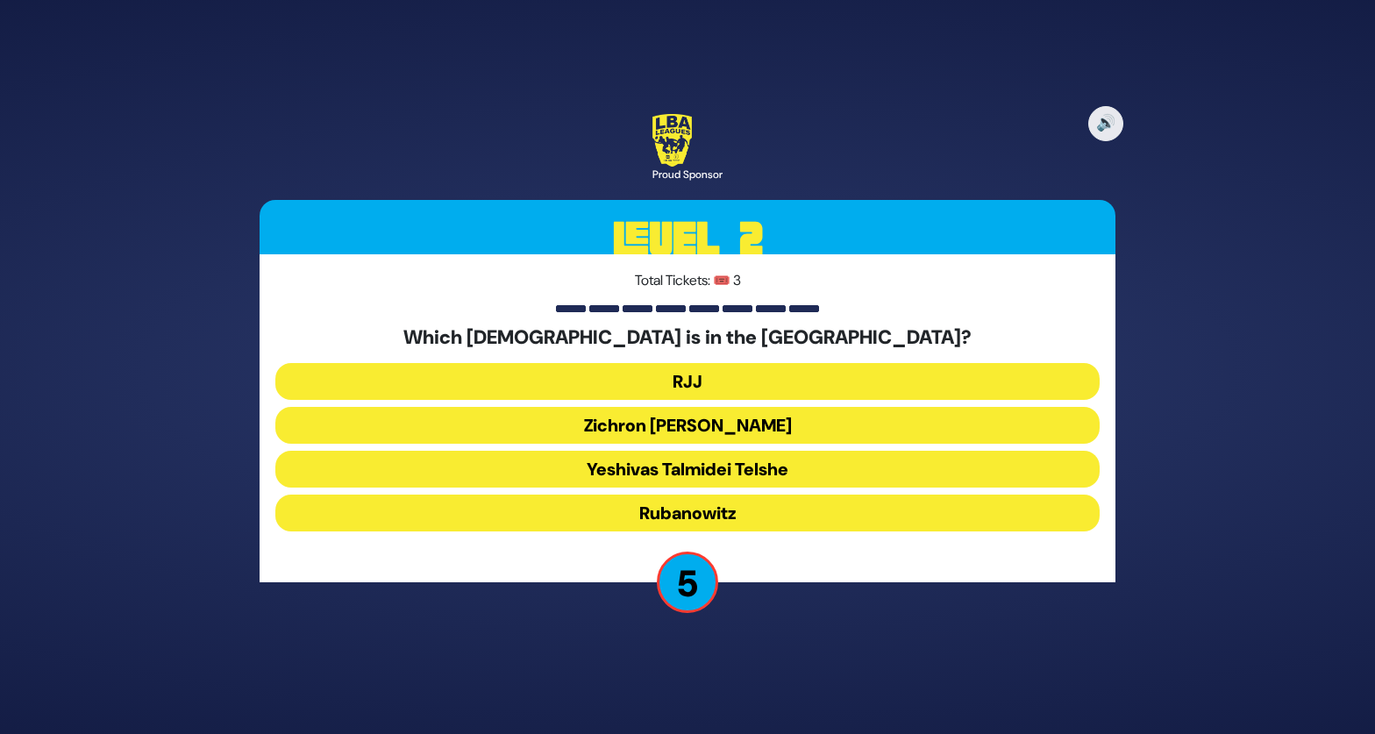
click at [771, 473] on button "Yeshivas Talmidei Telshe" at bounding box center [687, 469] width 824 height 37
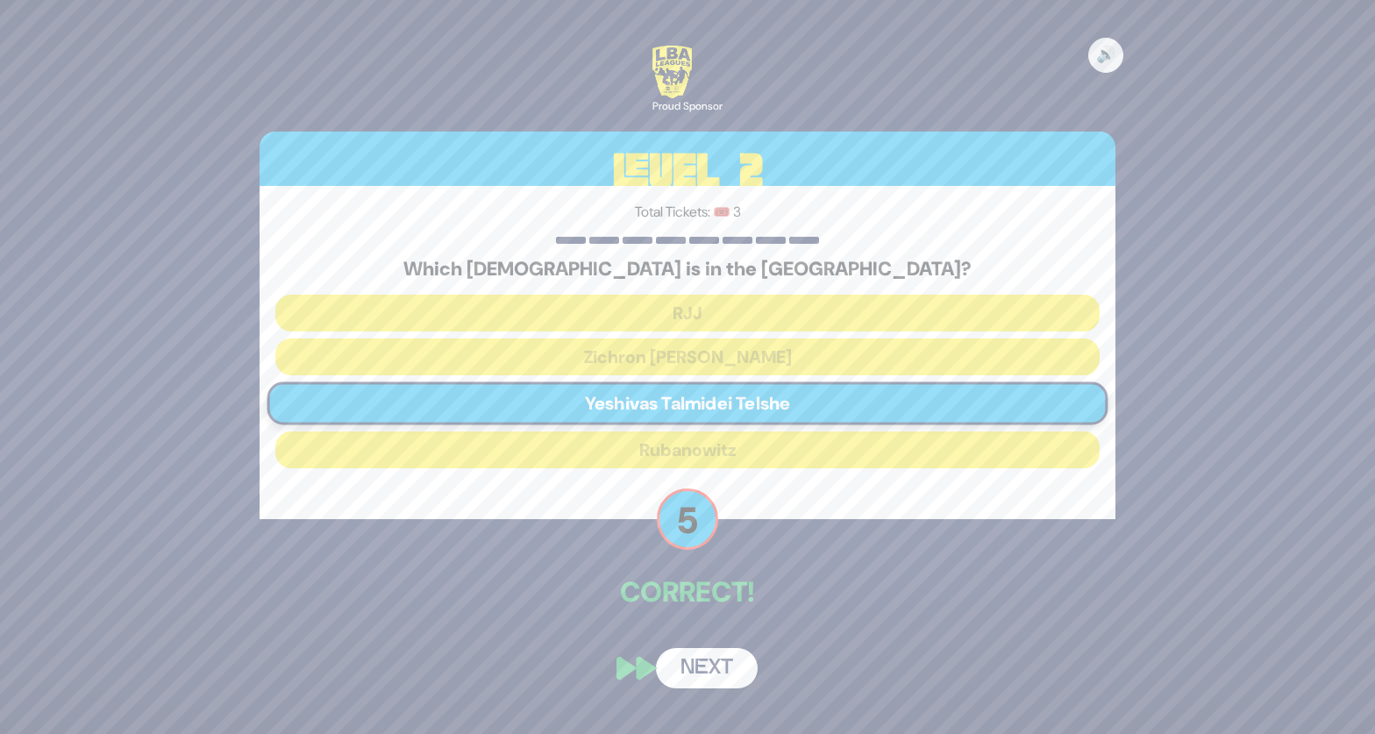
click at [704, 662] on button "Next" at bounding box center [707, 668] width 102 height 40
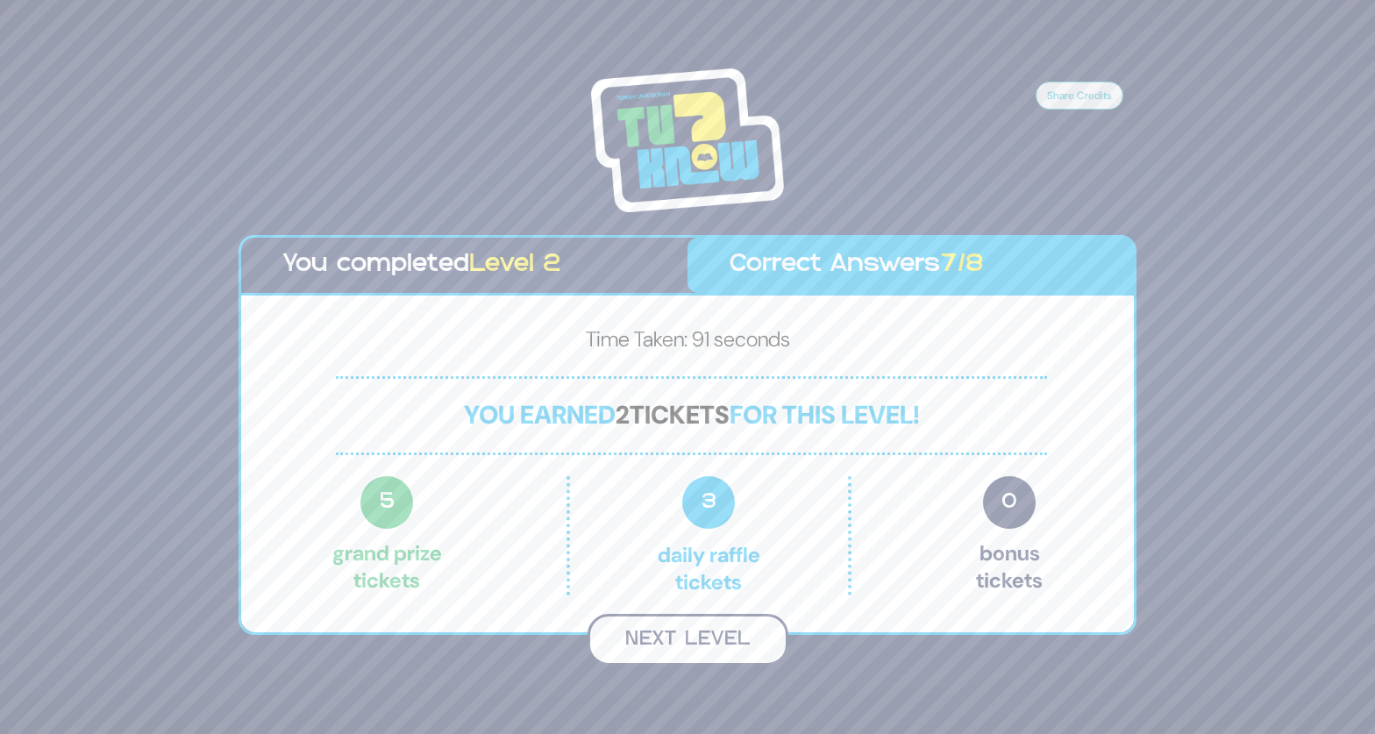
click at [693, 640] on button "Next Level" at bounding box center [687, 640] width 201 height 52
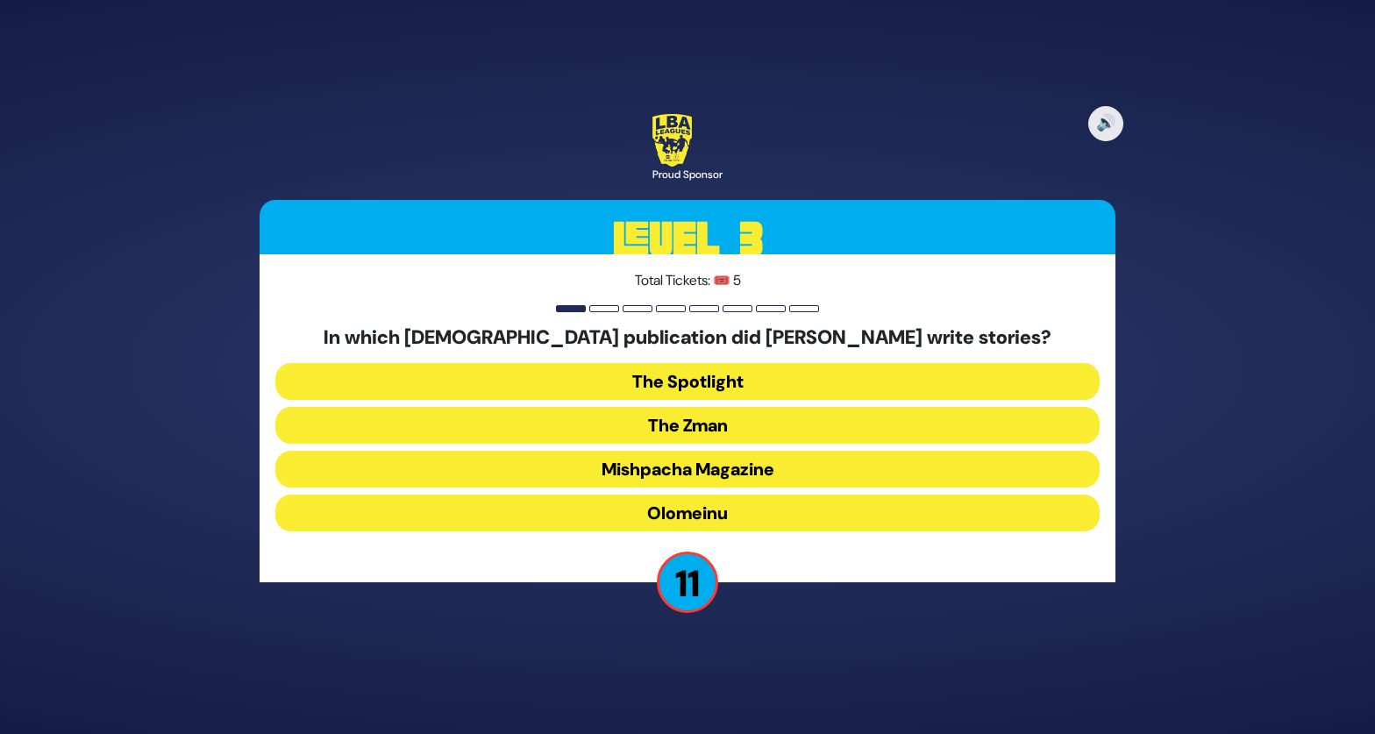
click at [746, 515] on button "Olomeinu" at bounding box center [687, 512] width 824 height 37
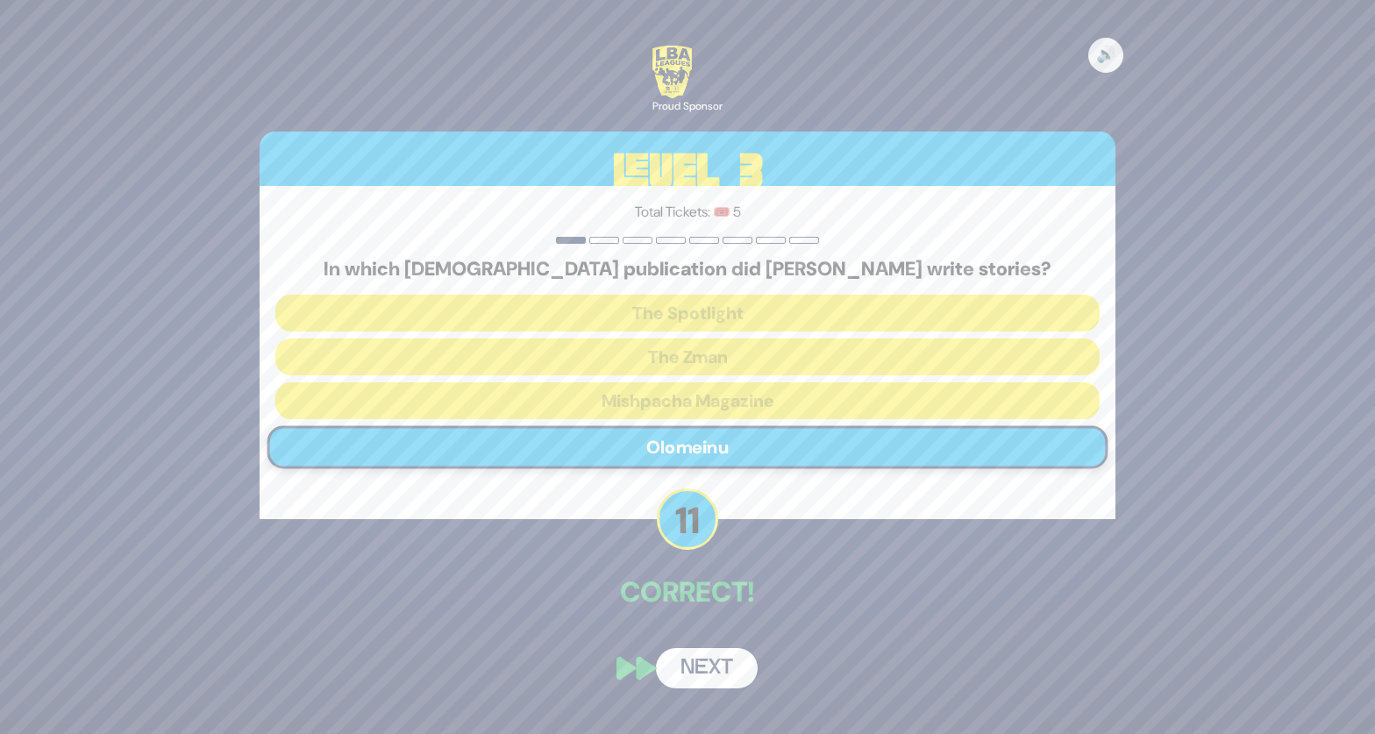
click at [702, 667] on button "Next" at bounding box center [707, 668] width 102 height 40
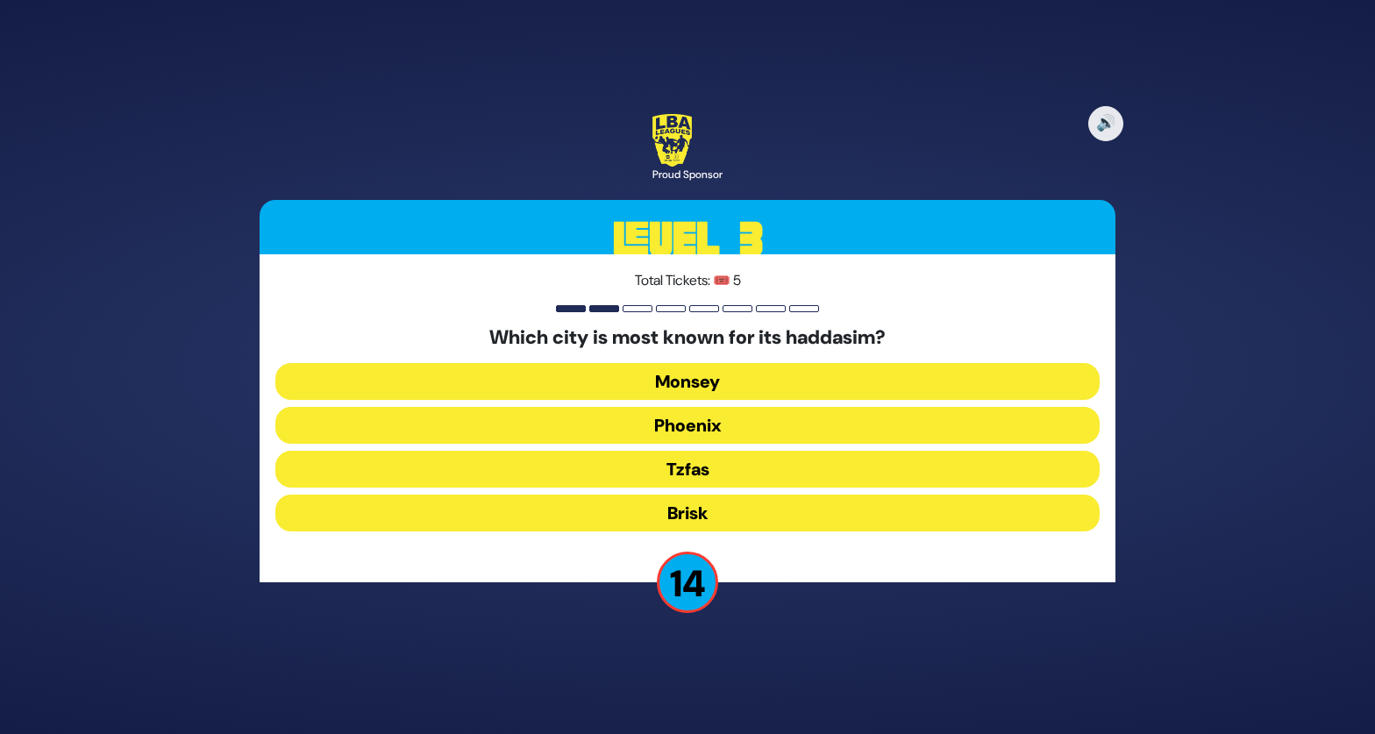
click at [738, 381] on button "Monsey" at bounding box center [687, 381] width 824 height 37
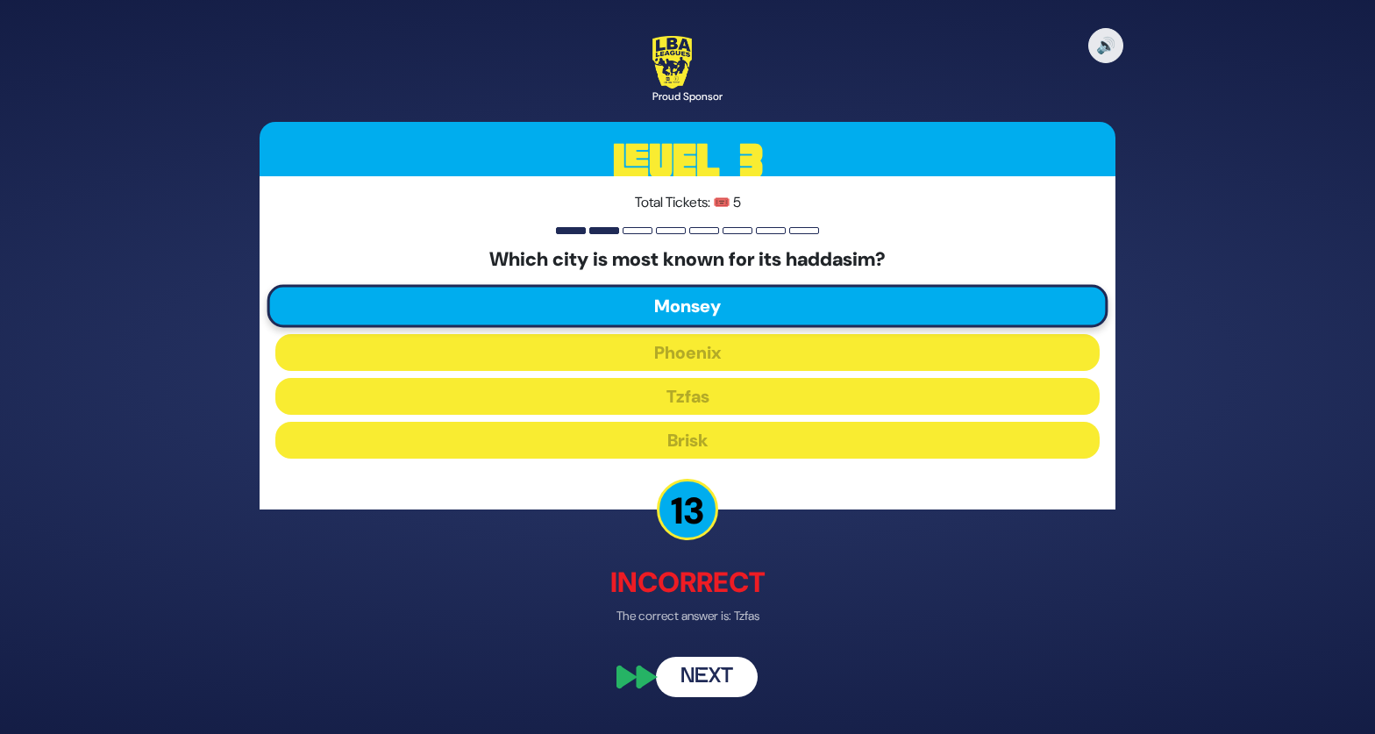
click at [693, 685] on button "Next" at bounding box center [707, 677] width 102 height 40
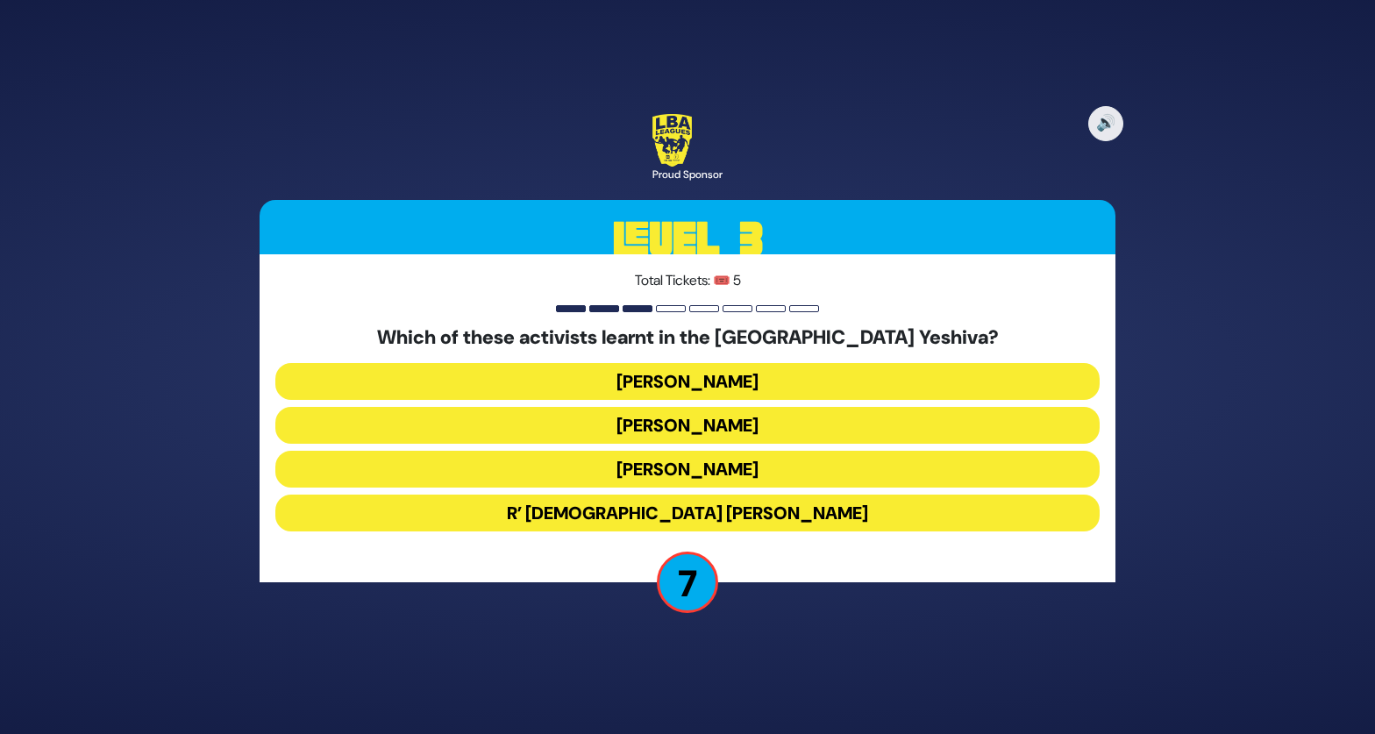
click at [506, 424] on button "Malcolm Hoenline" at bounding box center [687, 425] width 824 height 37
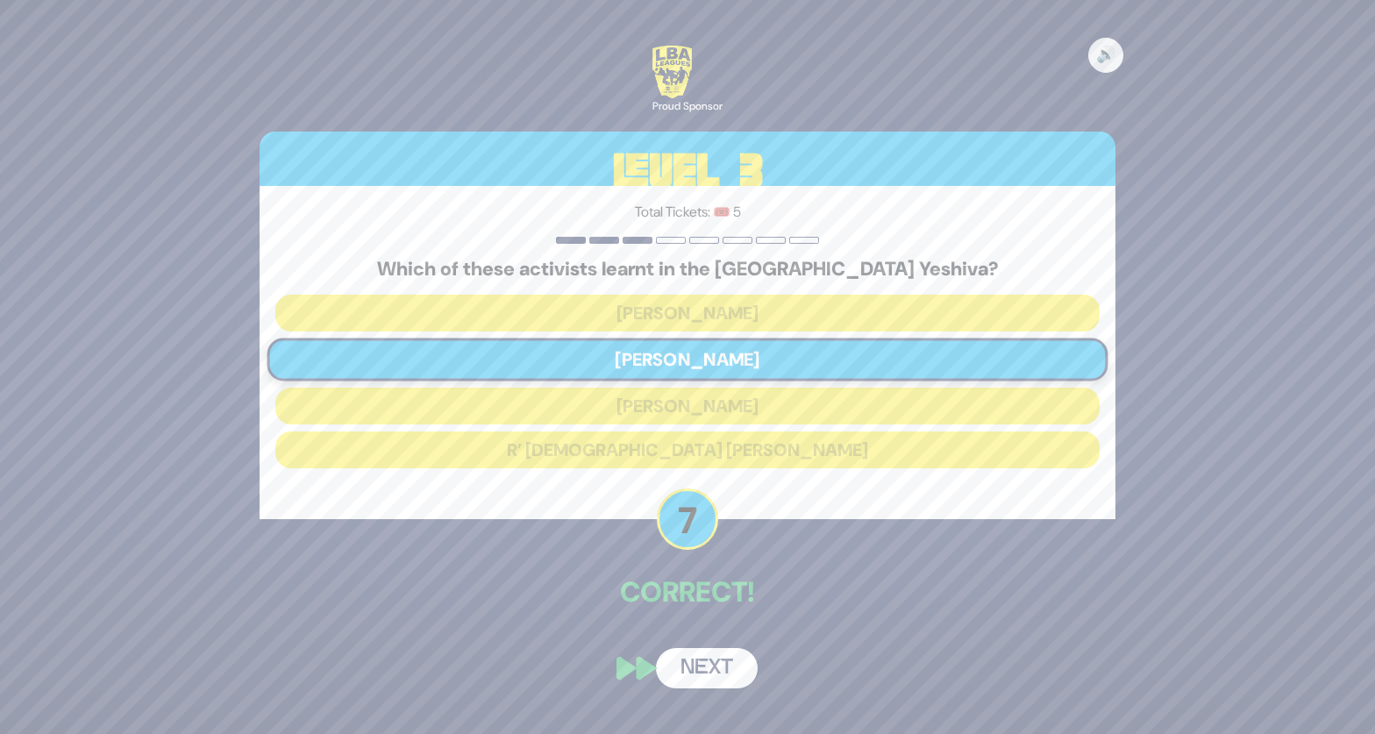
click at [705, 673] on button "Next" at bounding box center [707, 668] width 102 height 40
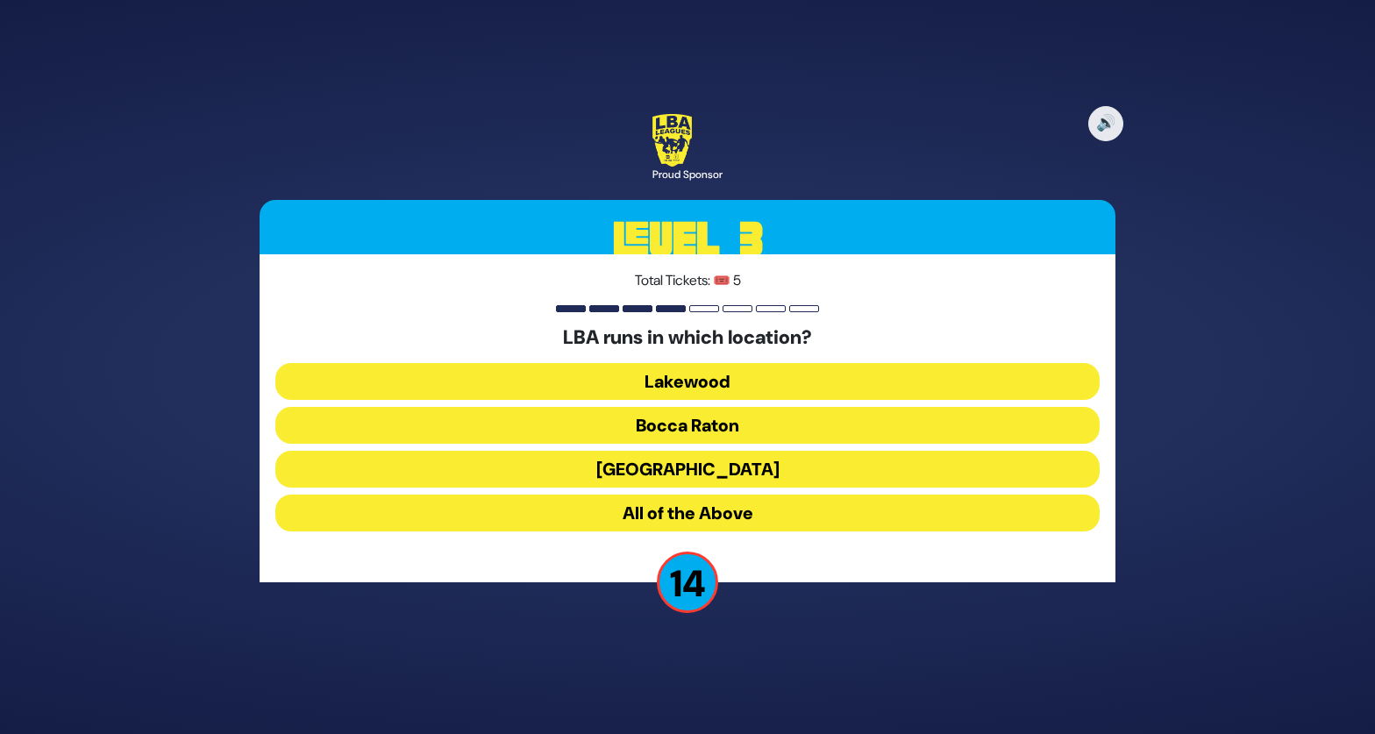
click at [661, 393] on button "Lakewood" at bounding box center [687, 381] width 824 height 37
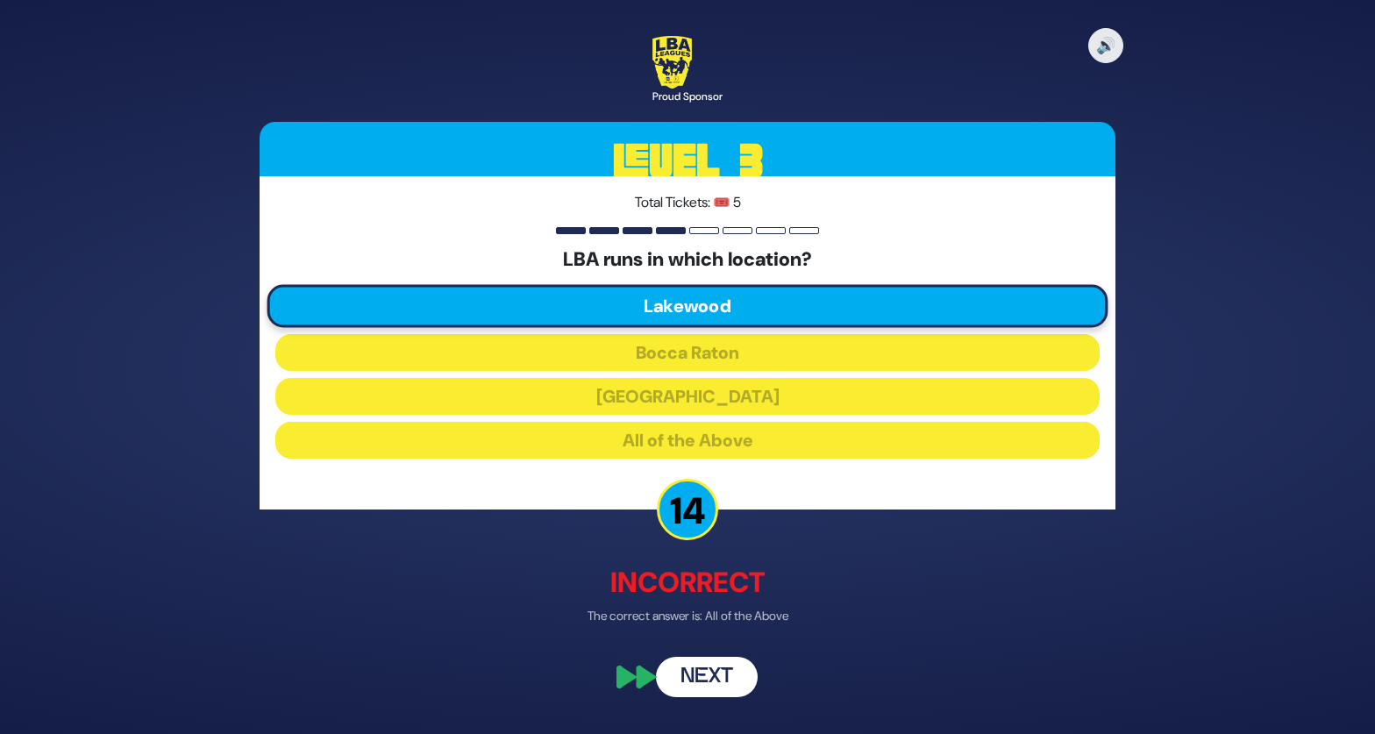
click at [688, 680] on button "Next" at bounding box center [707, 677] width 102 height 40
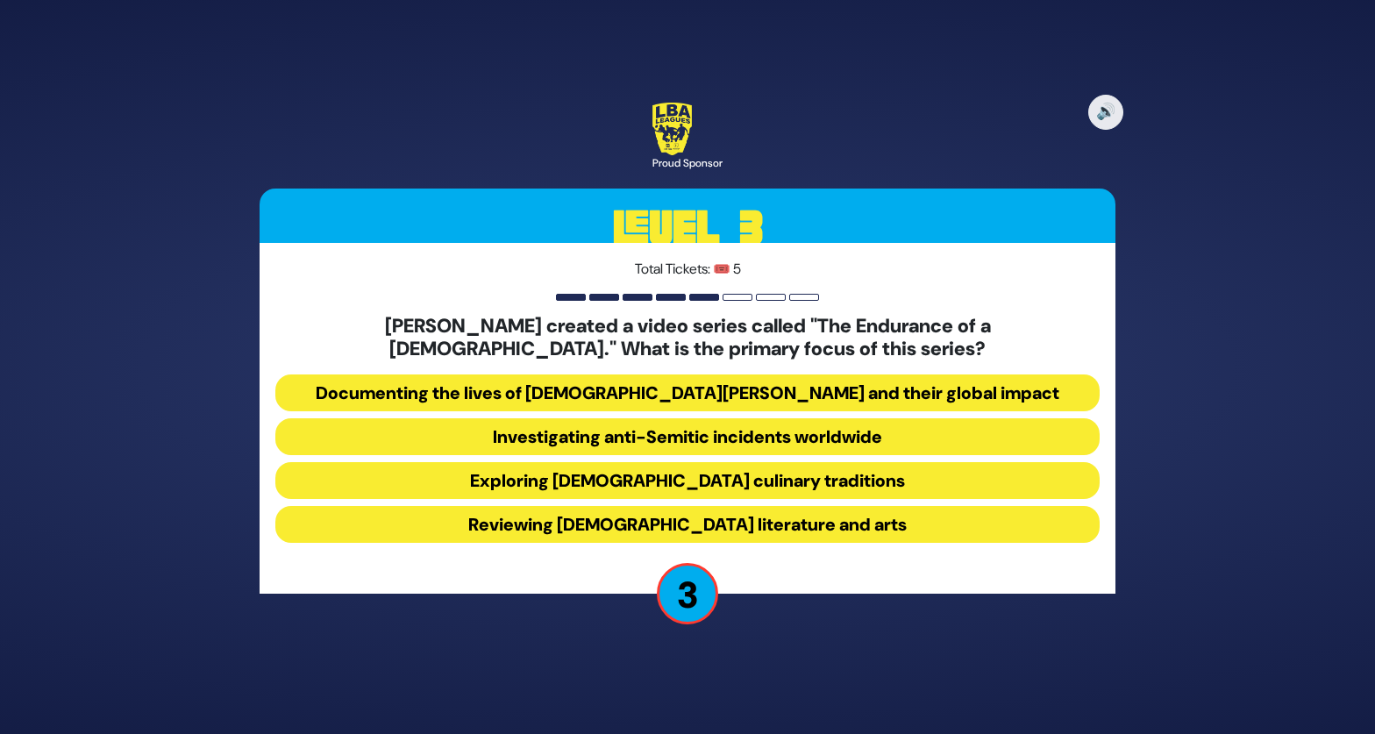
click at [472, 403] on button "Documenting the lives of Chabad Shluchim and their global impact" at bounding box center [687, 392] width 824 height 37
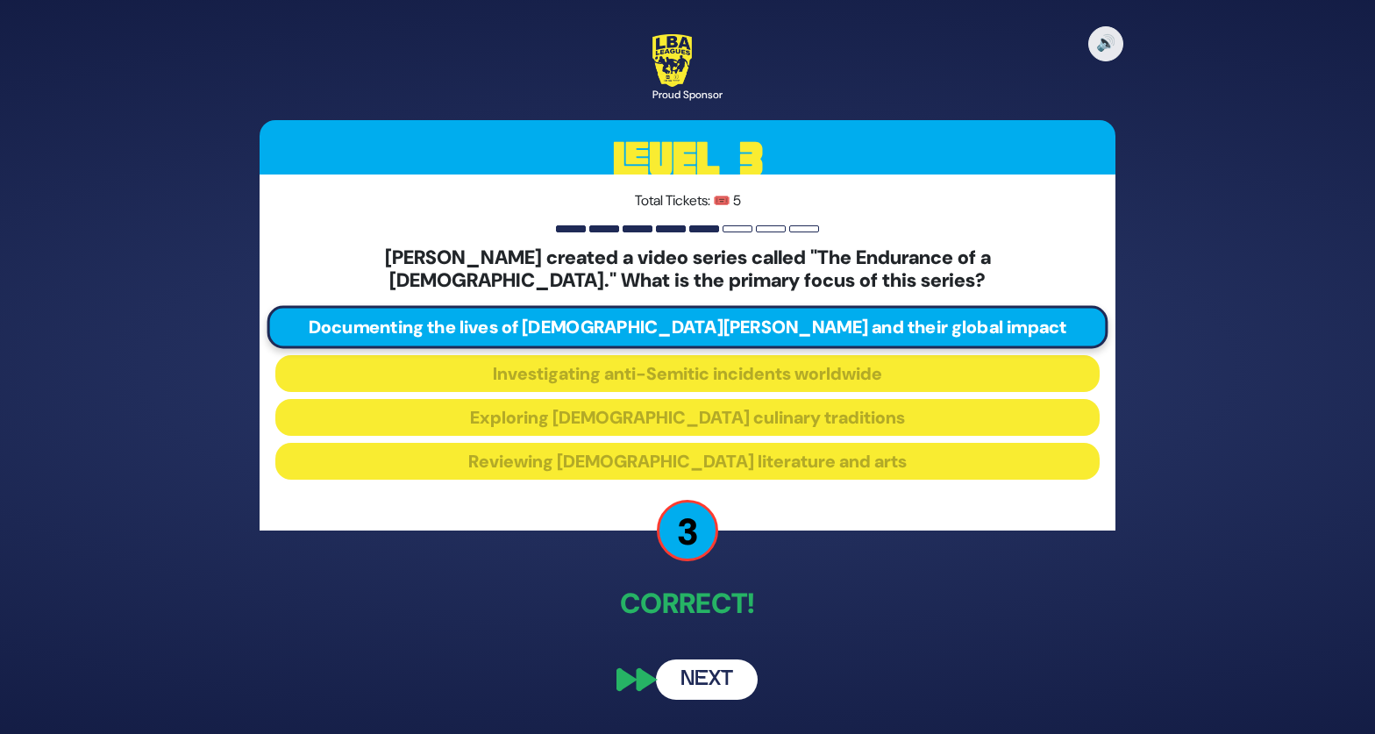
click at [702, 678] on button "Next" at bounding box center [707, 679] width 102 height 40
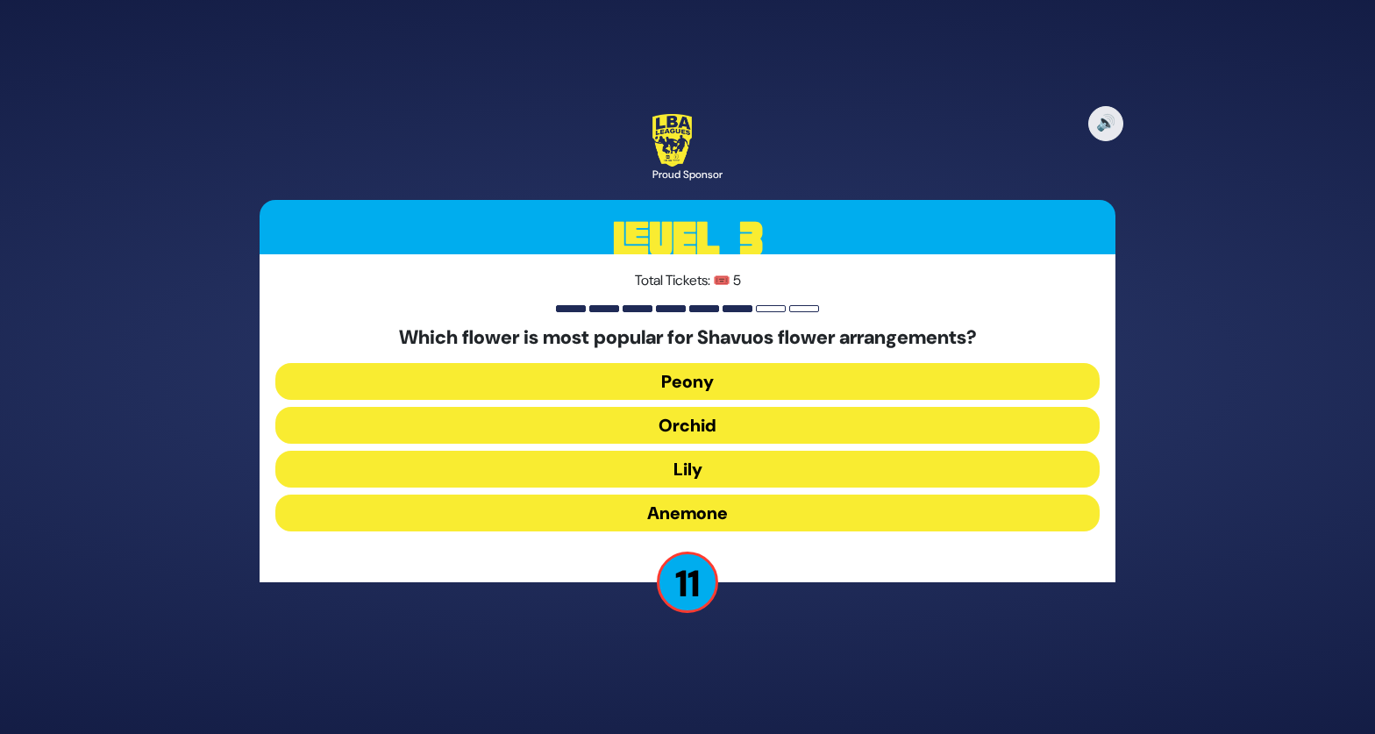
click at [740, 428] on button "Orchid" at bounding box center [687, 425] width 824 height 37
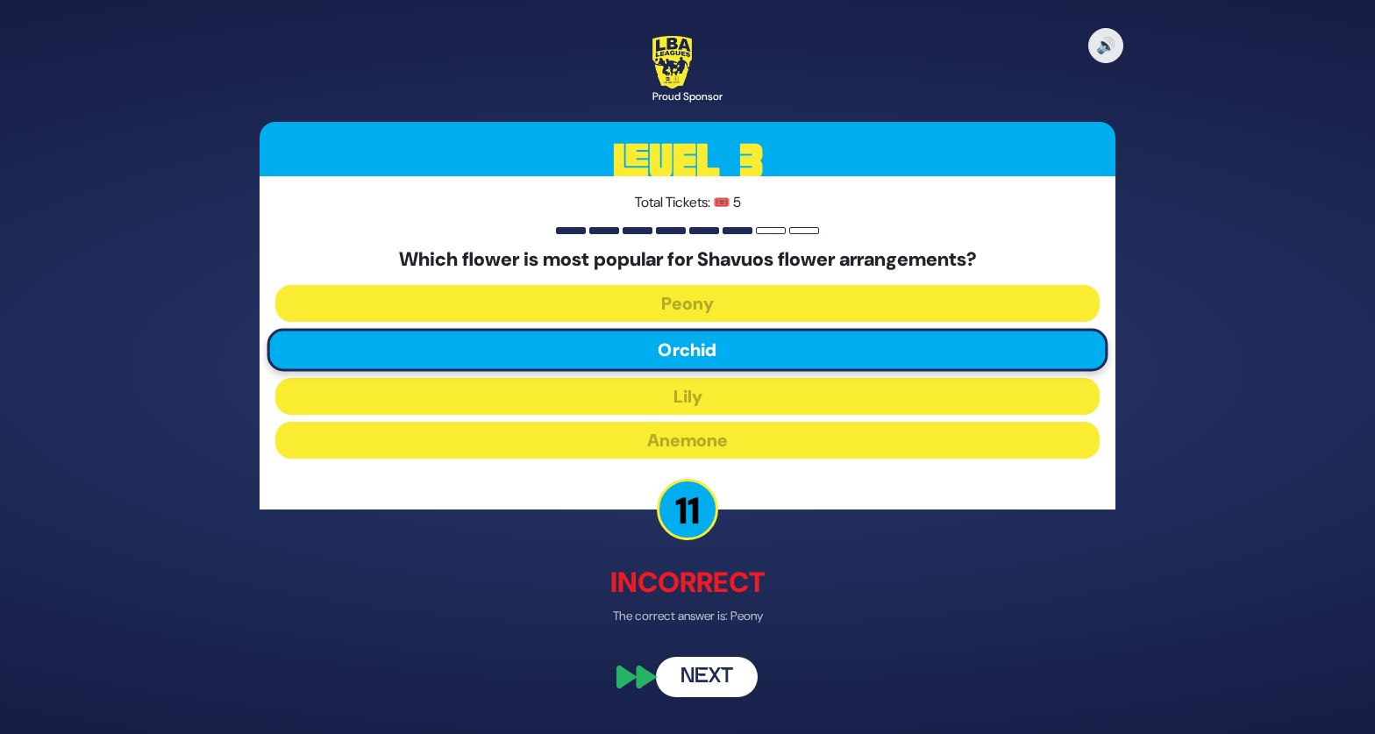
click at [703, 682] on button "Next" at bounding box center [707, 677] width 102 height 40
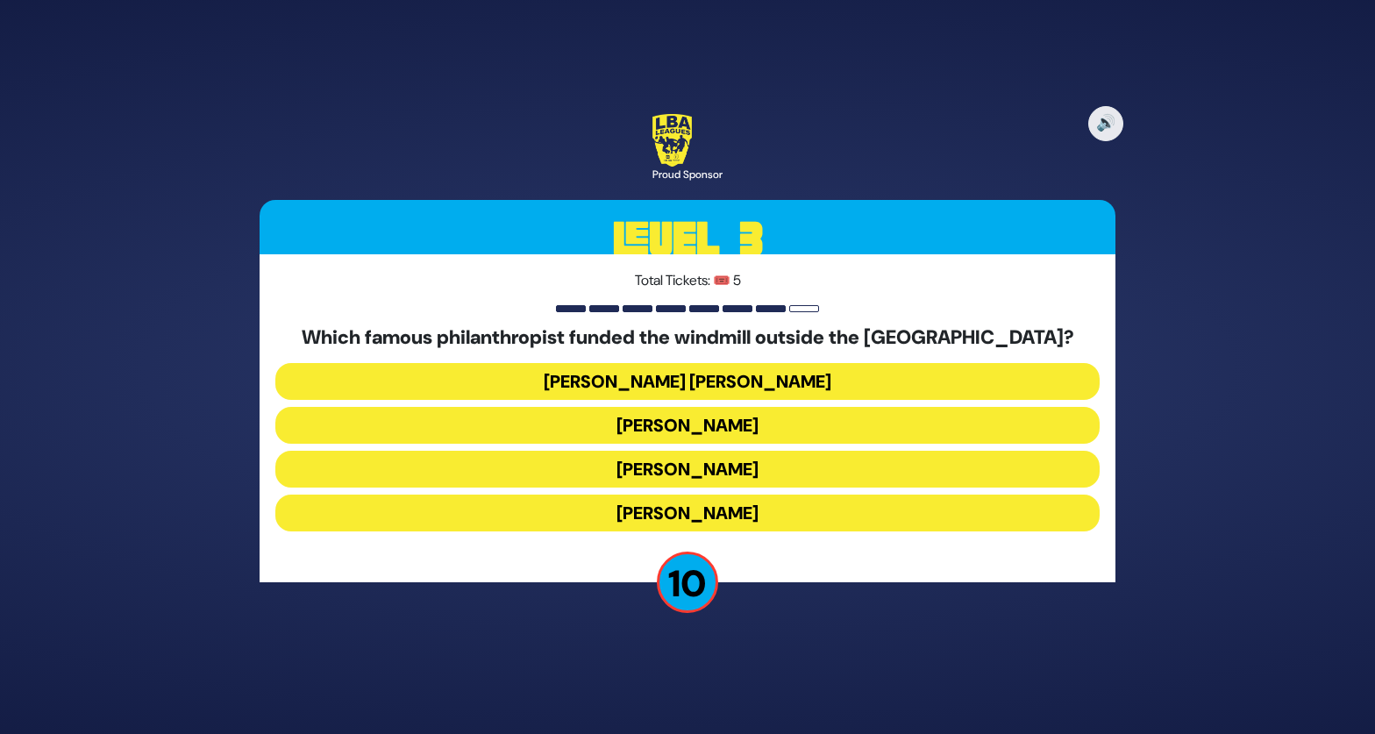
click at [590, 522] on button "Moses Montefiore" at bounding box center [687, 512] width 824 height 37
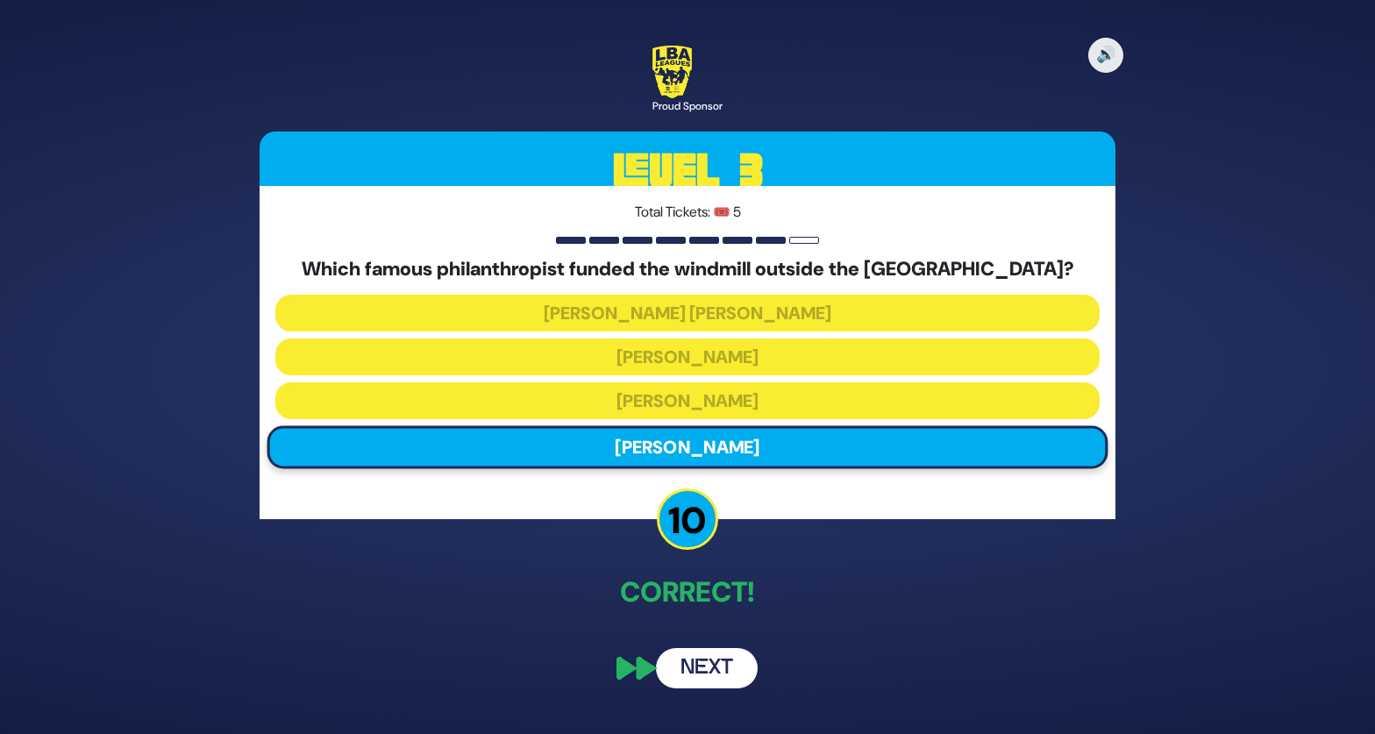
click at [710, 671] on button "Next" at bounding box center [707, 668] width 102 height 40
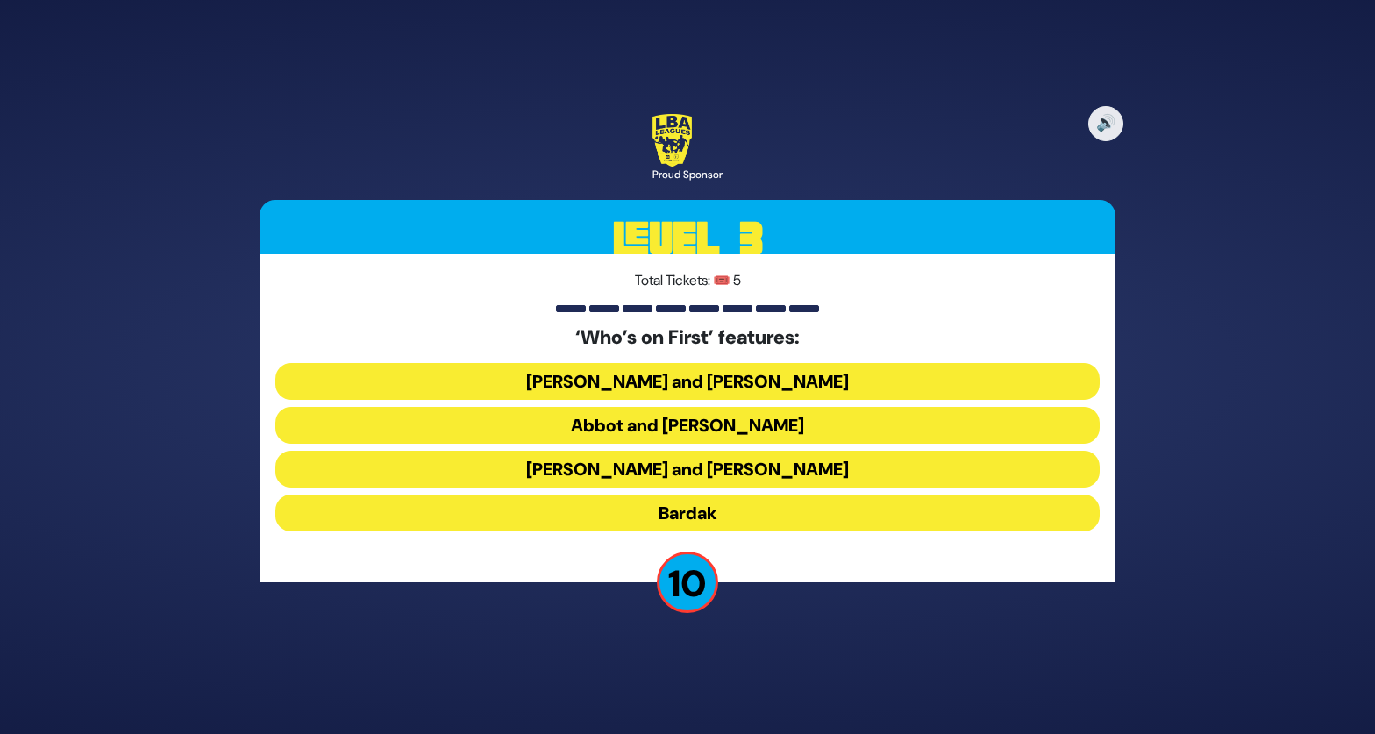
click at [586, 472] on button "Langsam and Feldman" at bounding box center [687, 469] width 824 height 37
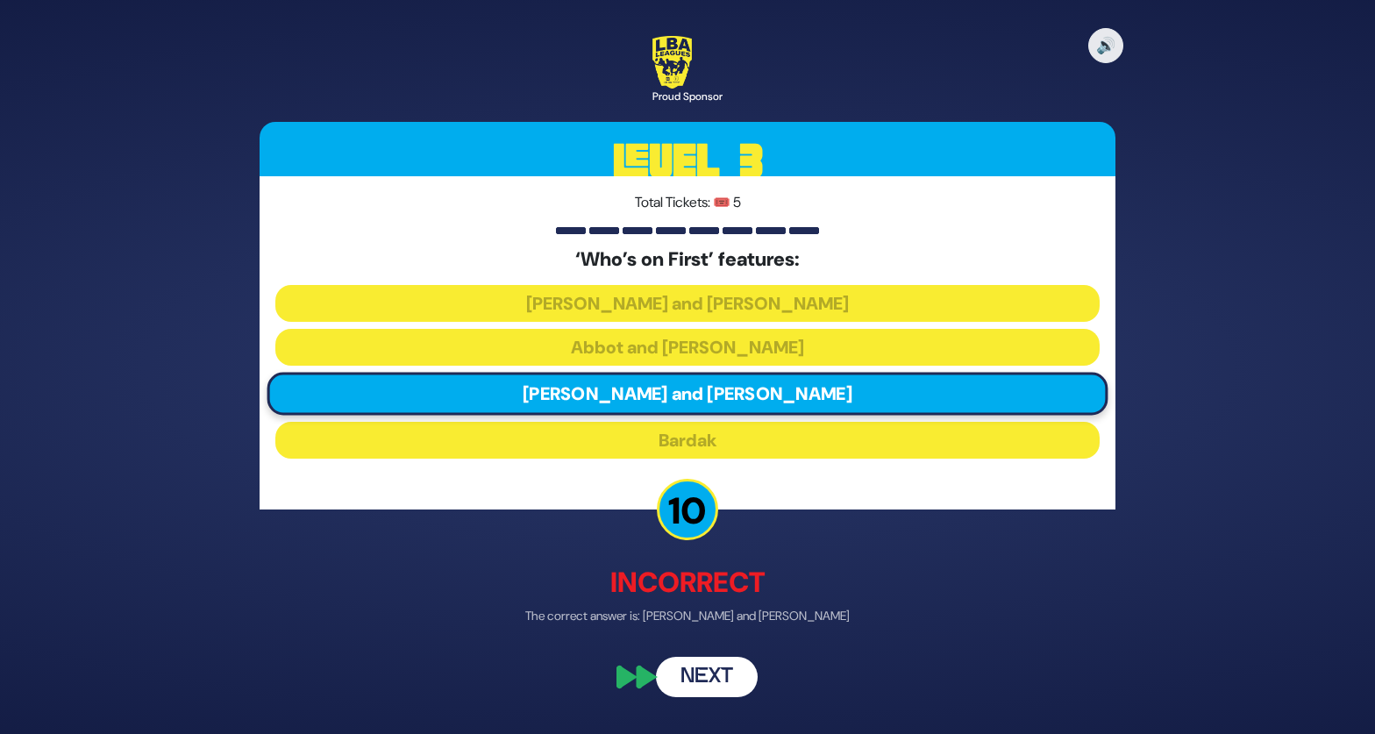
click at [704, 685] on button "Next" at bounding box center [707, 677] width 102 height 40
